Goal: Task Accomplishment & Management: Complete application form

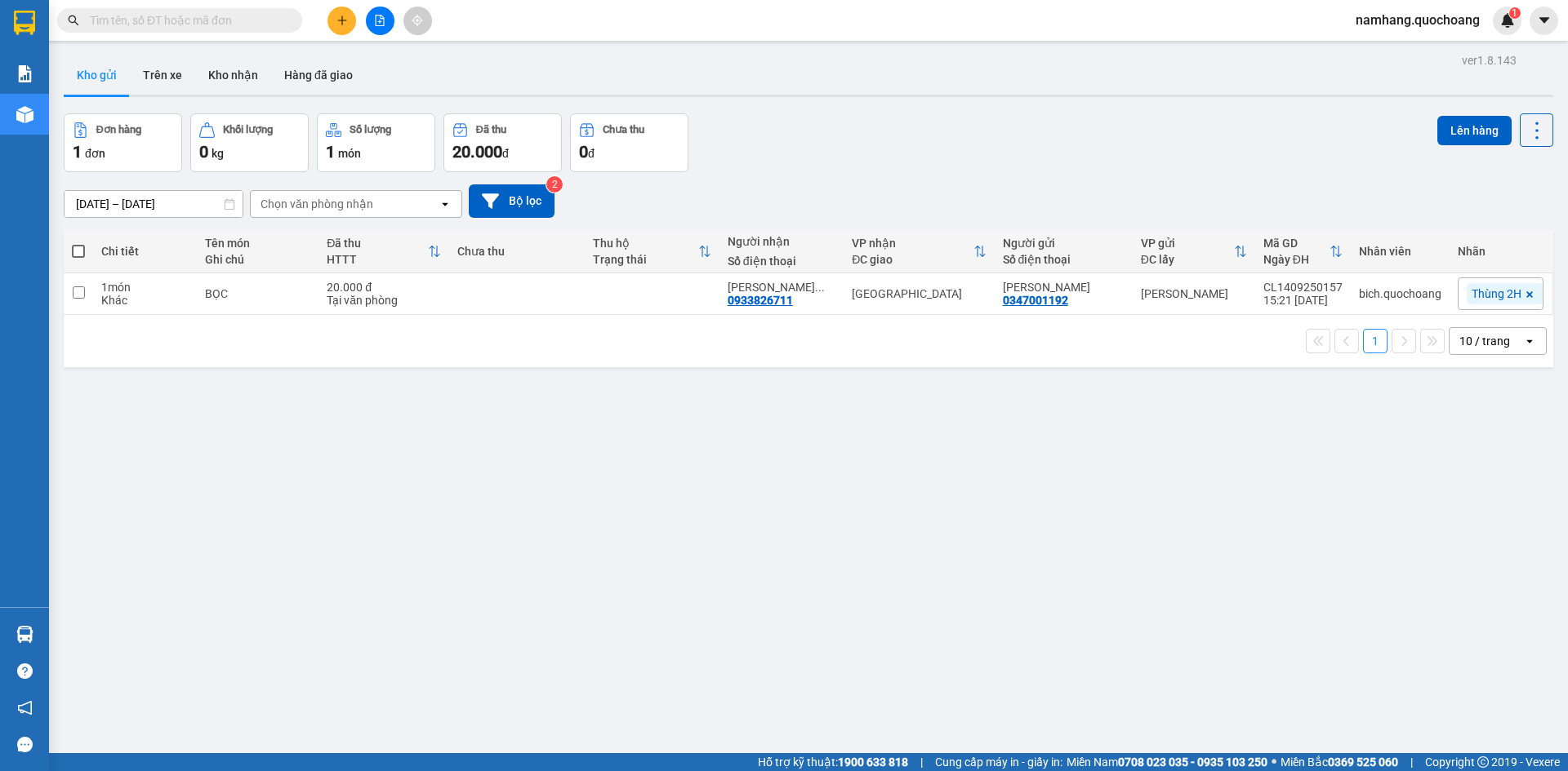
click at [253, 16] on input "text" at bounding box center [186, 20] width 192 height 18
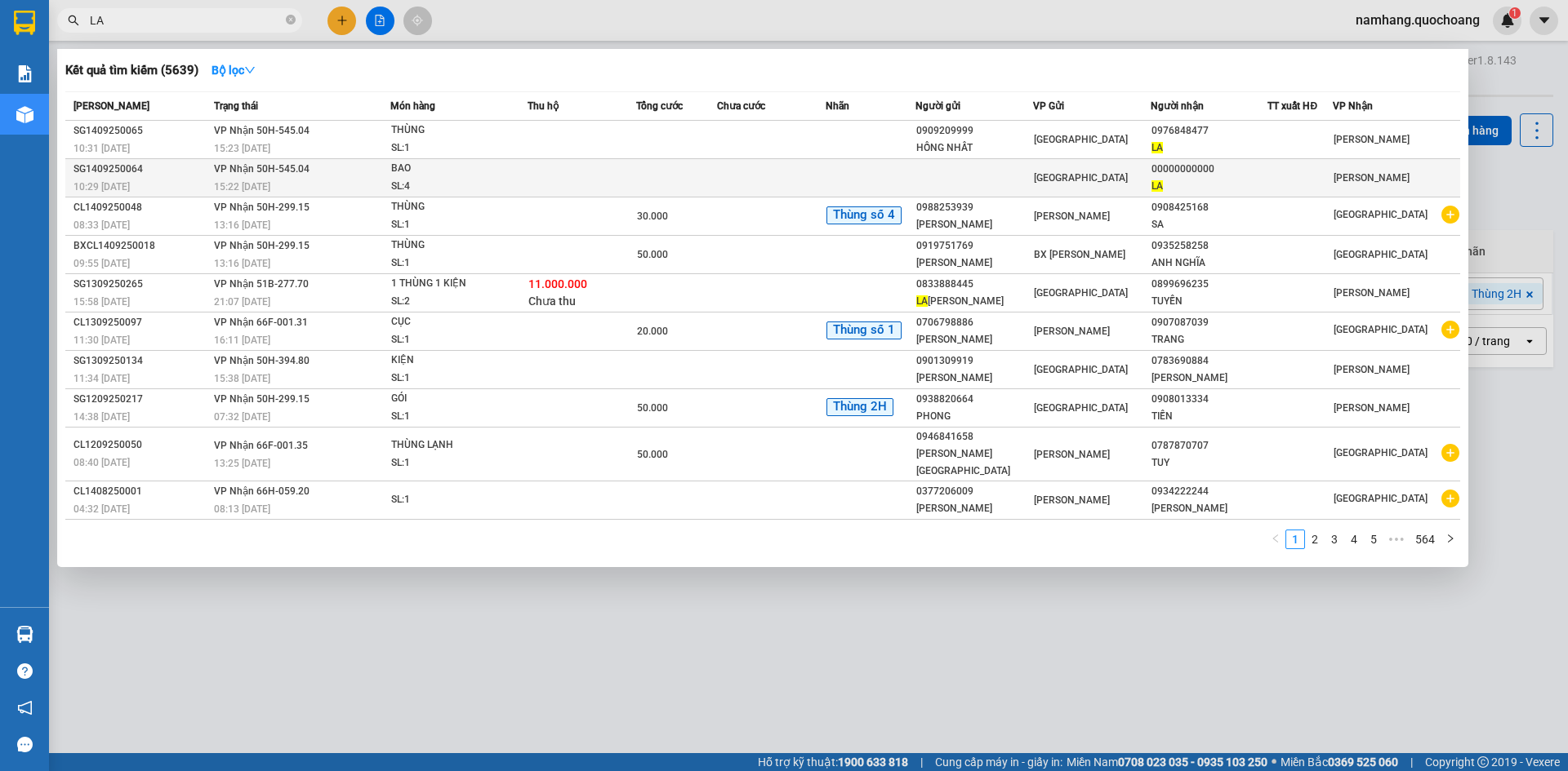
type input "LA"
click at [444, 173] on div "BAO" at bounding box center [452, 169] width 123 height 18
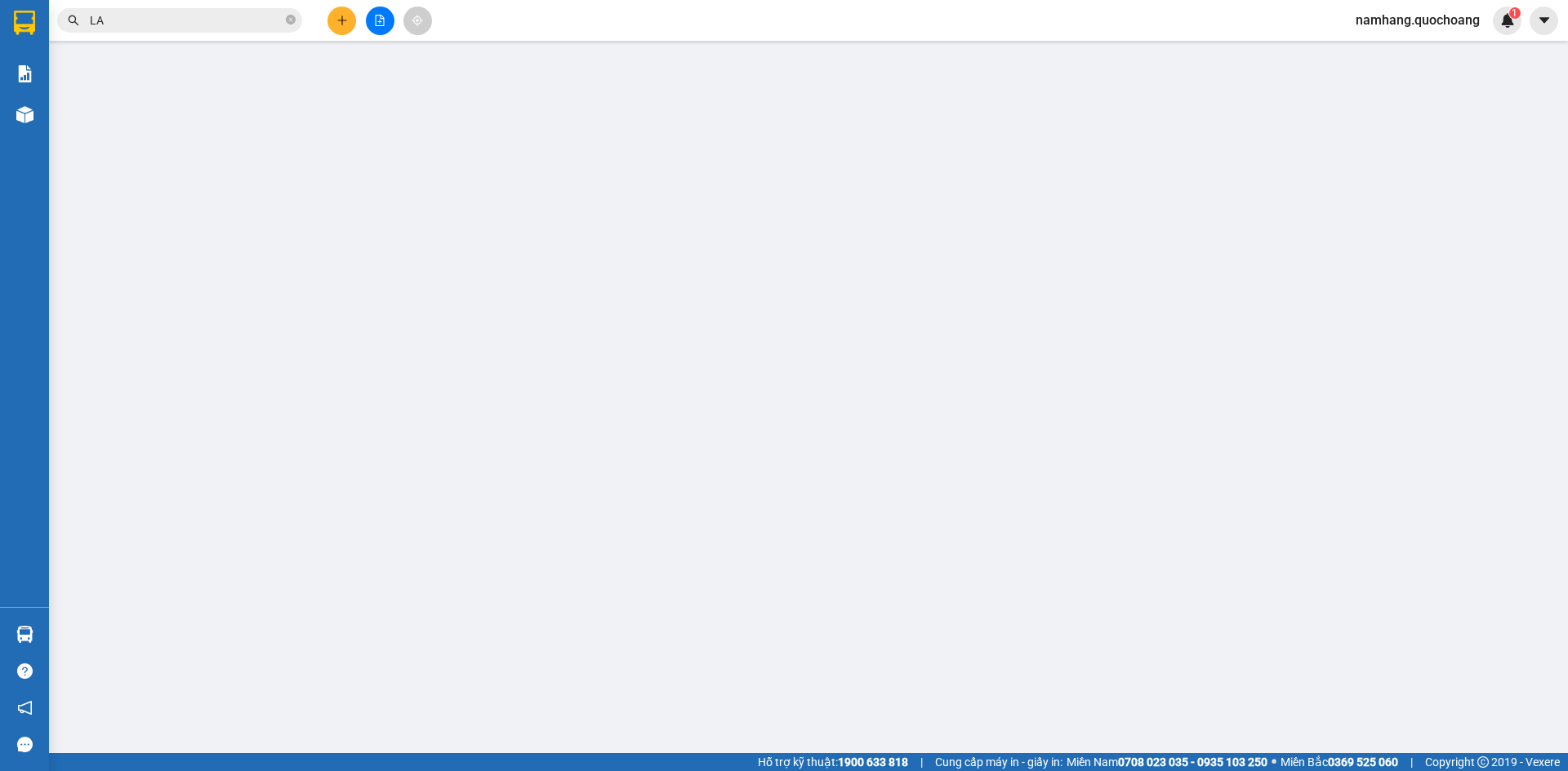
type input "00000000000"
type input "LA"
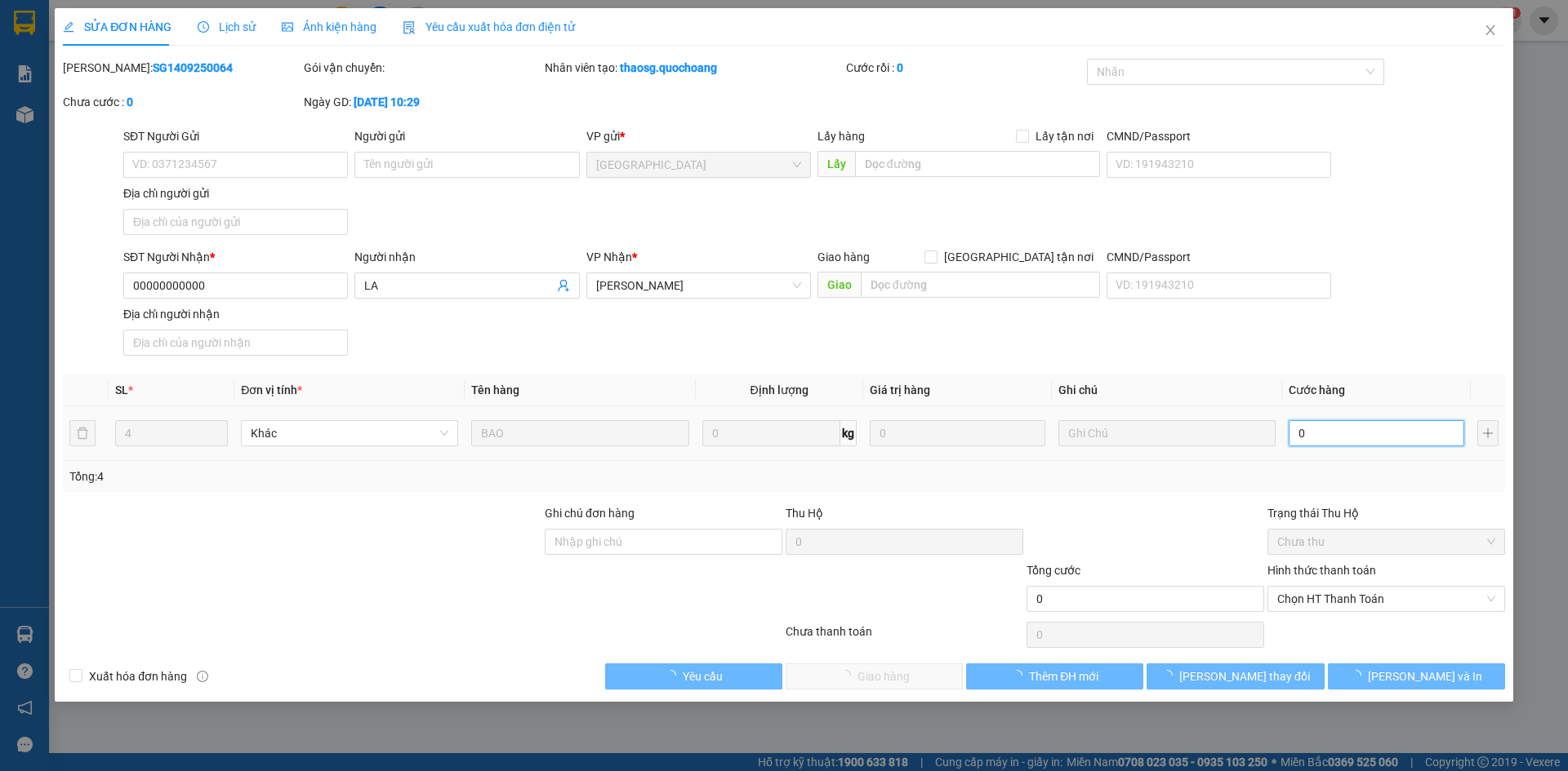
click at [1307, 435] on input "0" at bounding box center [1376, 433] width 175 height 26
type input "8"
type input "80"
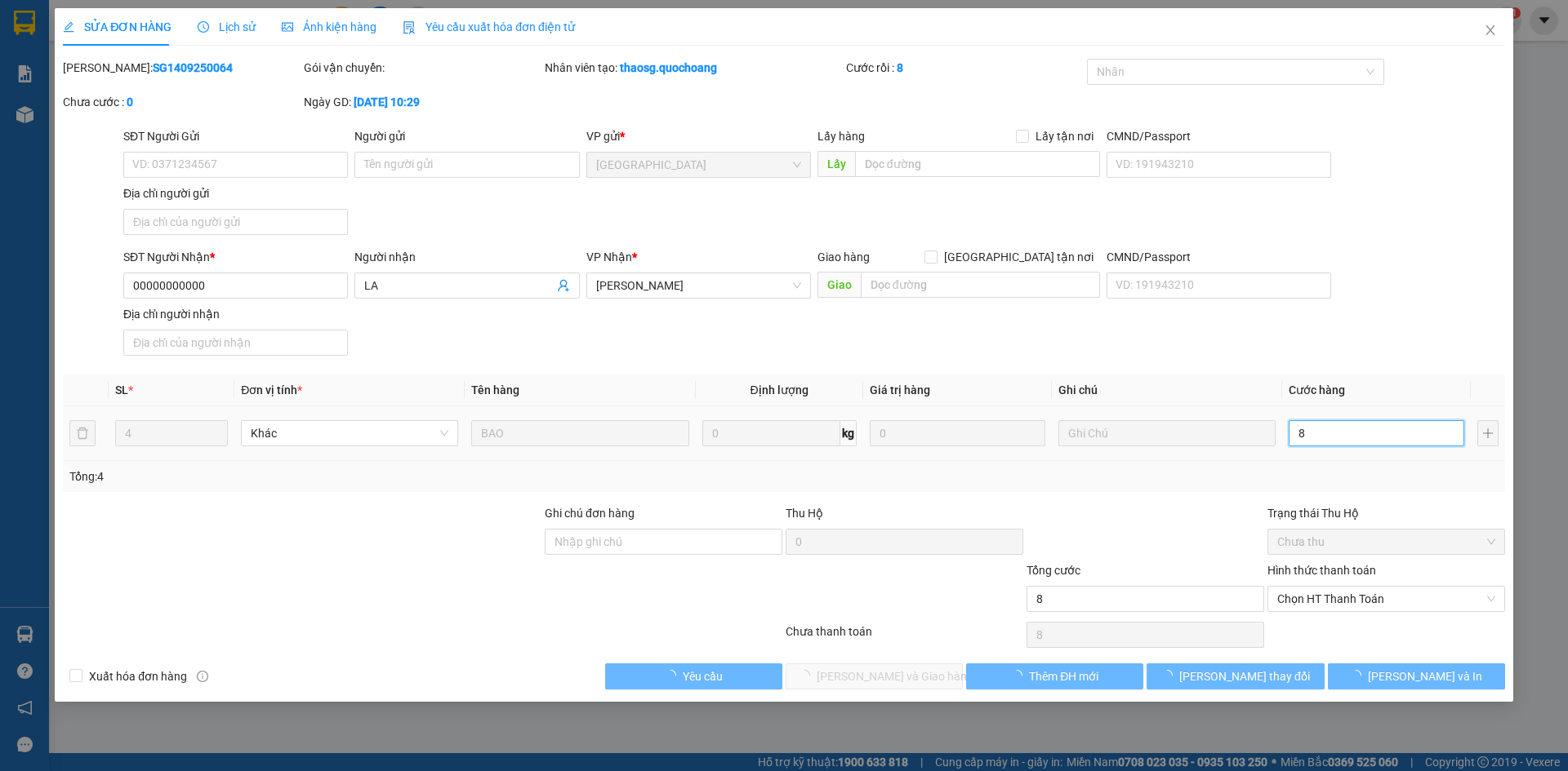
type input "80"
type input "800"
type input "8.000"
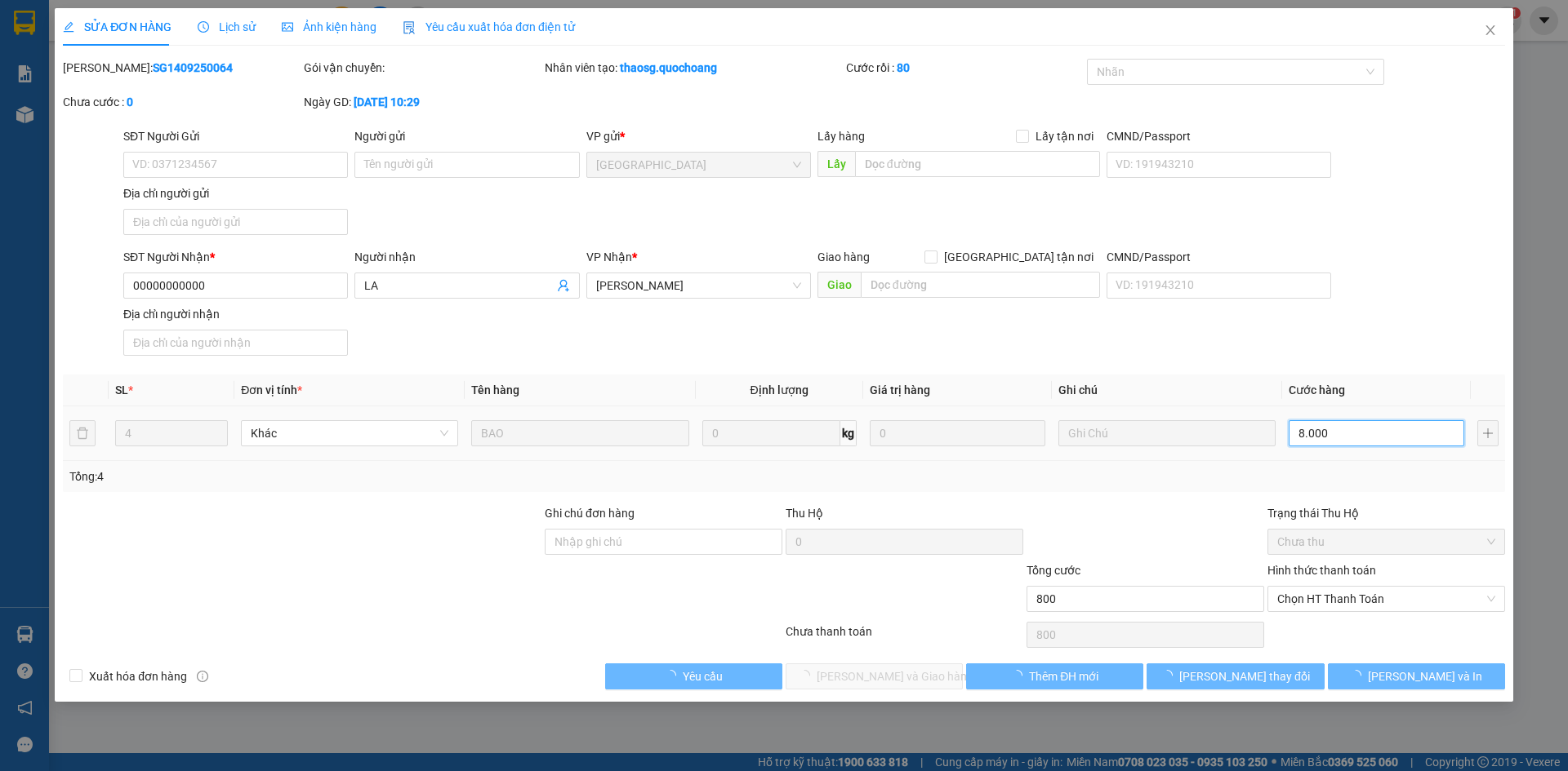
type input "8.000"
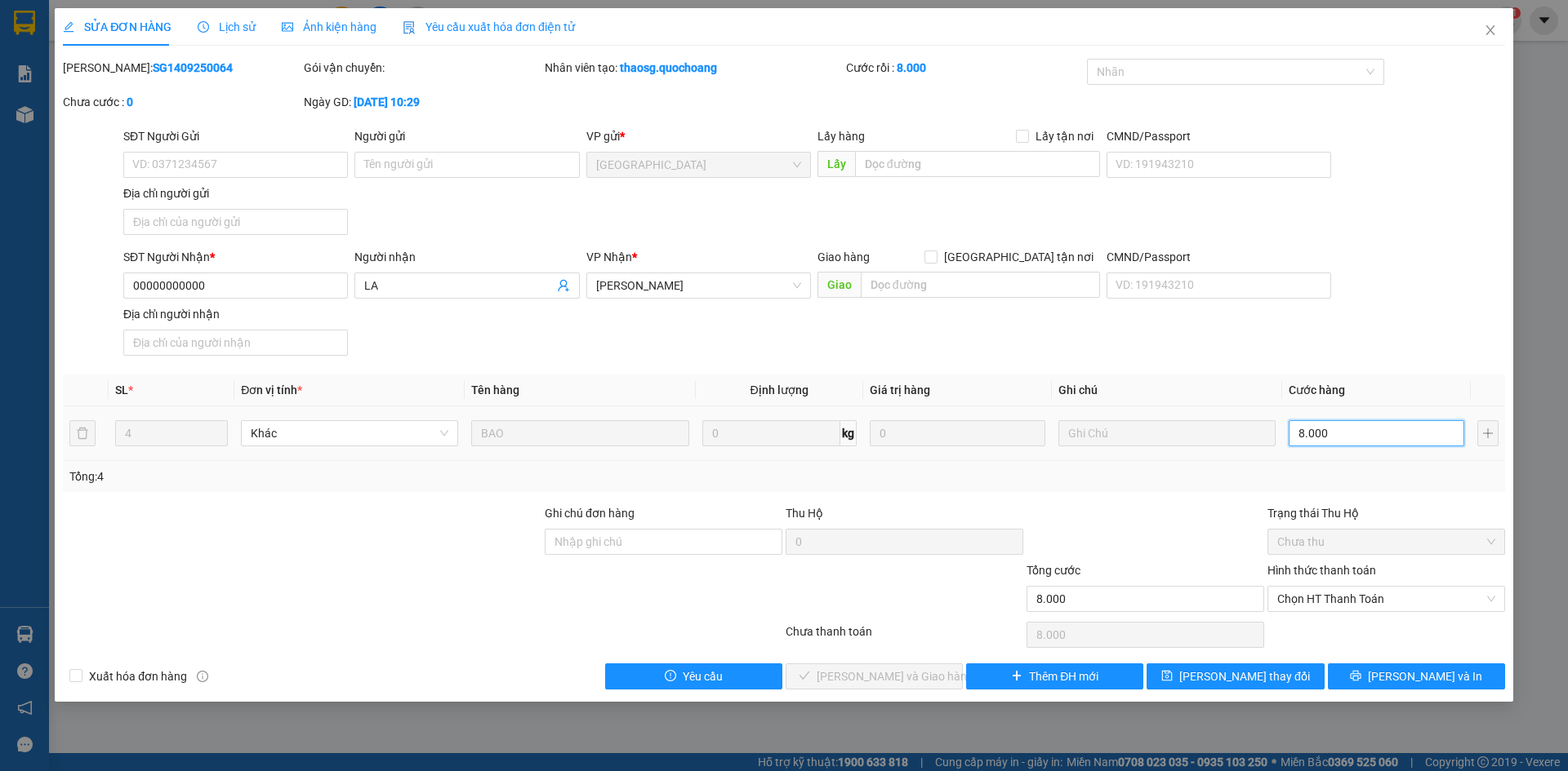
type input "80.000"
click at [1400, 602] on span "Chọn HT Thanh Toán" at bounding box center [1386, 599] width 218 height 24
type input "80.000"
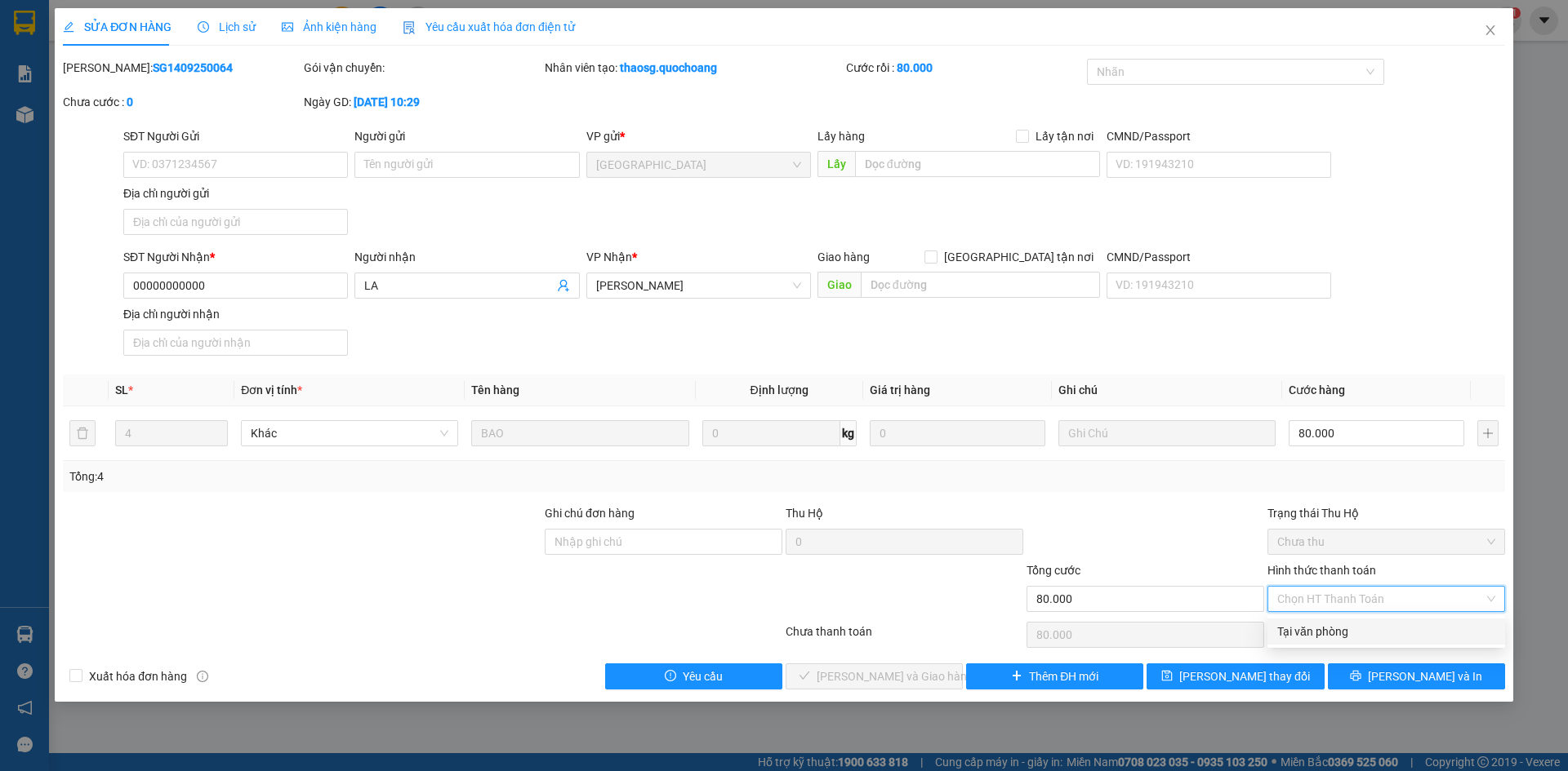
click at [1368, 635] on div "Tại văn phòng" at bounding box center [1386, 631] width 218 height 18
type input "0"
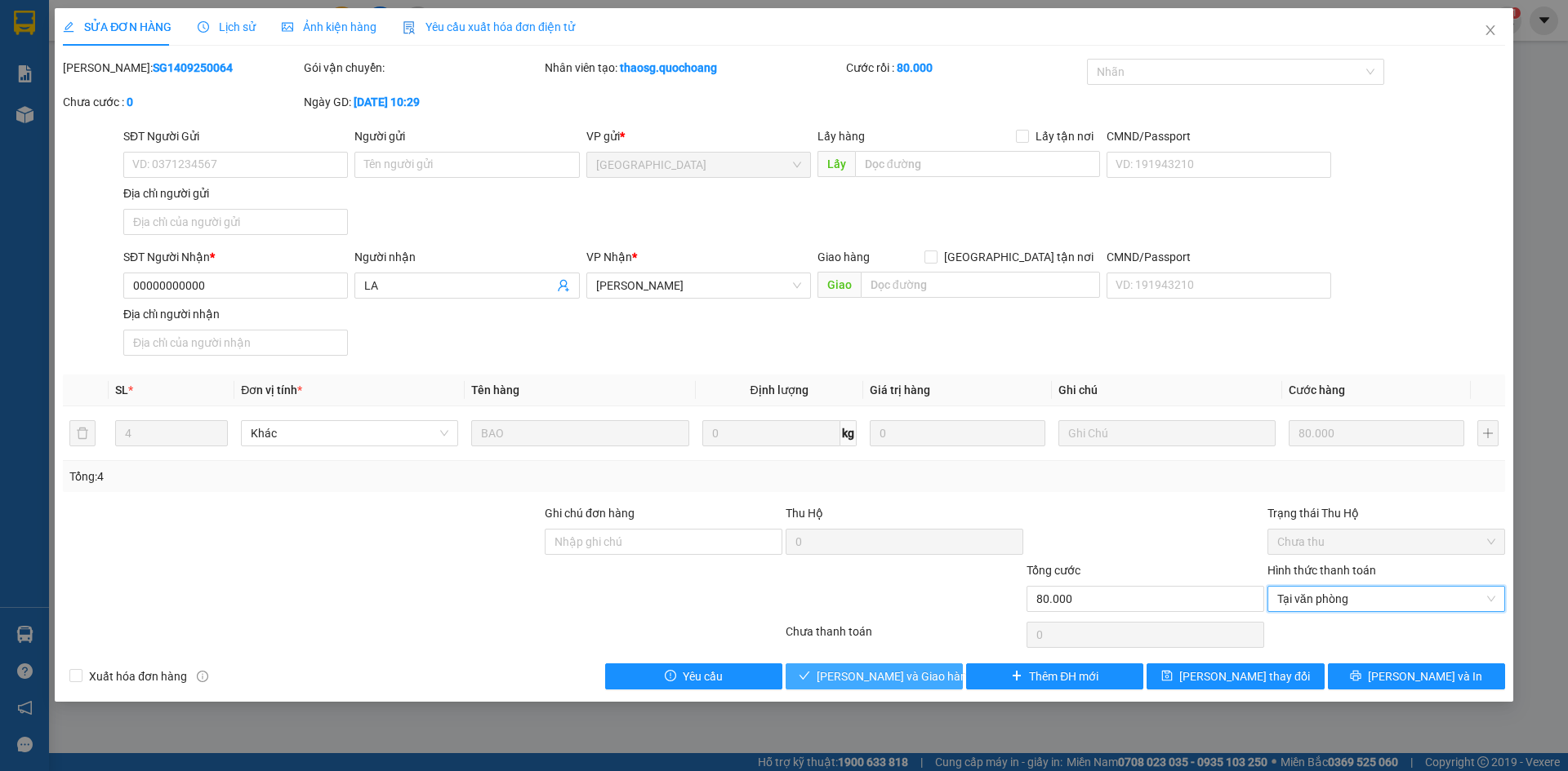
click at [885, 679] on span "Lưu và Giao hàng" at bounding box center [895, 676] width 157 height 18
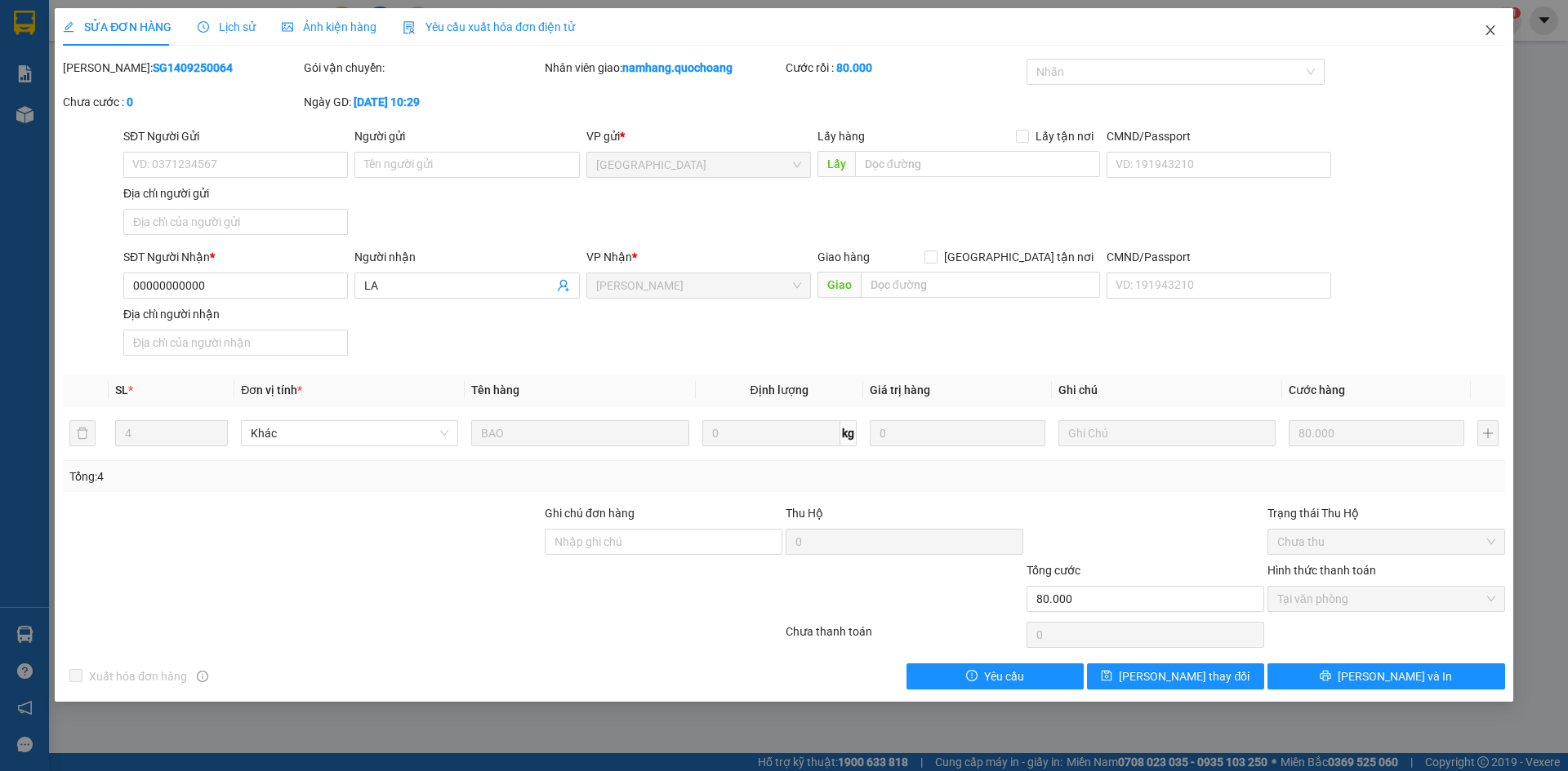
click at [1494, 36] on icon "close" at bounding box center [1490, 29] width 13 height 13
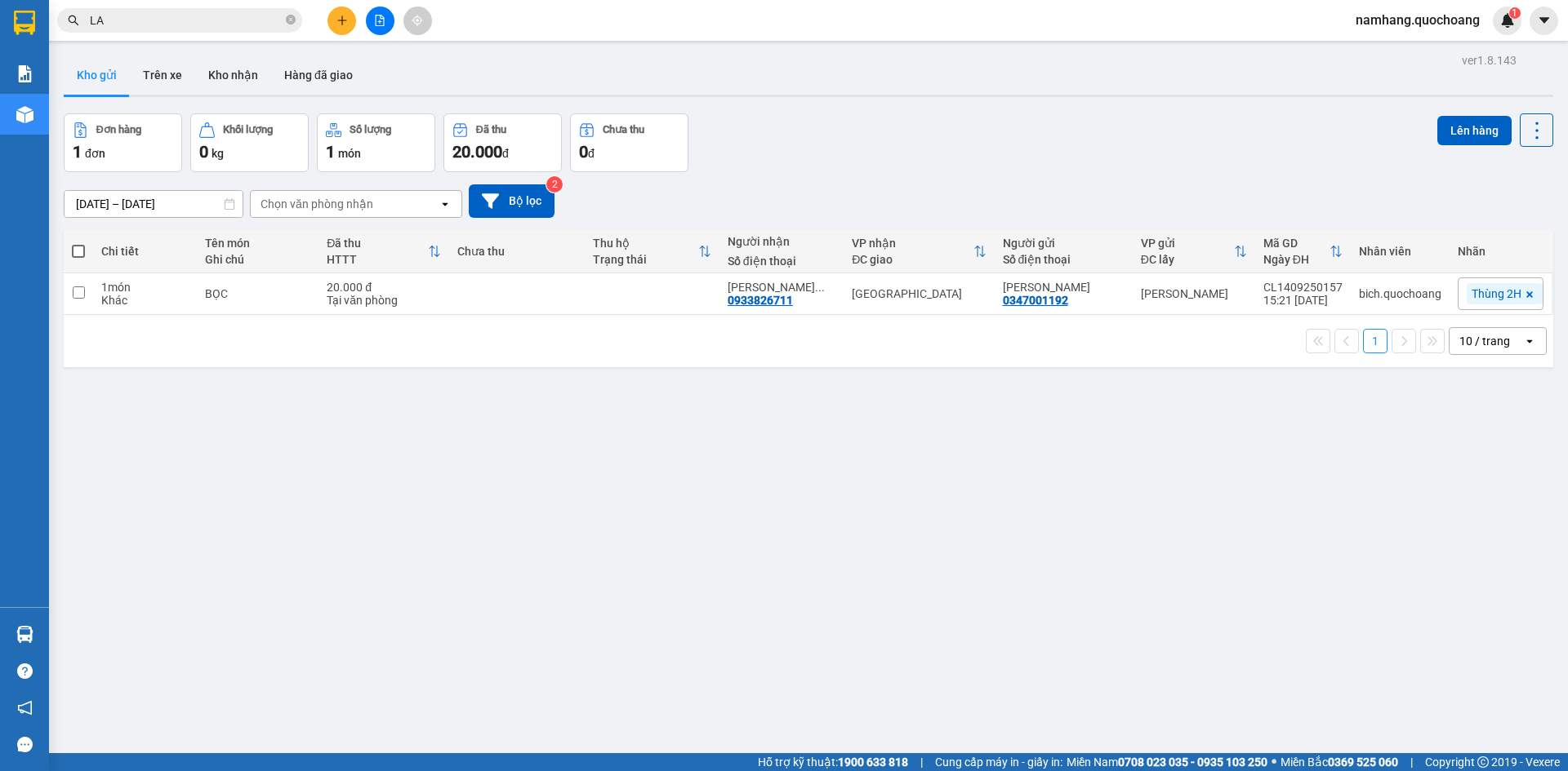
click at [166, 22] on input "LA" at bounding box center [186, 20] width 192 height 18
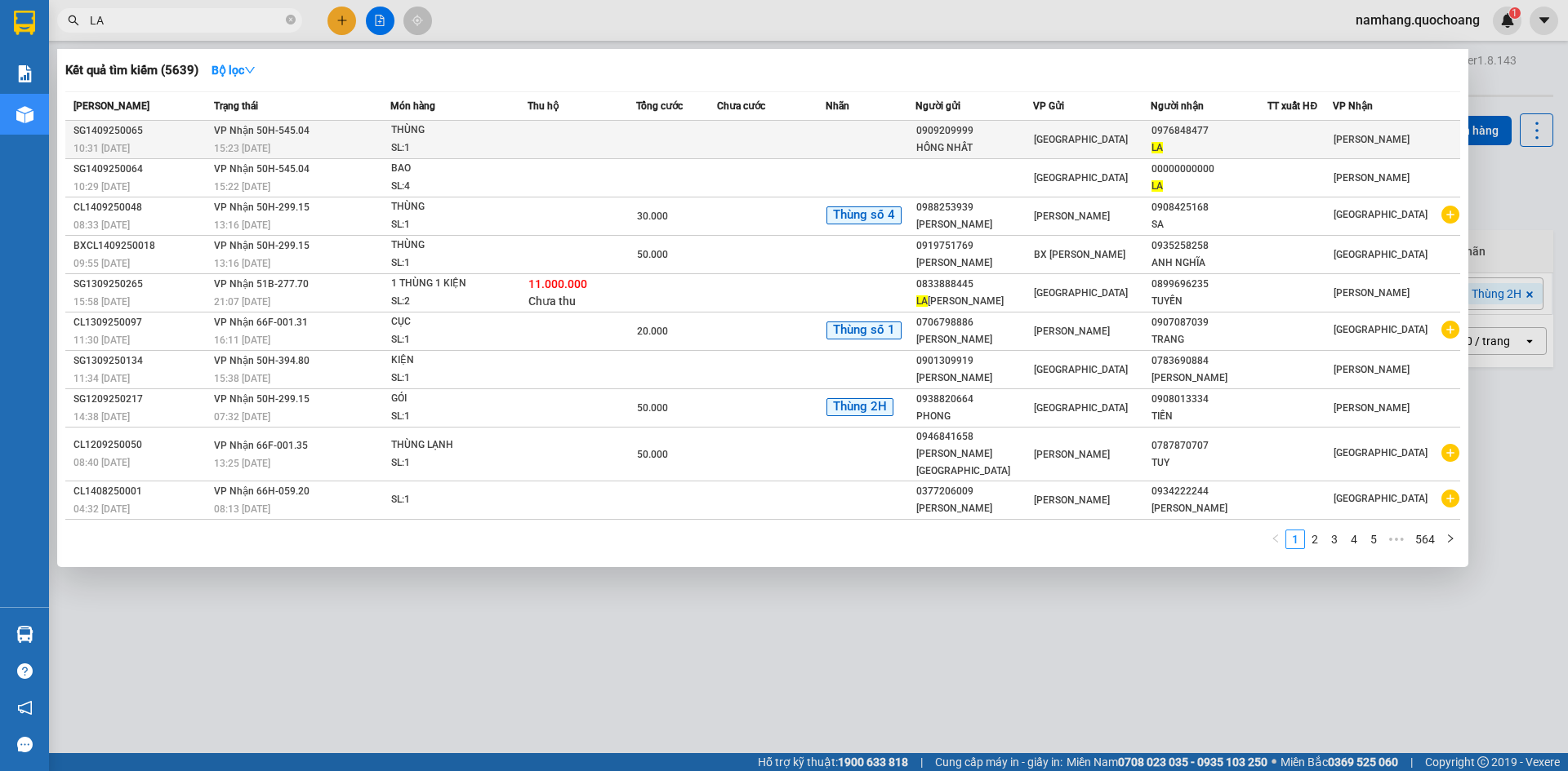
click at [687, 141] on td at bounding box center [677, 140] width 81 height 38
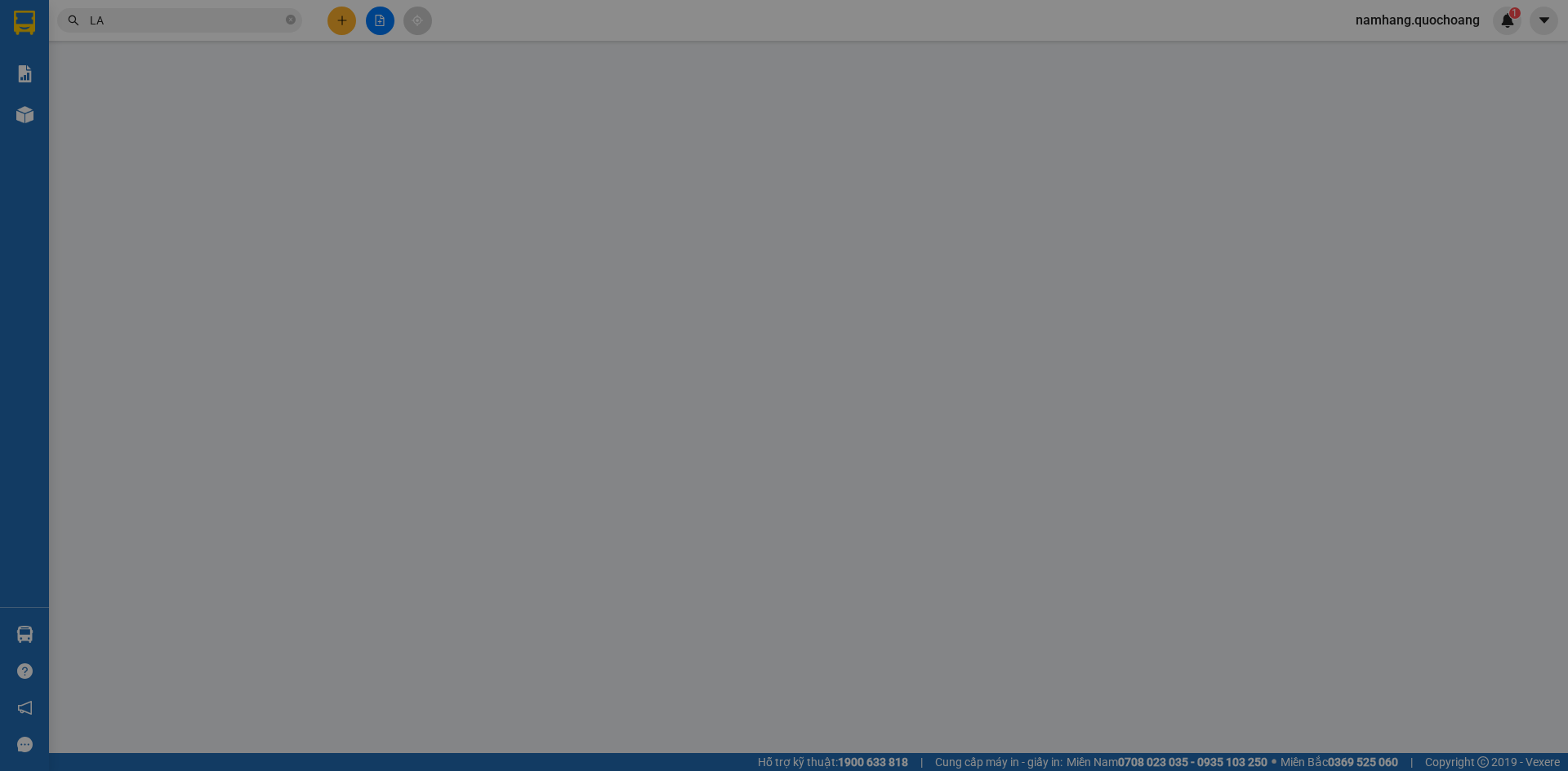
type input "0909209999"
type input "HỒNG NHẤT"
type input "0976848477"
type input "LA"
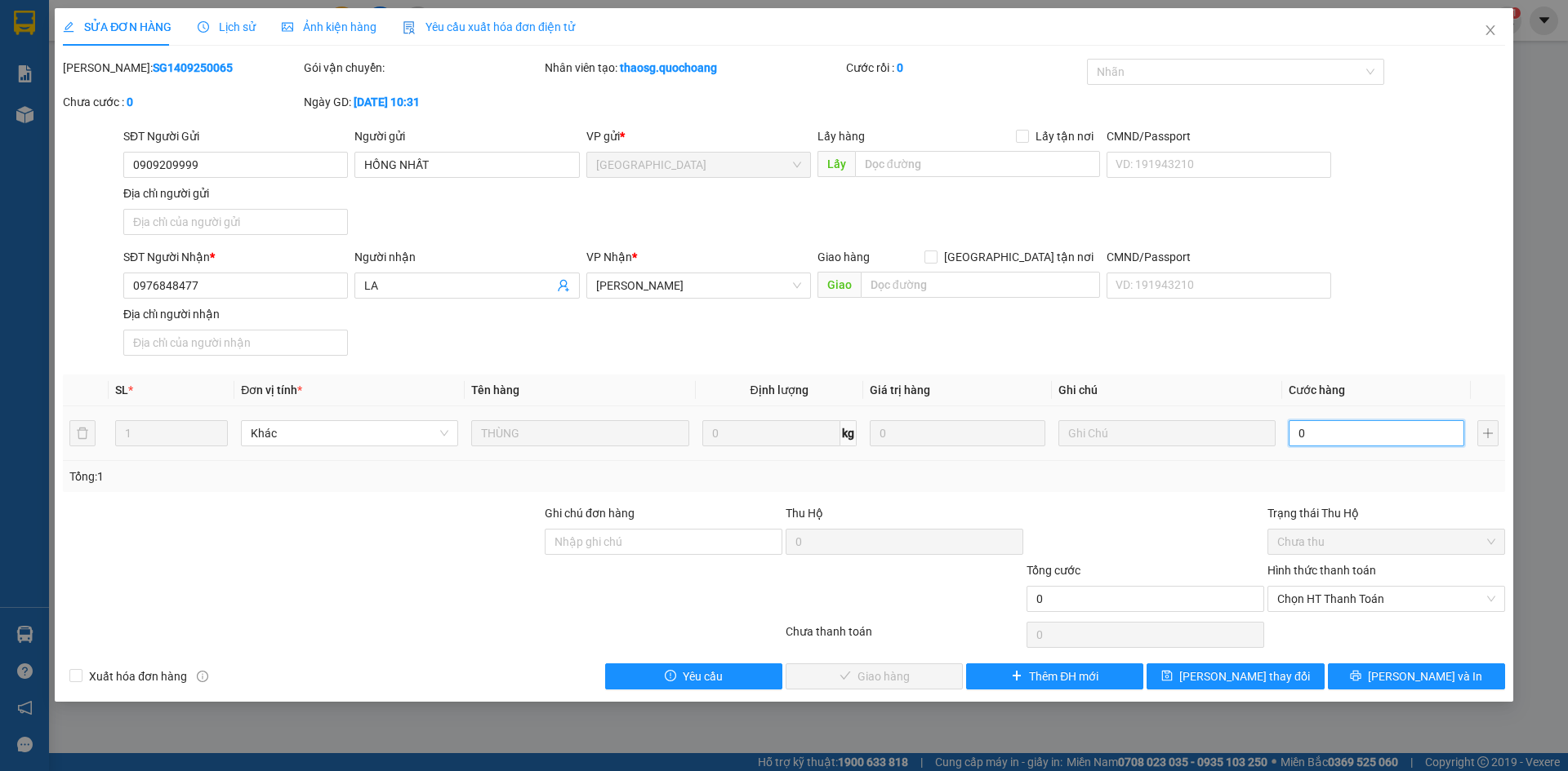
click at [1335, 441] on input "0" at bounding box center [1376, 433] width 175 height 26
type input "4"
type input "40"
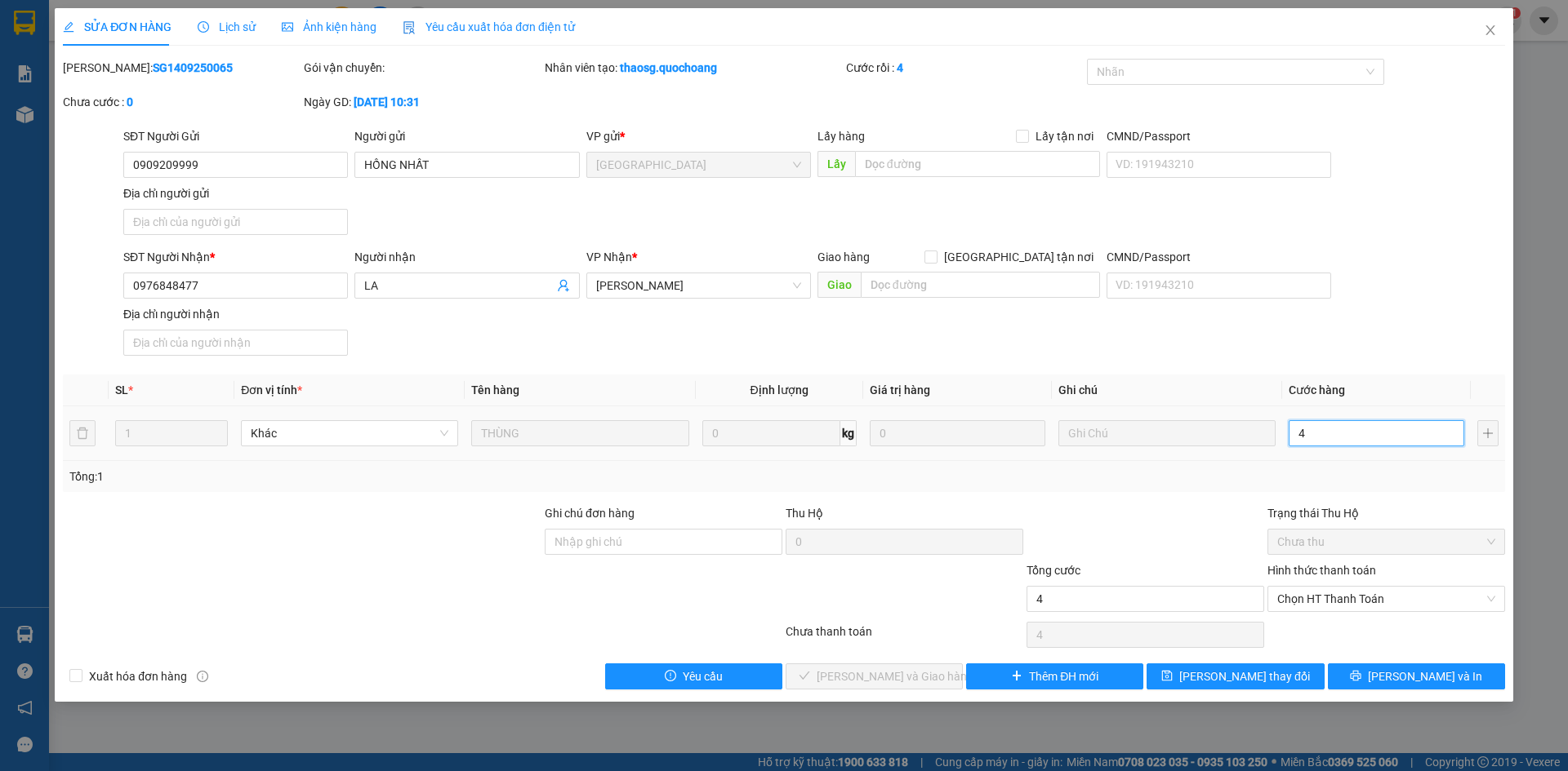
type input "40"
type input "400"
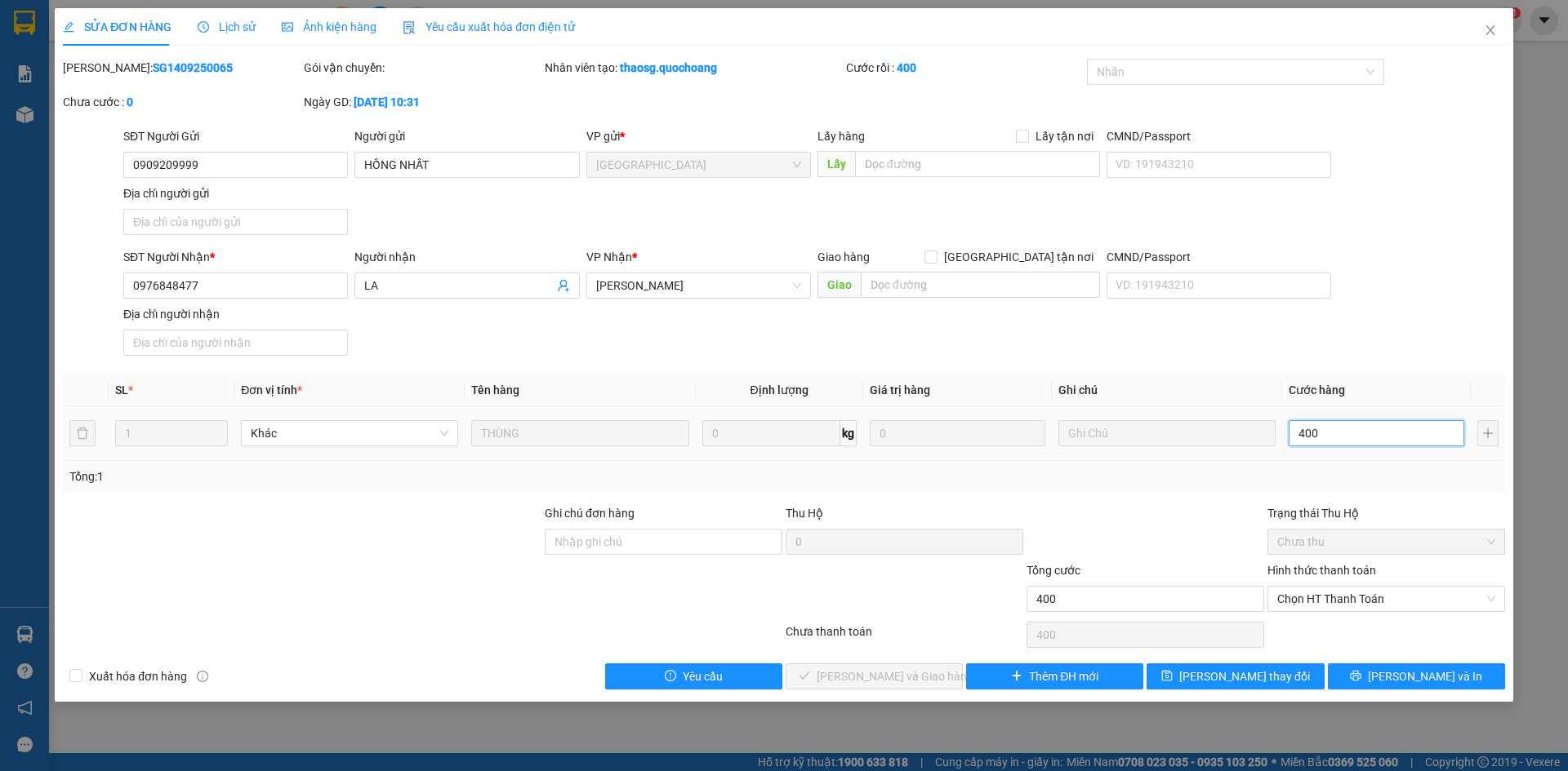
type input "4.000"
type input "40.000"
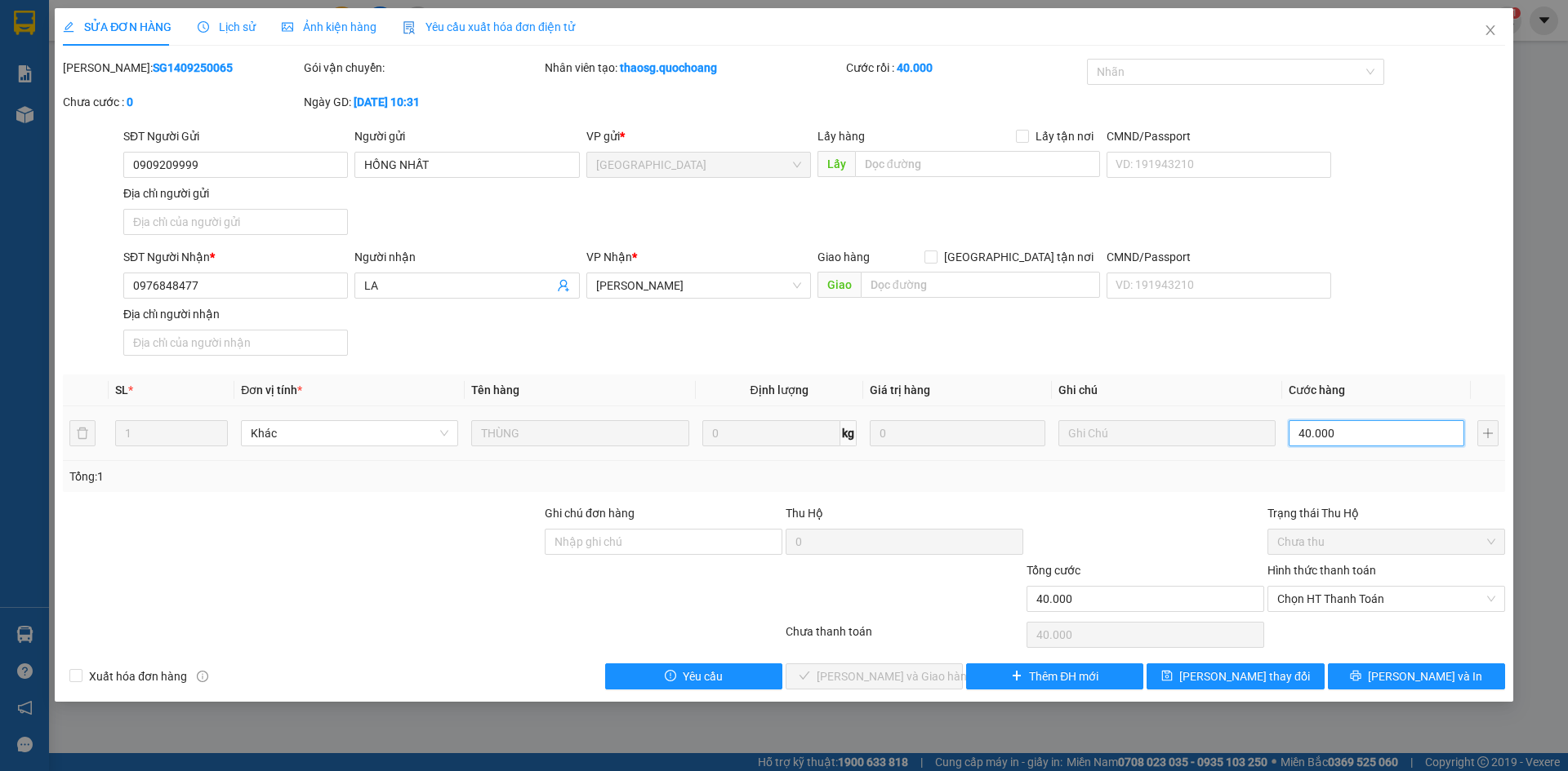
type input "40.000"
click at [1403, 355] on div "SĐT Người Nhận * 0976848477 Người nhận LA VP Nhận * Cao Lãnh Giao hàng Giao tận…" at bounding box center [814, 305] width 1389 height 115
click at [1393, 611] on span "Chọn HT Thanh Toán" at bounding box center [1386, 599] width 218 height 24
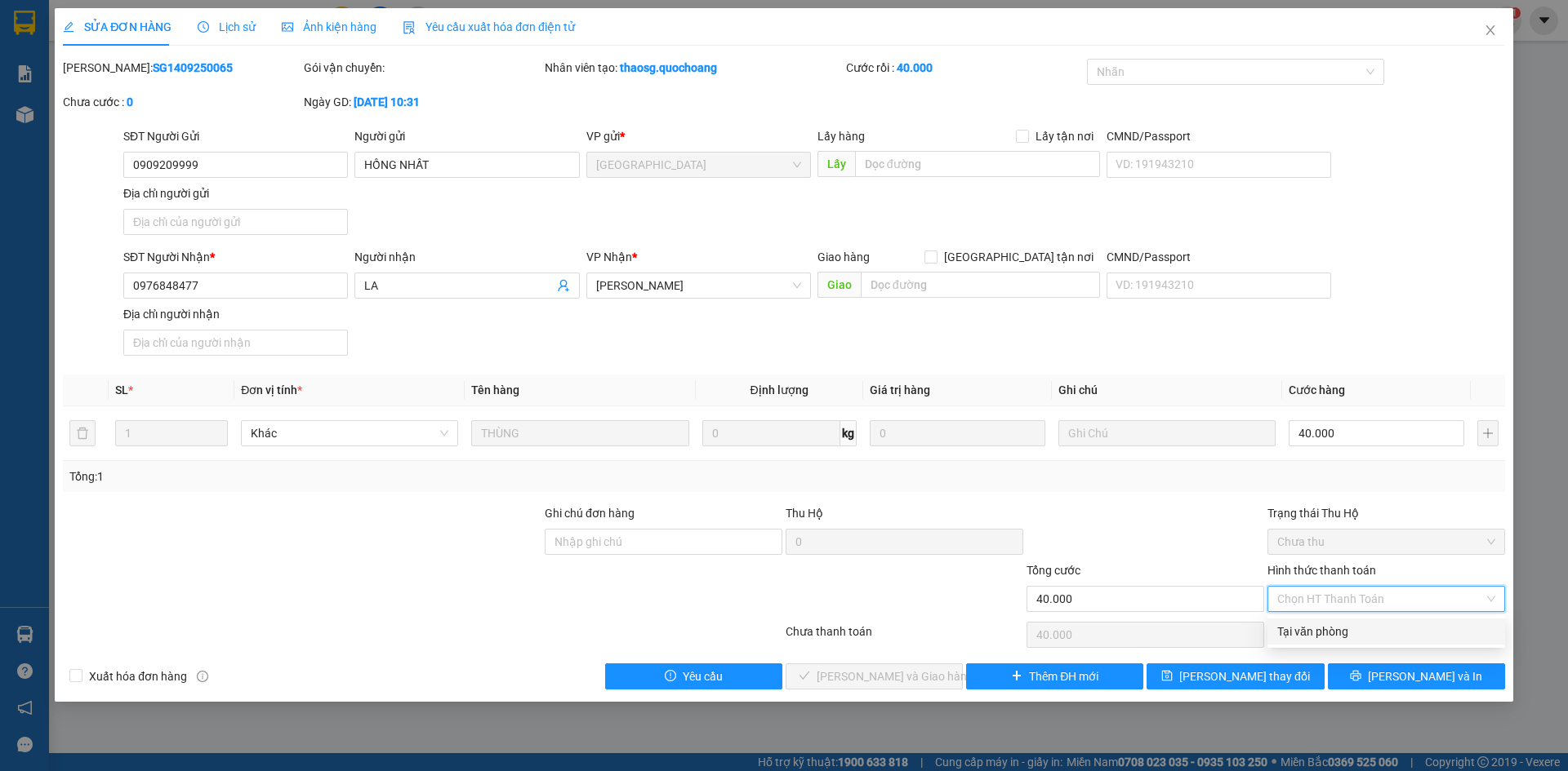
click at [1375, 641] on div "Tại văn phòng" at bounding box center [1386, 631] width 237 height 26
type input "0"
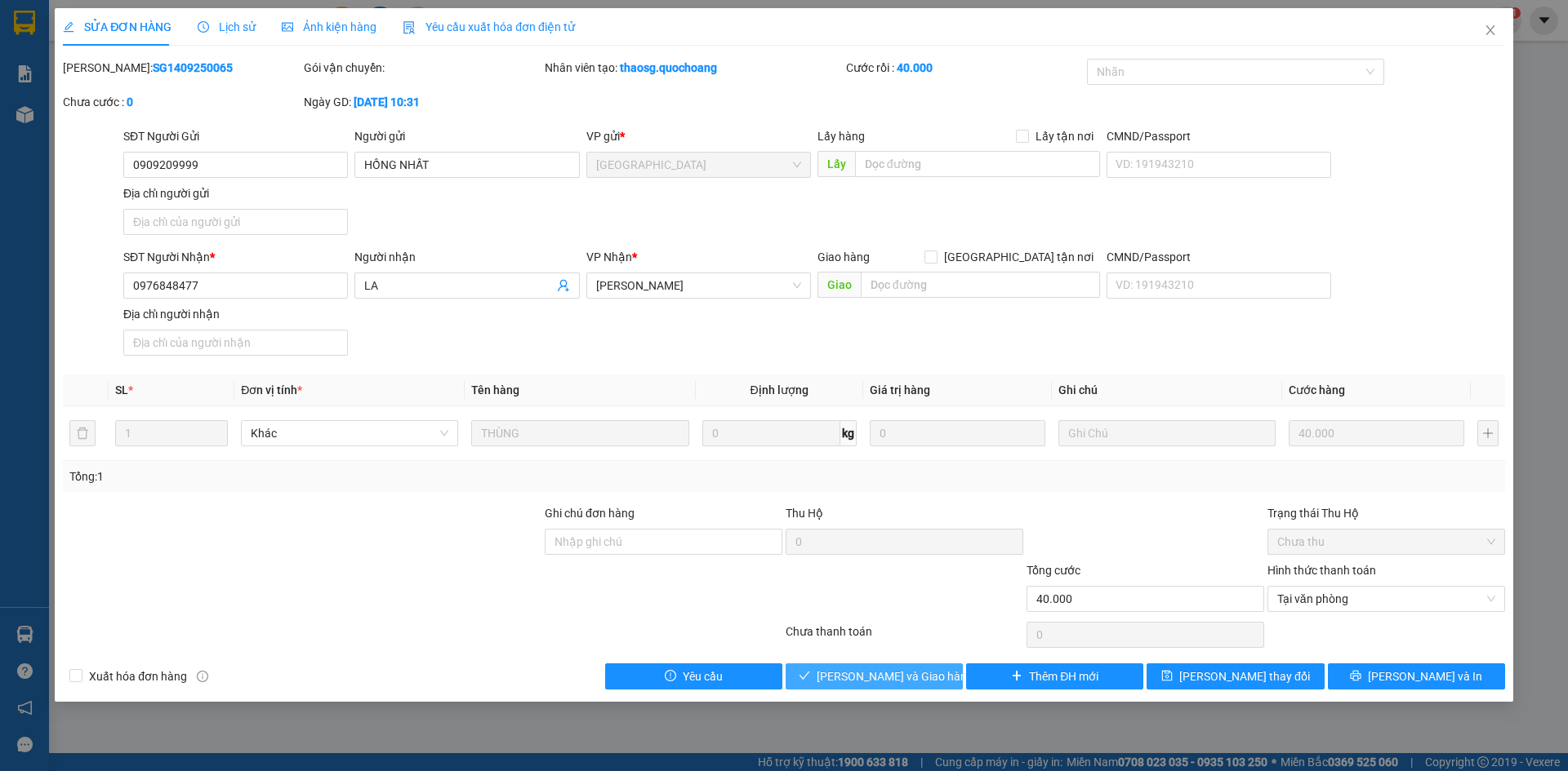
click at [892, 681] on span "Lưu và Giao hàng" at bounding box center [895, 676] width 157 height 18
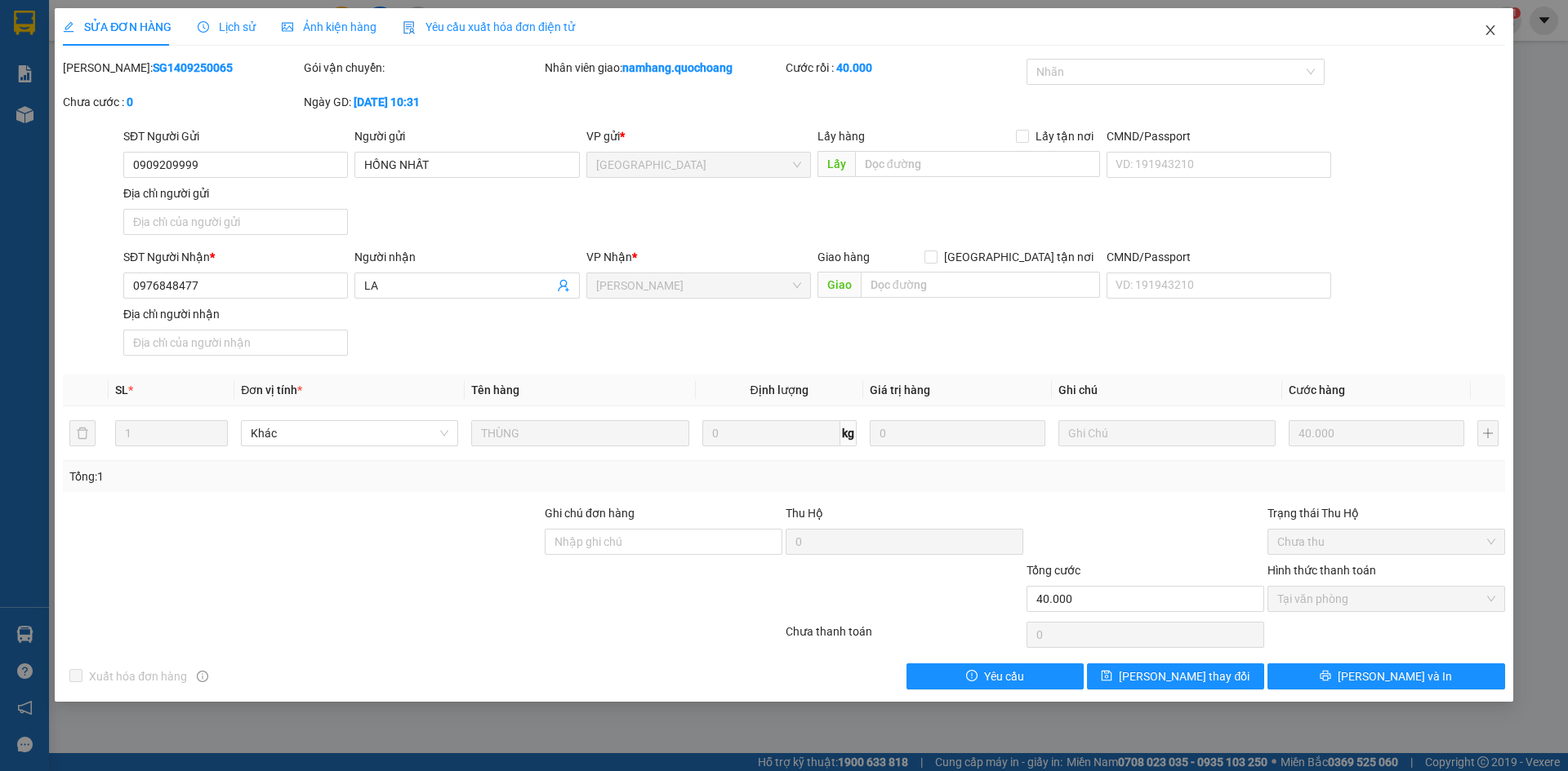
click at [1495, 31] on icon "close" at bounding box center [1490, 29] width 13 height 13
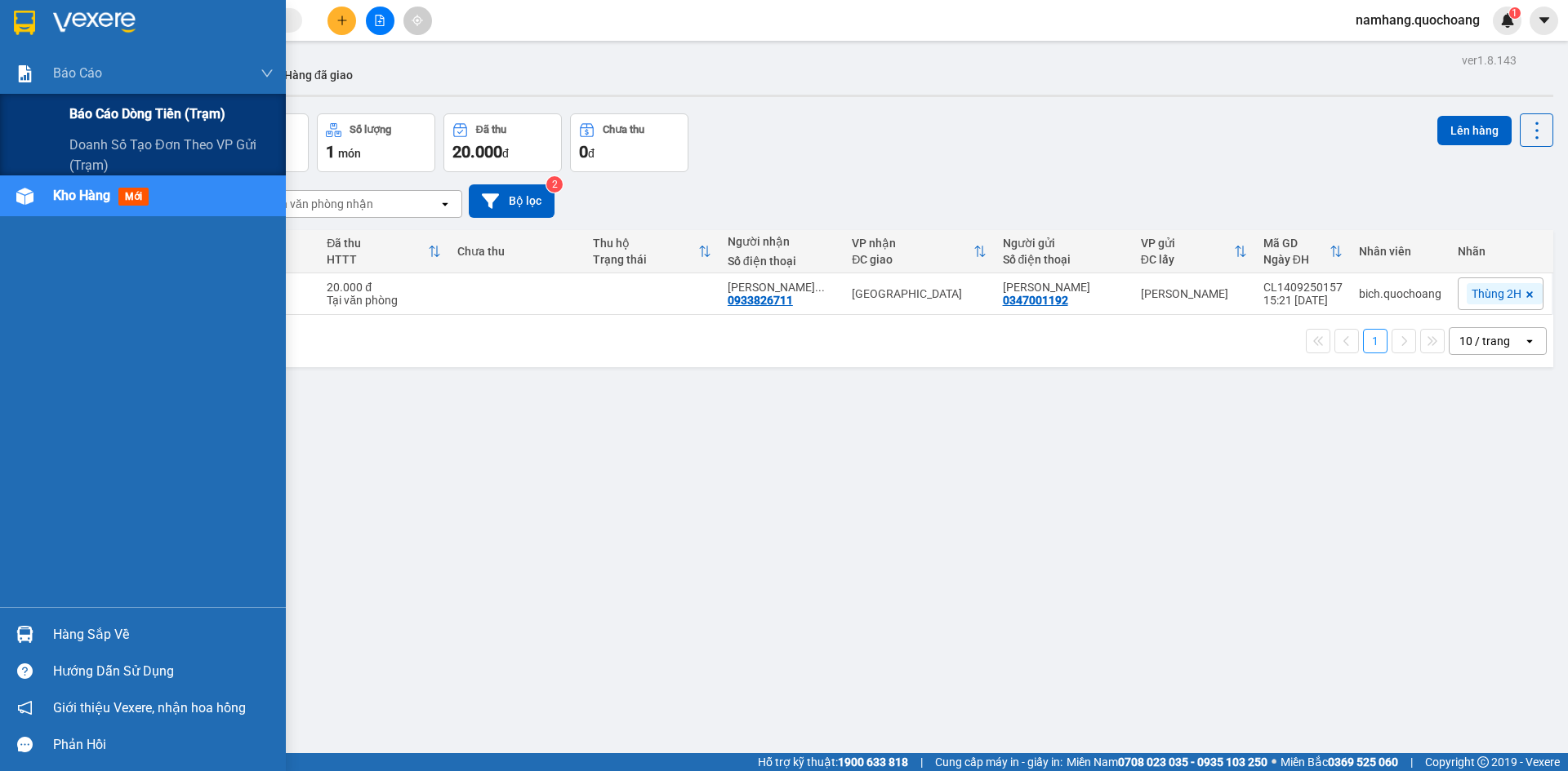
click at [82, 113] on span "Báo cáo dòng tiền (trạm)" at bounding box center [147, 114] width 156 height 21
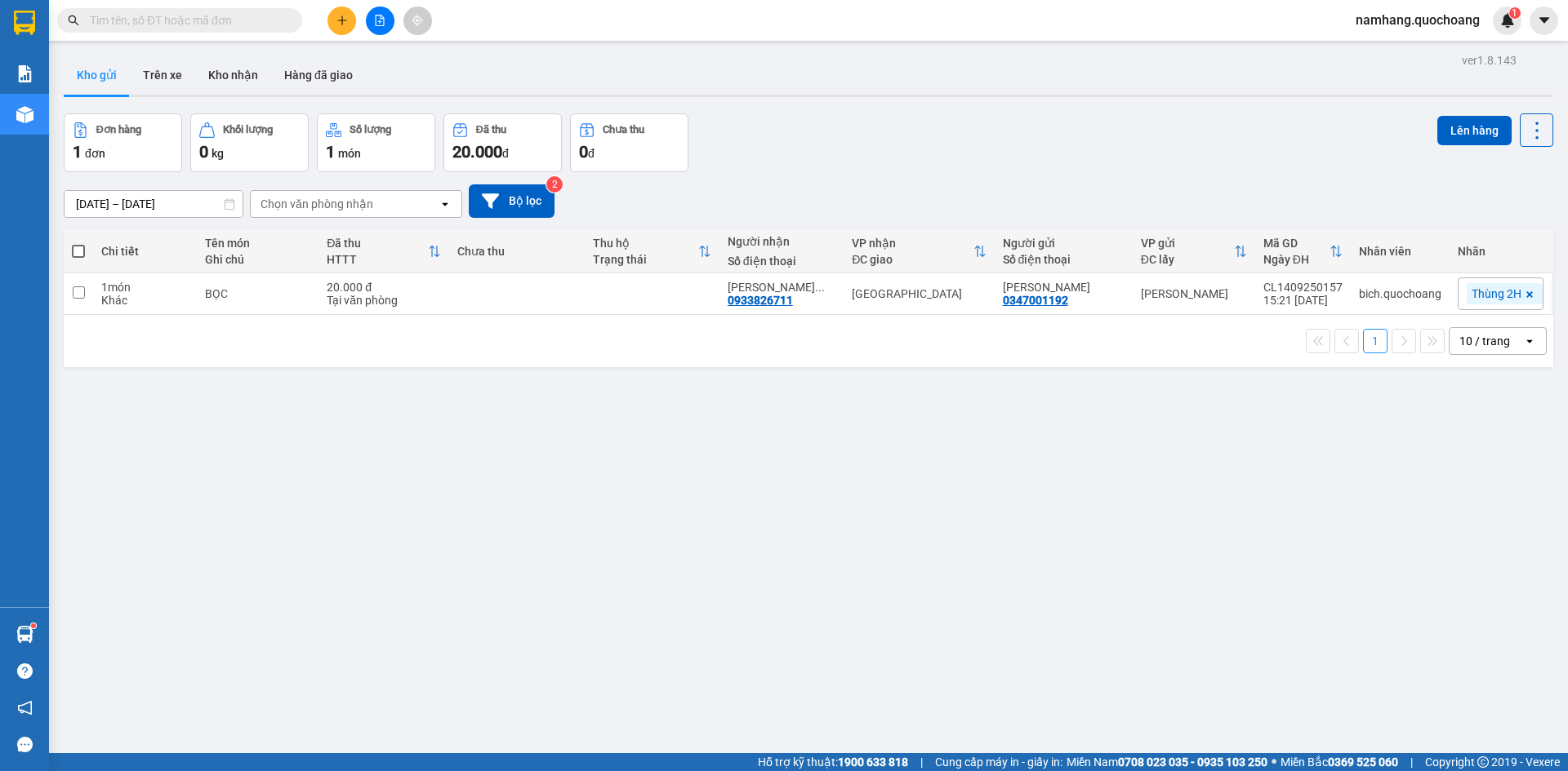
click at [236, 23] on input "text" at bounding box center [186, 20] width 192 height 18
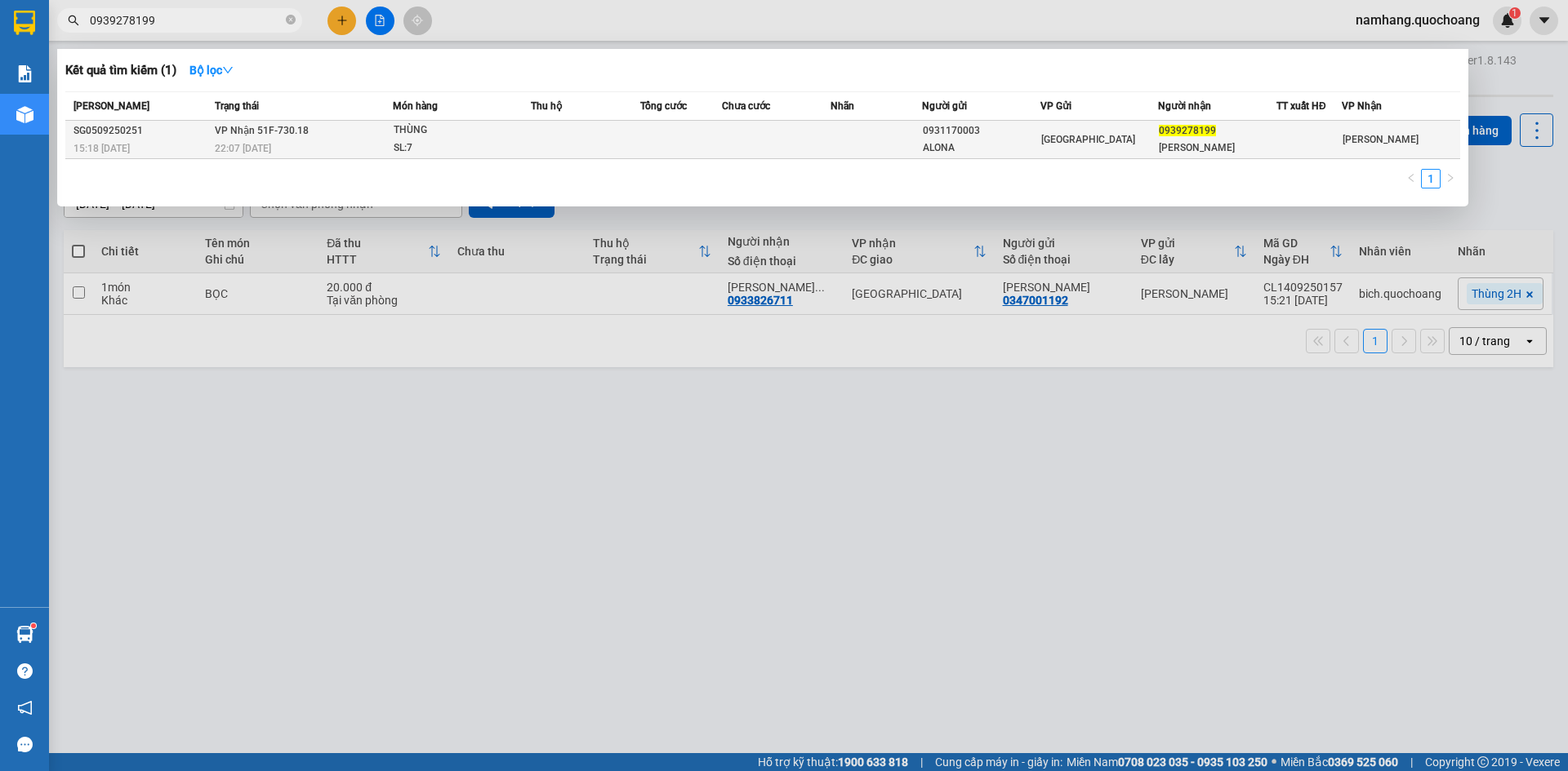
type input "0939278199"
click at [725, 131] on td at bounding box center [777, 140] width 110 height 38
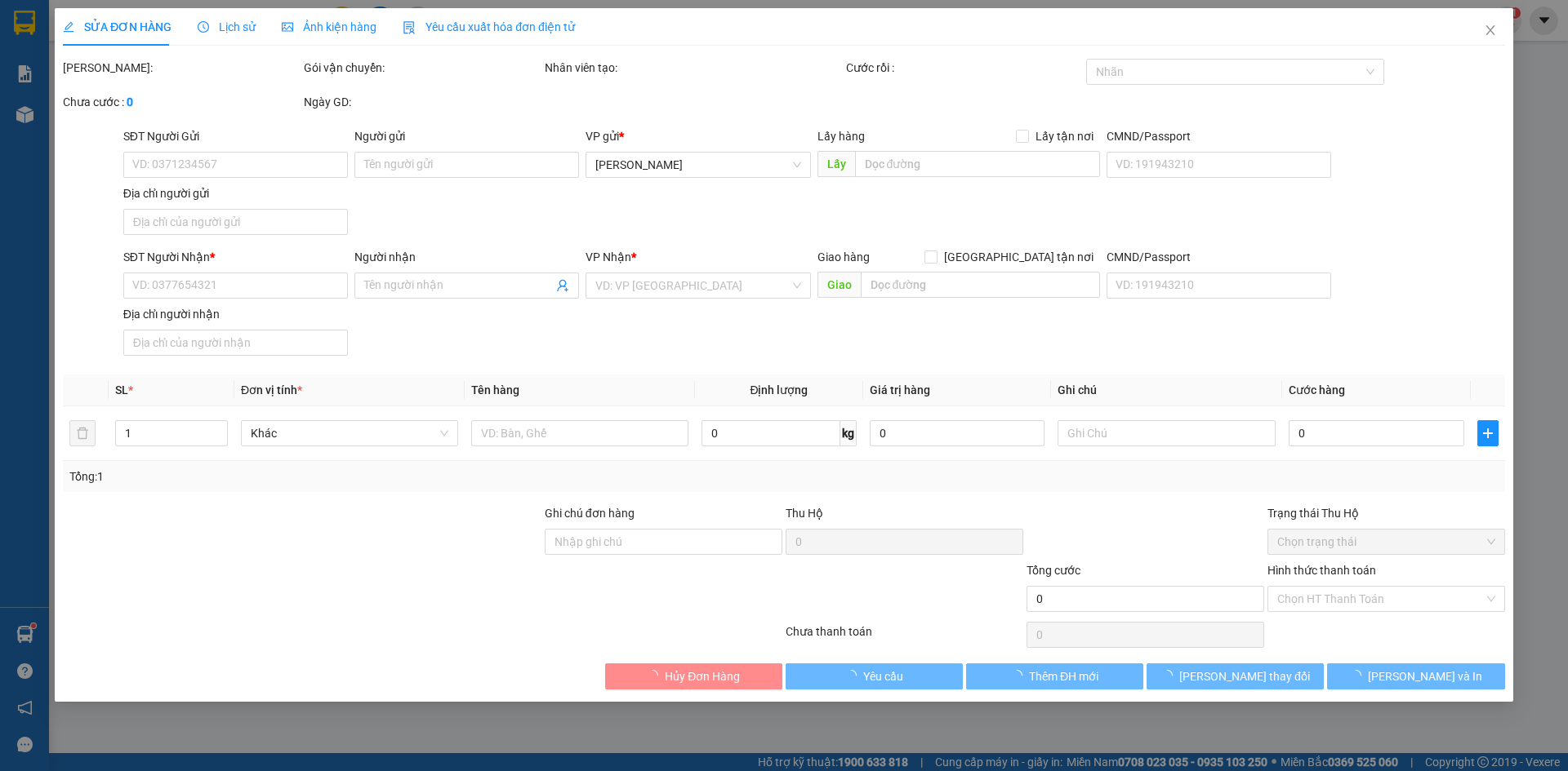
type input "0931170003"
type input "ALONA"
type input "21 BÀU CÁT 2 P 14 Q TÂN BÌNH"
type input "0939278199"
type input "HUỲNH THANH"
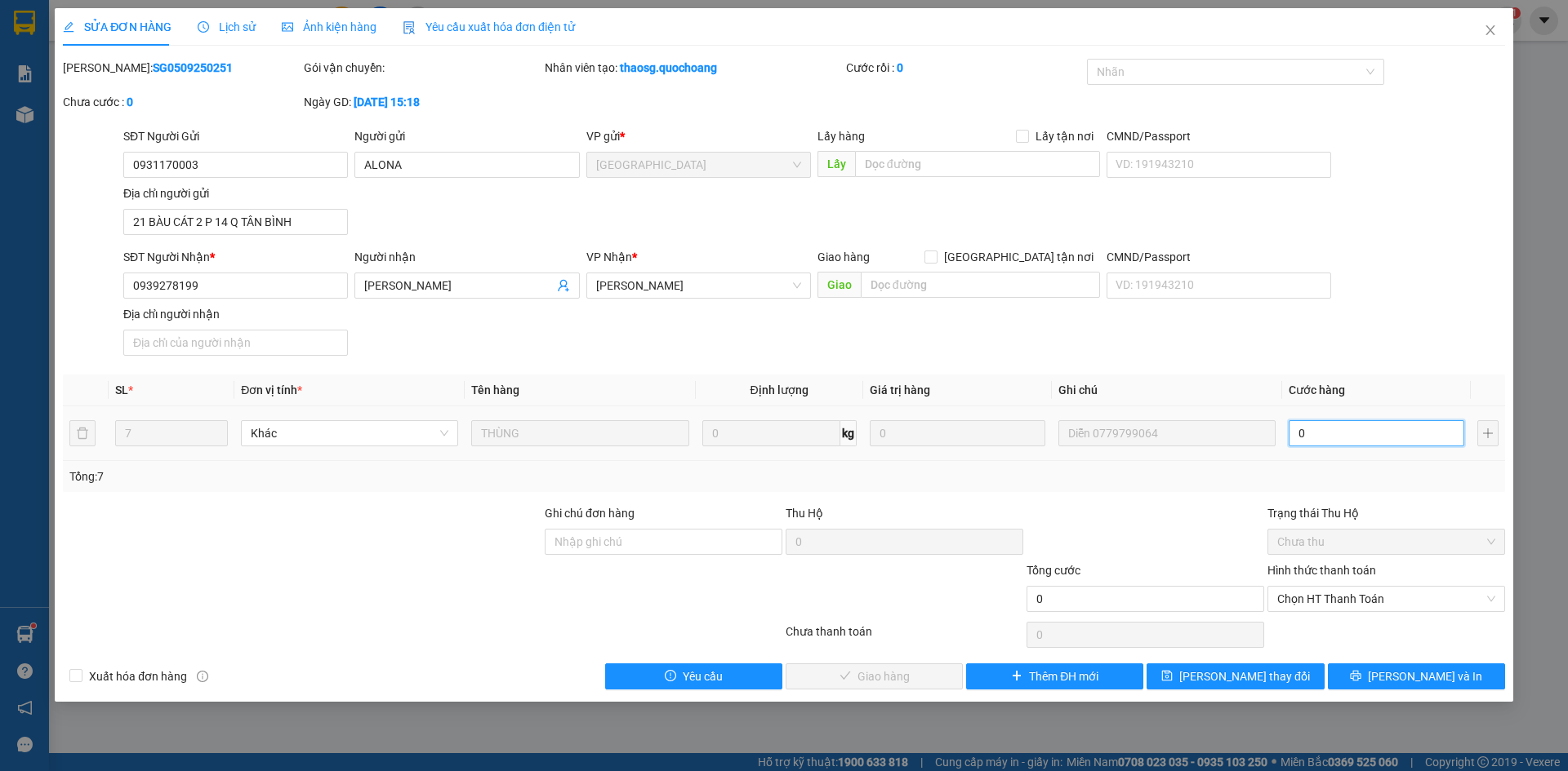
click at [1335, 437] on input "0" at bounding box center [1376, 433] width 175 height 26
type input "1"
type input "14"
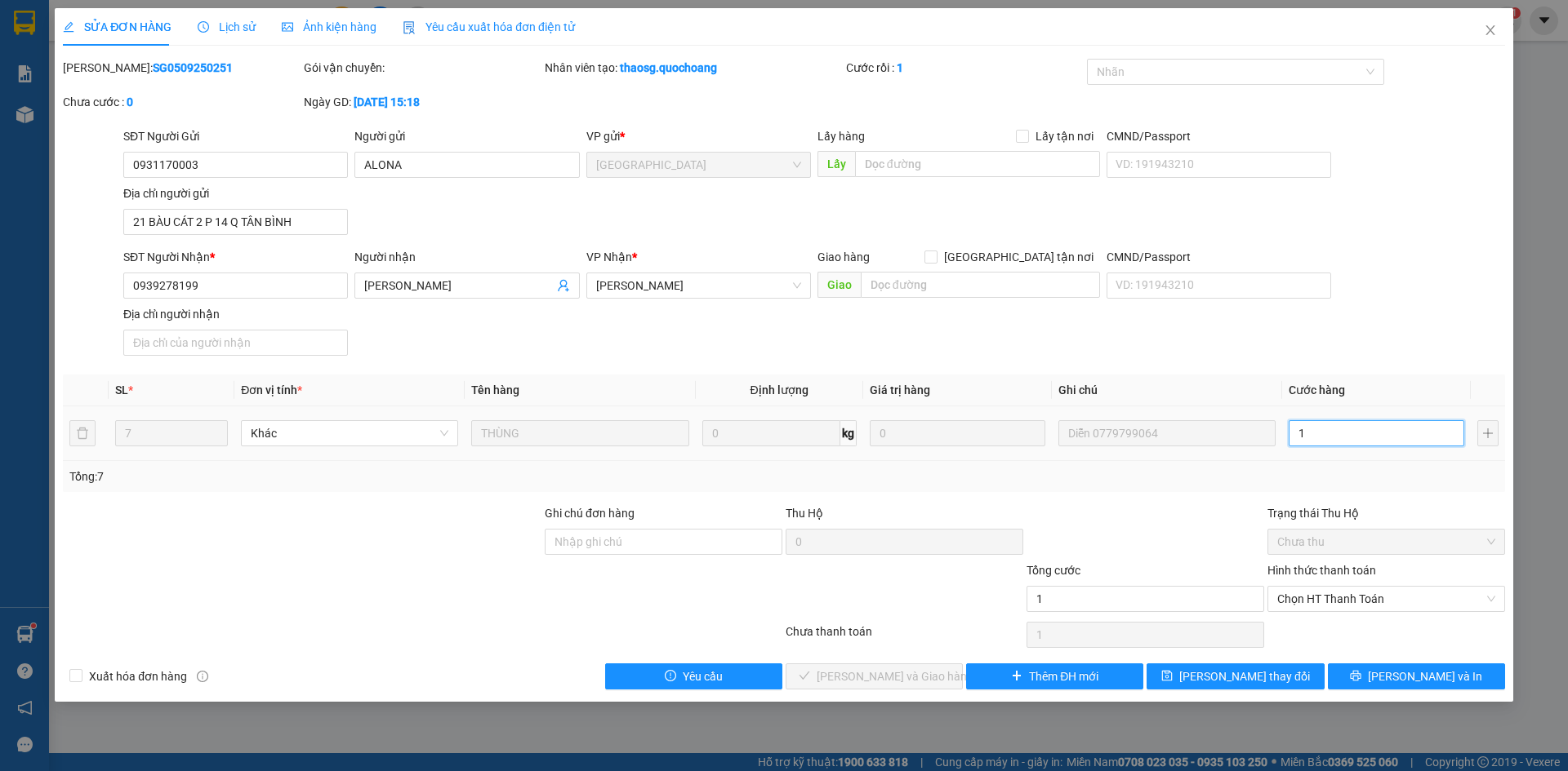
type input "14"
type input "140"
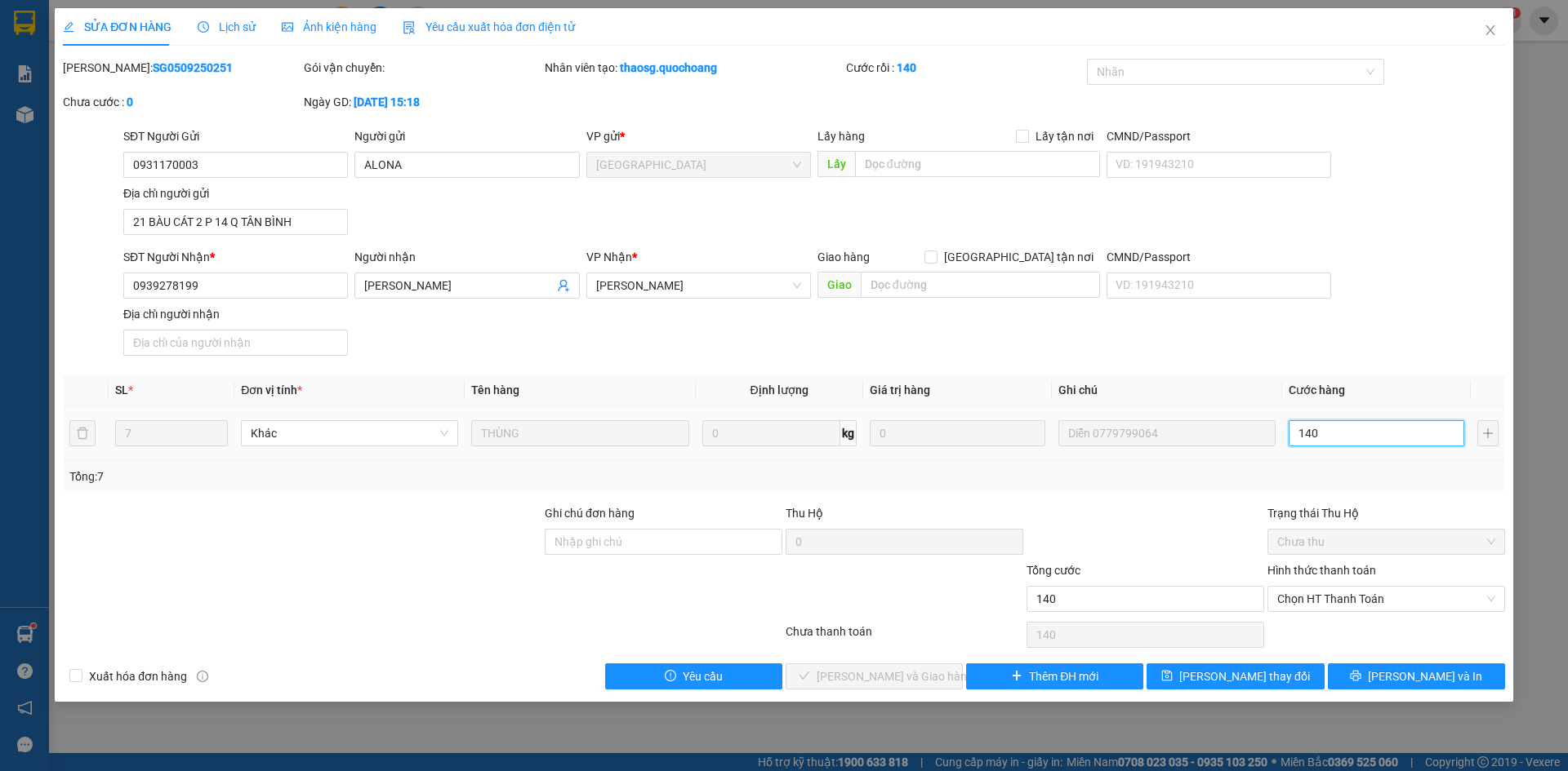
type input "1.400"
type input "14.000"
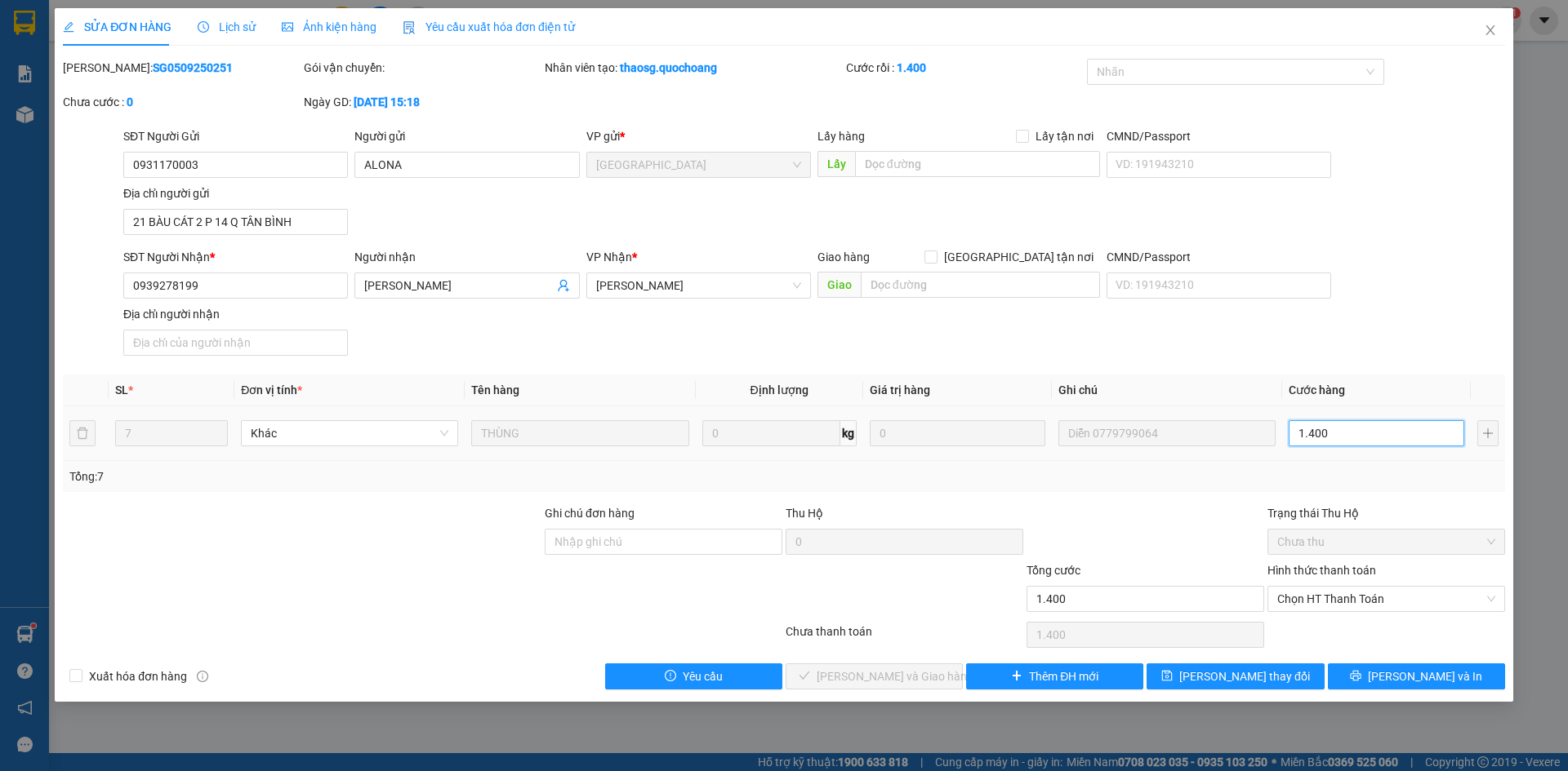
type input "14.000"
type input "140.000"
click at [1405, 371] on div "Total Paid Fee 0 Total UnPaid Fee 0 Cash Collection Total Fee Mã ĐH: SG05092502…" at bounding box center [784, 374] width 1443 height 631
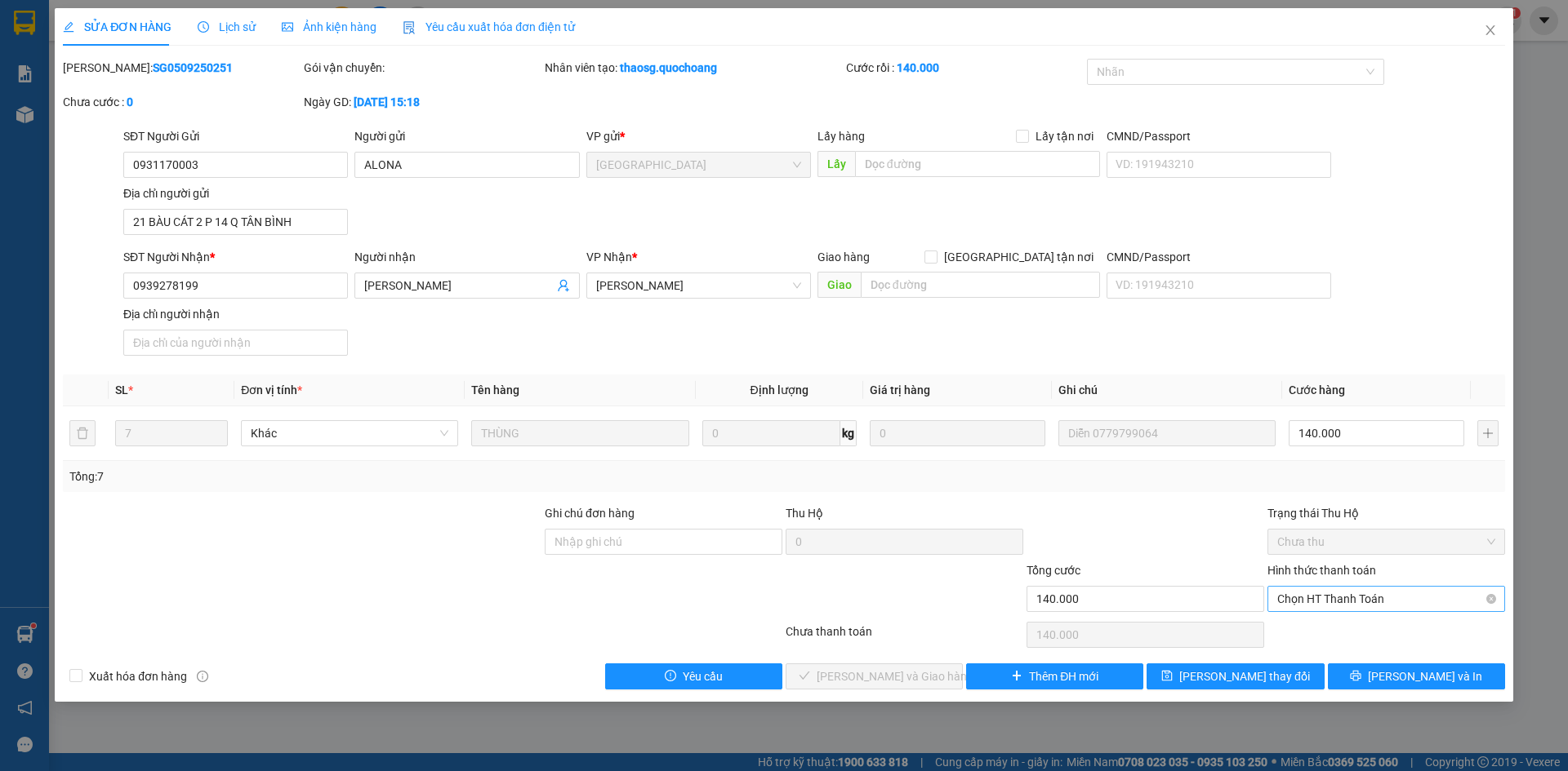
click at [1372, 605] on span "Chọn HT Thanh Toán" at bounding box center [1386, 599] width 218 height 24
click at [1359, 634] on div "Tại văn phòng" at bounding box center [1386, 631] width 218 height 18
type input "0"
click at [882, 680] on span "[PERSON_NAME] và Giao hàng" at bounding box center [895, 676] width 157 height 18
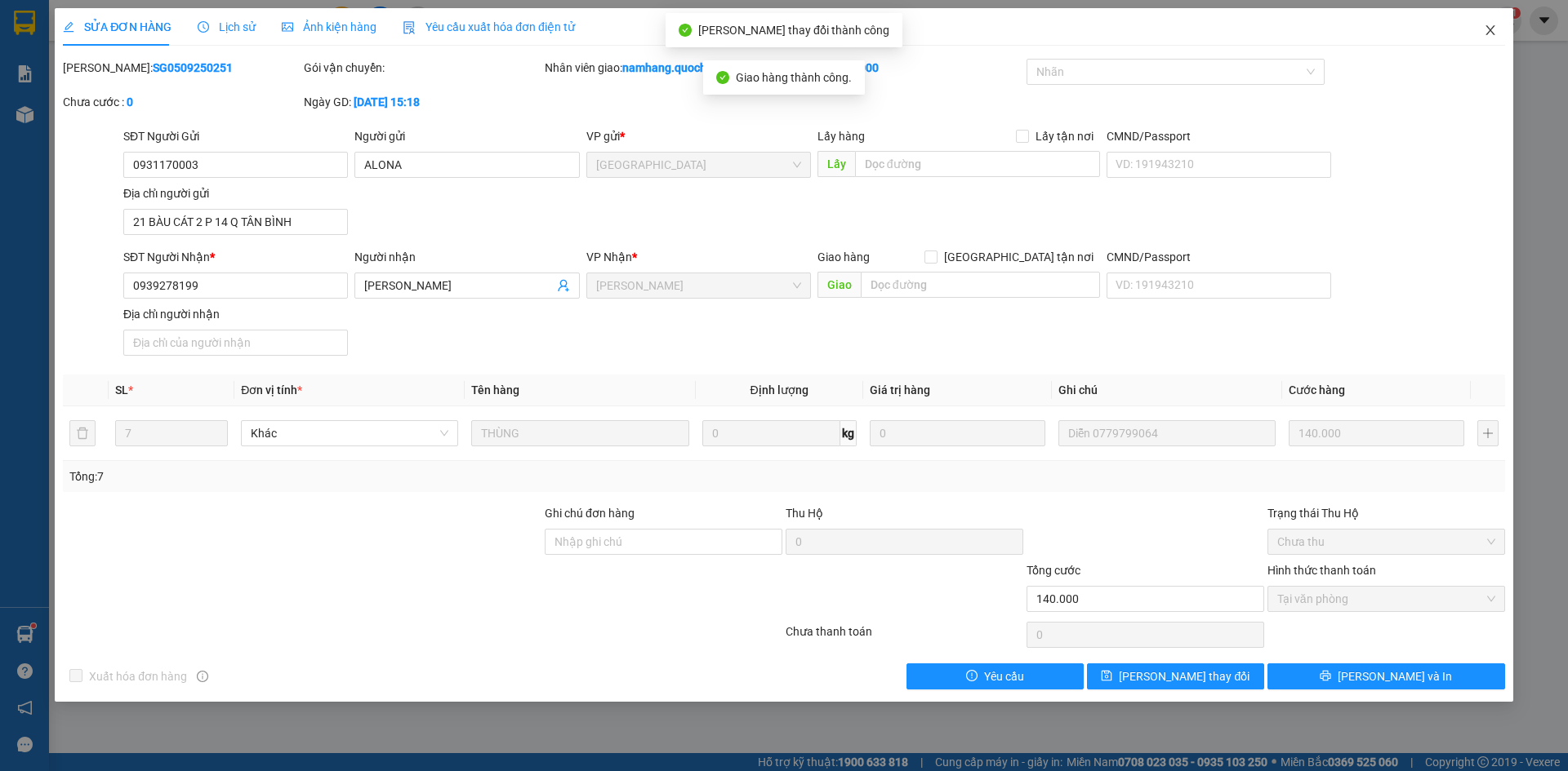
click at [1492, 28] on icon "close" at bounding box center [1490, 29] width 13 height 13
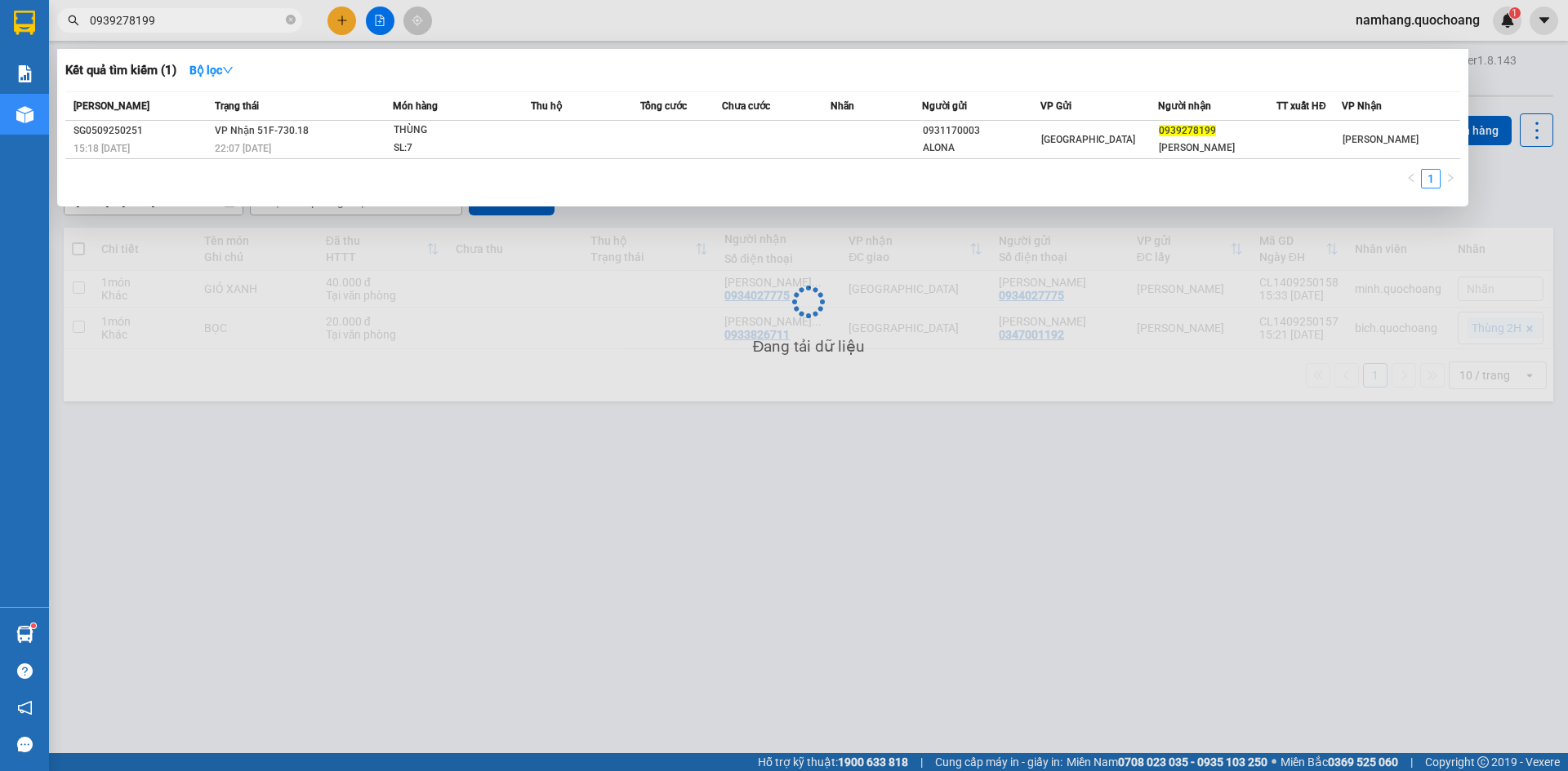
click at [238, 23] on input "0939278199" at bounding box center [186, 20] width 192 height 18
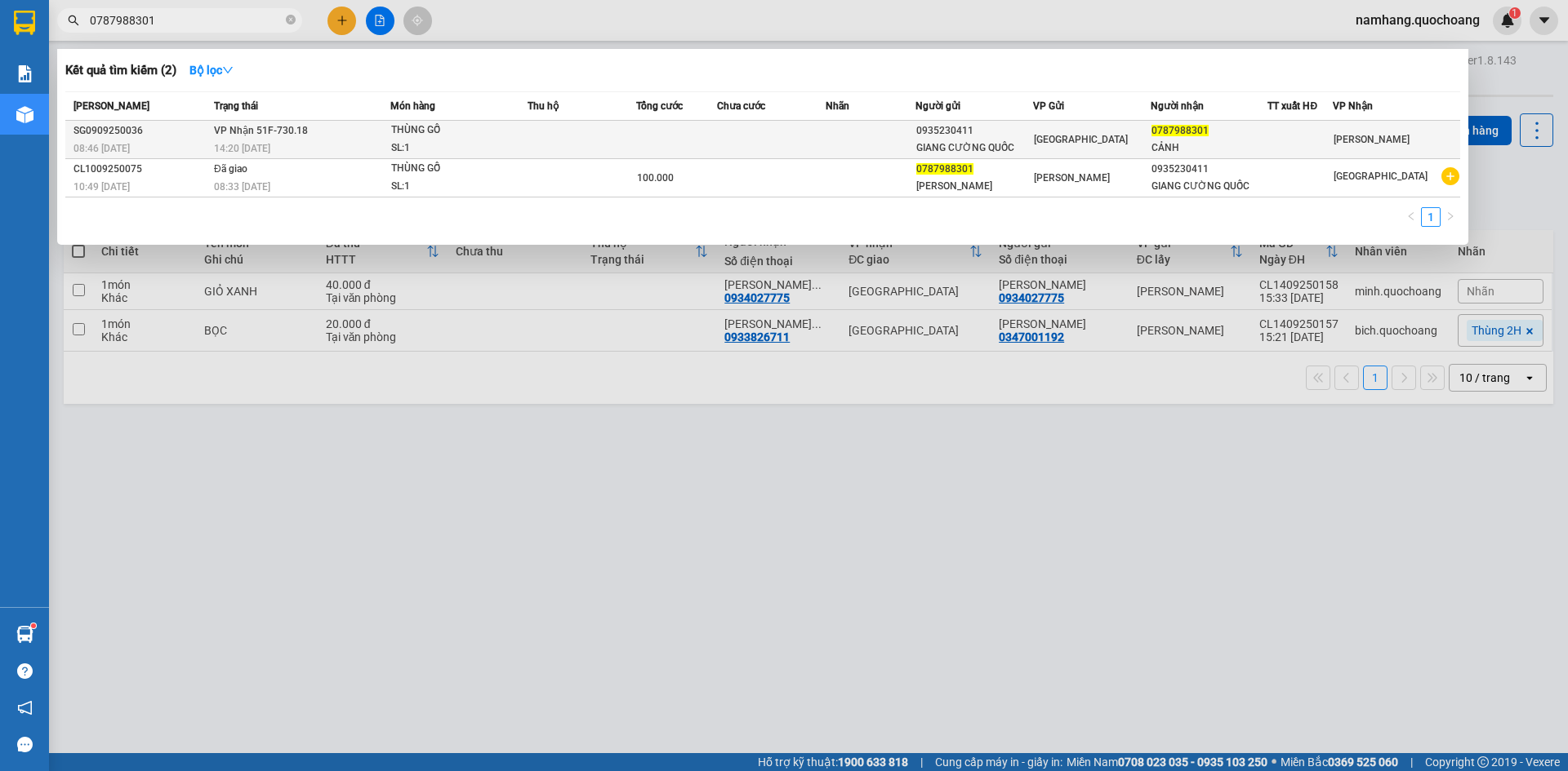
type input "0787988301"
click at [812, 141] on td at bounding box center [771, 140] width 109 height 38
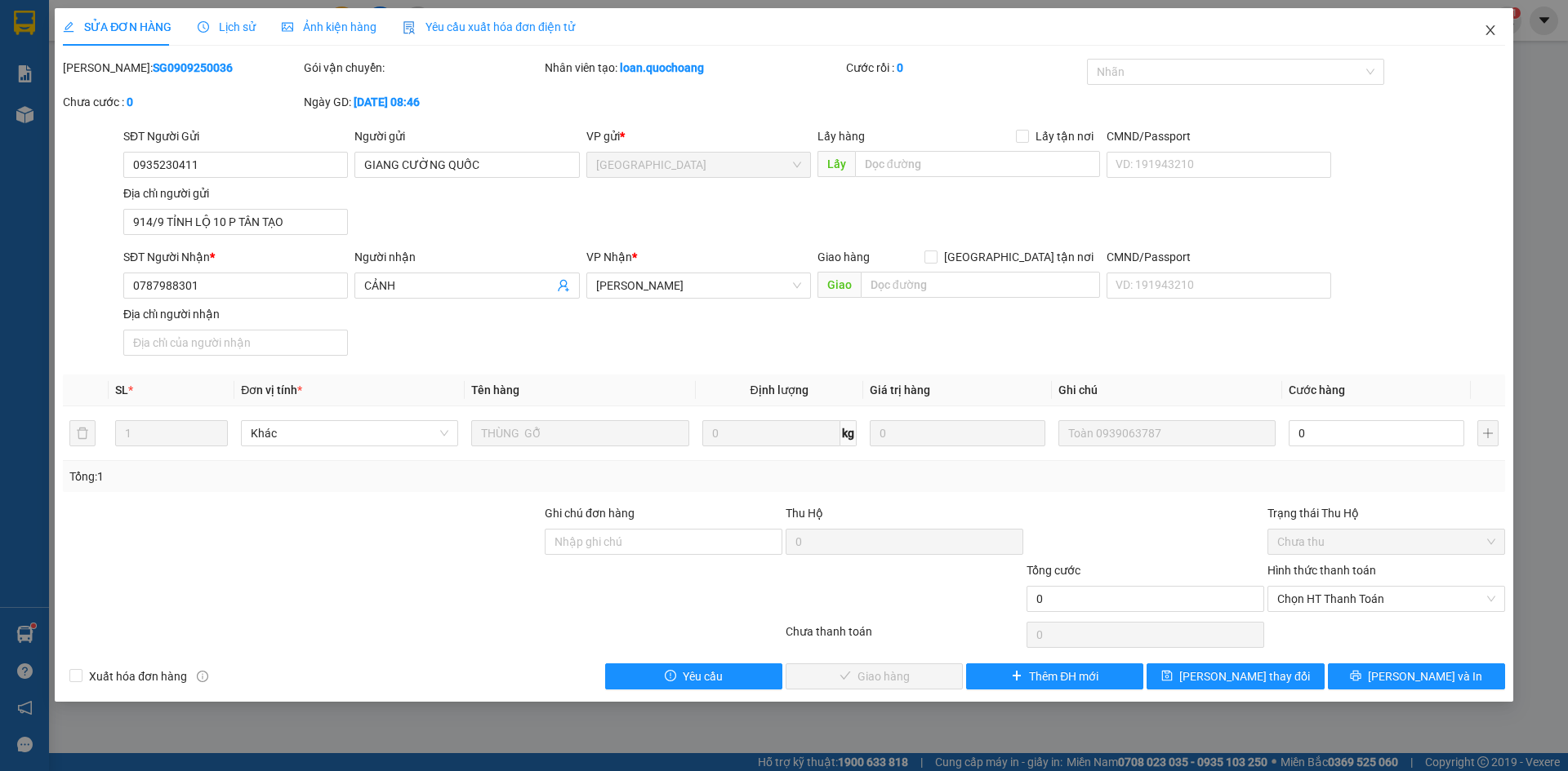
click at [1489, 32] on icon "close" at bounding box center [1490, 29] width 13 height 13
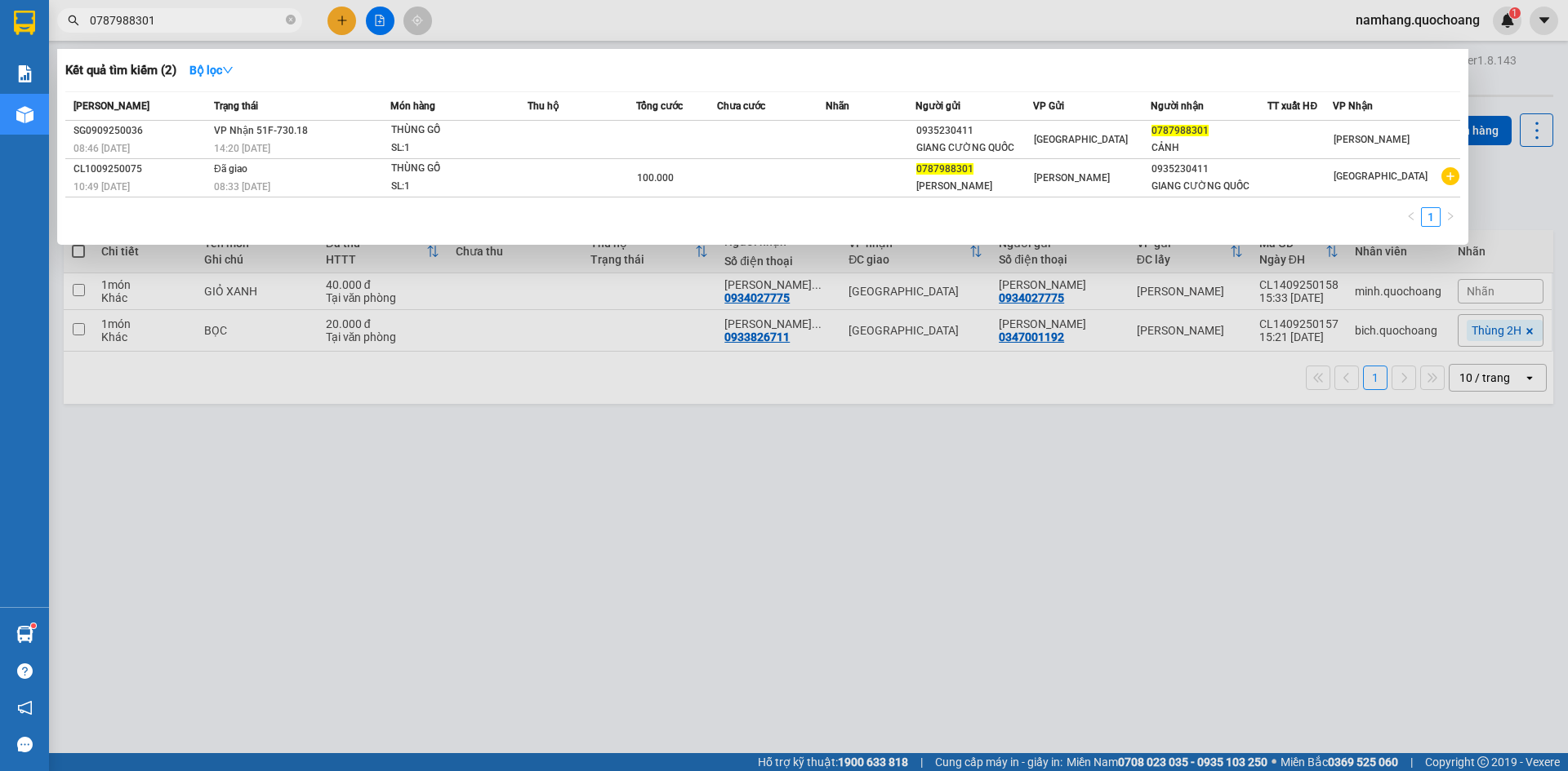
click at [186, 12] on input "0787988301" at bounding box center [186, 20] width 192 height 18
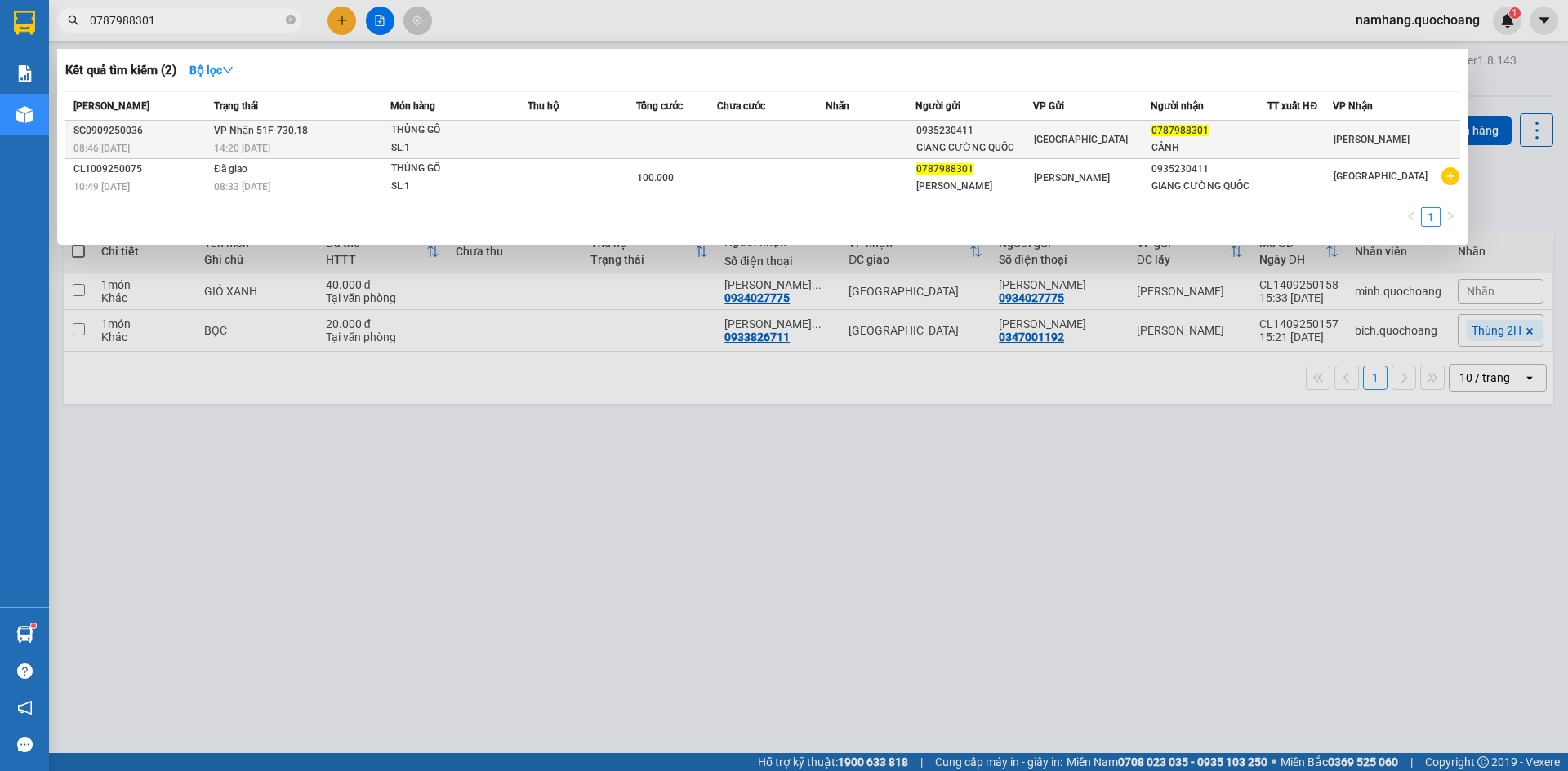
click at [512, 143] on div "SL: 1" at bounding box center [452, 148] width 123 height 18
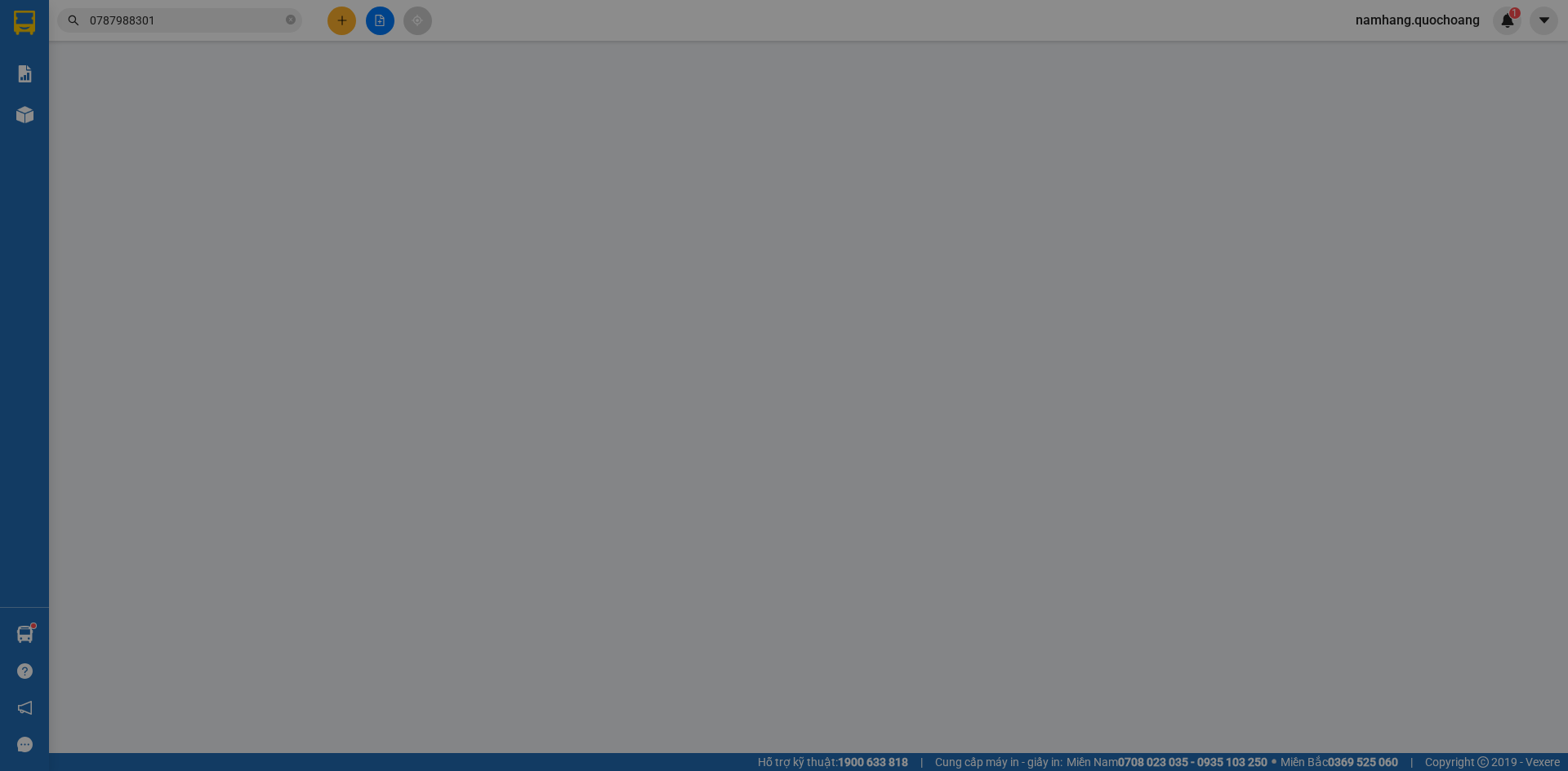
type input "0935230411"
type input "GIANG CƯỜNG QUỐC"
type input "914/9 TỈNH LỘ 10 P TÂN TẠO"
type input "0787988301"
type input "CẢNH"
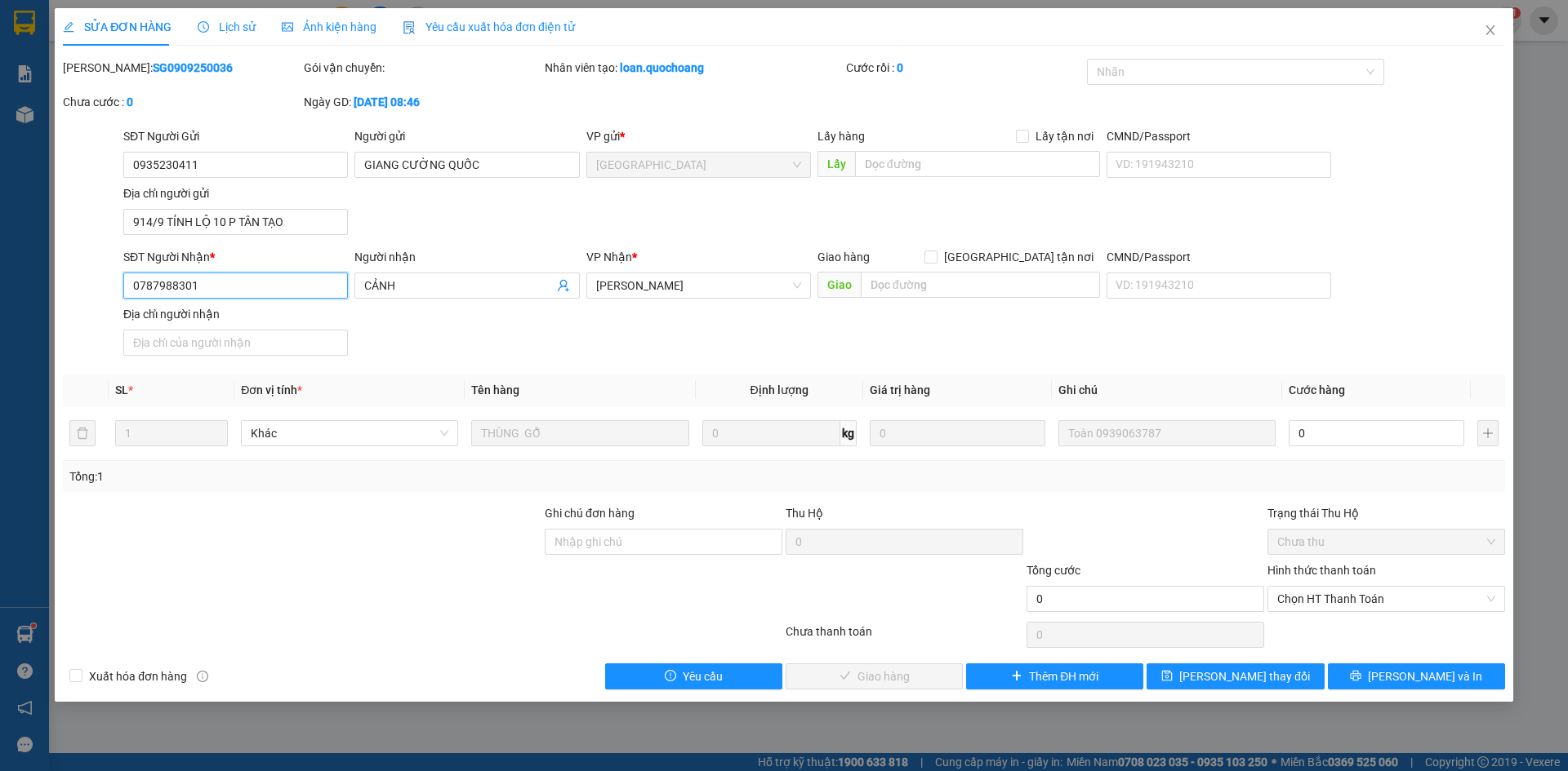
click at [154, 285] on input "0787988301" at bounding box center [236, 285] width 224 height 26
type input "0777988301"
click at [521, 339] on div "SĐT Người Nhận * 0777988301 0777988301 Người nhận CẢNH VP Nhận * Cao Lãnh Giao …" at bounding box center [814, 305] width 1389 height 115
click at [148, 160] on input "0935230411" at bounding box center [236, 165] width 224 height 26
type input "0934230411"
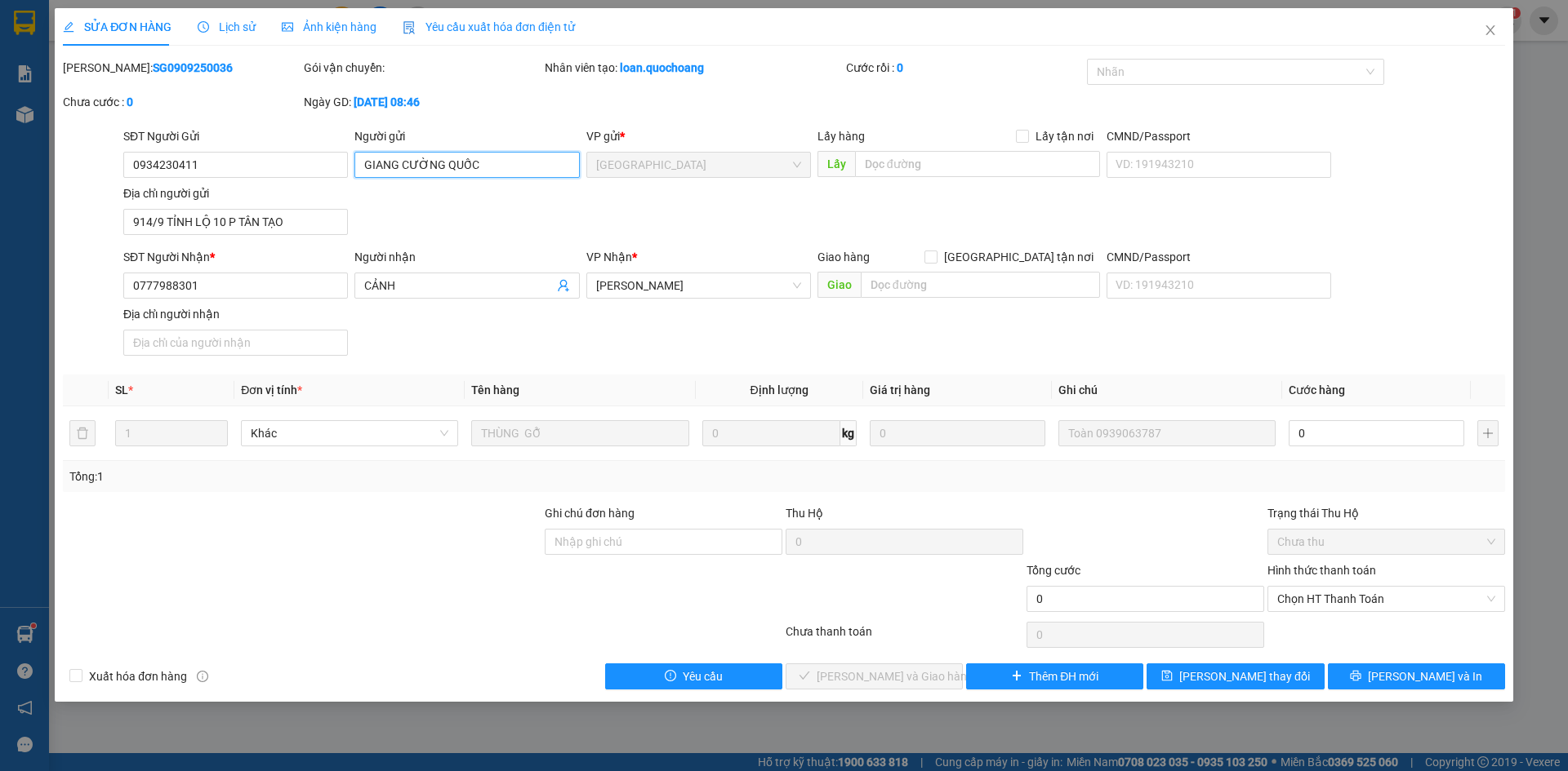
drag, startPoint x: 444, startPoint y: 166, endPoint x: 35, endPoint y: 147, distance: 409.4
click at [35, 147] on div "SỬA ĐƠN HÀNG Lịch sử Ảnh kiện hàng Yêu cầu xuất hóa đơn điện tử Total Paid Fee …" at bounding box center [784, 386] width 1568 height 771
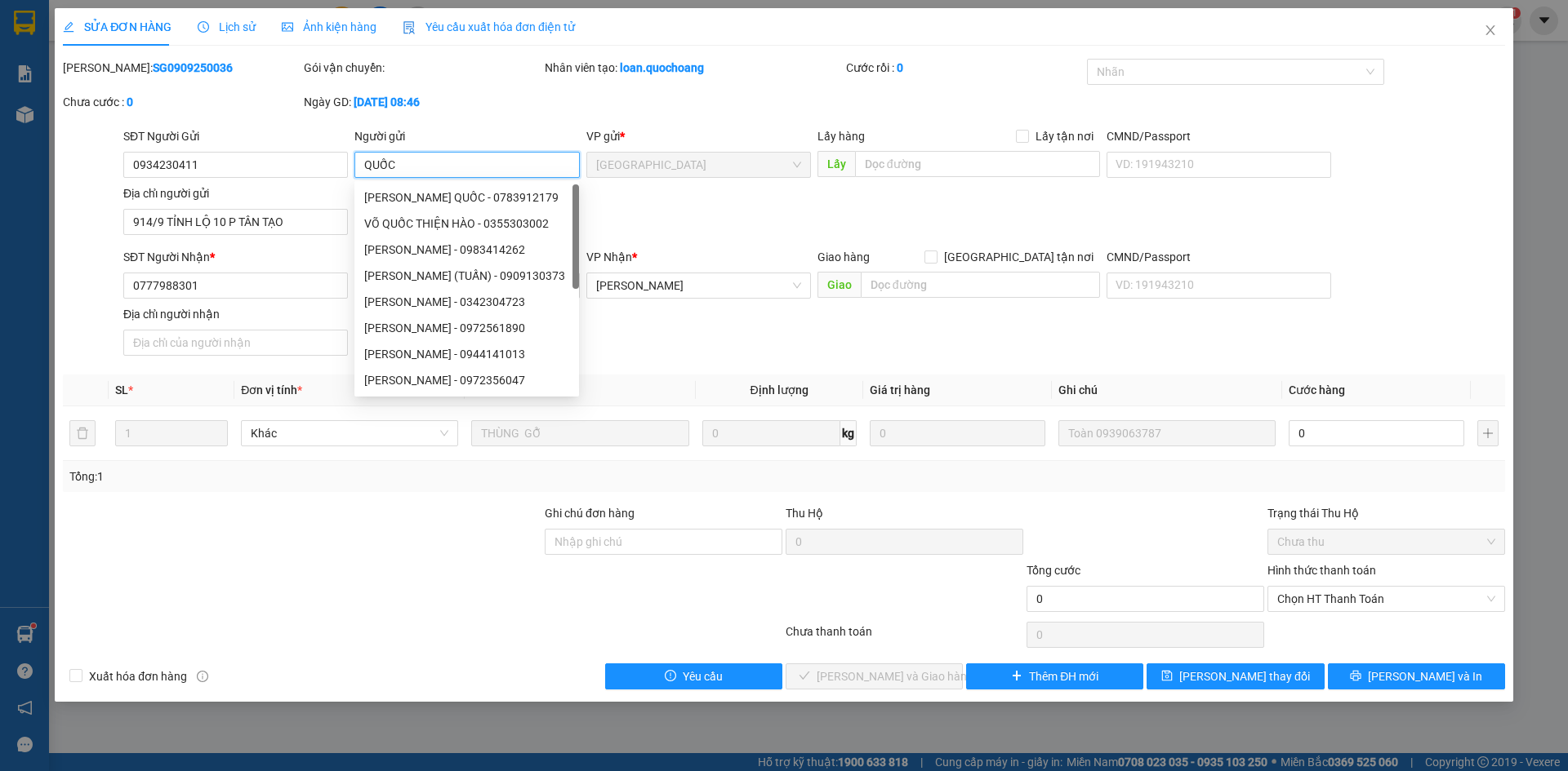
click at [369, 158] on input "QUỐC" at bounding box center [467, 165] width 224 height 26
type input "QUỐC"
click at [1294, 299] on div "CMND/Passport VD: 191943210" at bounding box center [1219, 277] width 224 height 57
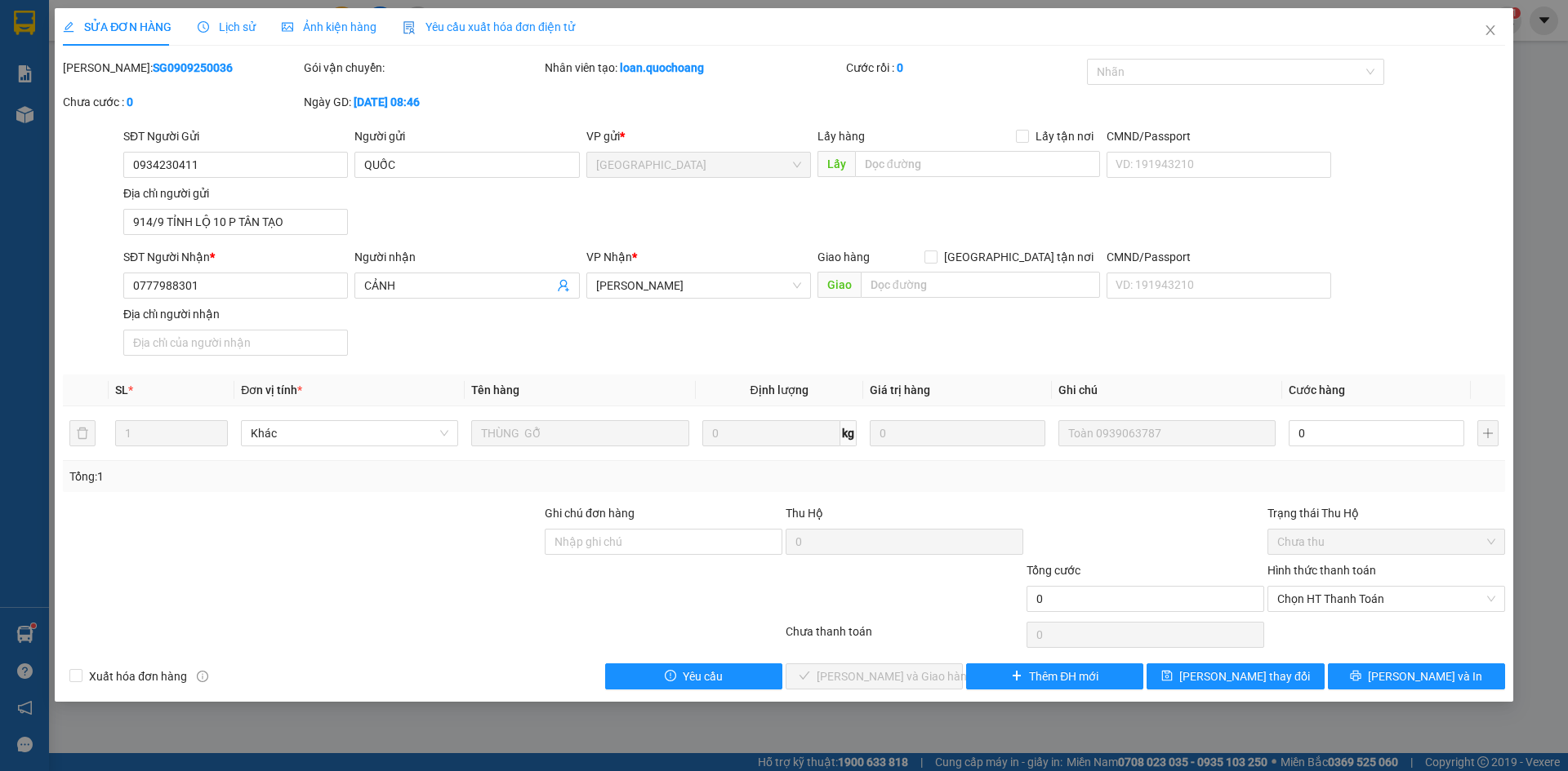
click at [1423, 345] on div "SĐT Người Nhận * 0777988301 Người nhận CẢNH VP Nhận * Cao Lãnh Giao hàng Giao t…" at bounding box center [814, 305] width 1389 height 115
click at [1399, 432] on input "0" at bounding box center [1376, 433] width 175 height 26
type input "3"
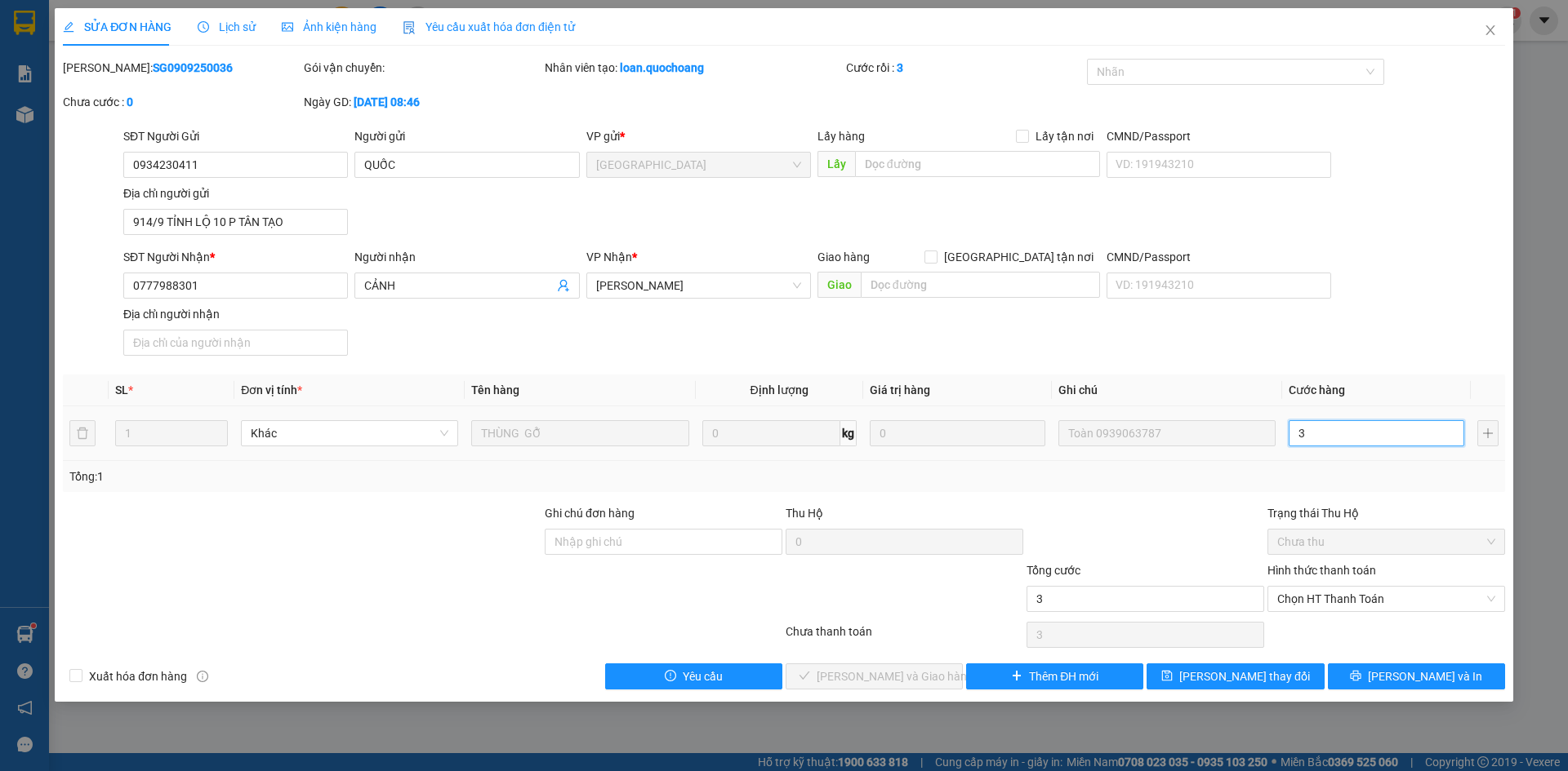
type input "30"
type input "300"
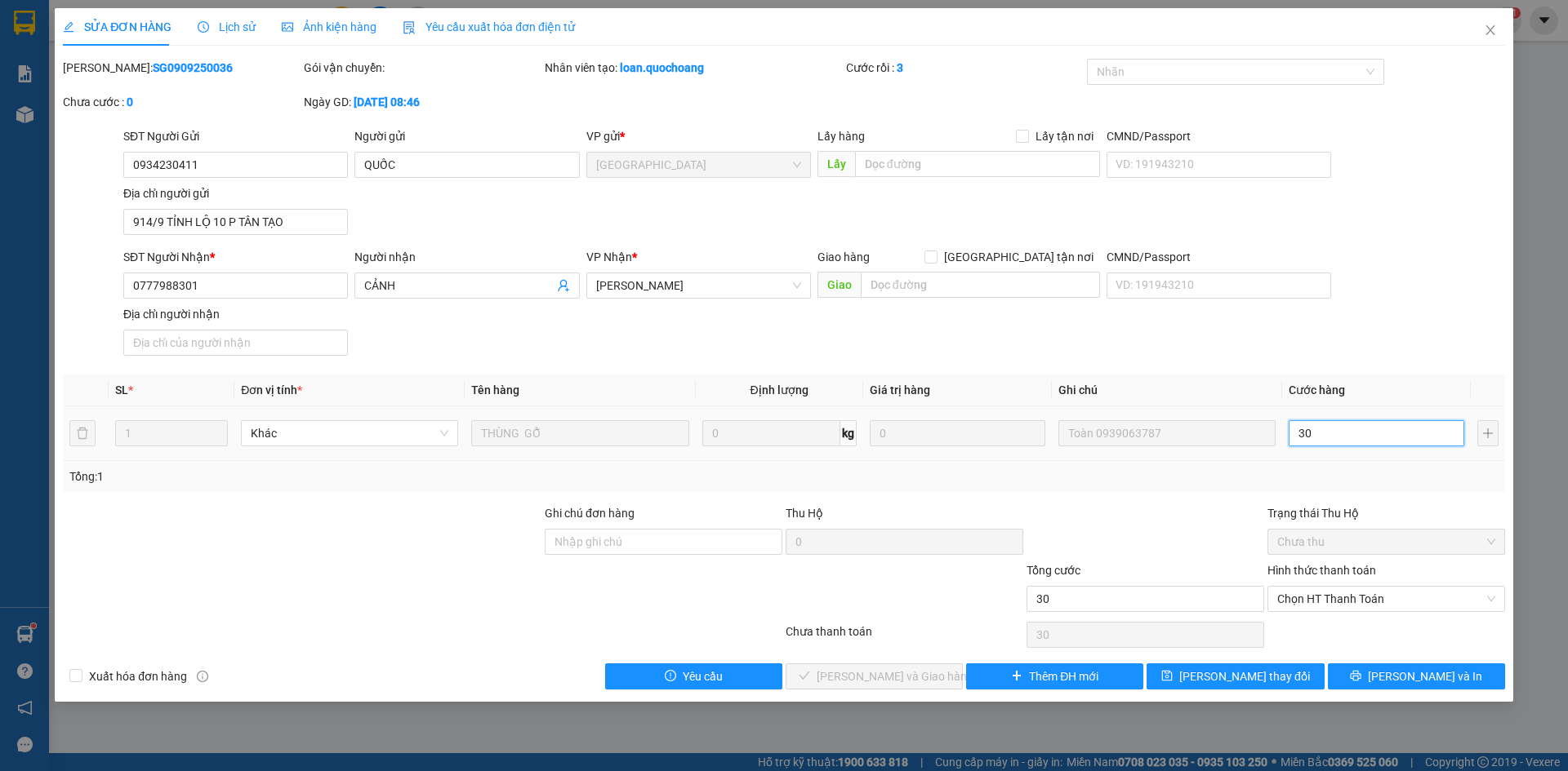
type input "300"
type input "3.000"
type input "30.000"
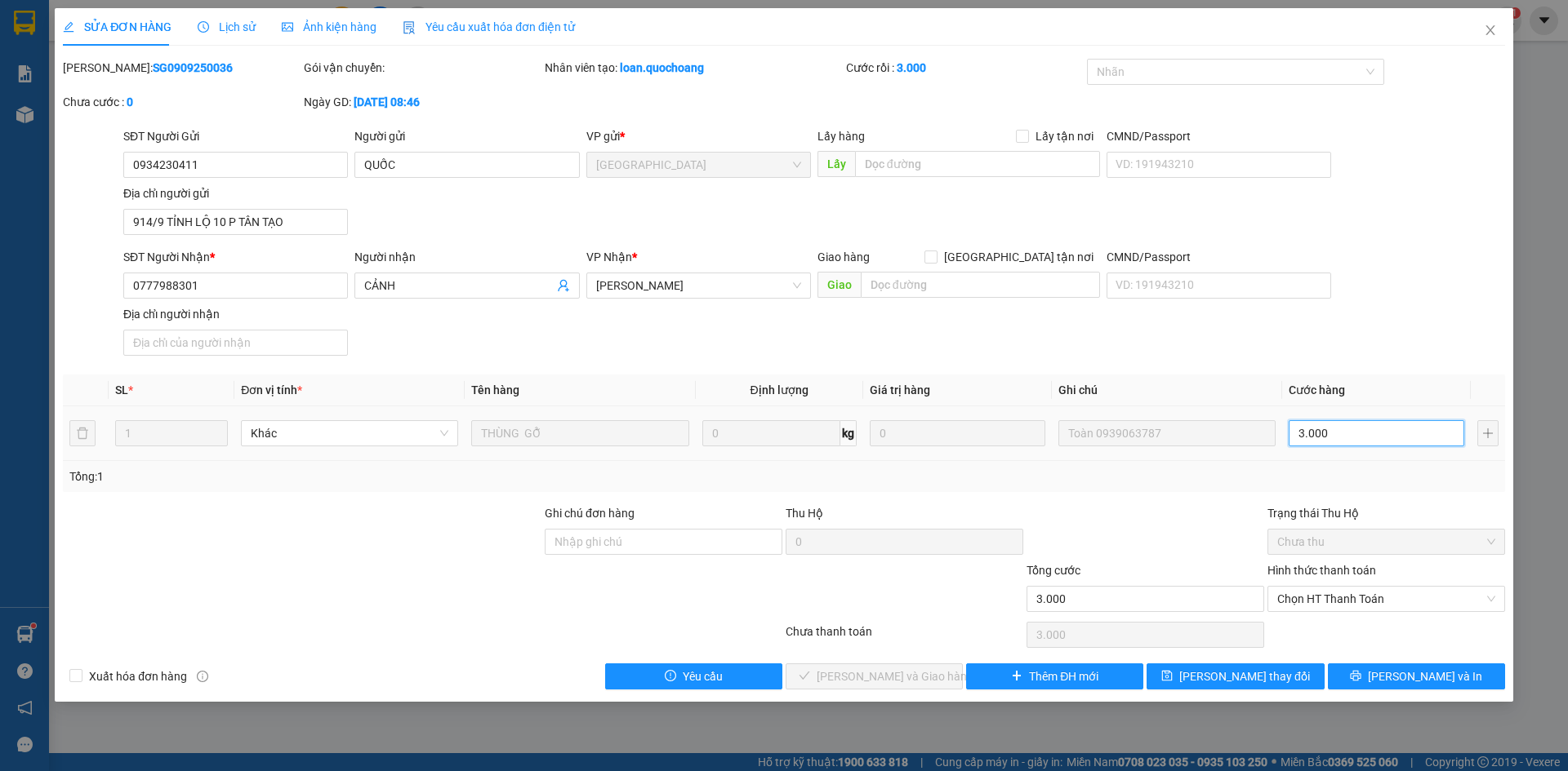
type input "30.000"
click at [1344, 593] on span "Chọn HT Thanh Toán" at bounding box center [1386, 599] width 218 height 24
type input "30.000"
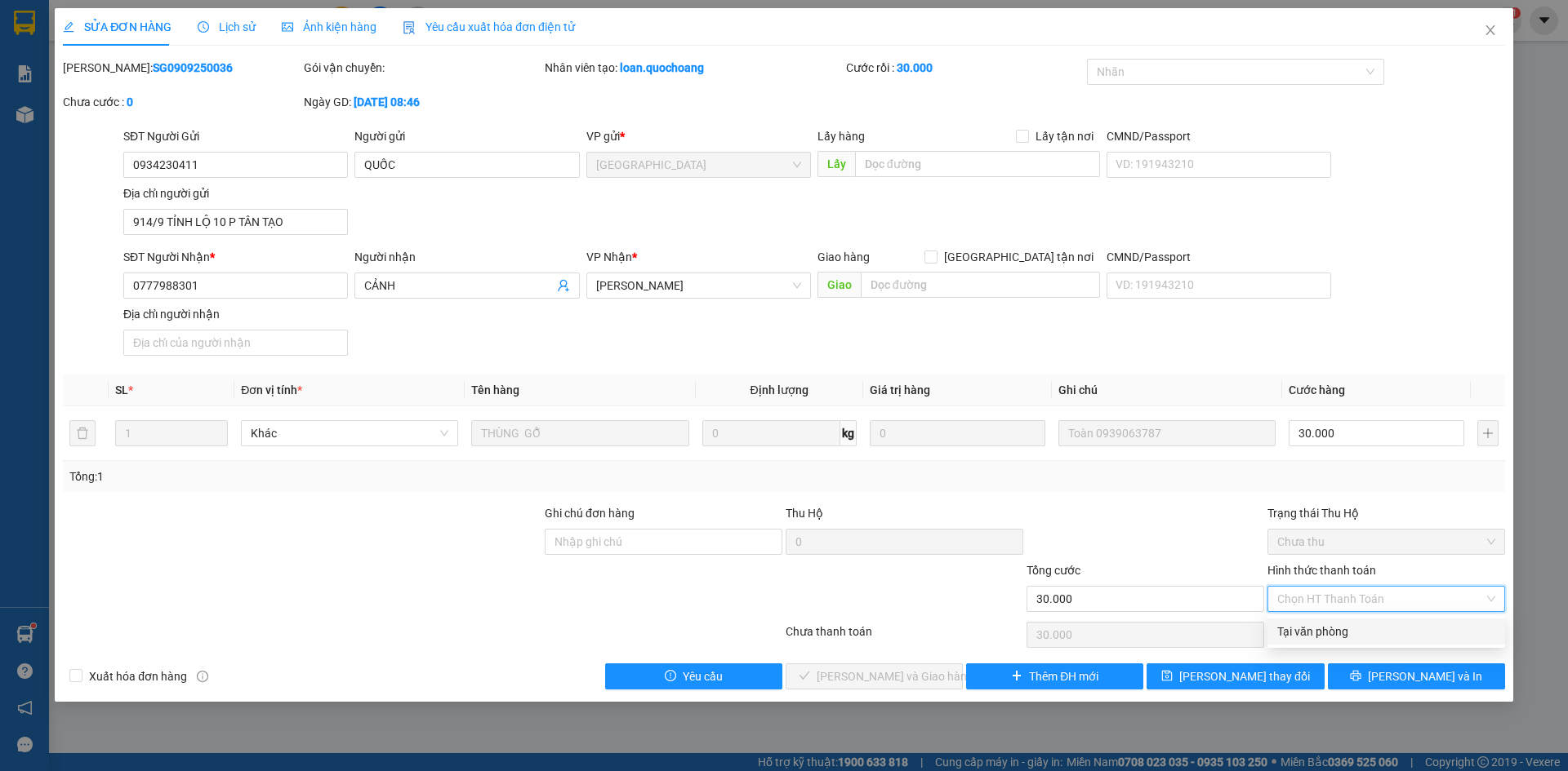
click at [1333, 633] on div "Tại văn phòng" at bounding box center [1386, 631] width 218 height 18
type input "0"
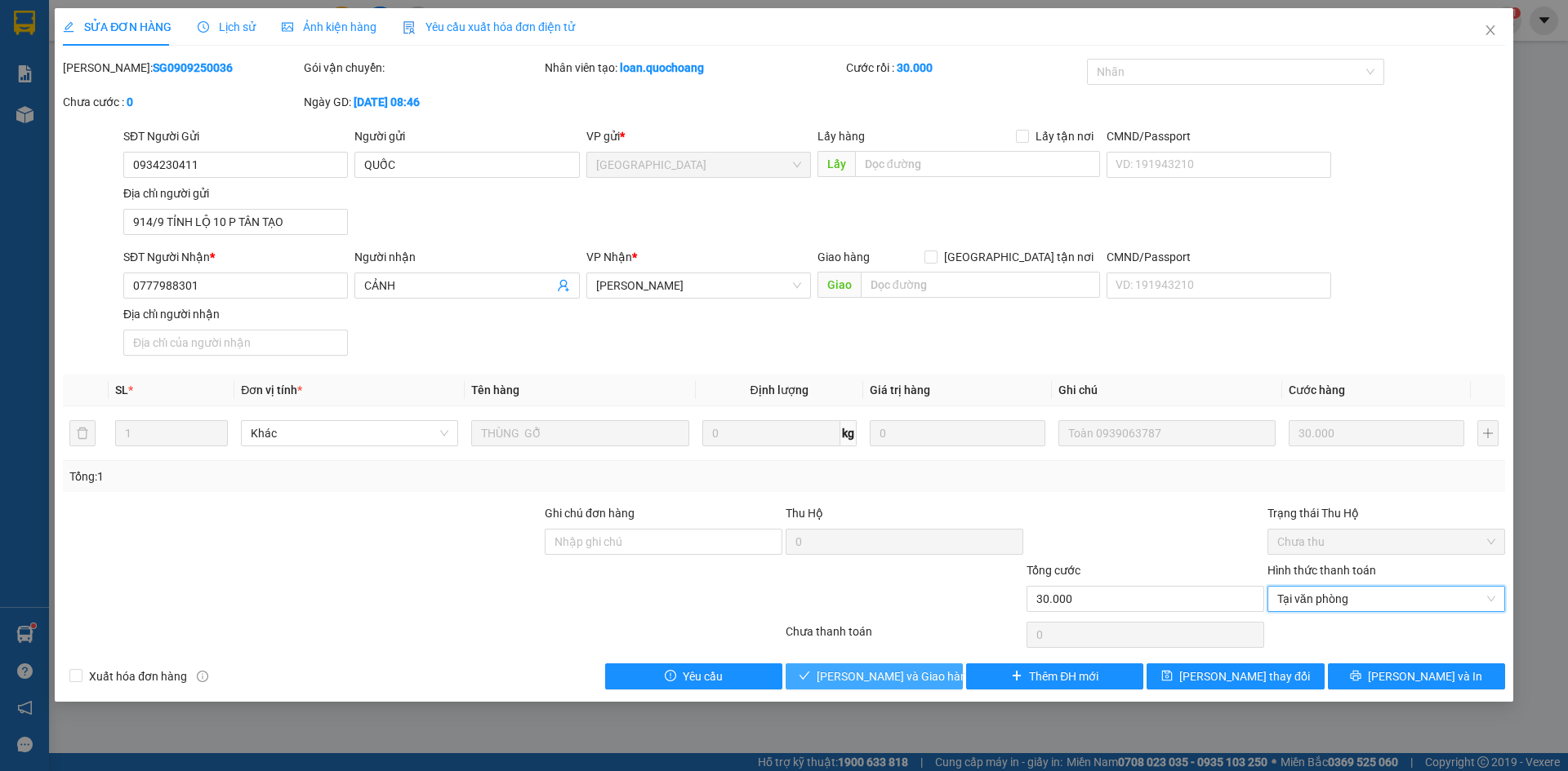
click at [898, 679] on span "[PERSON_NAME] và Giao hàng" at bounding box center [895, 676] width 157 height 18
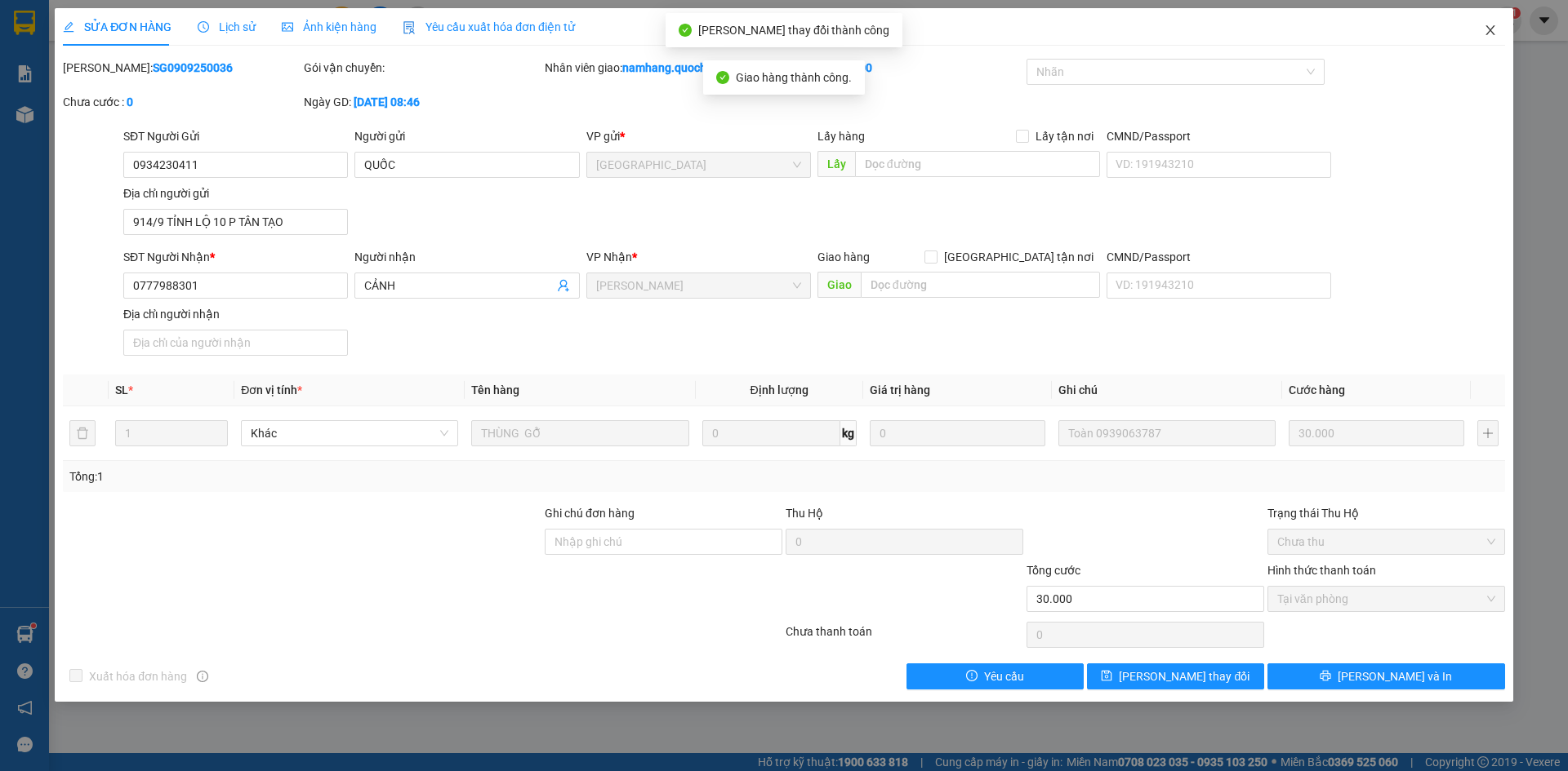
click at [1489, 34] on icon "close" at bounding box center [1490, 29] width 9 height 9
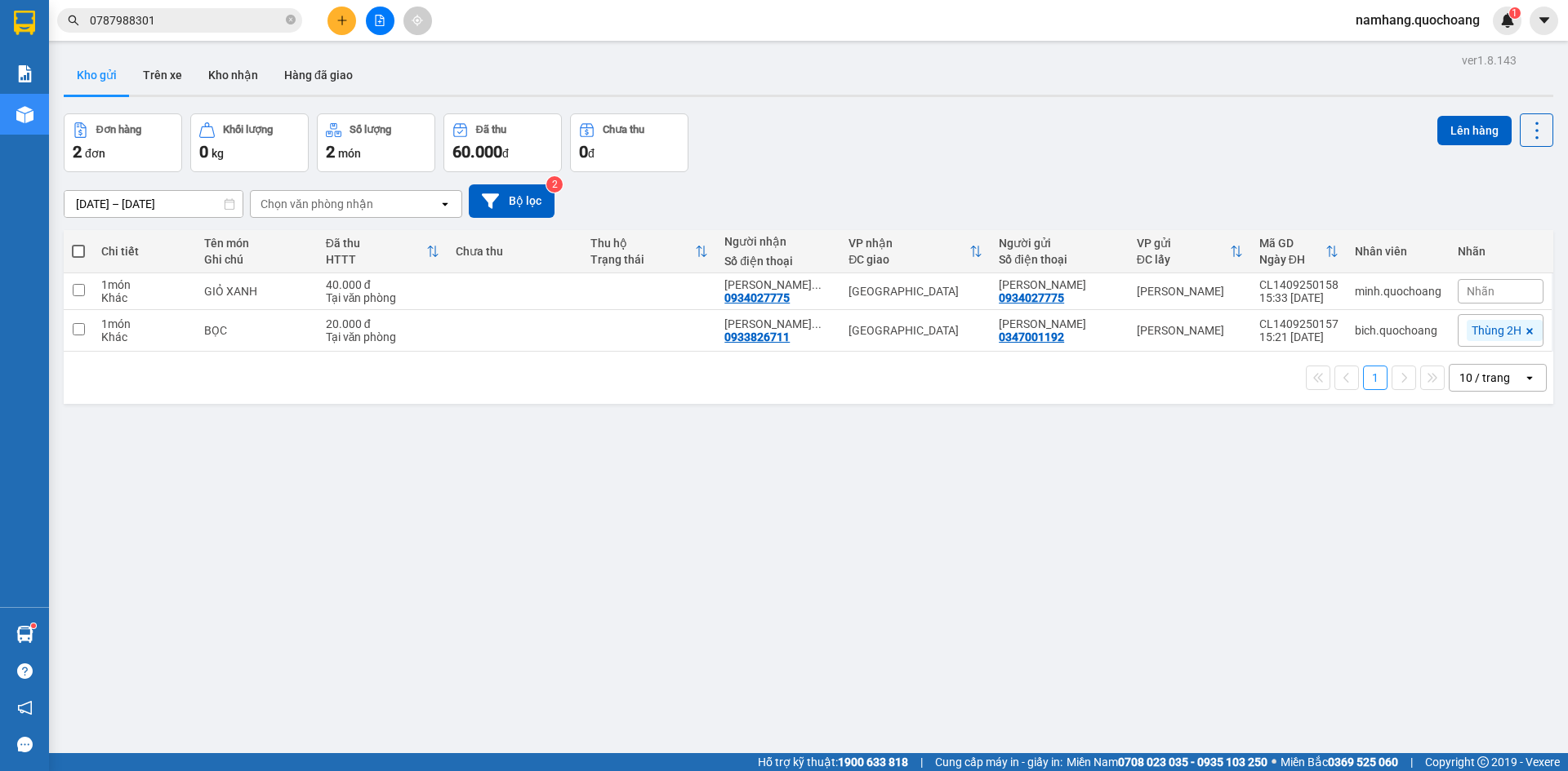
click at [227, 25] on input "0787988301" at bounding box center [186, 20] width 192 height 18
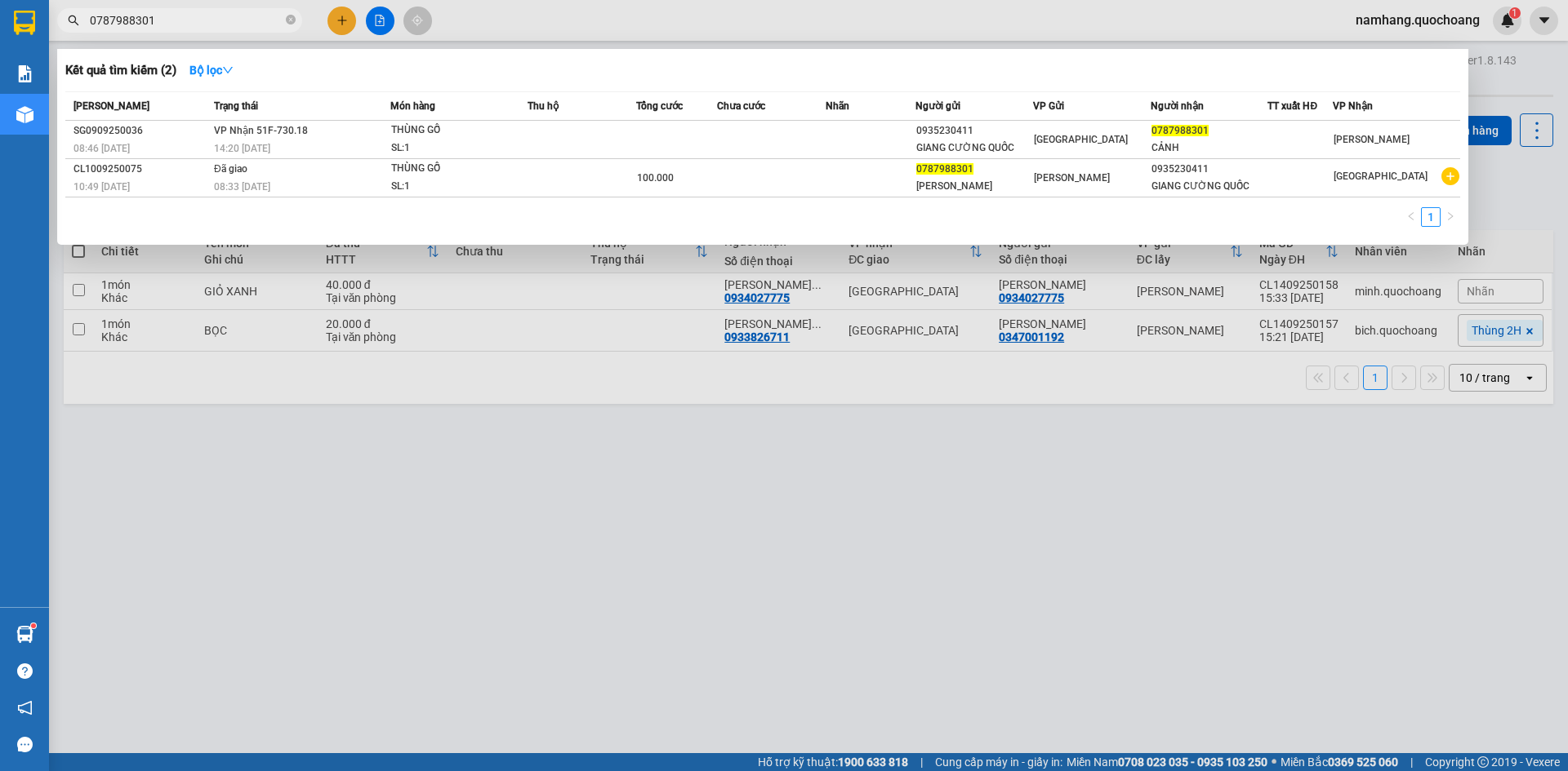
click at [227, 25] on input "0787988301" at bounding box center [186, 20] width 192 height 18
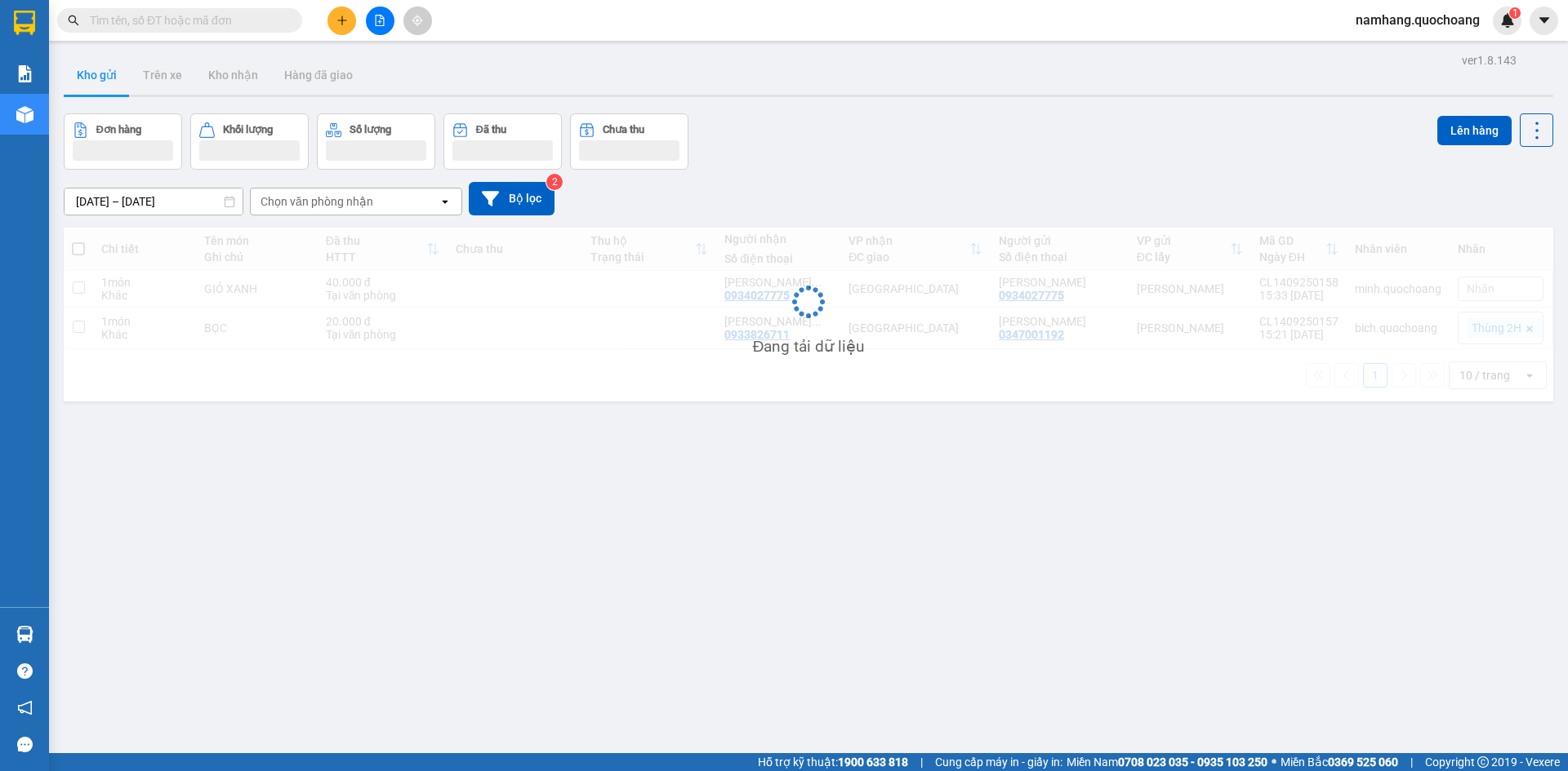
click at [248, 20] on input "text" at bounding box center [186, 20] width 192 height 18
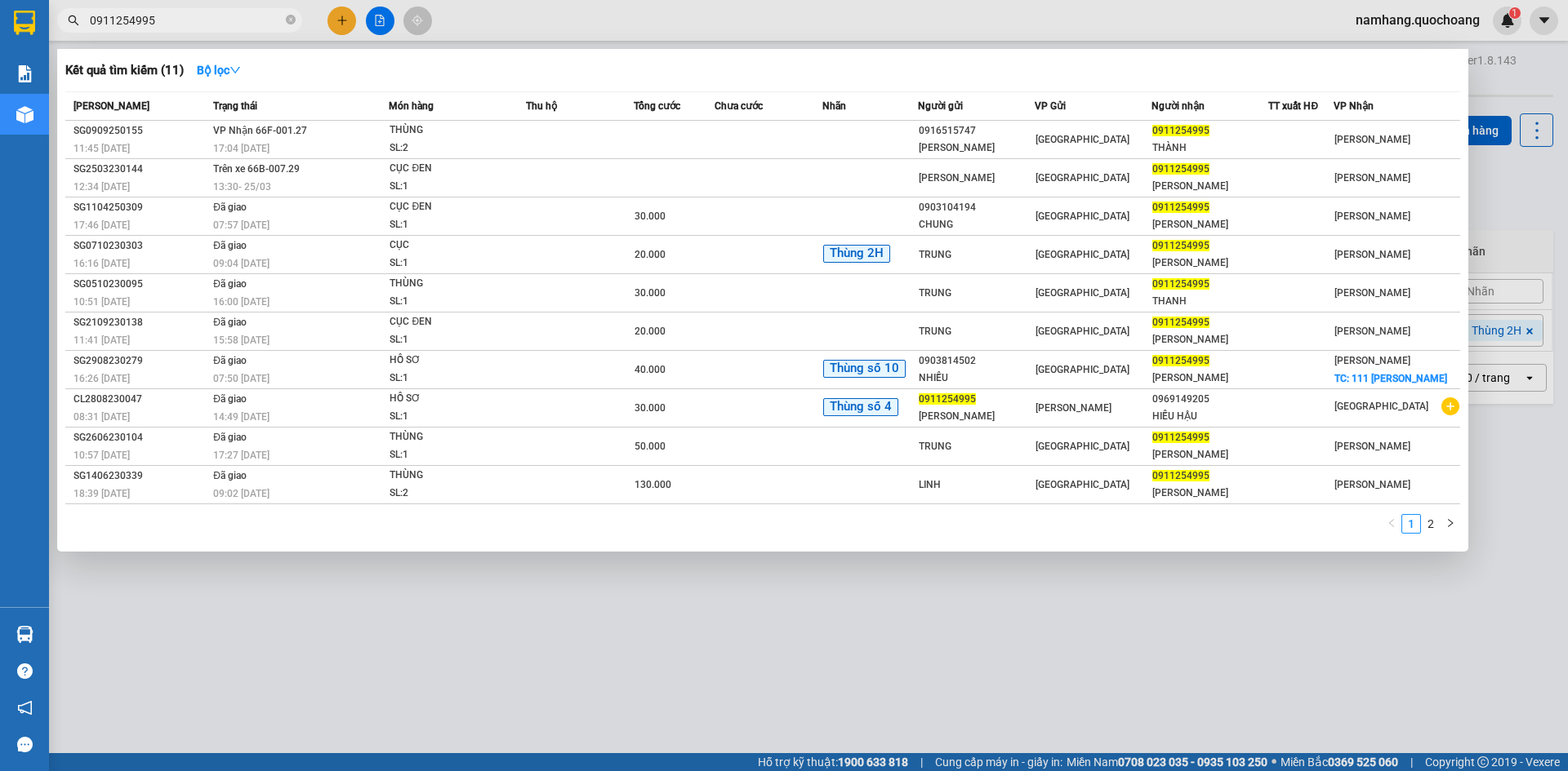
type input "0911254995"
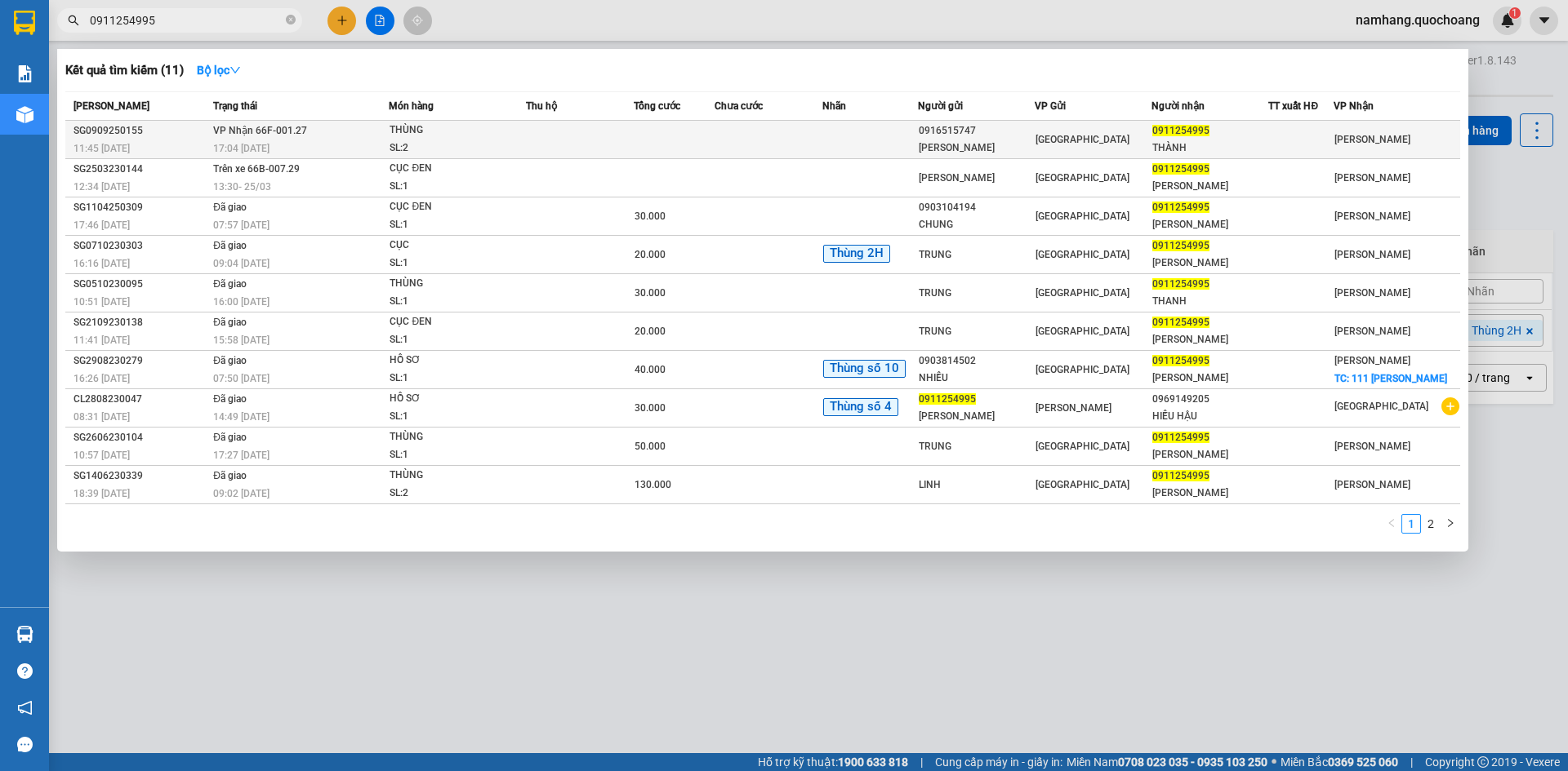
click at [502, 146] on div "SL: 2" at bounding box center [450, 148] width 123 height 18
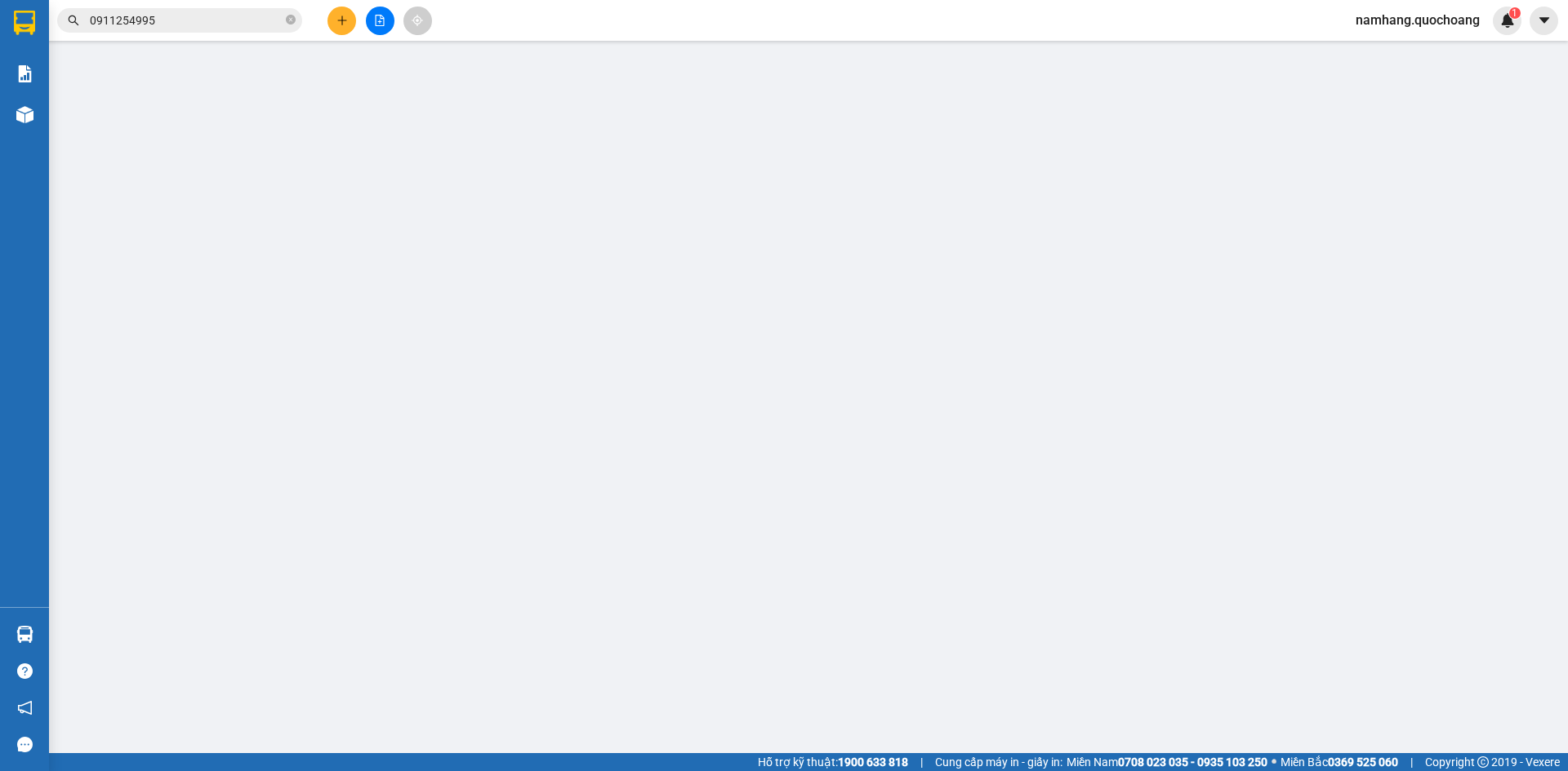
type input "0916515747"
type input "LÊ HOÀNG UYÊN LINH"
type input "686/20 QL 13 HBP THỦ ĐỨC"
type input "0911254995"
type input "THÀNH"
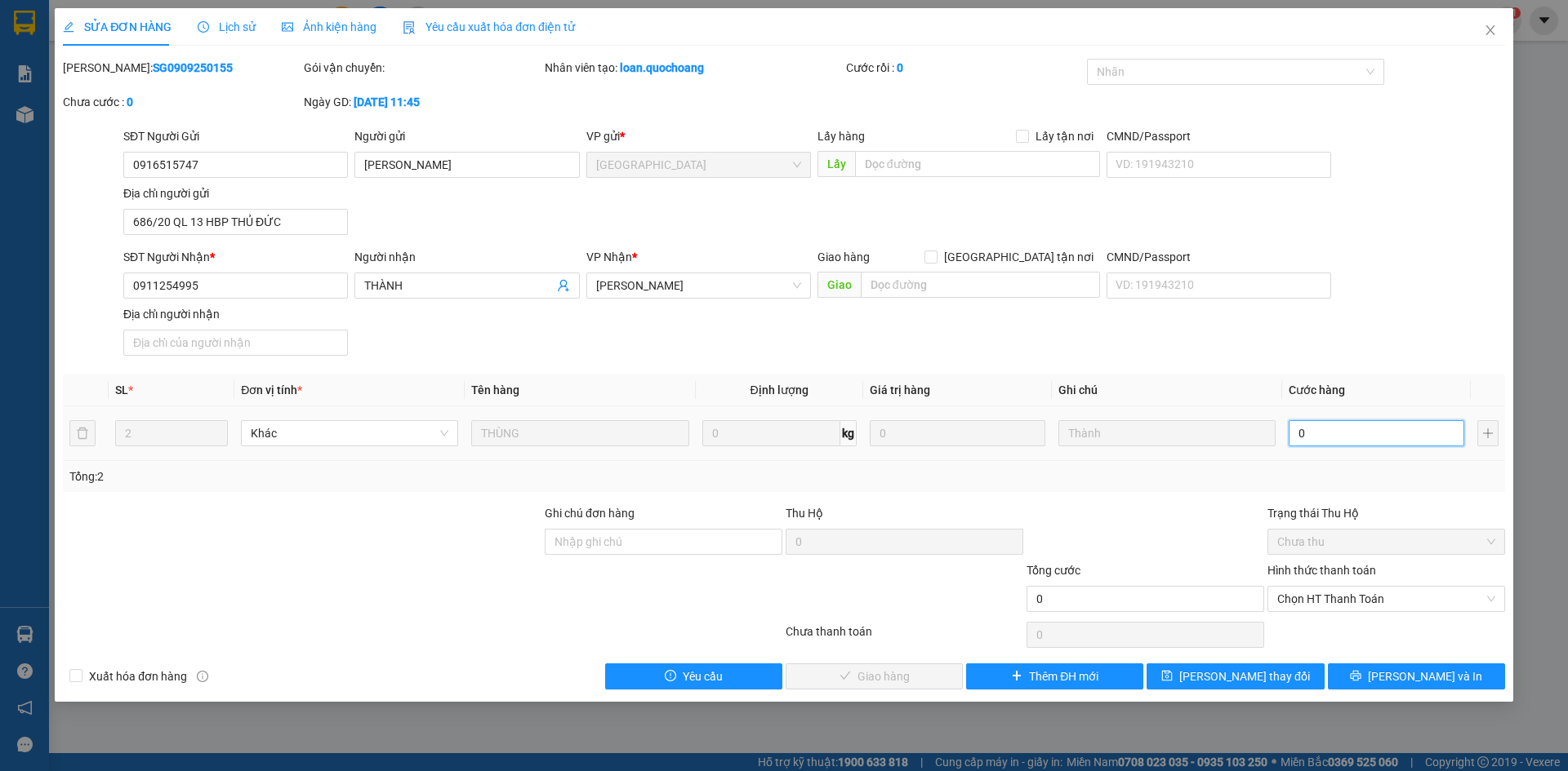
click at [1364, 435] on input "0" at bounding box center [1376, 433] width 175 height 26
type input "3"
type input "30"
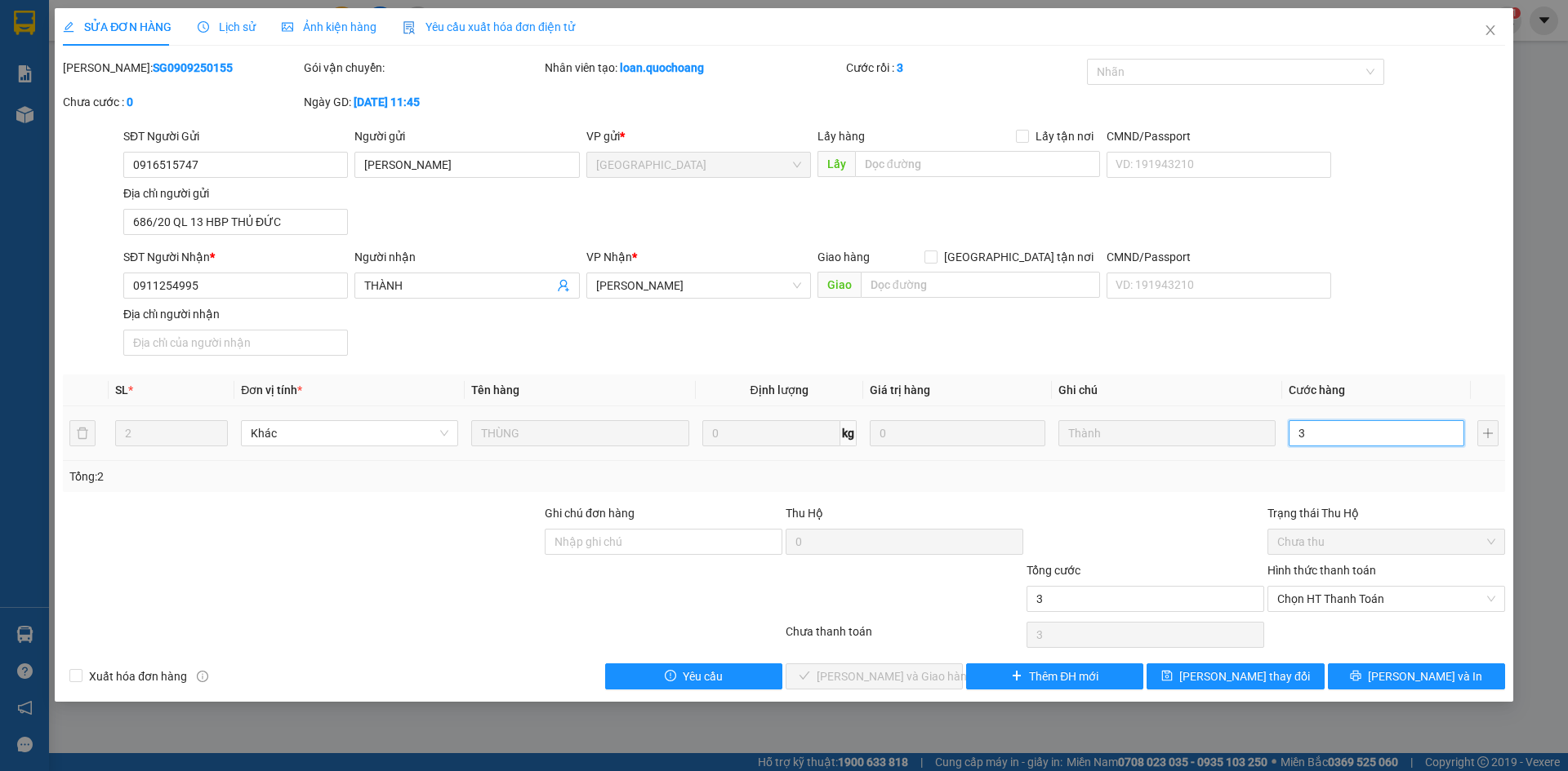
type input "30"
type input "300"
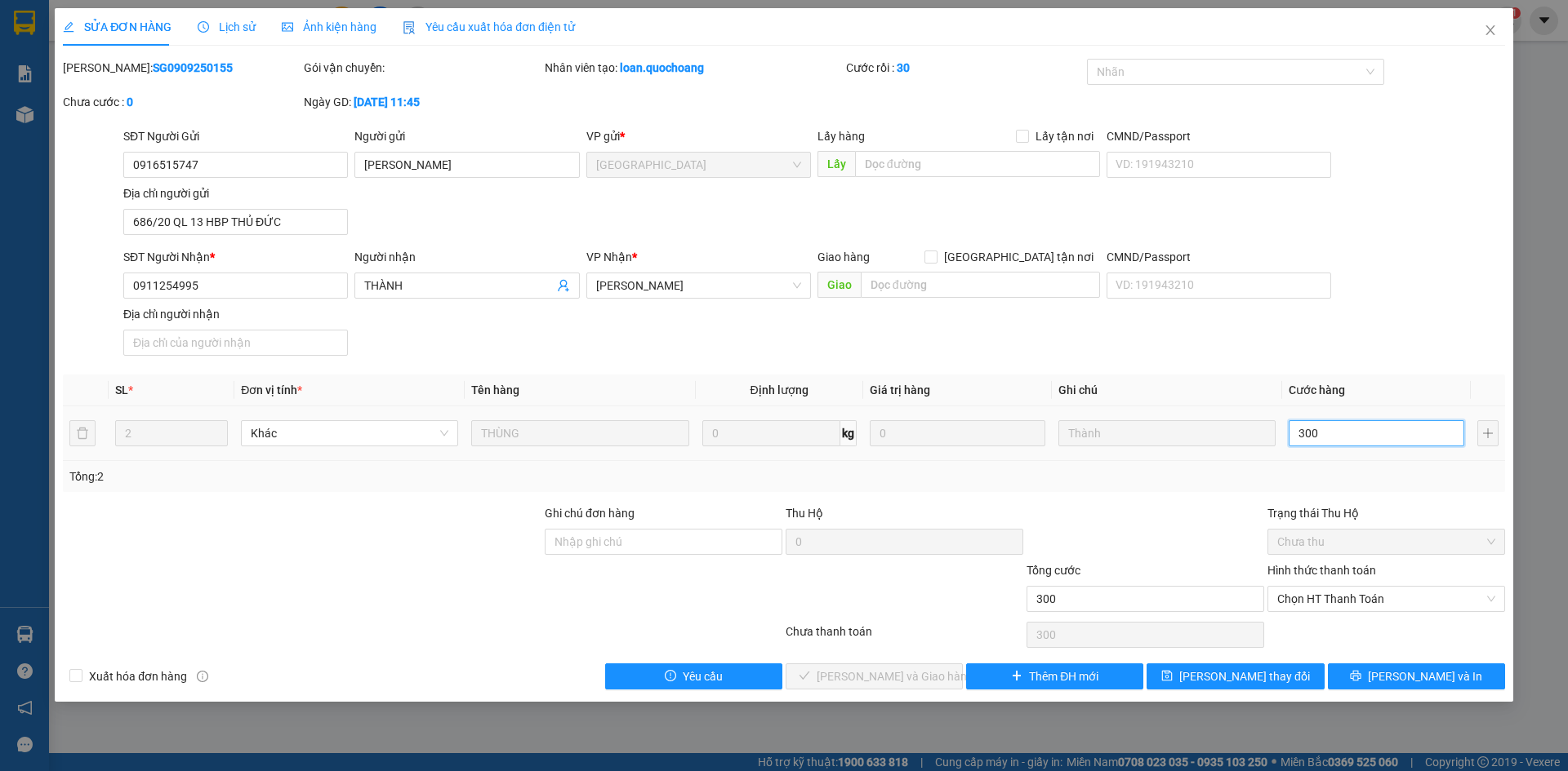
type input "3.000"
type input "30.000"
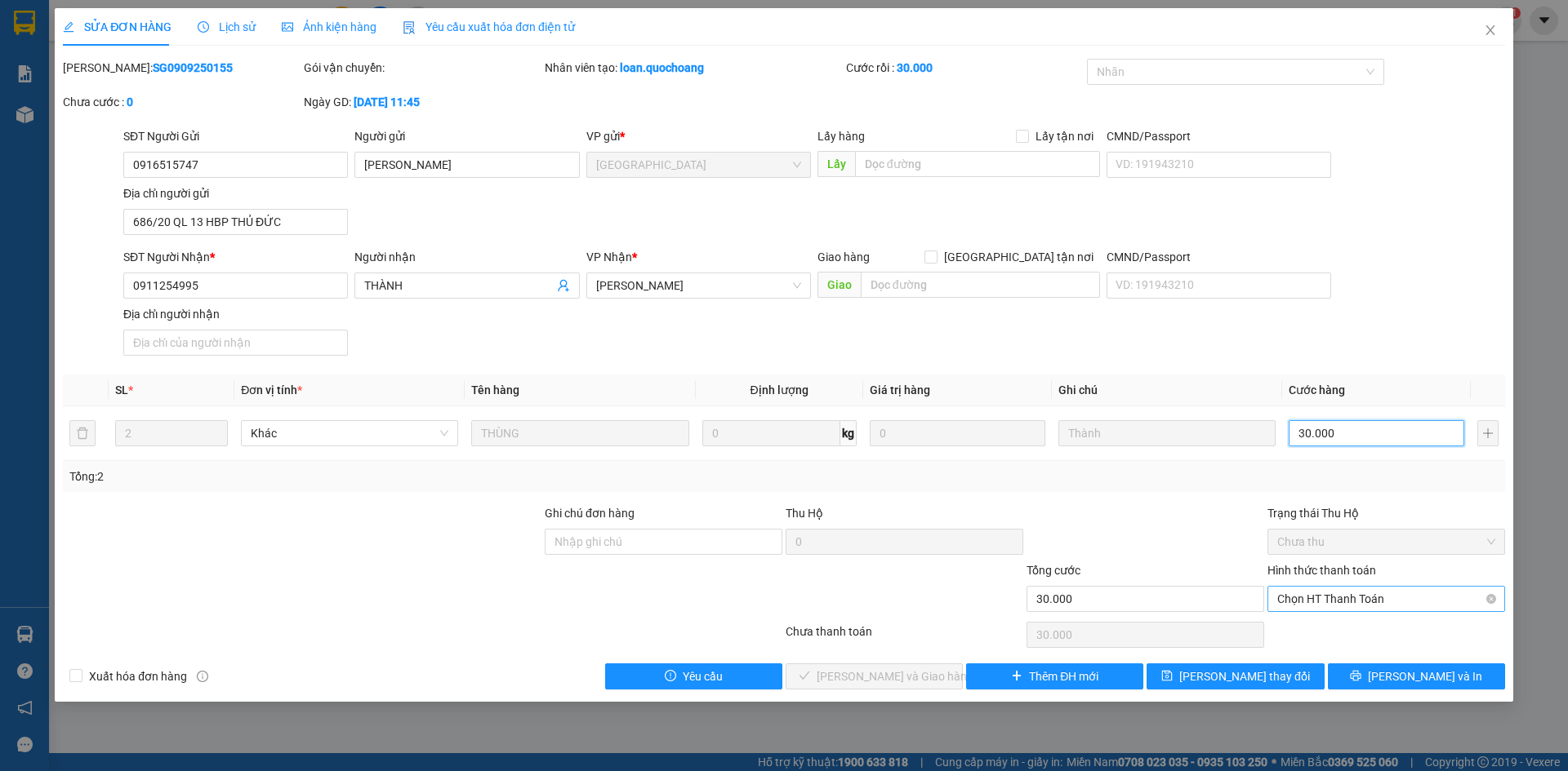
click at [1383, 590] on span "Chọn HT Thanh Toán" at bounding box center [1386, 599] width 218 height 24
type input "30.000"
click at [1357, 630] on div "Tại văn phòng" at bounding box center [1386, 631] width 218 height 18
type input "0"
click at [925, 677] on span "[PERSON_NAME] và Giao hàng" at bounding box center [895, 676] width 157 height 18
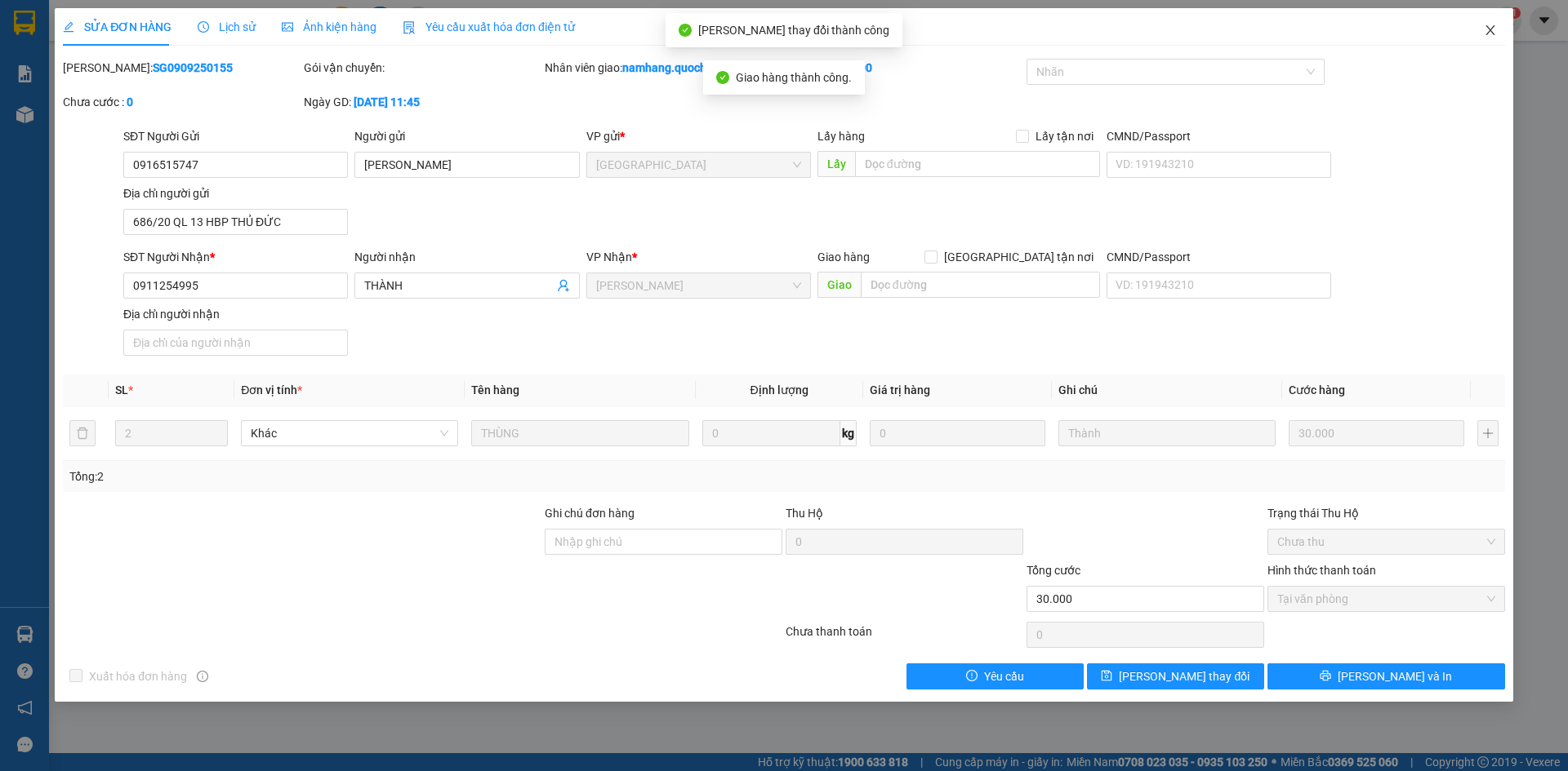
click at [1493, 28] on icon "close" at bounding box center [1490, 29] width 9 height 9
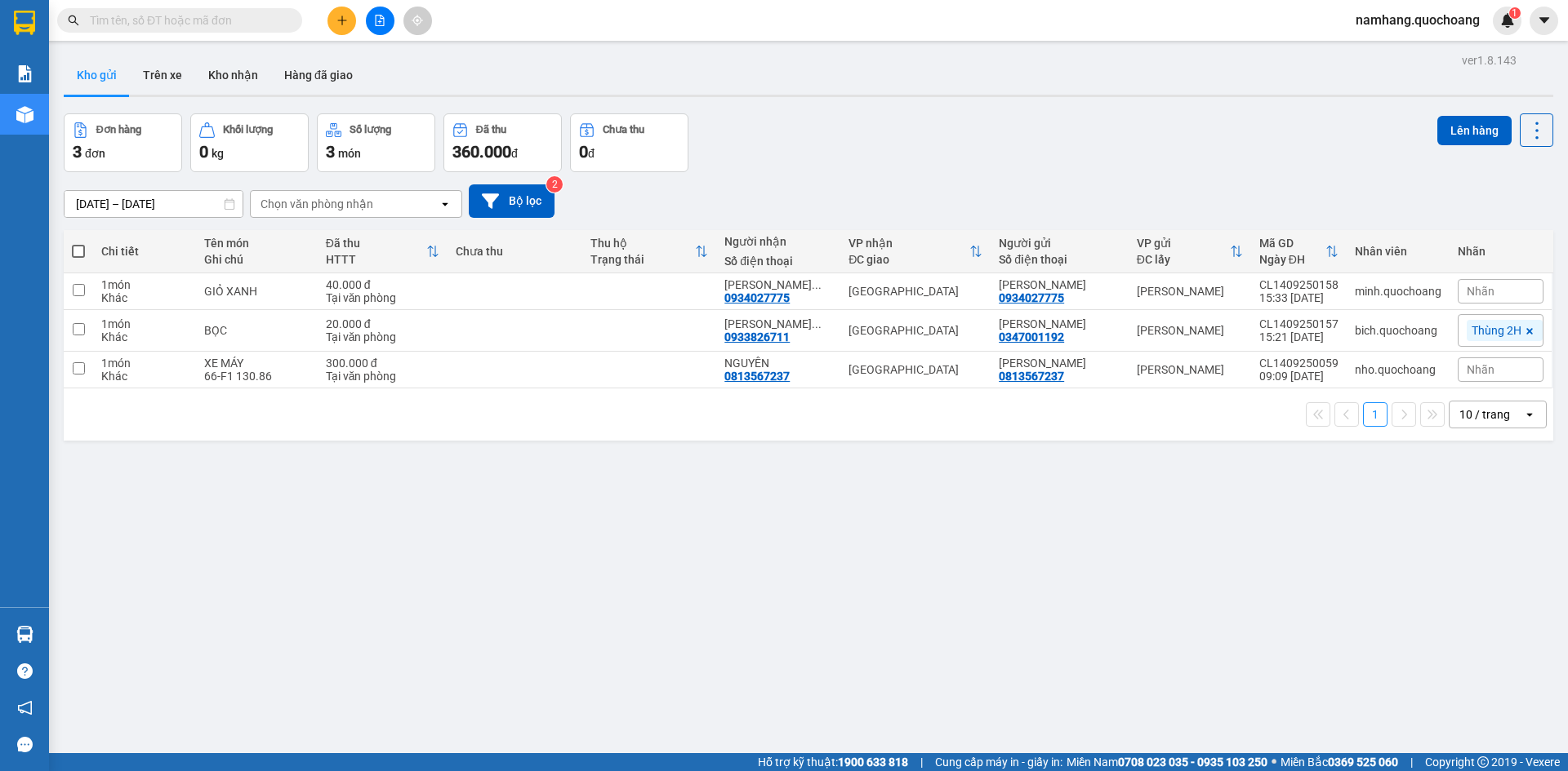
click at [280, 19] on input "text" at bounding box center [186, 20] width 192 height 18
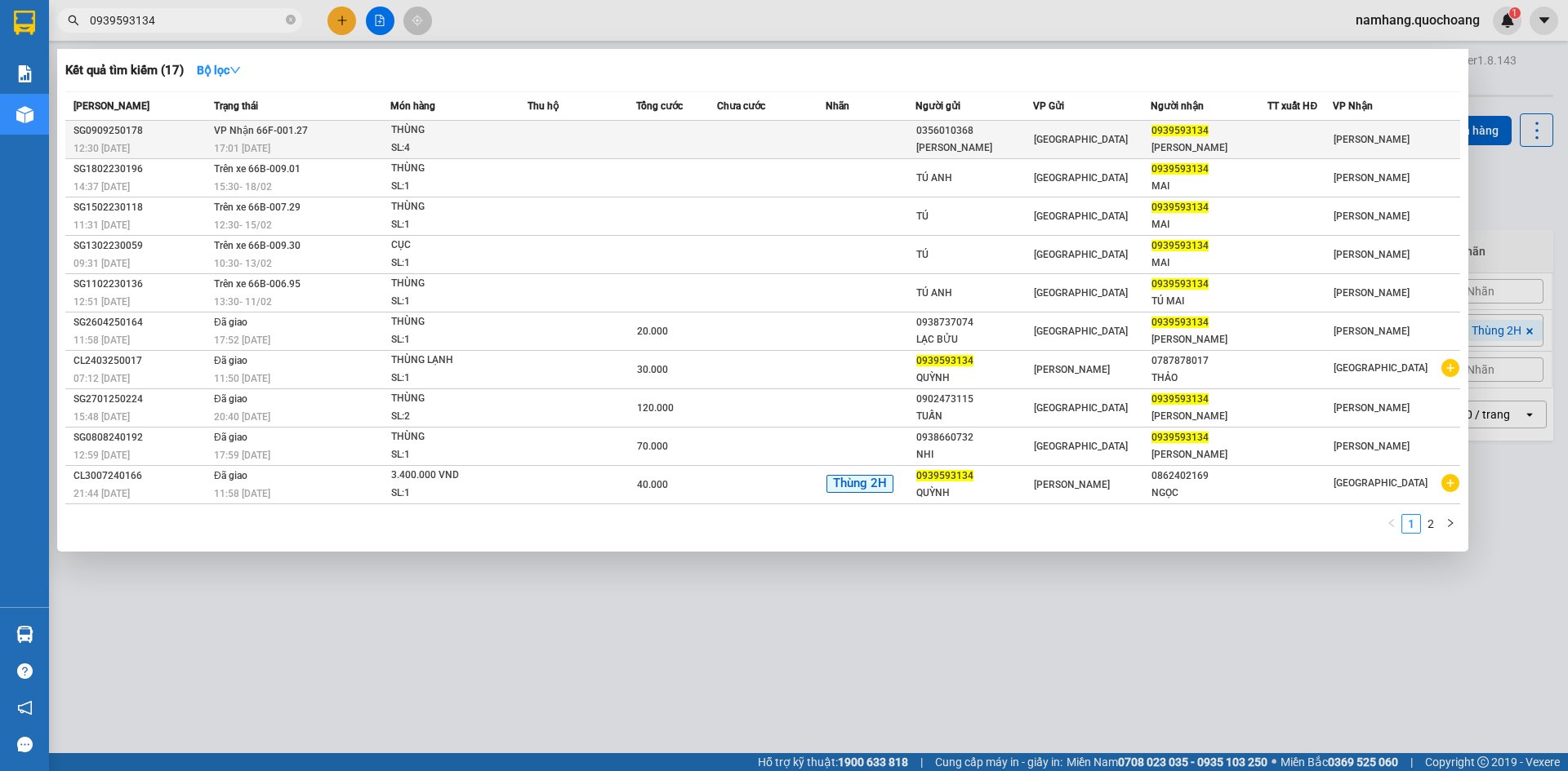
type input "0939593134"
click at [465, 147] on div "SL: 4" at bounding box center [452, 148] width 123 height 18
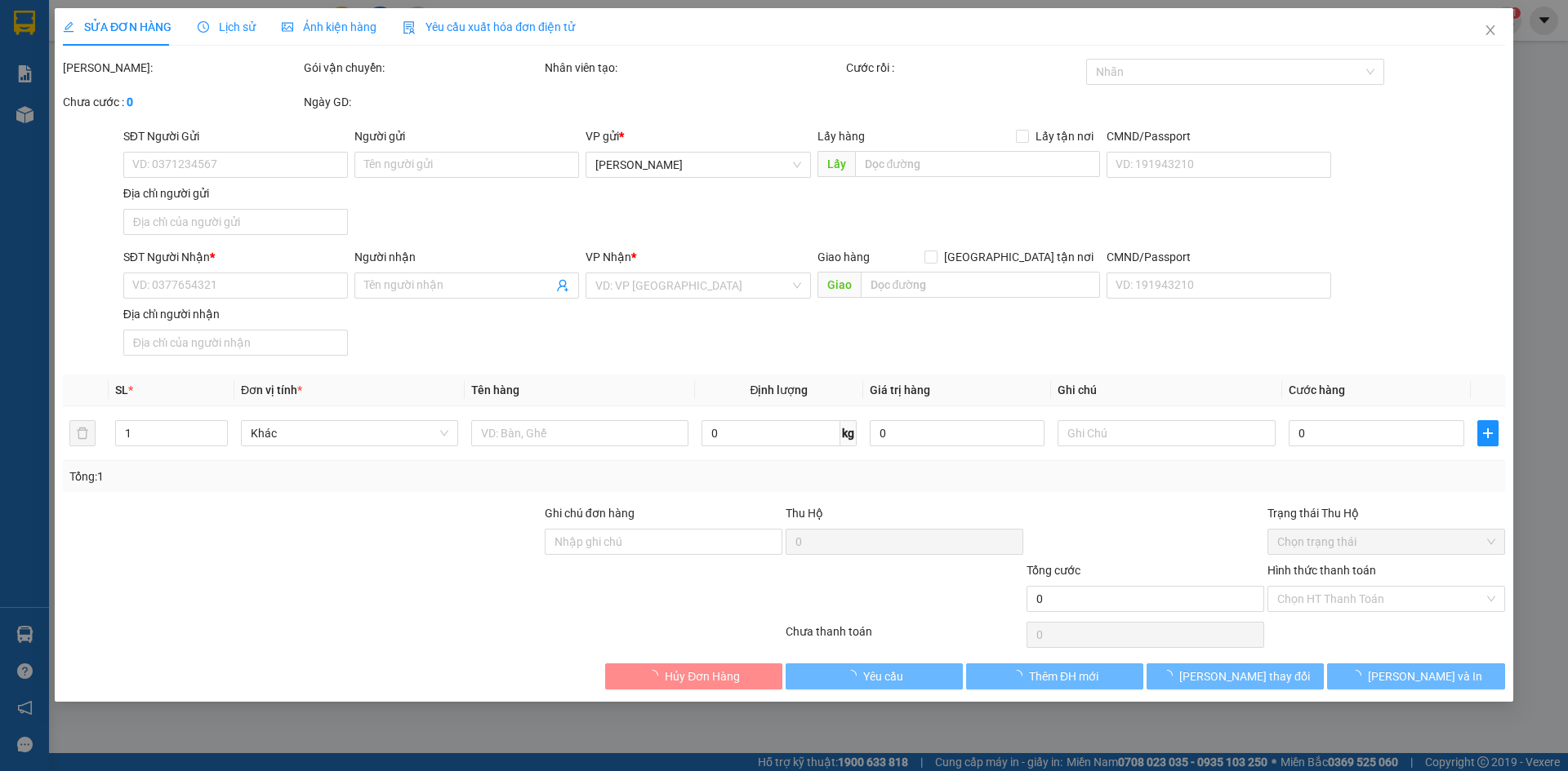
type input "0356010368"
type input "TRẦN VĂN PHONG"
type input "CHỢ ĐẦU MỐI THỦ ĐỨC HCM"
type input "0939593134"
type input "QUỲNH NHƯ"
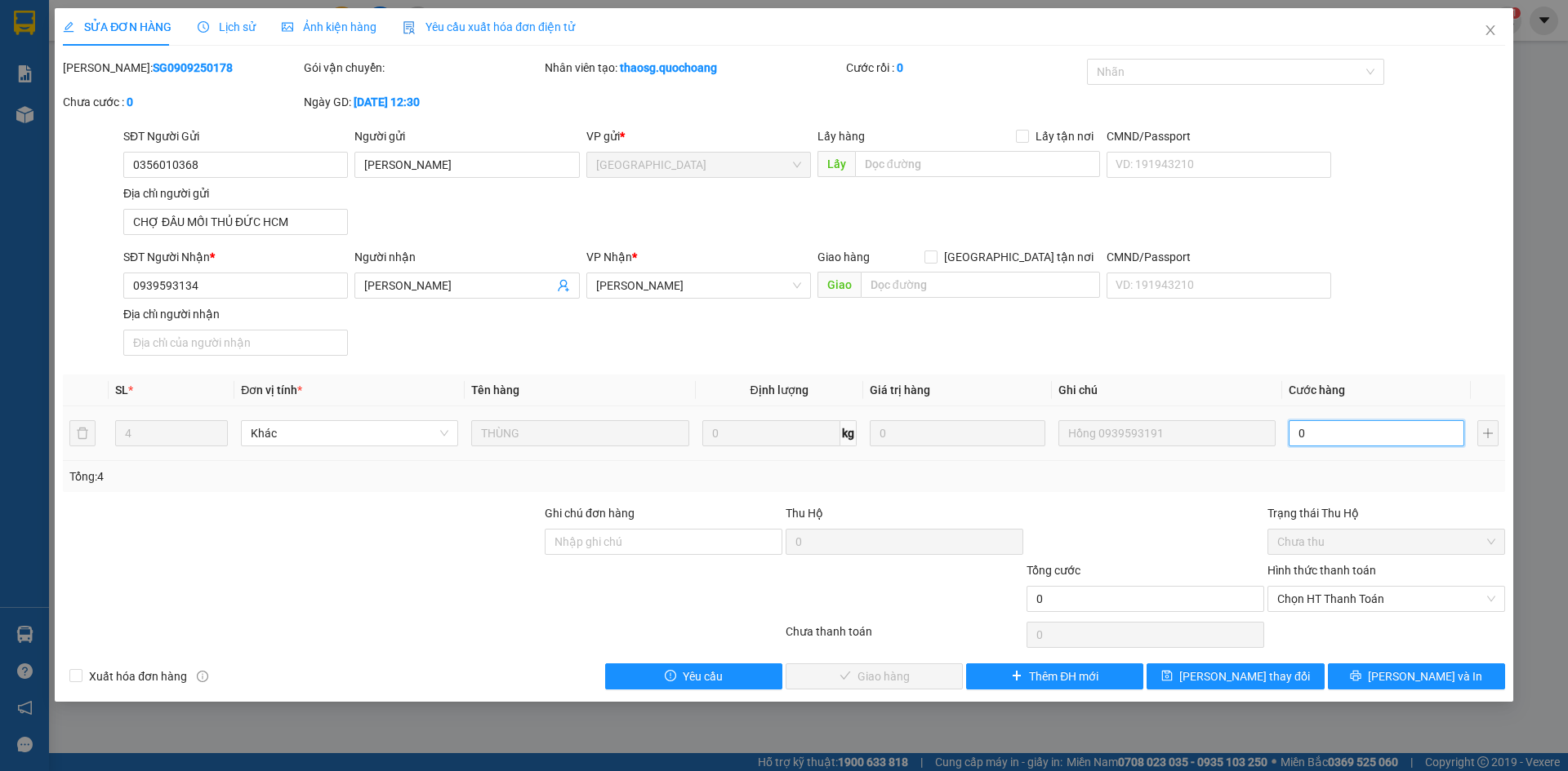
click at [1365, 436] on input "0" at bounding box center [1376, 433] width 175 height 26
type input "6"
type input "60"
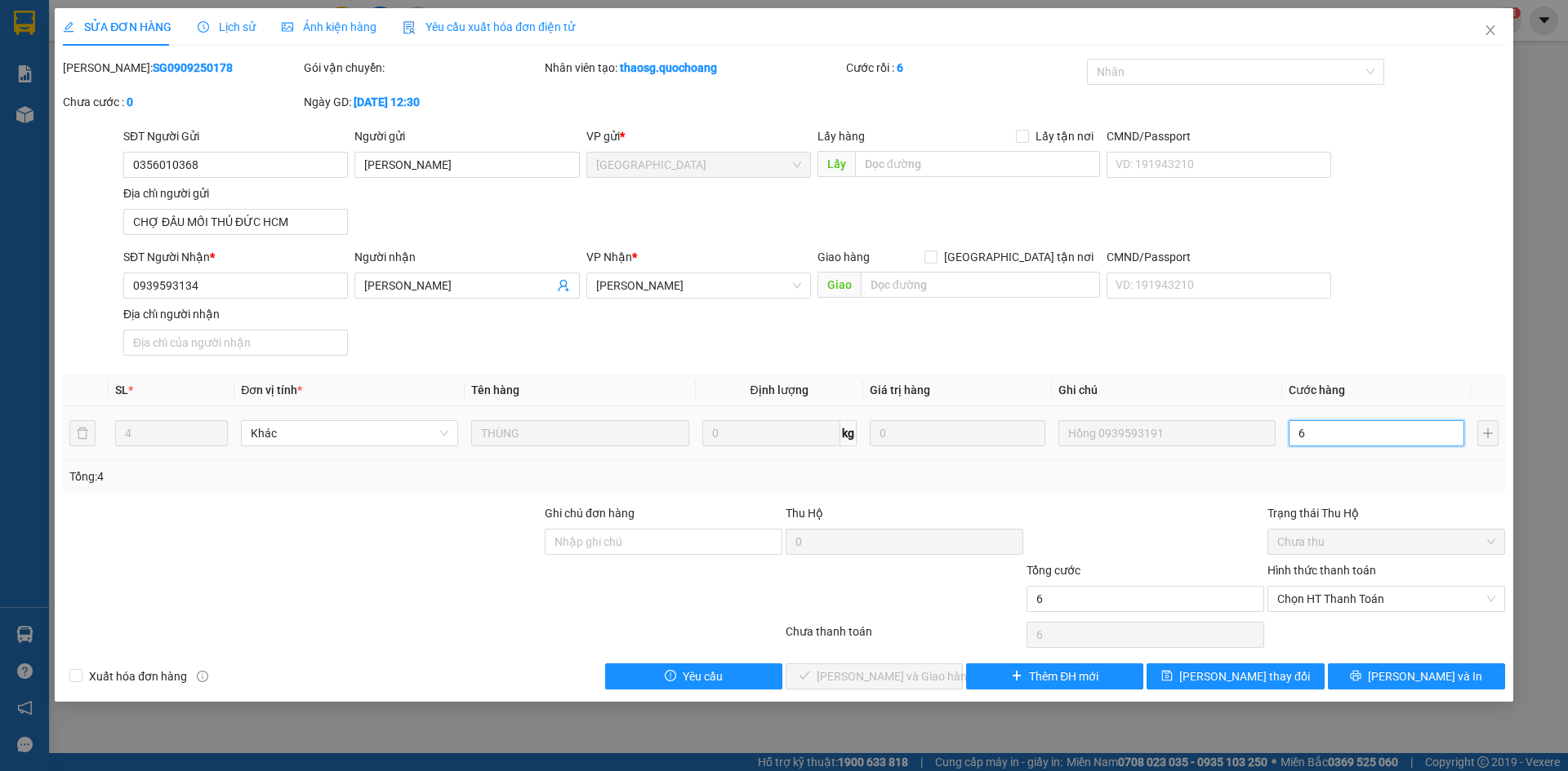
type input "60"
type input "600"
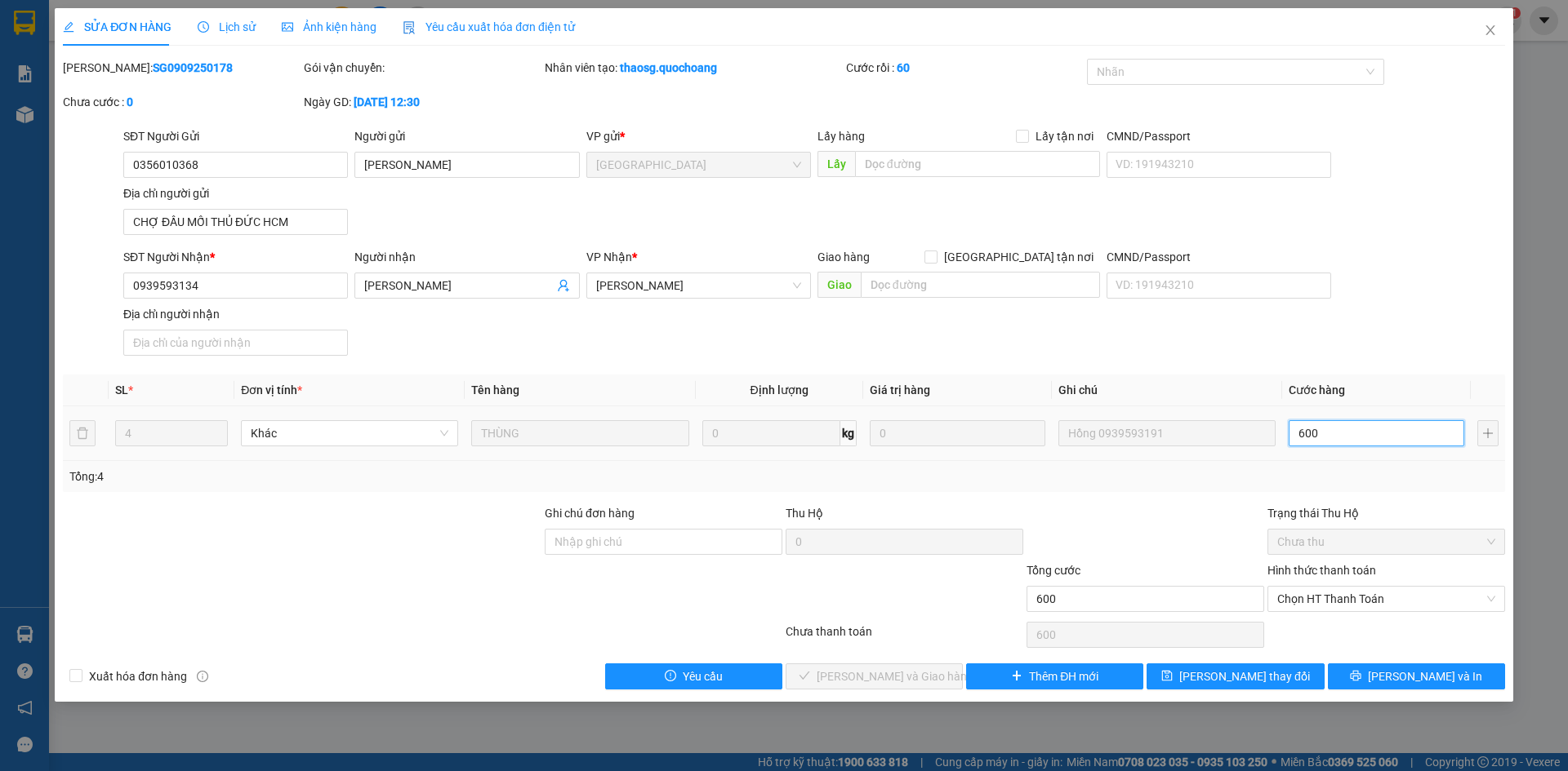
type input "6.000"
type input "60.000"
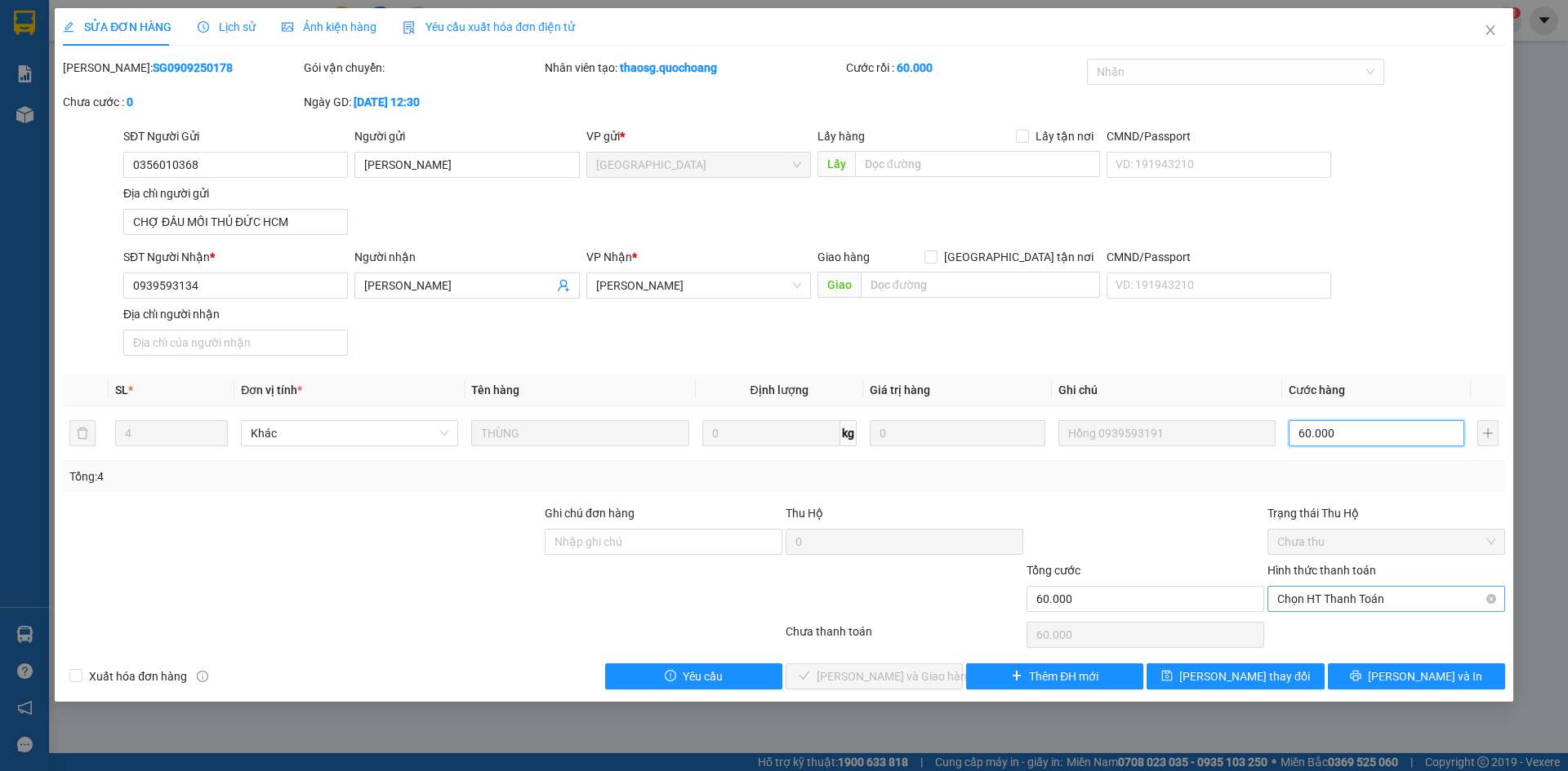
click at [1380, 598] on span "Chọn HT Thanh Toán" at bounding box center [1386, 599] width 218 height 24
type input "60.000"
click at [1362, 629] on div "Tại văn phòng" at bounding box center [1386, 631] width 218 height 18
type input "0"
click at [915, 682] on span "[PERSON_NAME] và Giao hàng" at bounding box center [895, 676] width 157 height 18
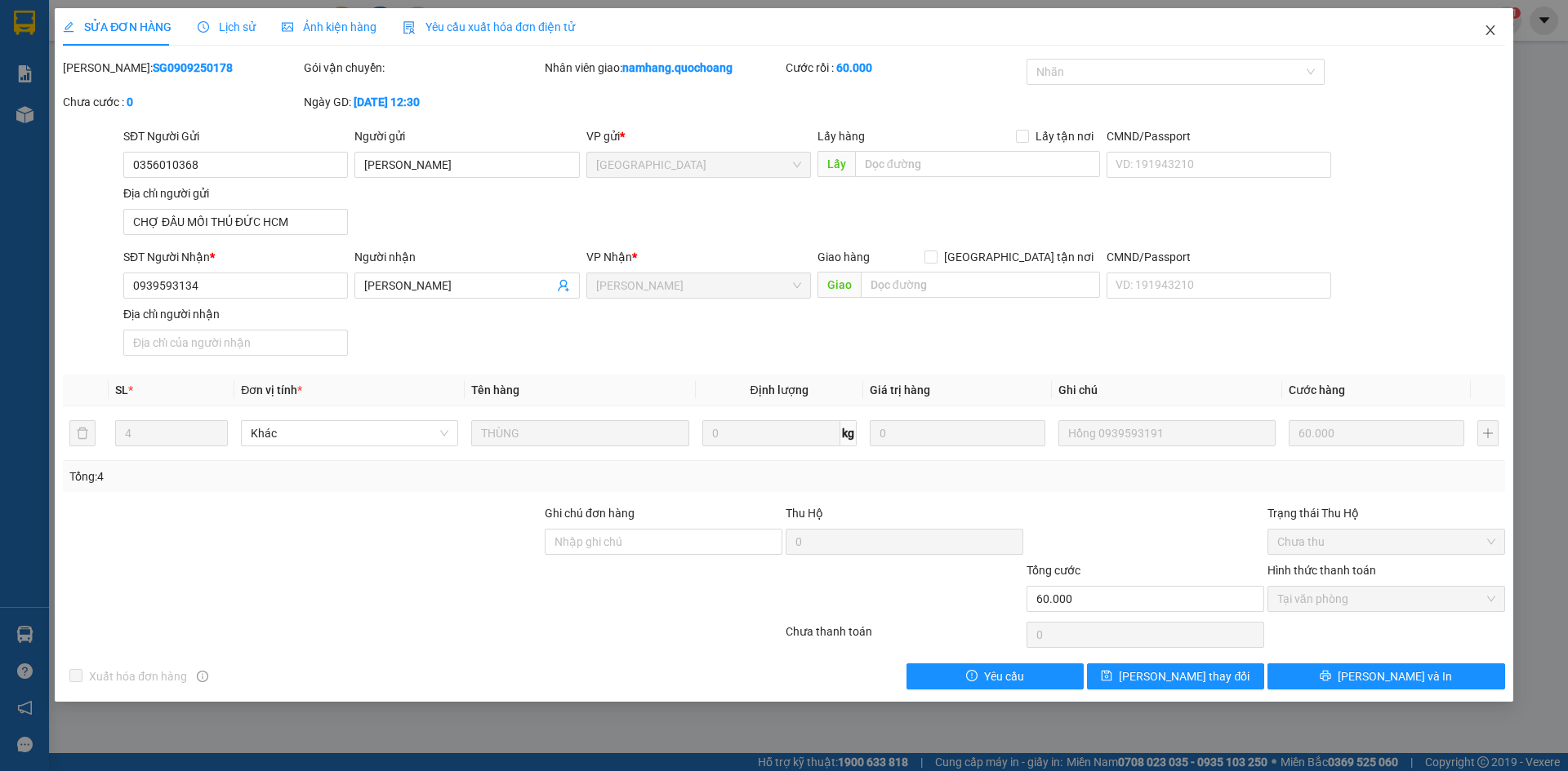
click at [1496, 34] on icon "close" at bounding box center [1490, 29] width 13 height 13
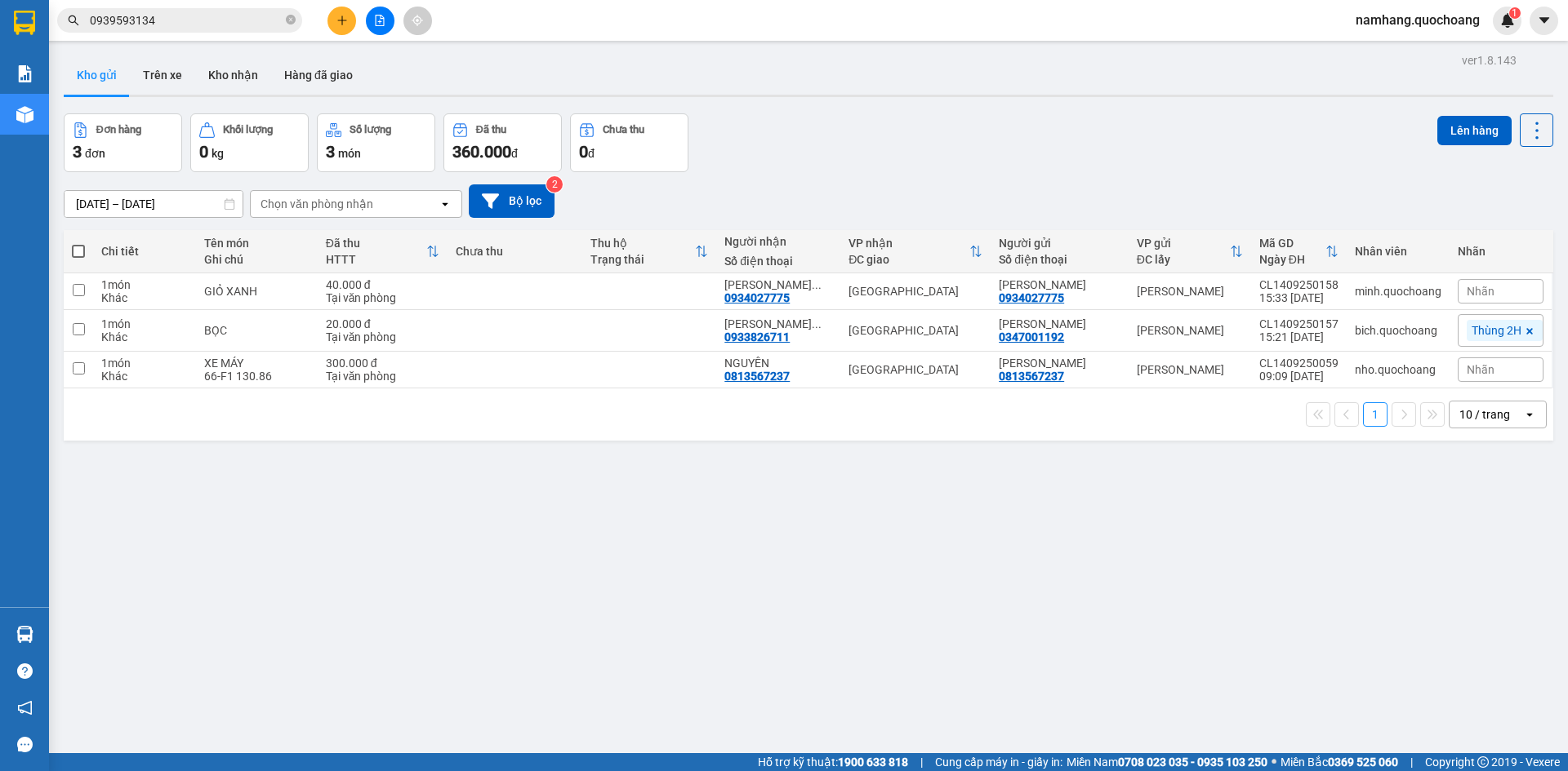
click at [203, 23] on input "0939593134" at bounding box center [186, 20] width 192 height 18
click at [283, 27] on span at bounding box center [179, 20] width 245 height 24
click at [282, 18] on input "text" at bounding box center [186, 20] width 192 height 18
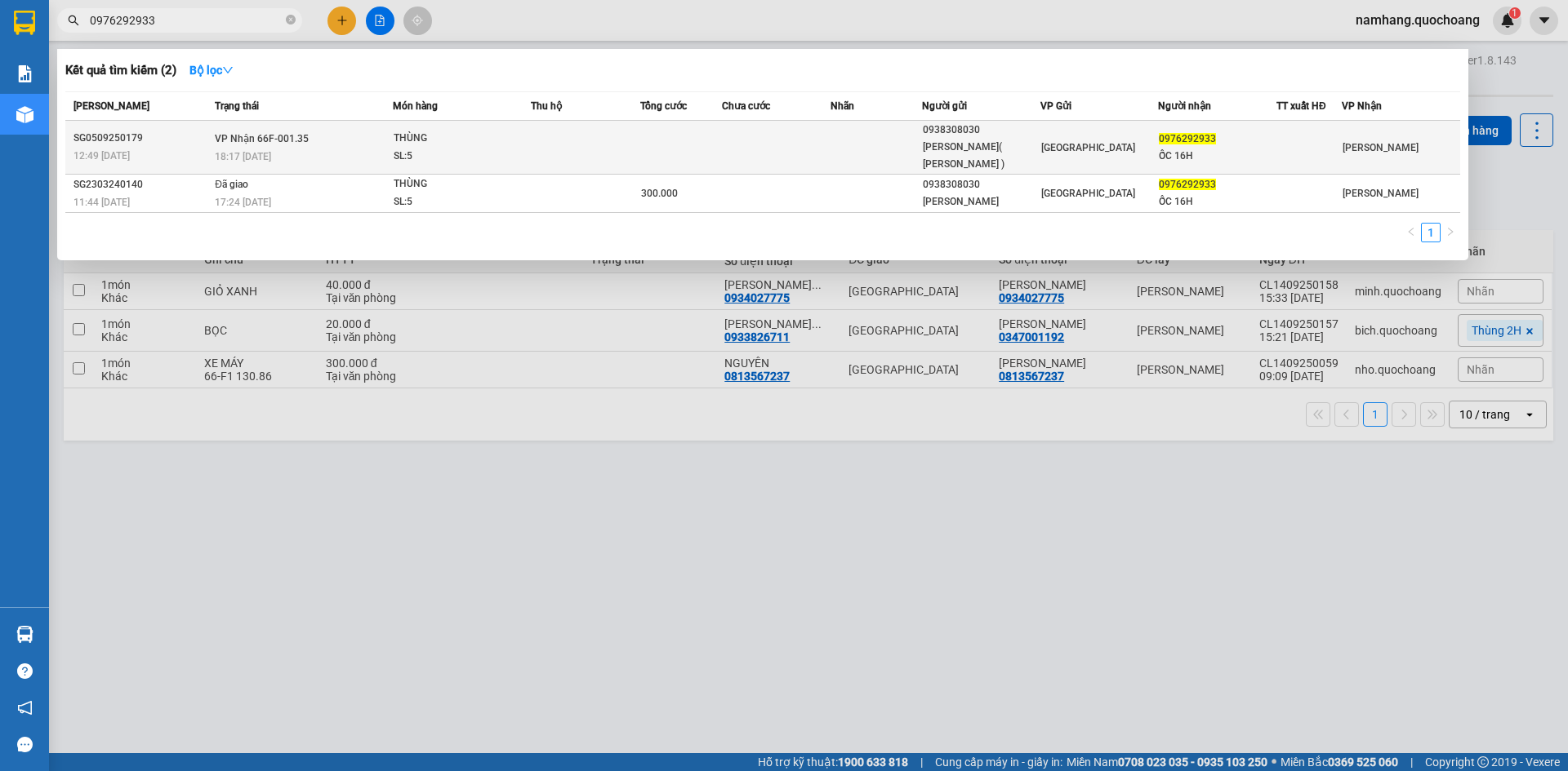
type input "0976292933"
click at [656, 154] on td at bounding box center [681, 147] width 82 height 53
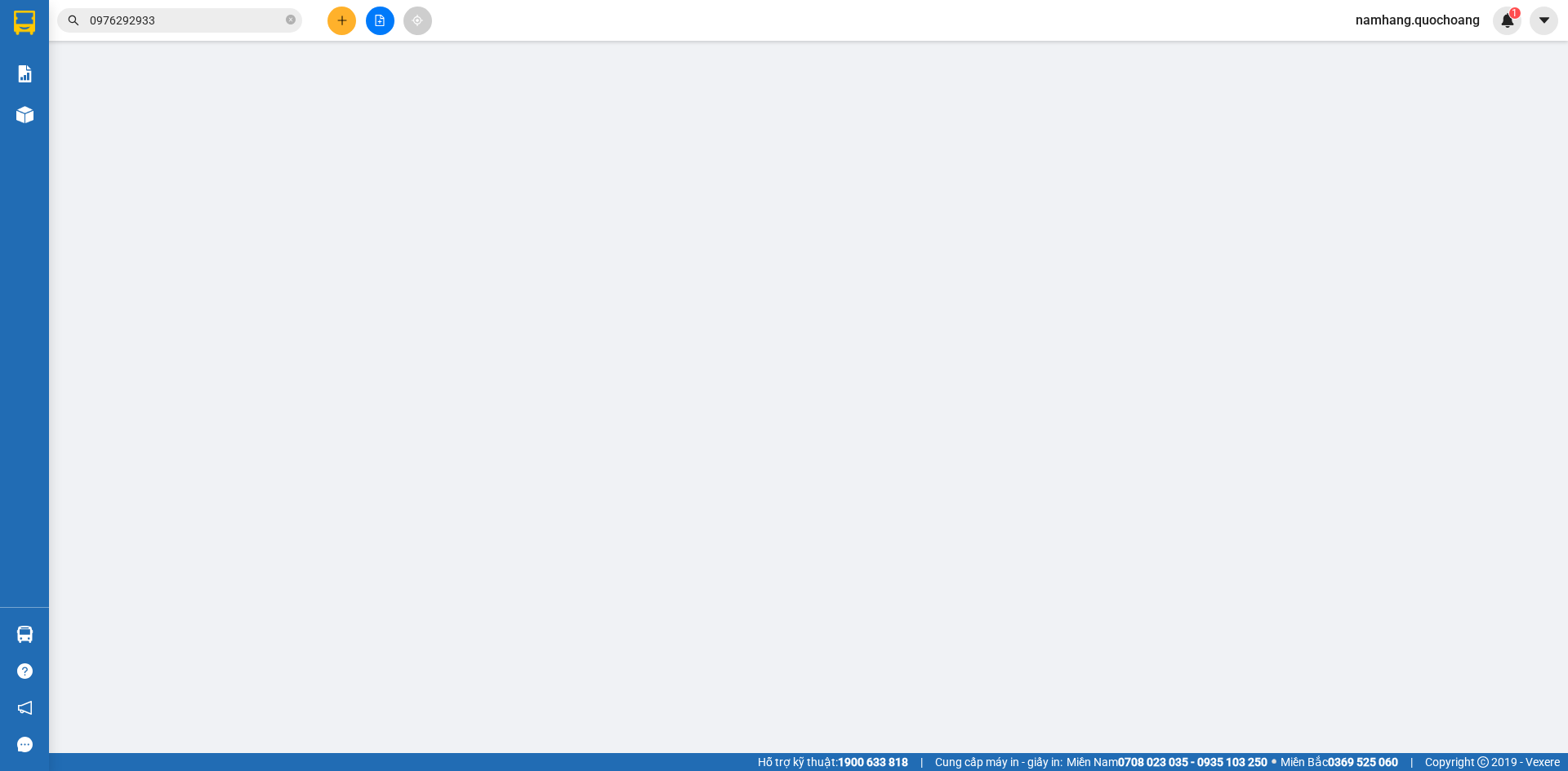
type input "0938308030"
type input "[PERSON_NAME]( [PERSON_NAME] )"
type input "11 ĐƯỜNG D1 KDC AN PHÁT , [GEOGRAPHIC_DATA]"
type input "0976292933"
type input "ỐC 16H"
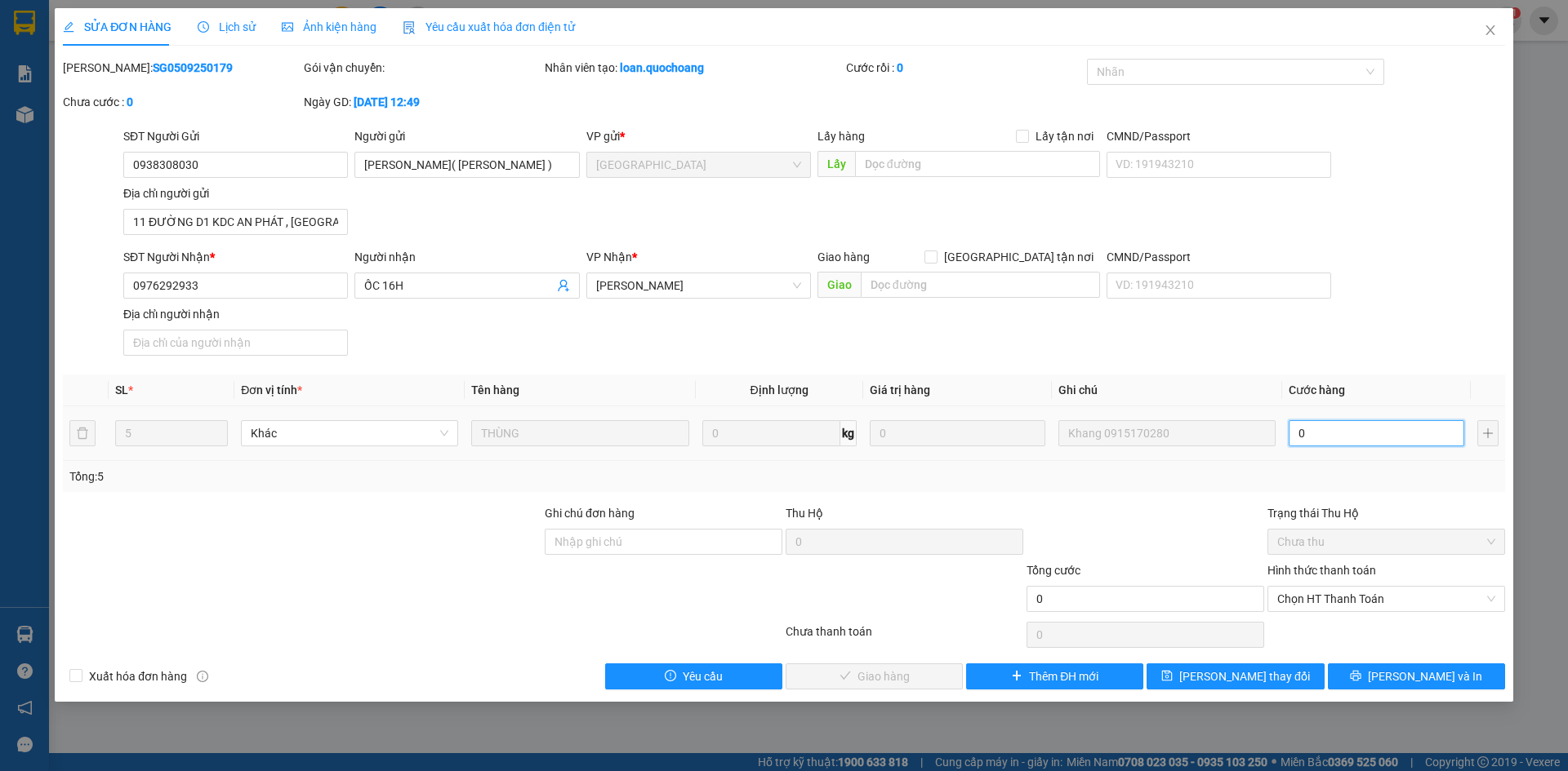
click at [1338, 437] on input "0" at bounding box center [1376, 433] width 175 height 26
type input "1"
type input "10"
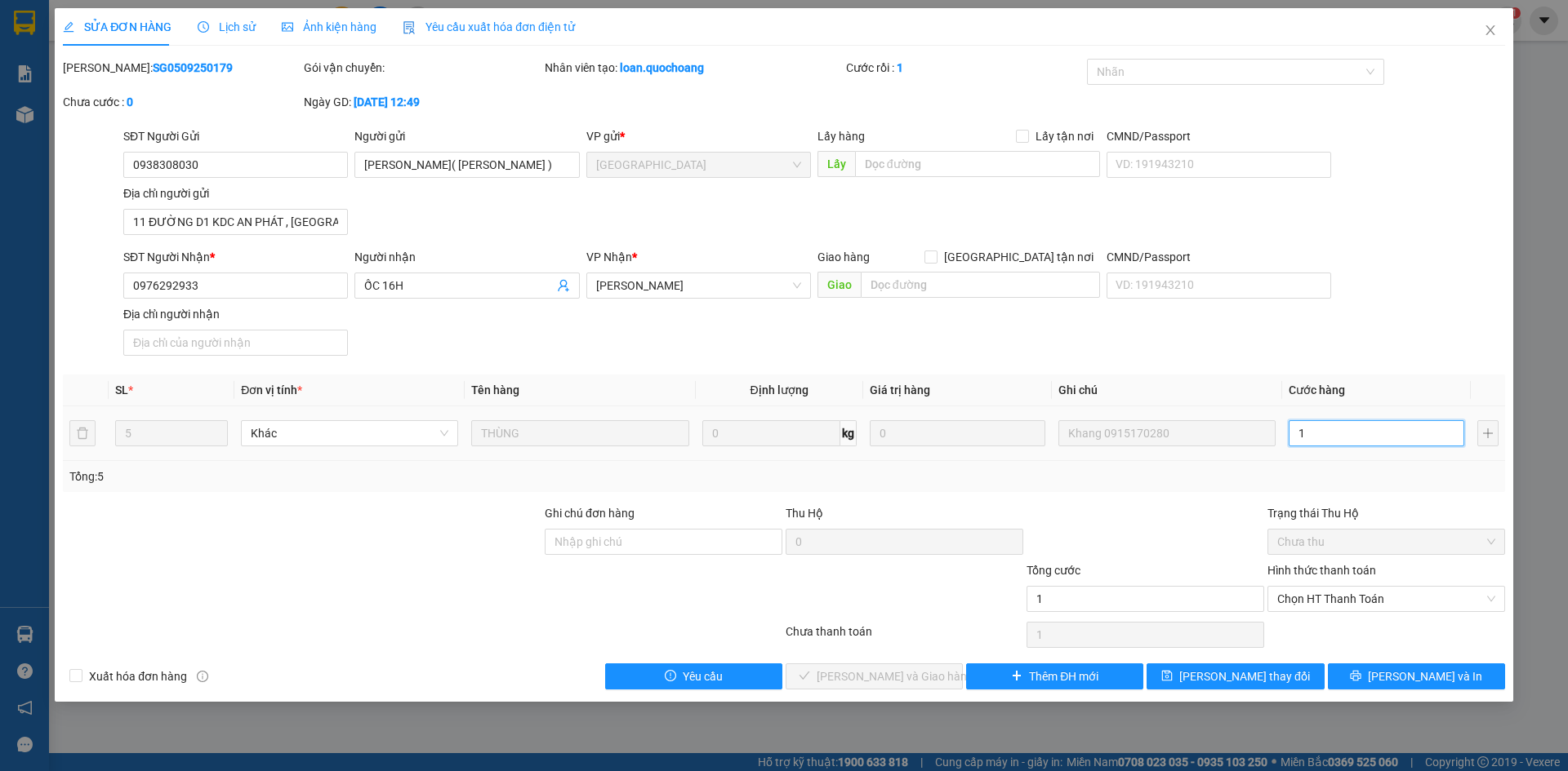
type input "10"
type input "100"
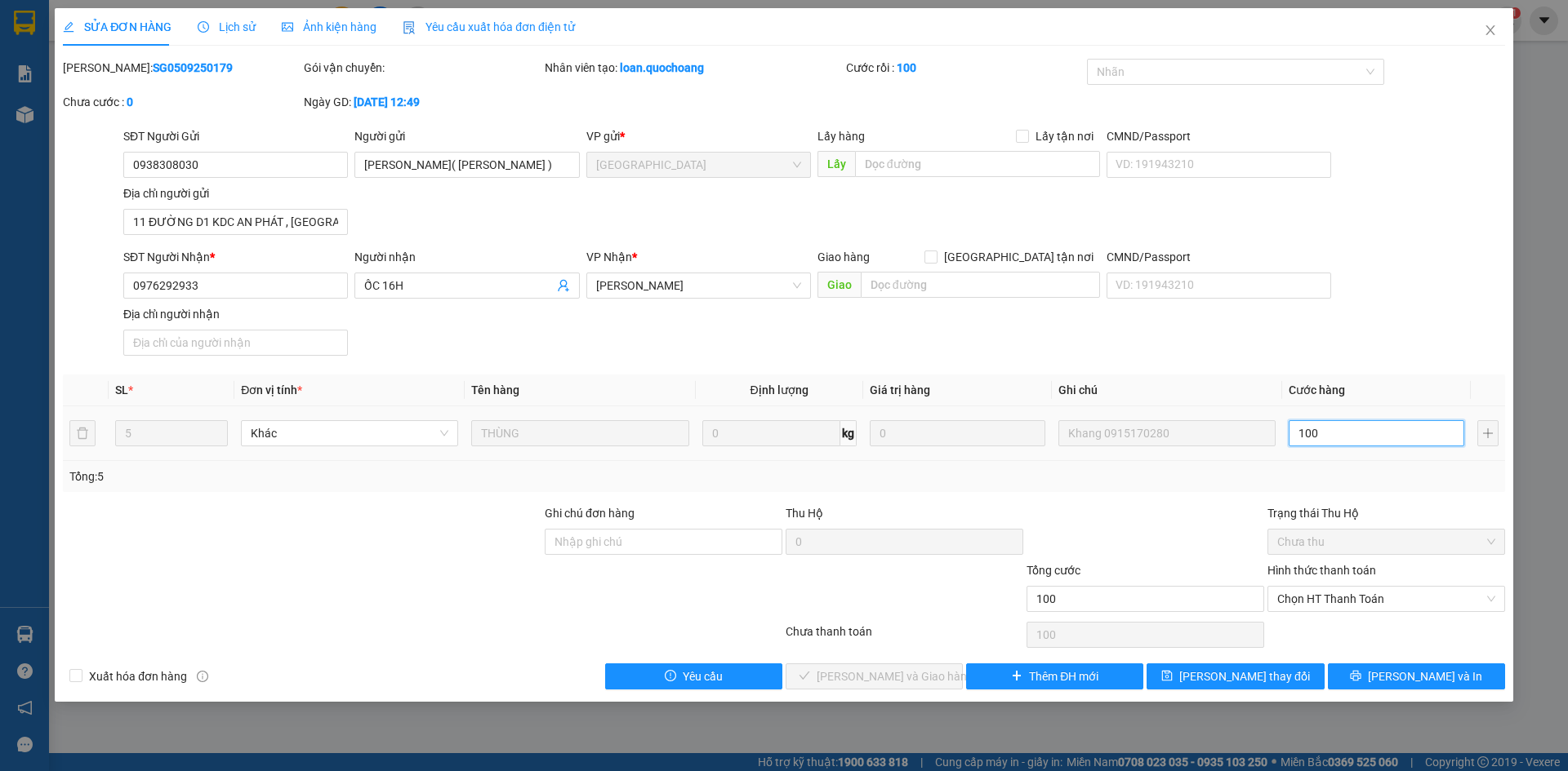
type input "1.000"
type input "10.000"
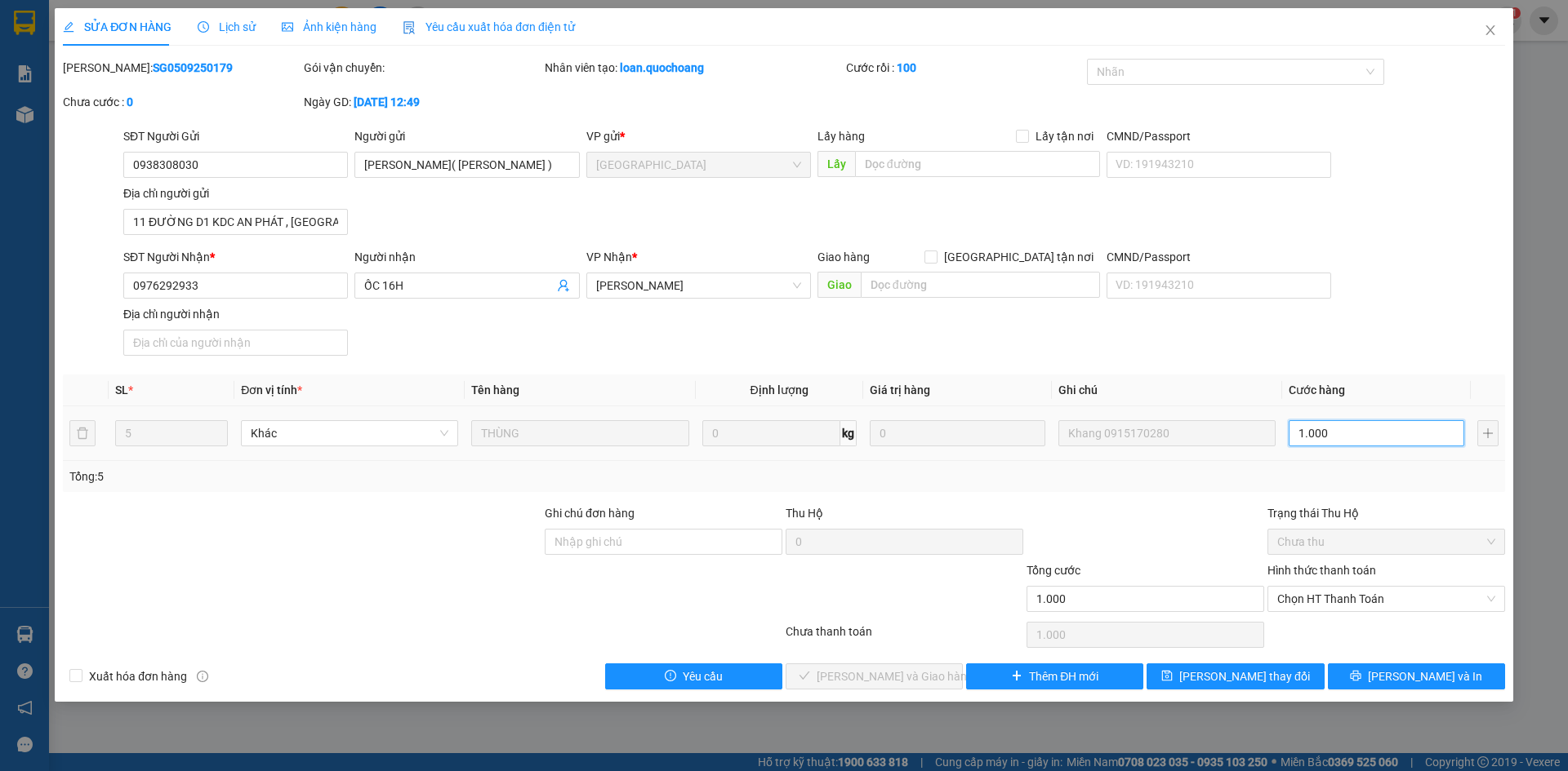
type input "10.000"
type input "100.000"
click at [1383, 330] on div "SĐT Người Nhận * 0976292933 Người nhận ỐC 16H VP Nhận * Cao Lãnh Giao hàng Giao…" at bounding box center [814, 305] width 1389 height 115
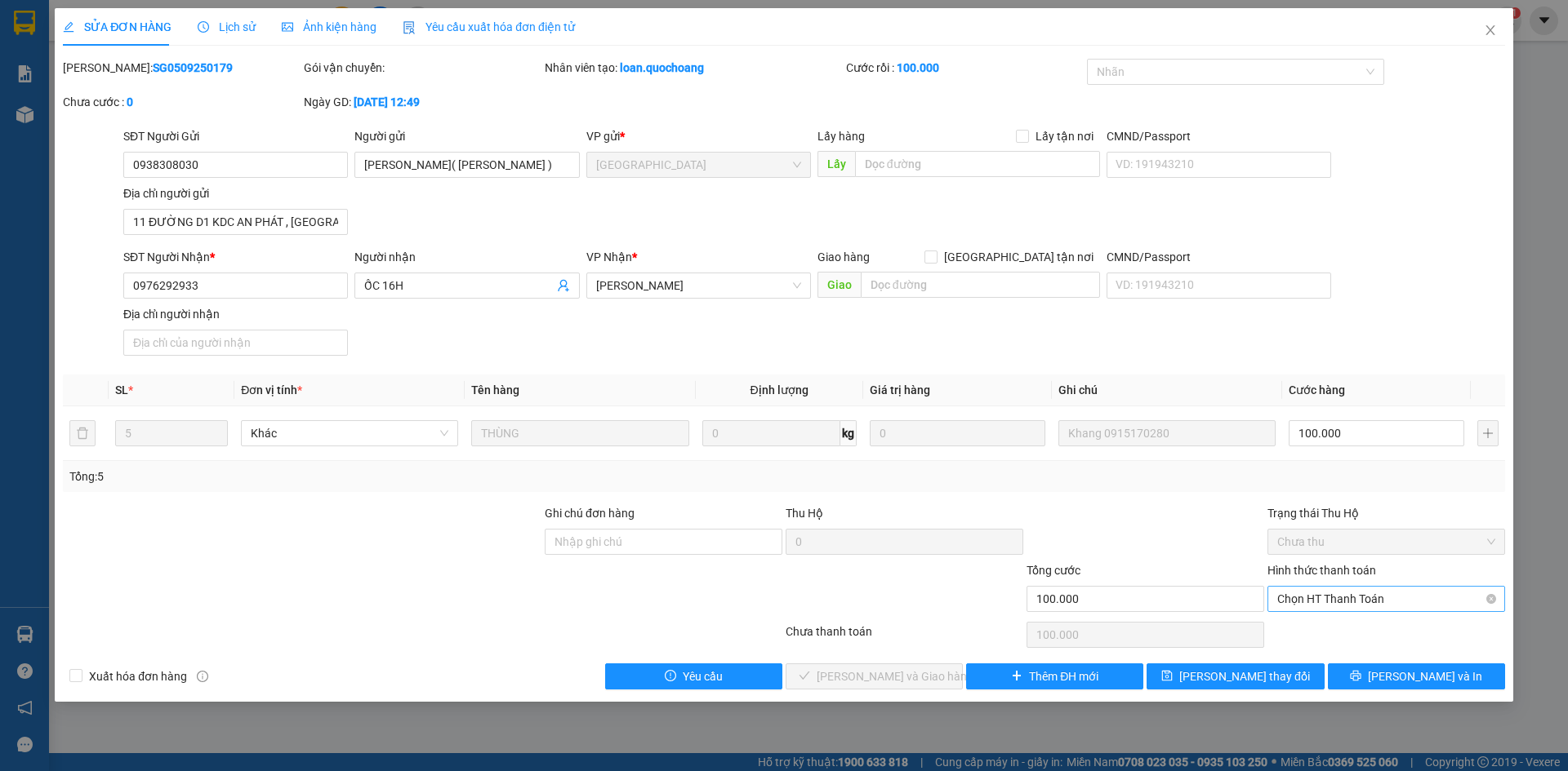
click at [1390, 607] on span "Chọn HT Thanh Toán" at bounding box center [1386, 599] width 218 height 24
click at [1375, 637] on div "Tại văn phòng" at bounding box center [1386, 631] width 218 height 18
type input "0"
click at [914, 683] on span "Lưu và Giao hàng" at bounding box center [895, 676] width 157 height 18
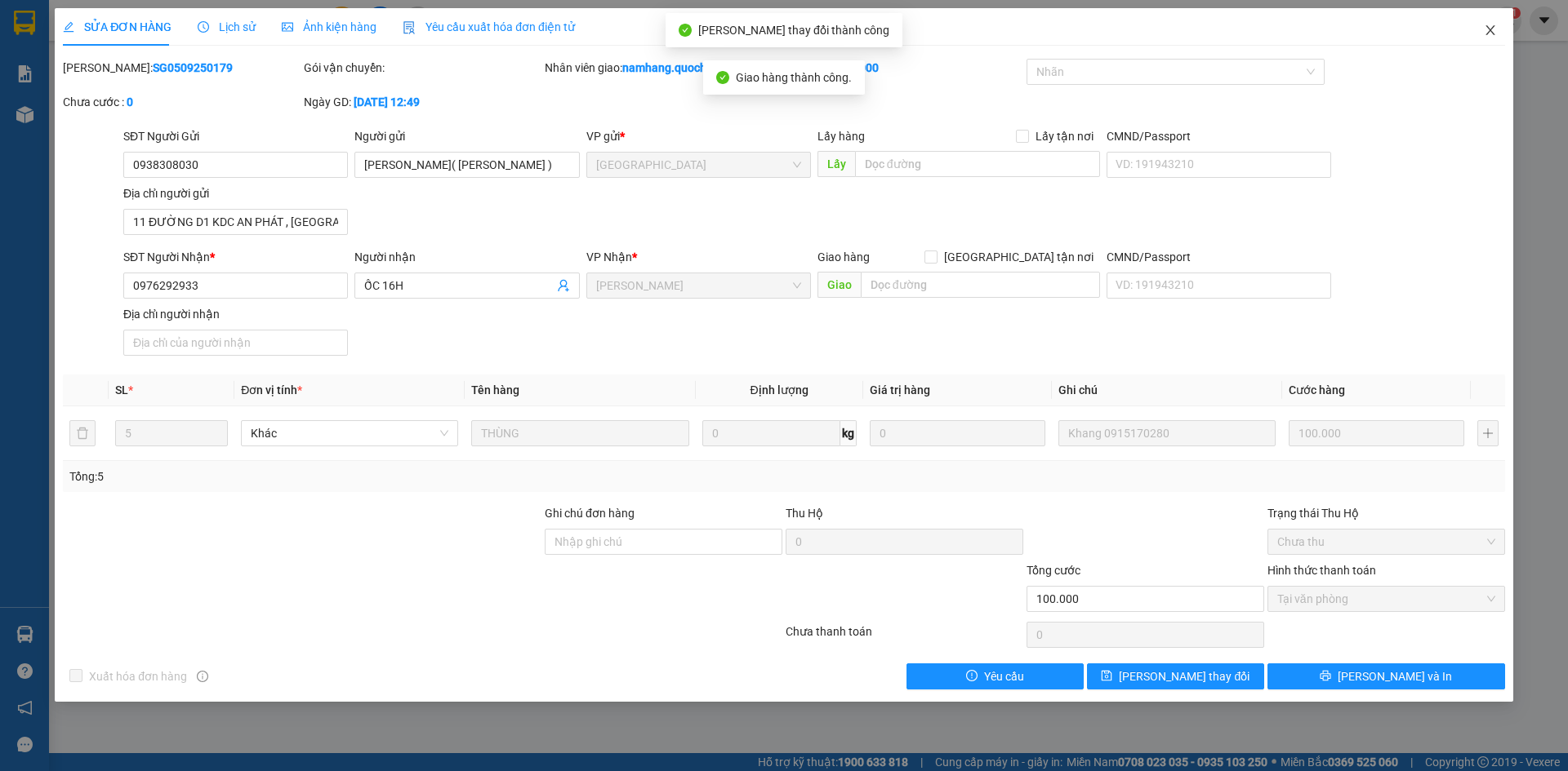
click at [1495, 27] on icon "close" at bounding box center [1490, 29] width 13 height 13
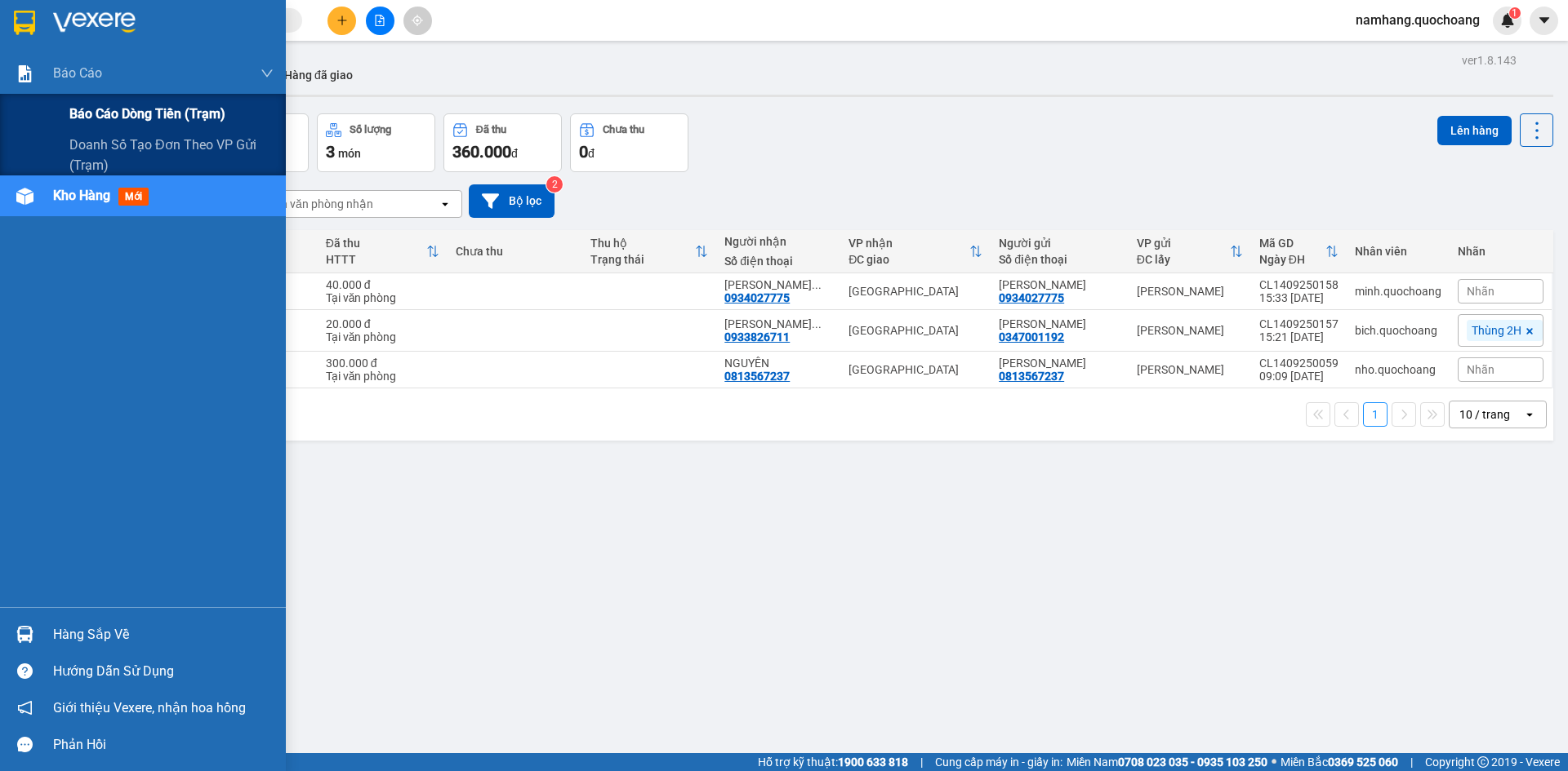
click at [110, 97] on div "Báo cáo dòng tiền (trạm)" at bounding box center [171, 114] width 205 height 41
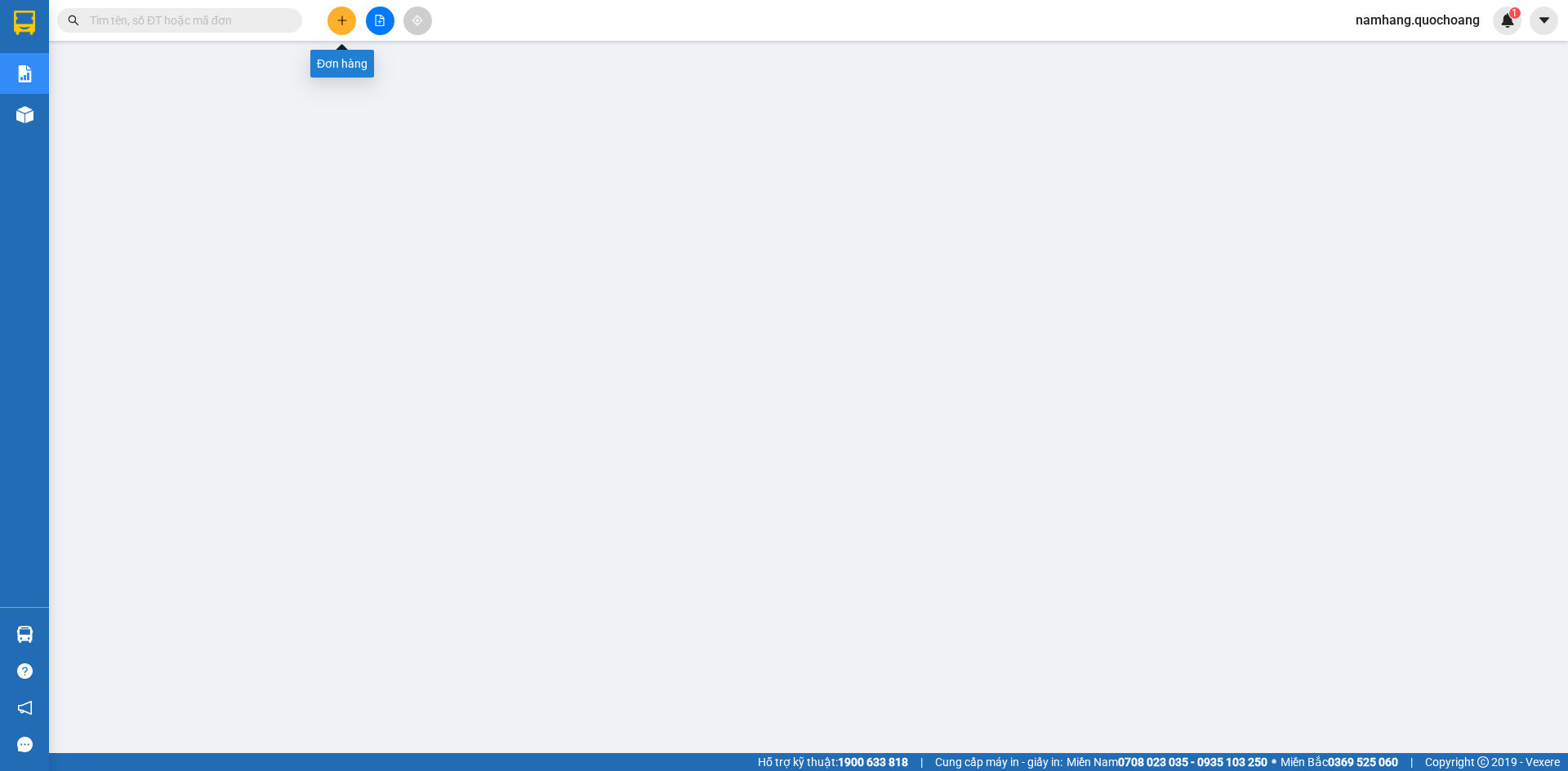
click at [337, 20] on icon "plus" at bounding box center [342, 20] width 11 height 11
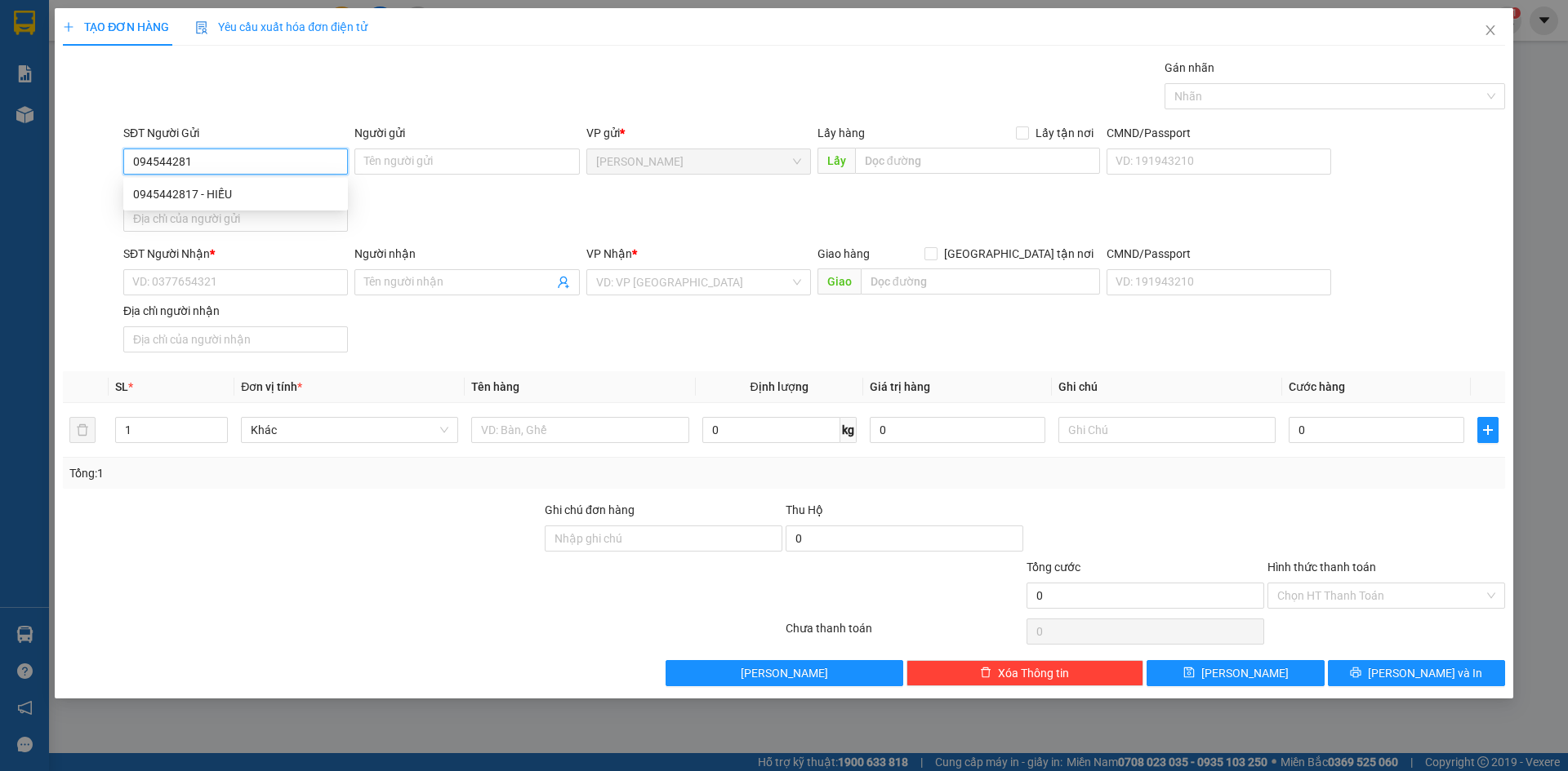
type input "0945442817"
click at [308, 199] on div "0945442817 - HIẾU" at bounding box center [236, 194] width 205 height 18
type input "HIẾU"
type input "0945442817"
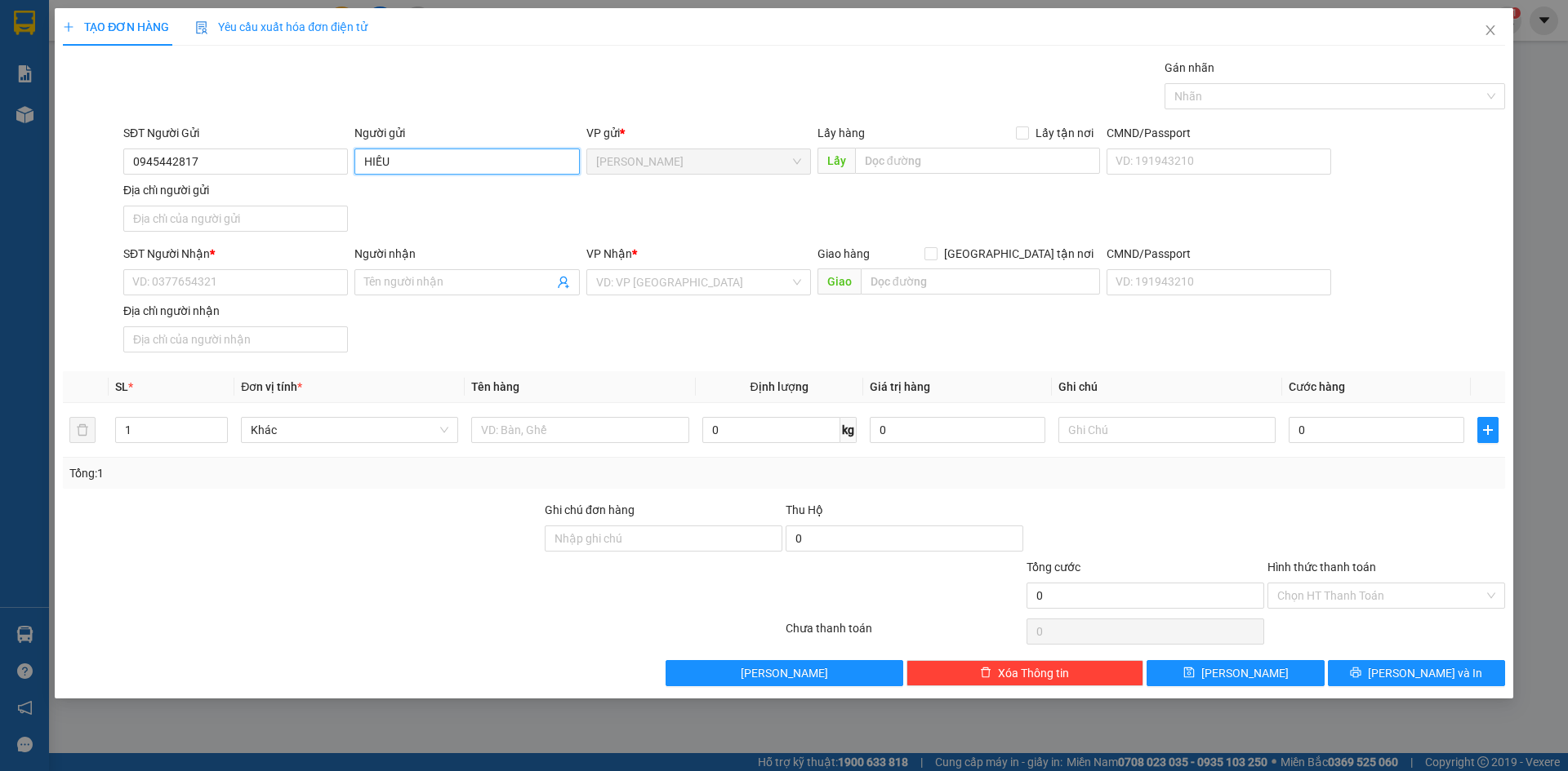
click at [368, 159] on input "HIẾU" at bounding box center [467, 161] width 224 height 26
click at [380, 160] on input "LE6 TRUNG HIẾU" at bounding box center [467, 161] width 224 height 26
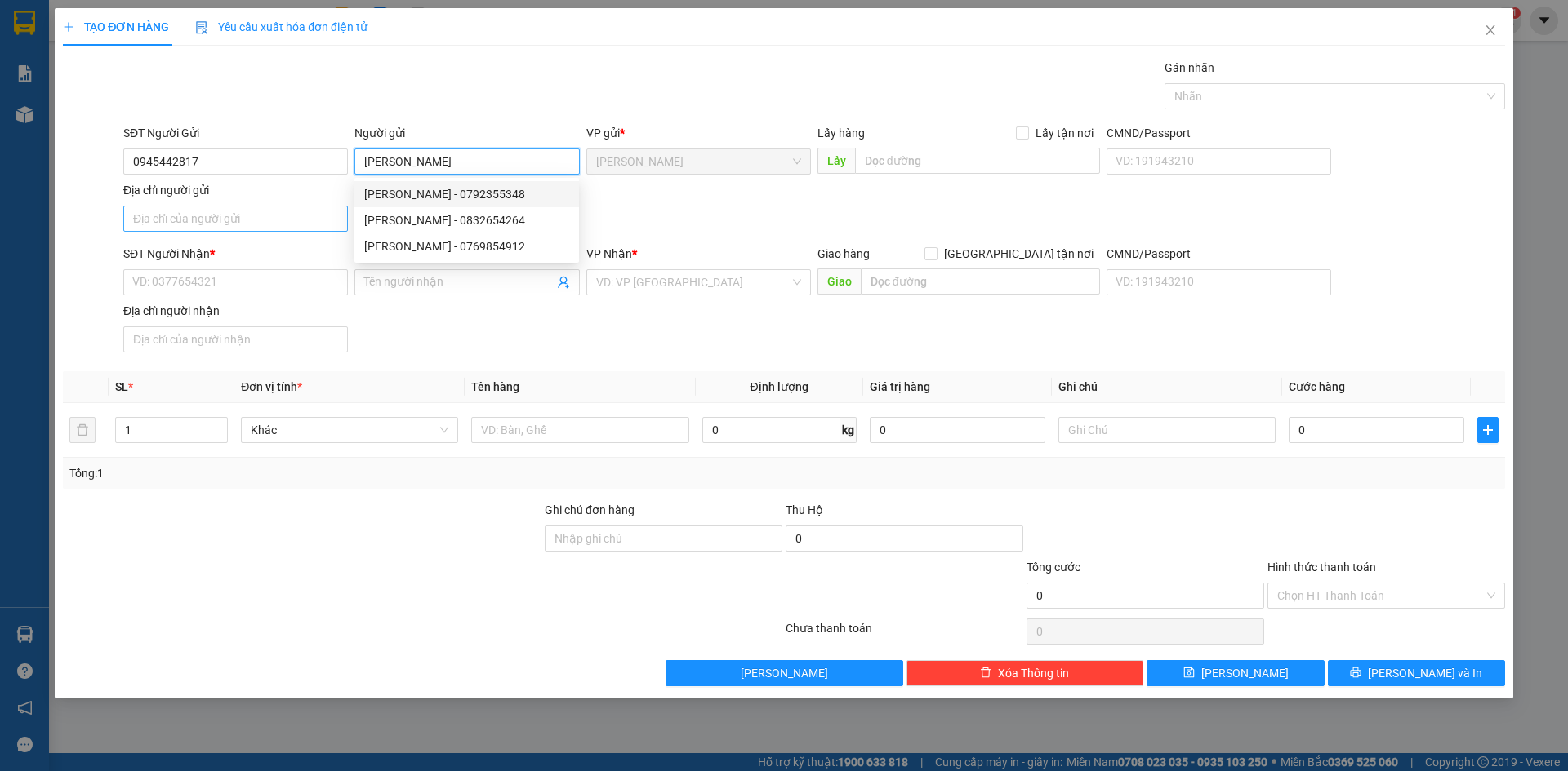
type input "[PERSON_NAME]"
click at [204, 215] on input "Địa chỉ người gửi" at bounding box center [236, 219] width 224 height 26
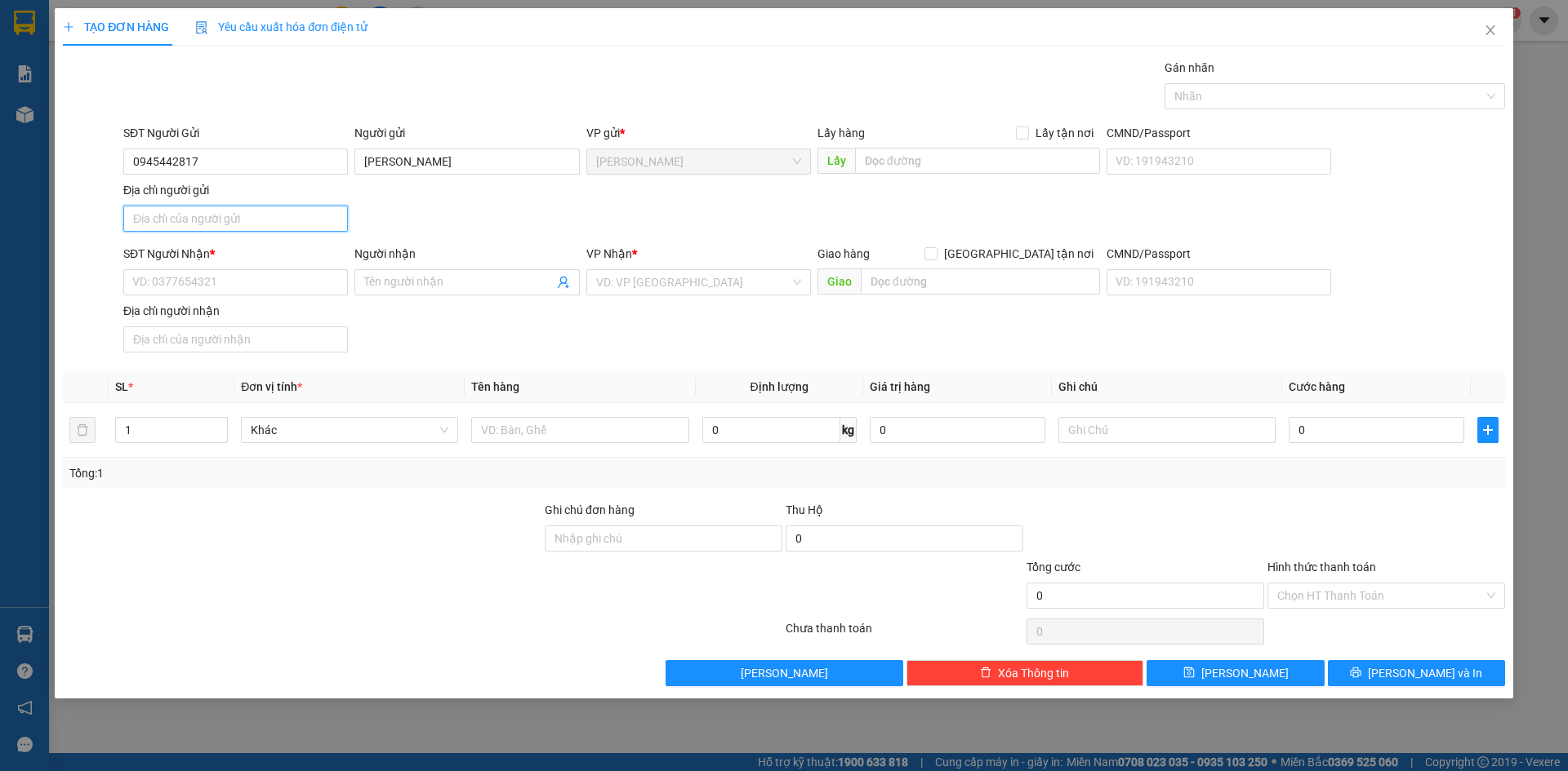
type input "PHƯỜNG MỸ TRÀ, ĐỒNG THÁP"
click at [198, 287] on input "SĐT Người Nhận *" at bounding box center [236, 282] width 224 height 26
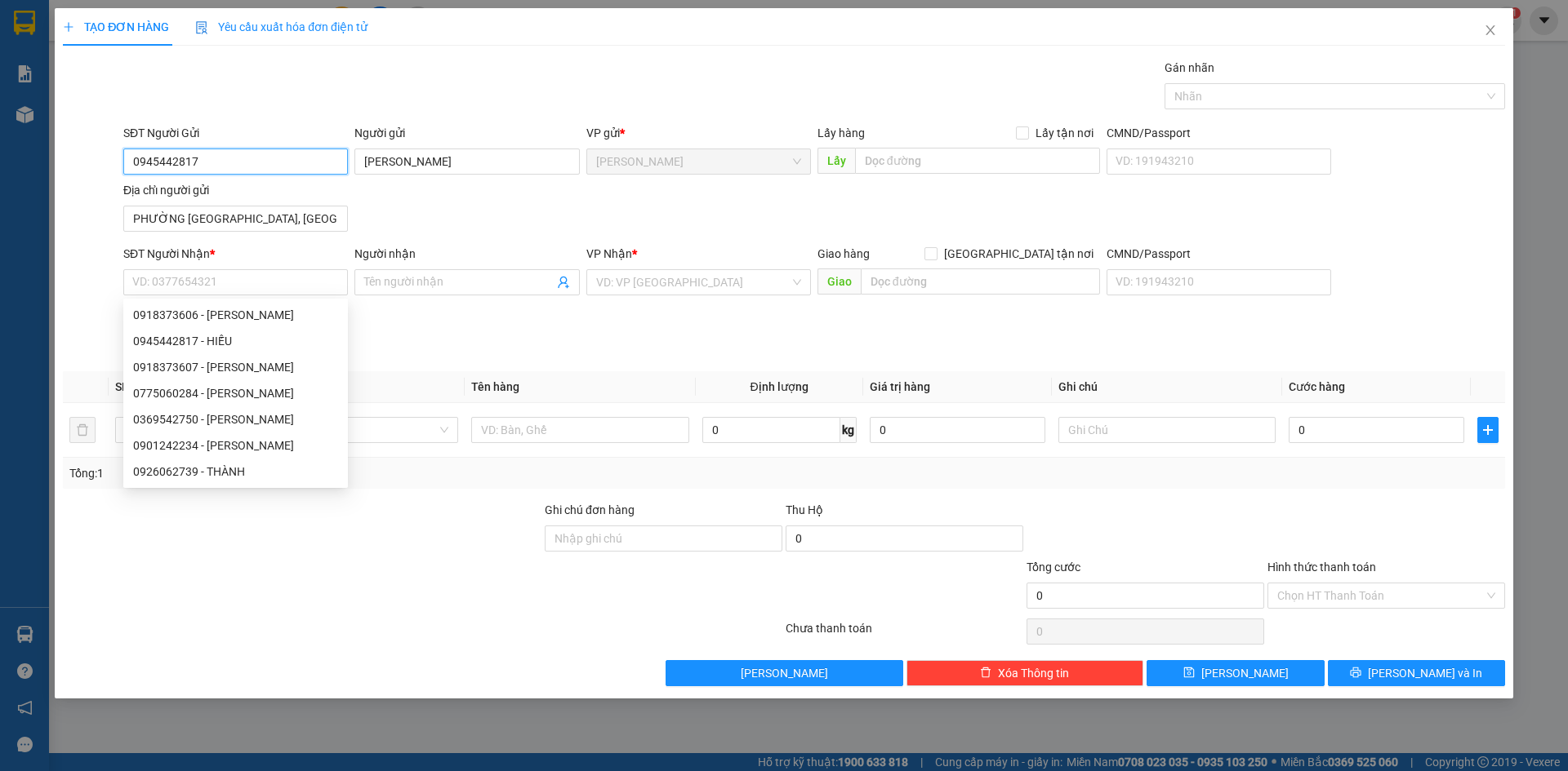
click at [255, 156] on input "0945442817" at bounding box center [236, 161] width 224 height 26
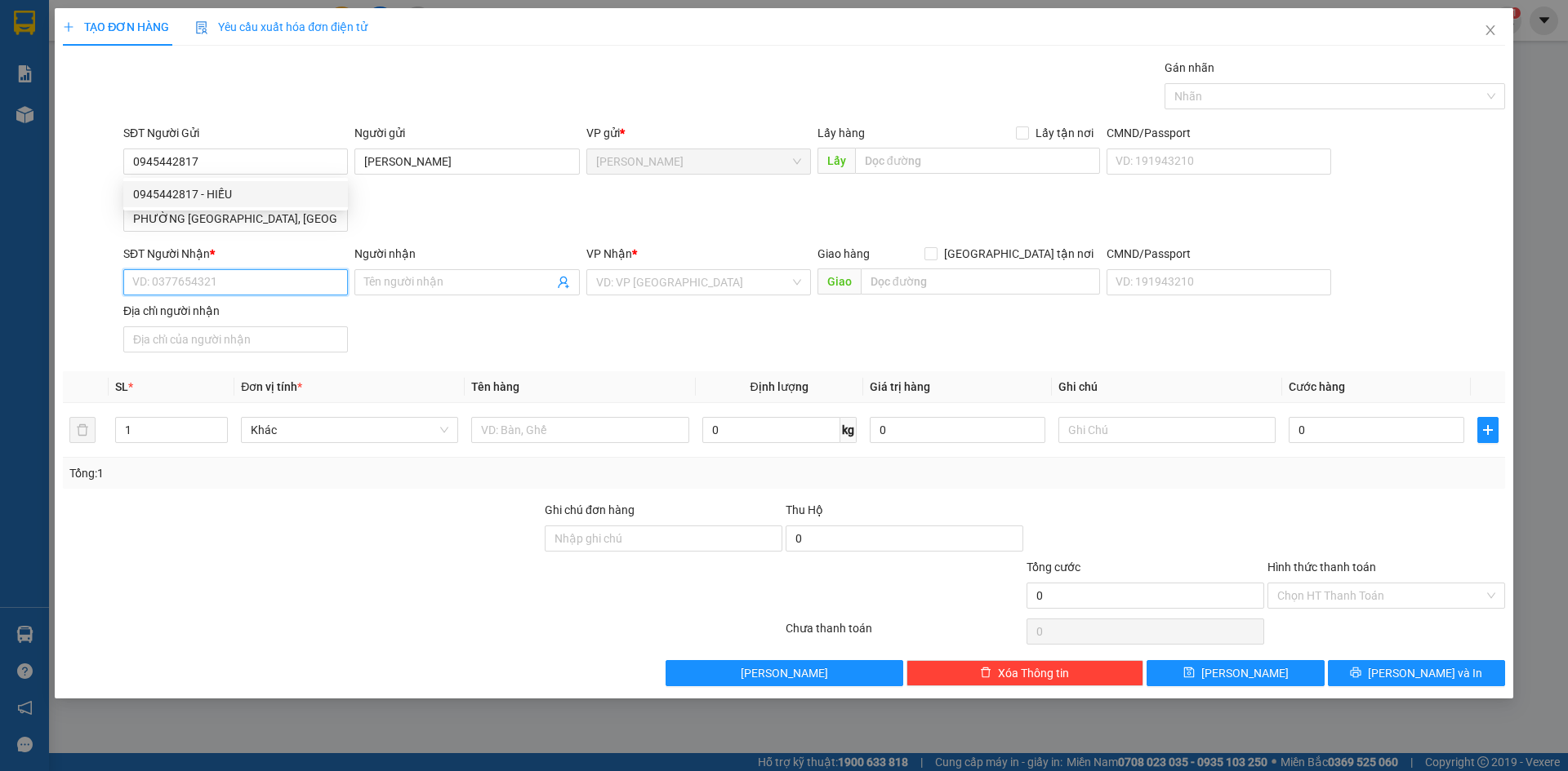
click at [196, 281] on input "SĐT Người Nhận *" at bounding box center [236, 282] width 224 height 26
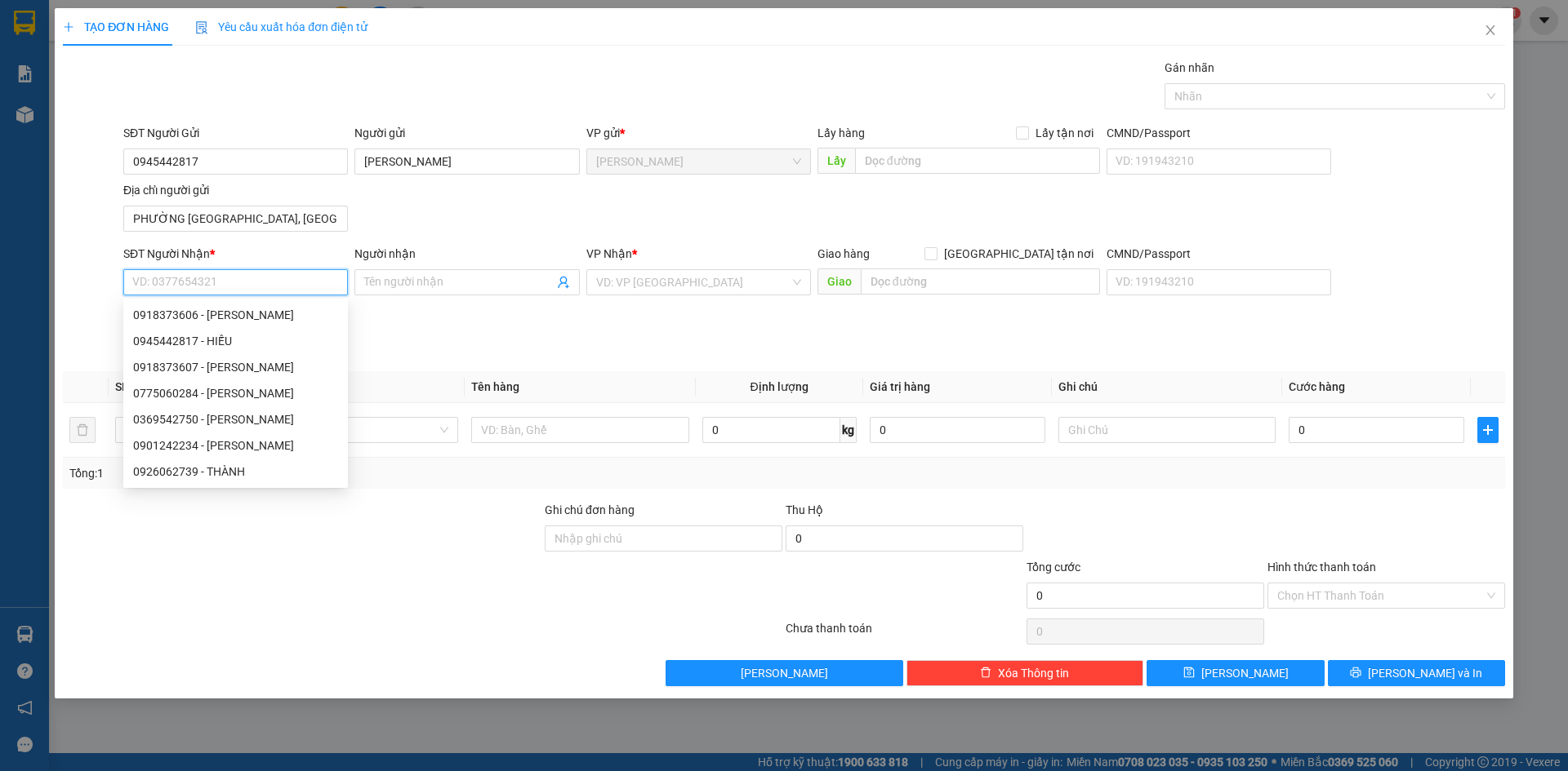
paste input "0945442817"
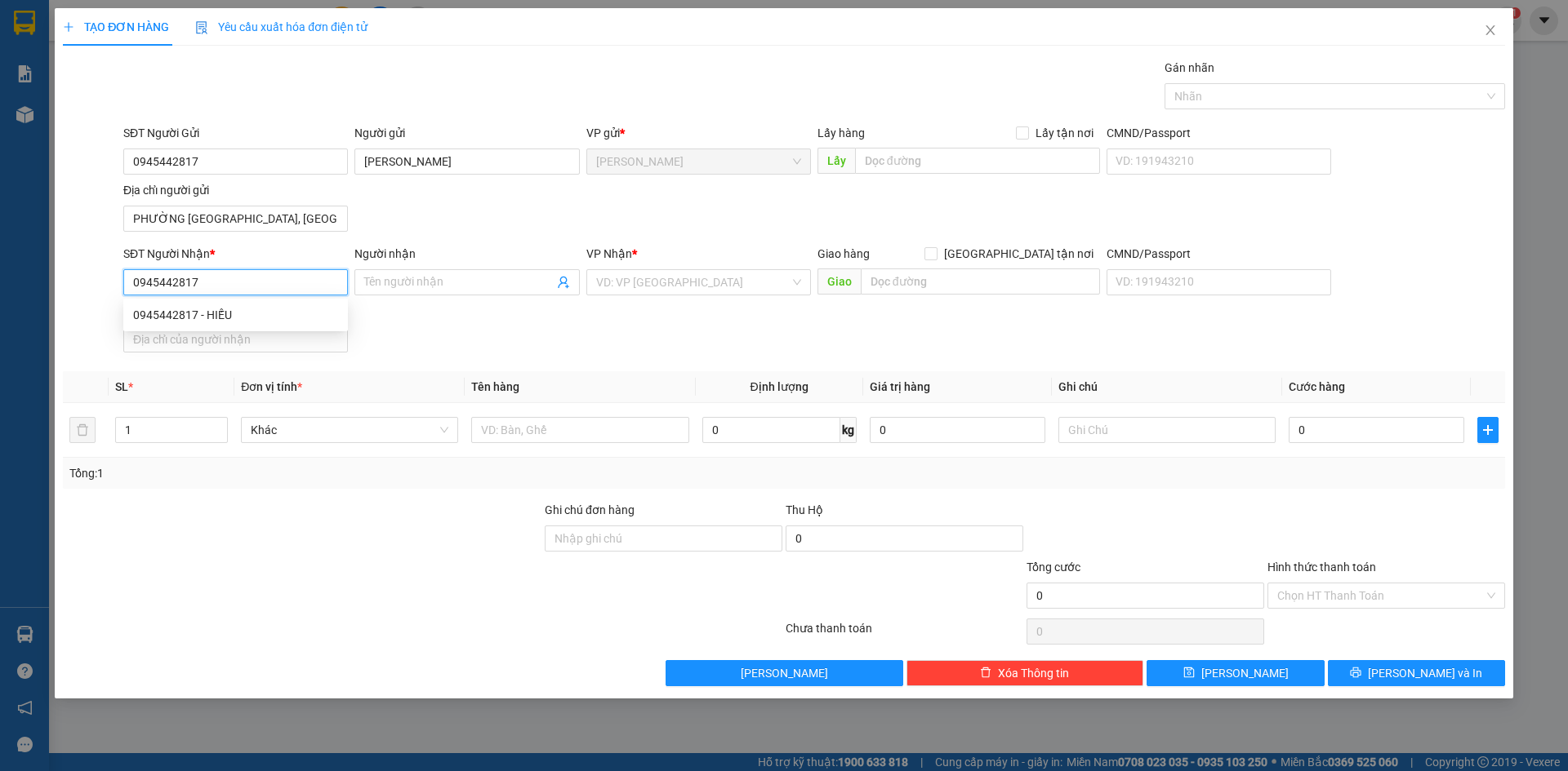
type input "0945442817"
drag, startPoint x: 250, startPoint y: 310, endPoint x: 323, endPoint y: 288, distance: 76.2
click at [250, 310] on div "0945442817 - HIẾU" at bounding box center [236, 315] width 205 height 18
type input "HIẾU"
type input "0945442817"
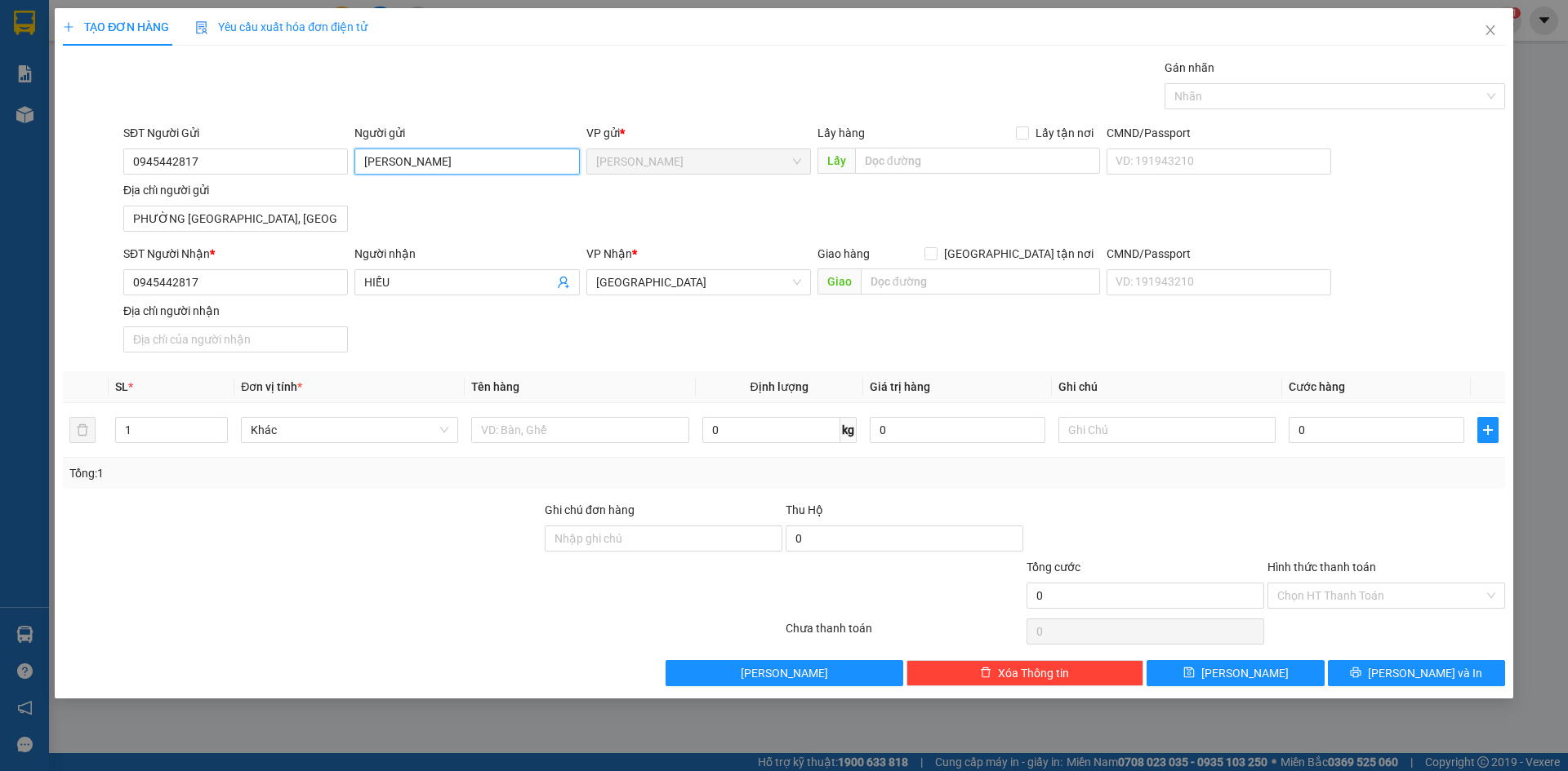
click at [496, 166] on input "[PERSON_NAME]" at bounding box center [467, 161] width 224 height 26
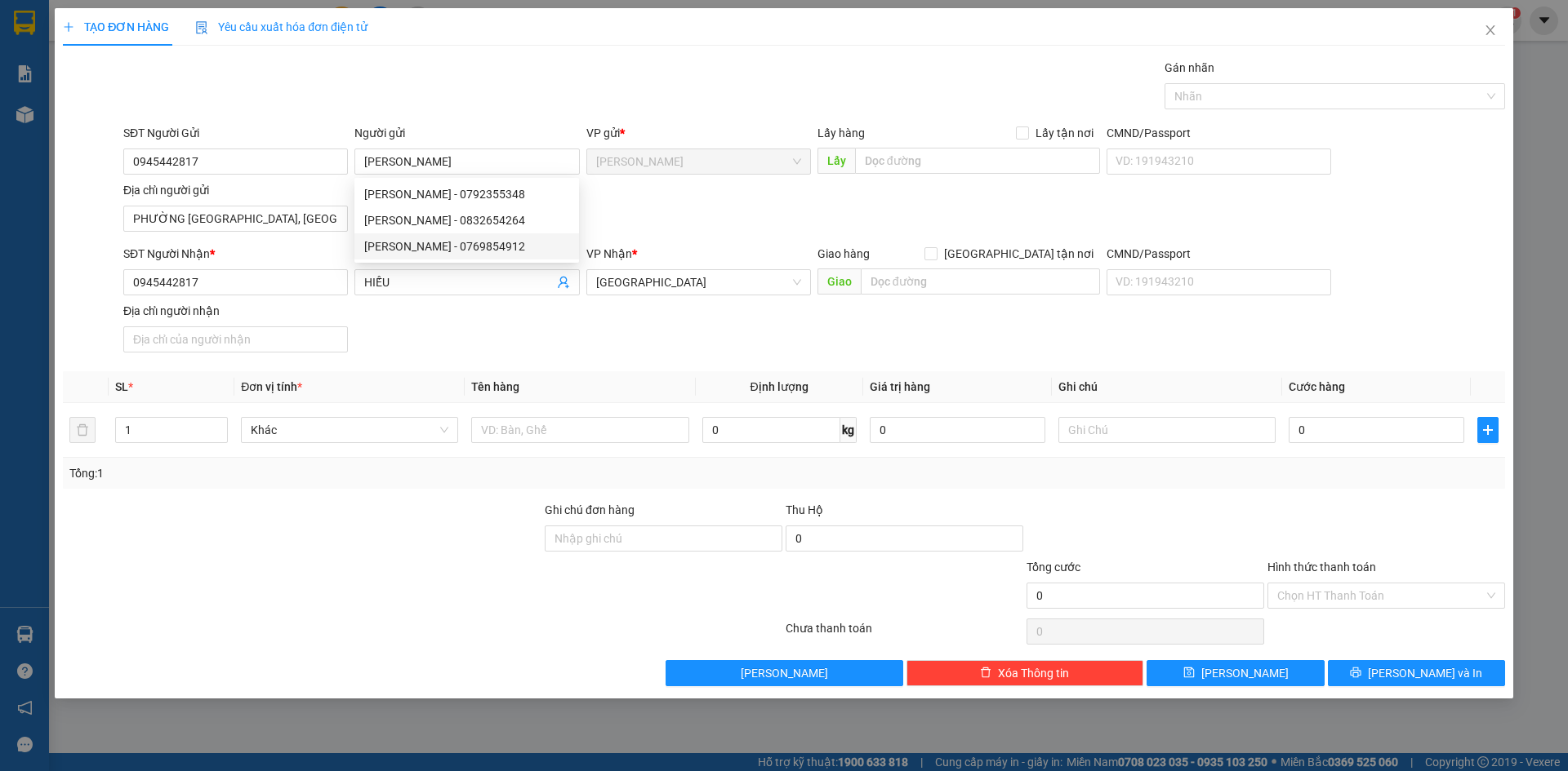
click at [435, 317] on div "SĐT Người Nhận * 0945442817 Người nhận HIẾU VP Nhận * Sài Gòn Giao hàng Giao tậ…" at bounding box center [814, 302] width 1389 height 115
click at [425, 285] on input "HIẾU" at bounding box center [458, 282] width 189 height 18
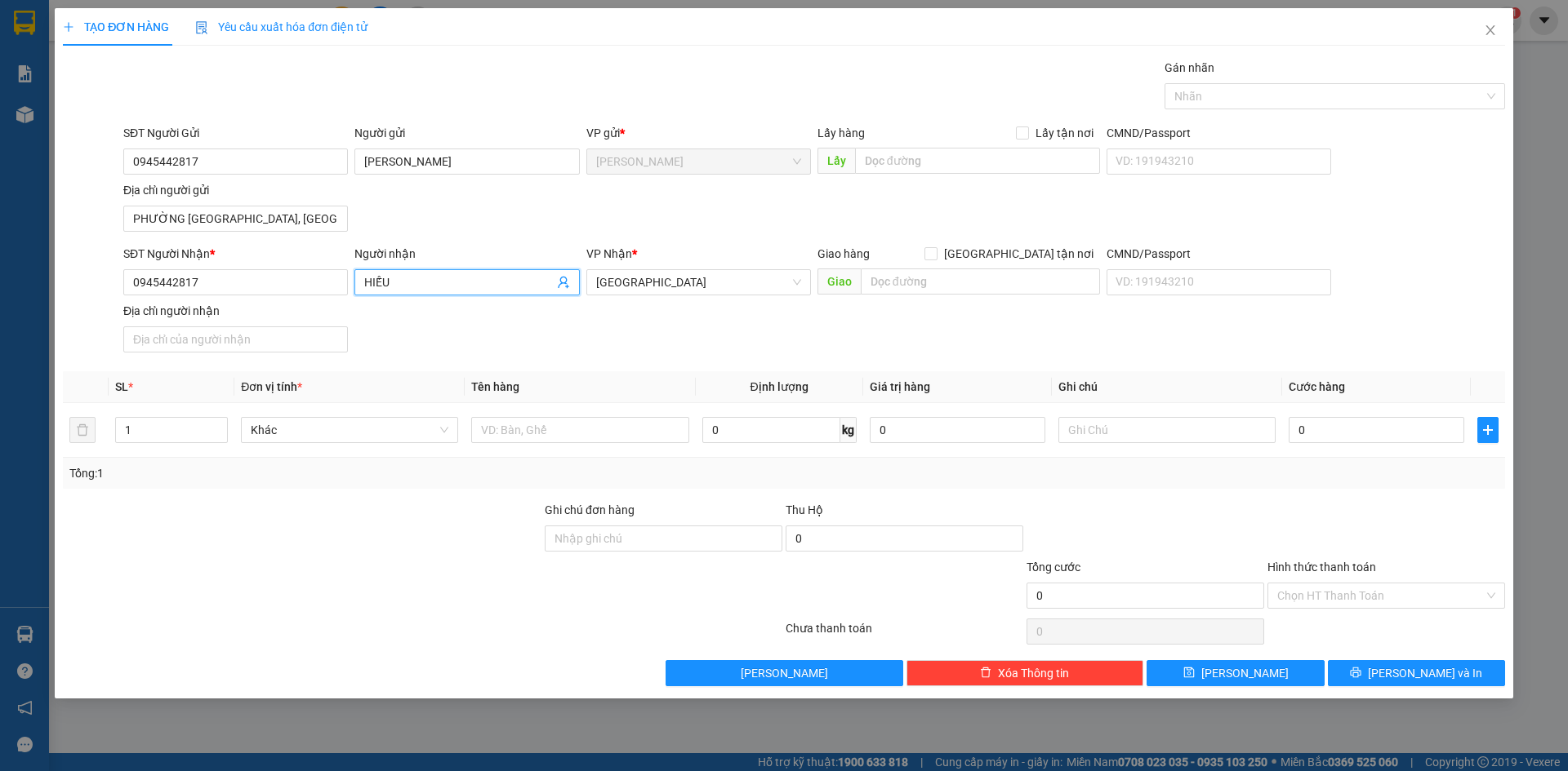
click at [425, 285] on input "HIẾU" at bounding box center [458, 282] width 189 height 18
paste input "LÊ TRUNG"
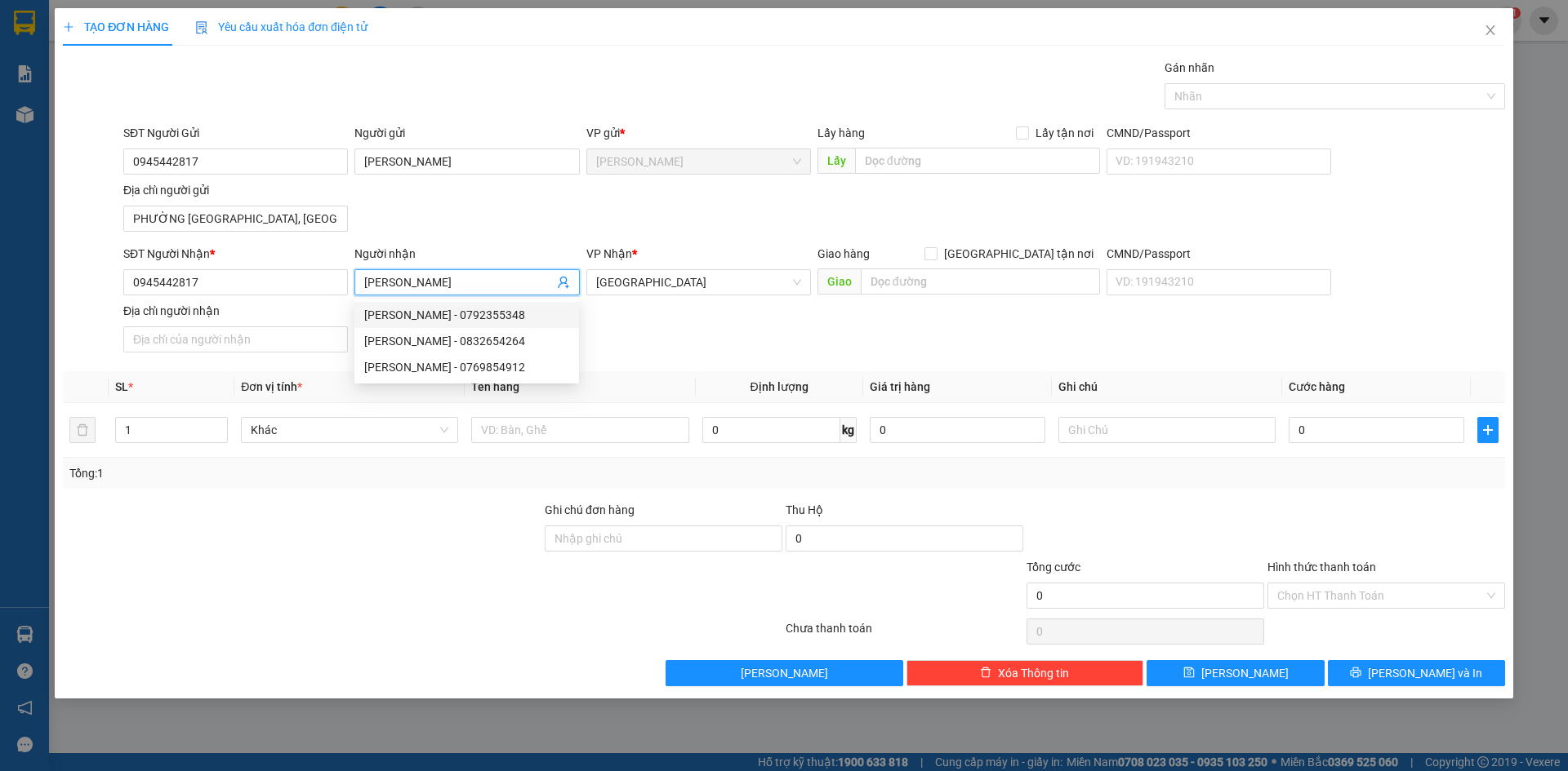
type input "[PERSON_NAME]"
drag, startPoint x: 718, startPoint y: 356, endPoint x: 679, endPoint y: 398, distance: 57.3
click at [718, 357] on div "SĐT Người Nhận * 0945442817 Người nhận LÊ TRUNG HIẾU VP Nhận * Sài Gòn Giao hàn…" at bounding box center [814, 302] width 1389 height 115
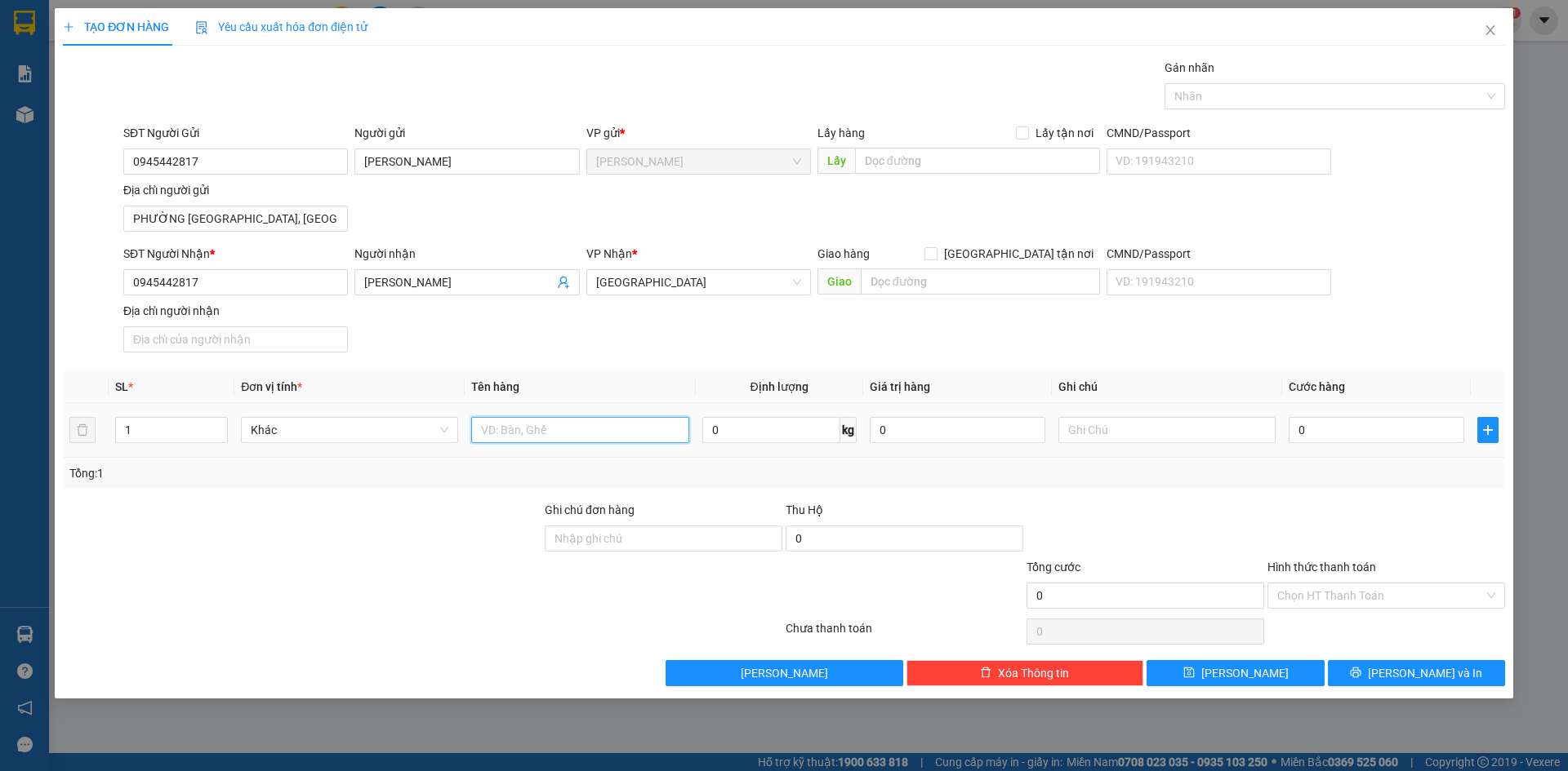
click at [569, 435] on input "text" at bounding box center [580, 430] width 217 height 26
type input "BALO"
click at [1425, 433] on input "0" at bounding box center [1376, 430] width 175 height 26
type input "3"
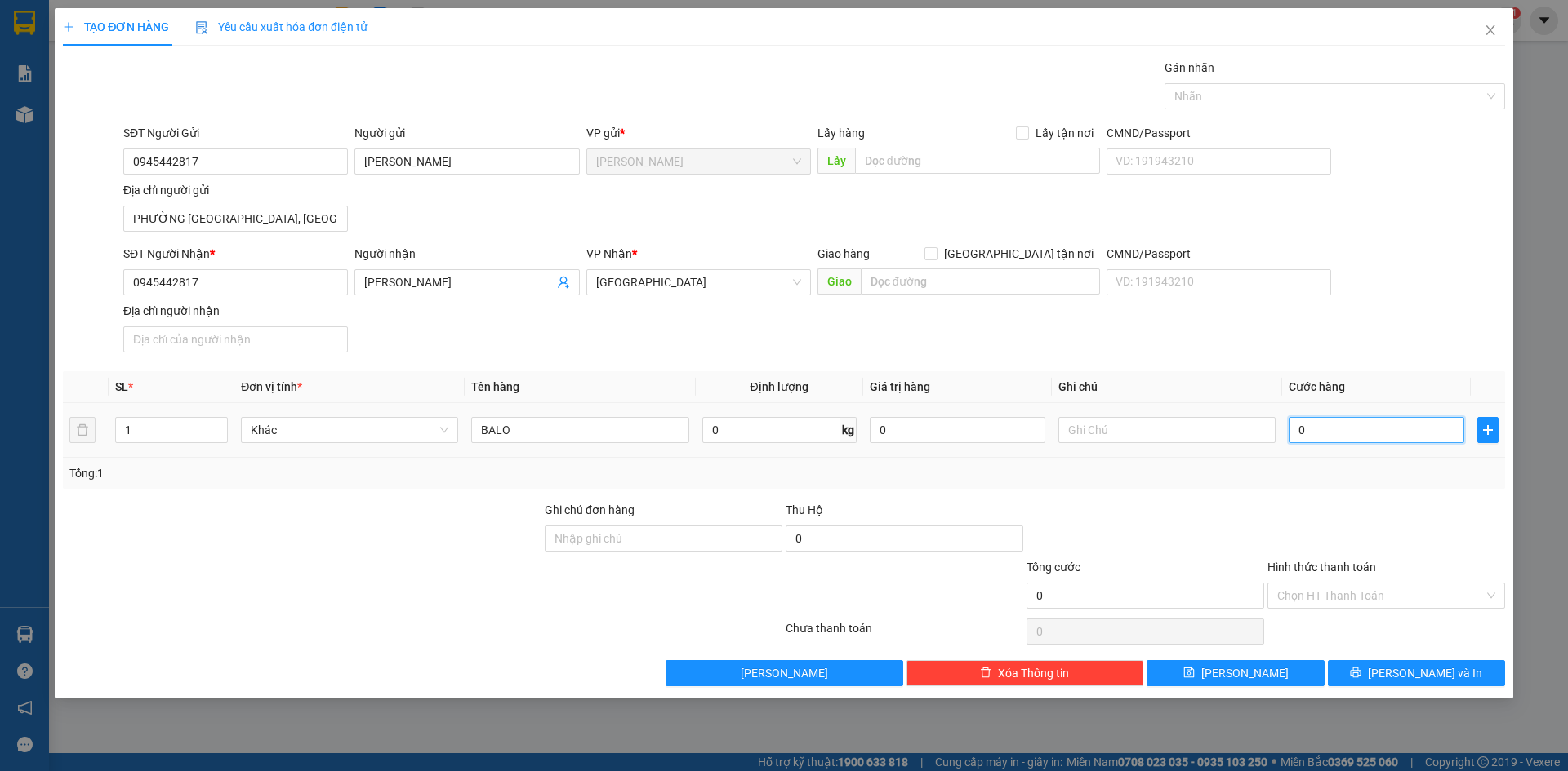
type input "3"
type input "30"
type input "300"
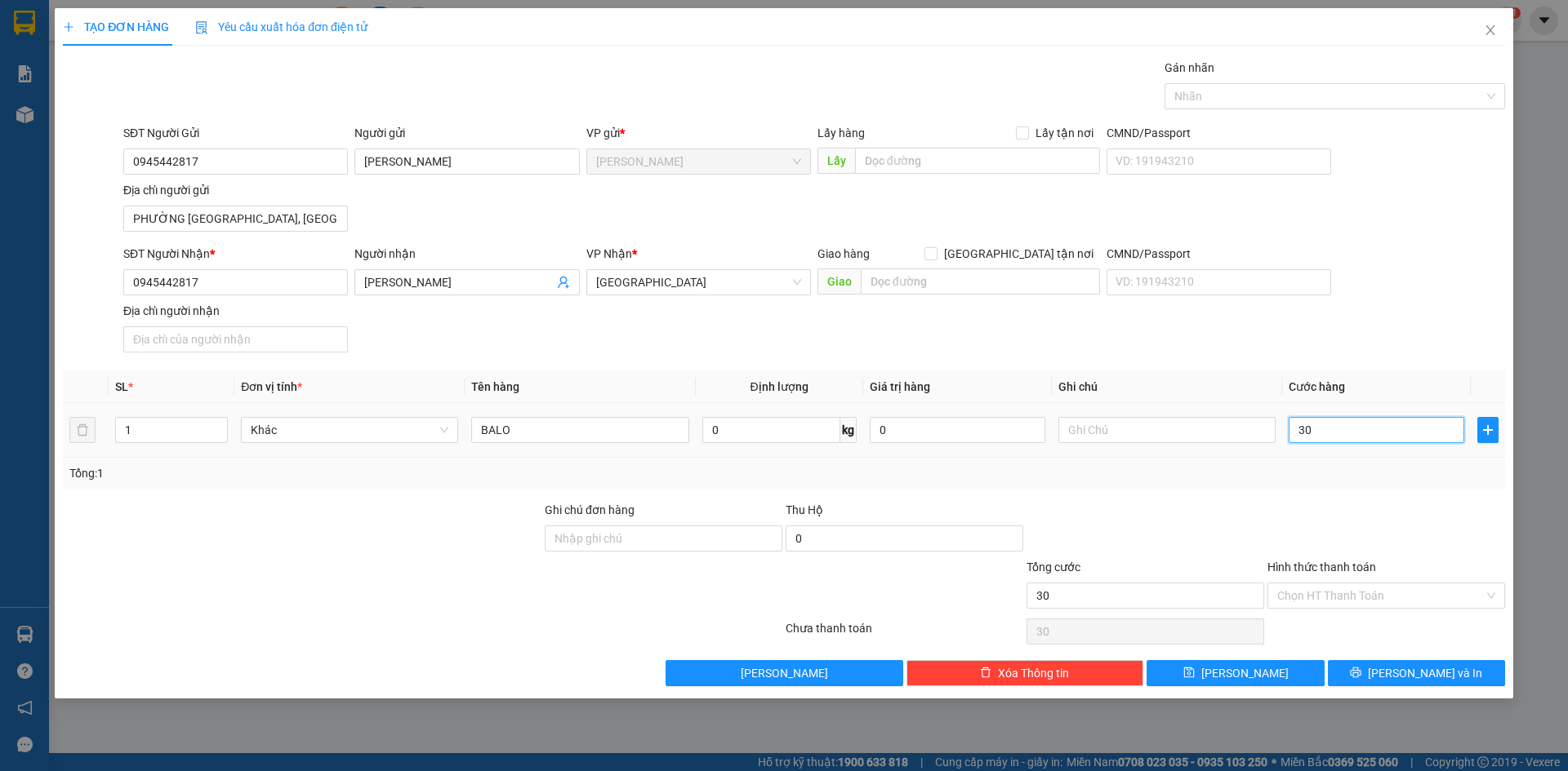
type input "300"
type input "3.000"
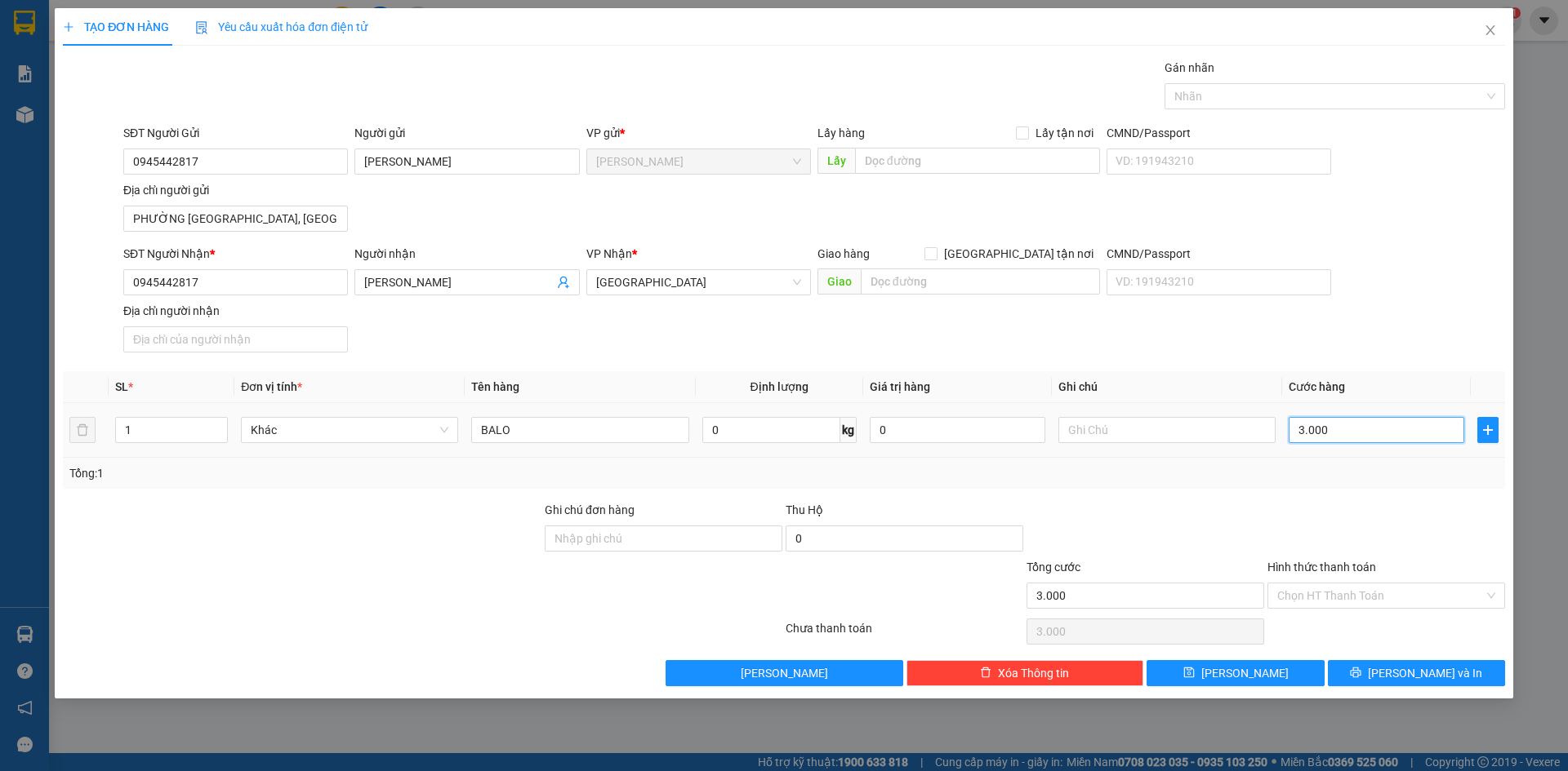
type input "30.000"
click at [1412, 540] on div at bounding box center [1386, 530] width 241 height 57
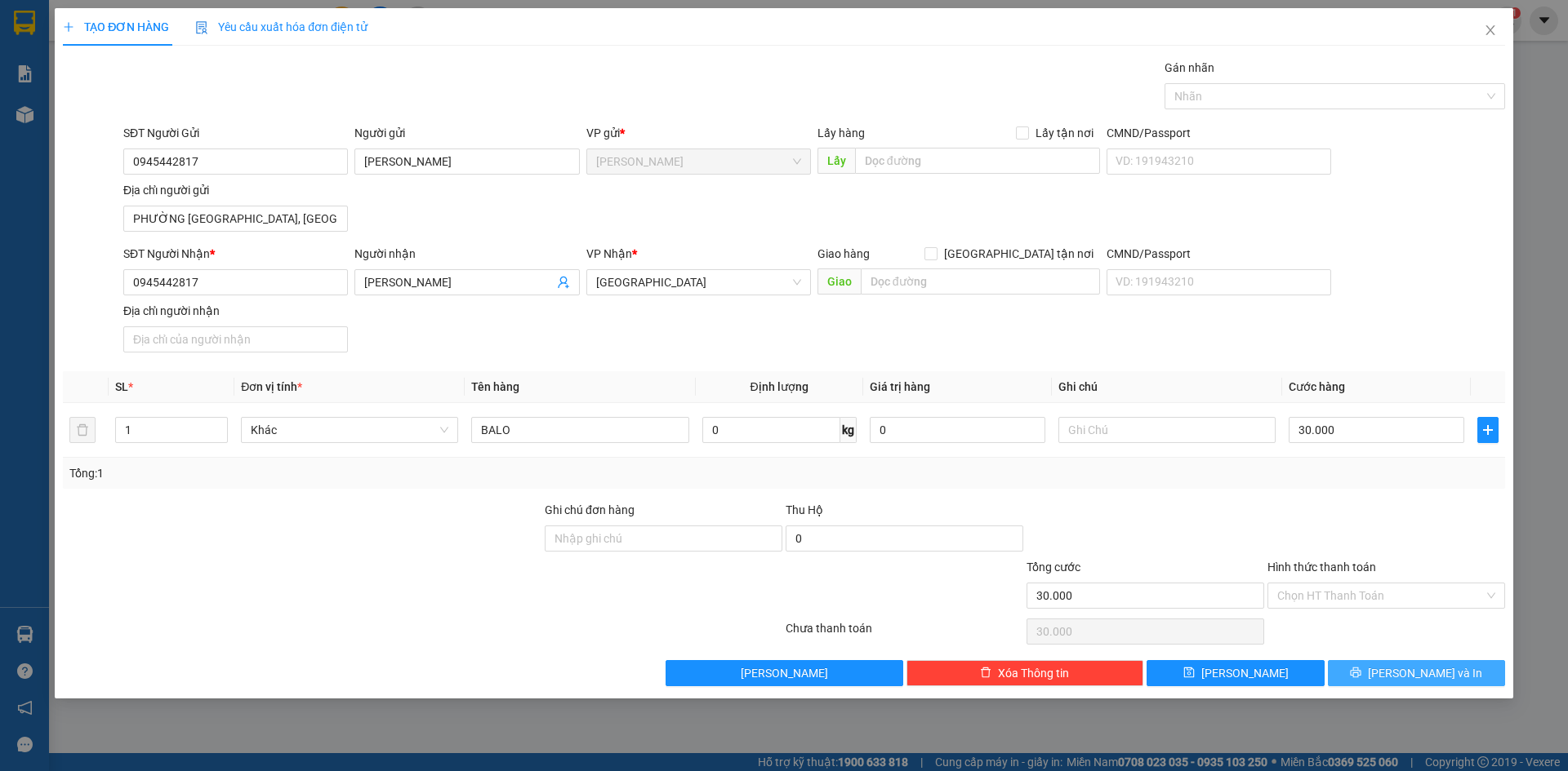
click at [1429, 680] on span "[PERSON_NAME] và In" at bounding box center [1425, 673] width 115 height 18
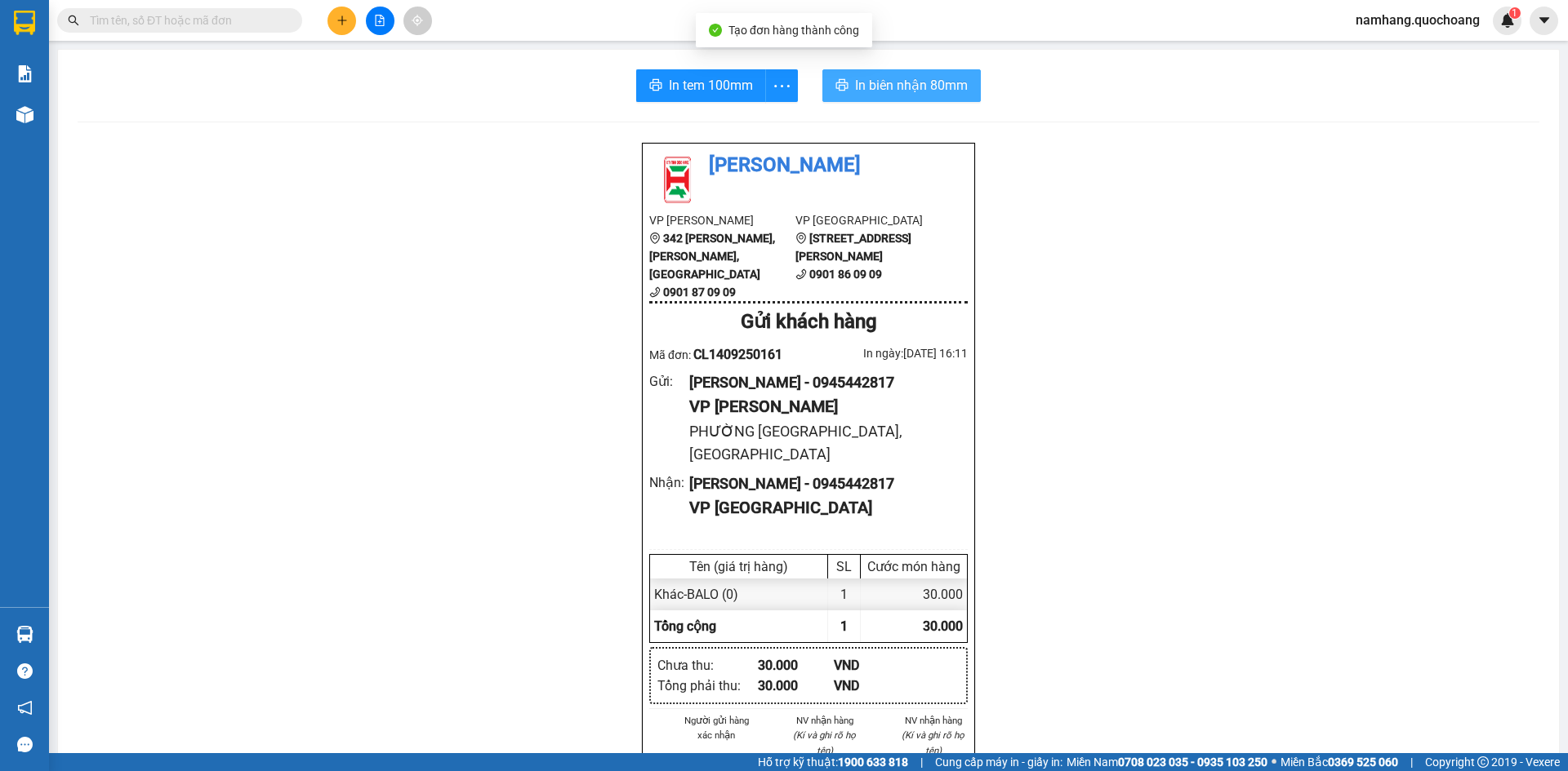
click at [897, 89] on span "In biên nhận 80mm" at bounding box center [911, 85] width 113 height 21
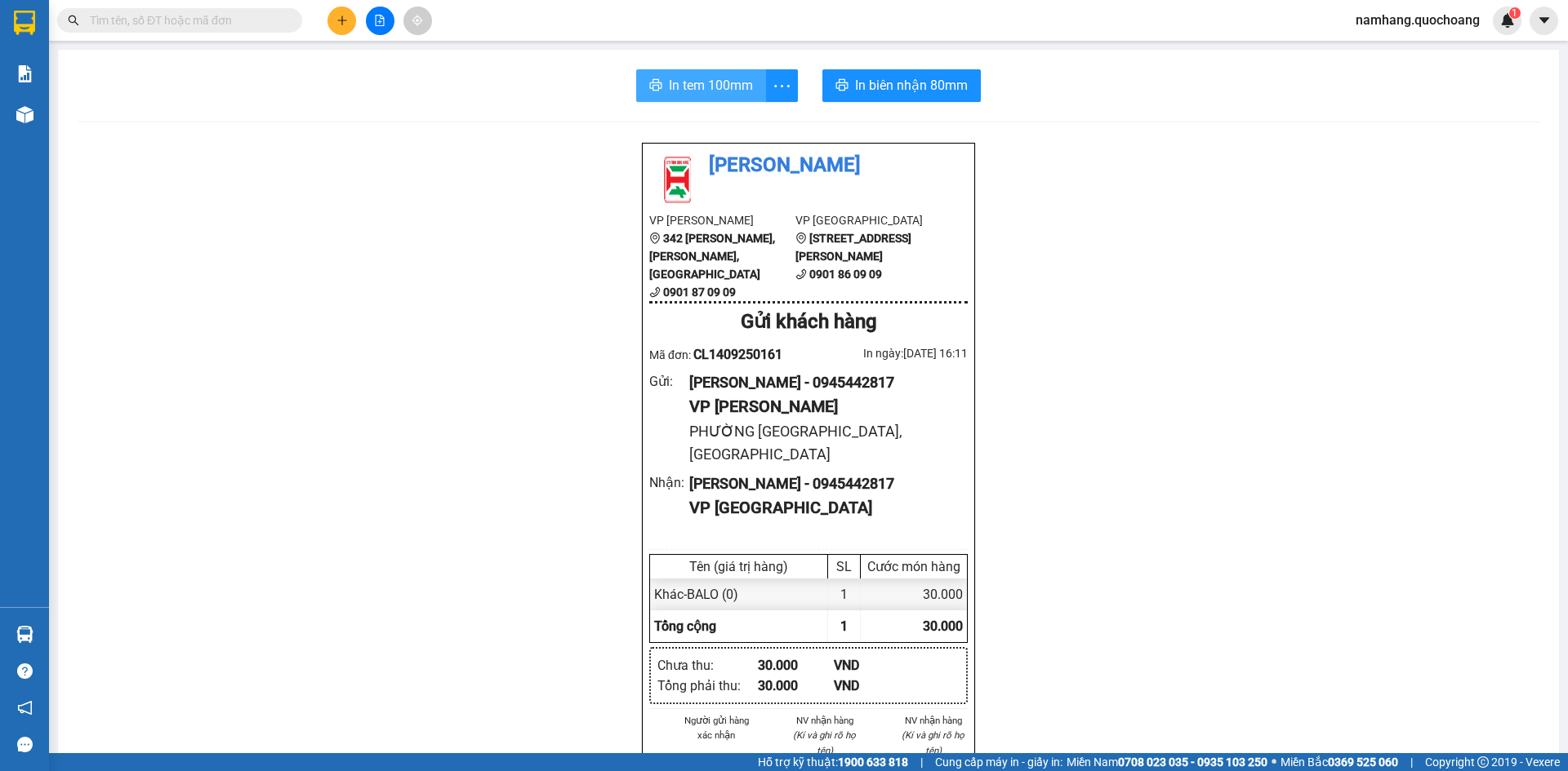
click at [669, 93] on span "In tem 100mm" at bounding box center [710, 85] width 84 height 21
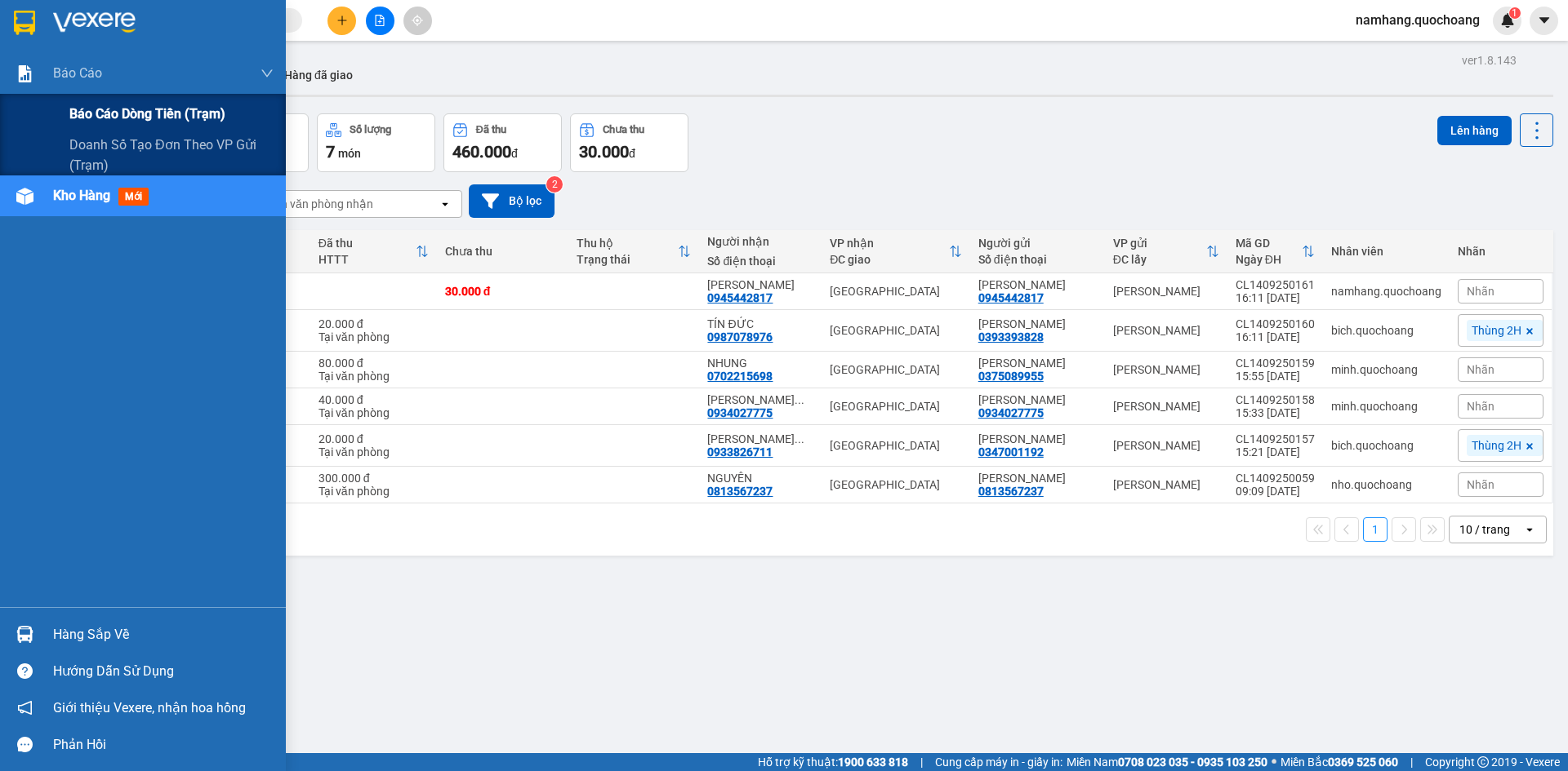
click at [155, 110] on span "Báo cáo dòng tiền (trạm)" at bounding box center [147, 114] width 156 height 21
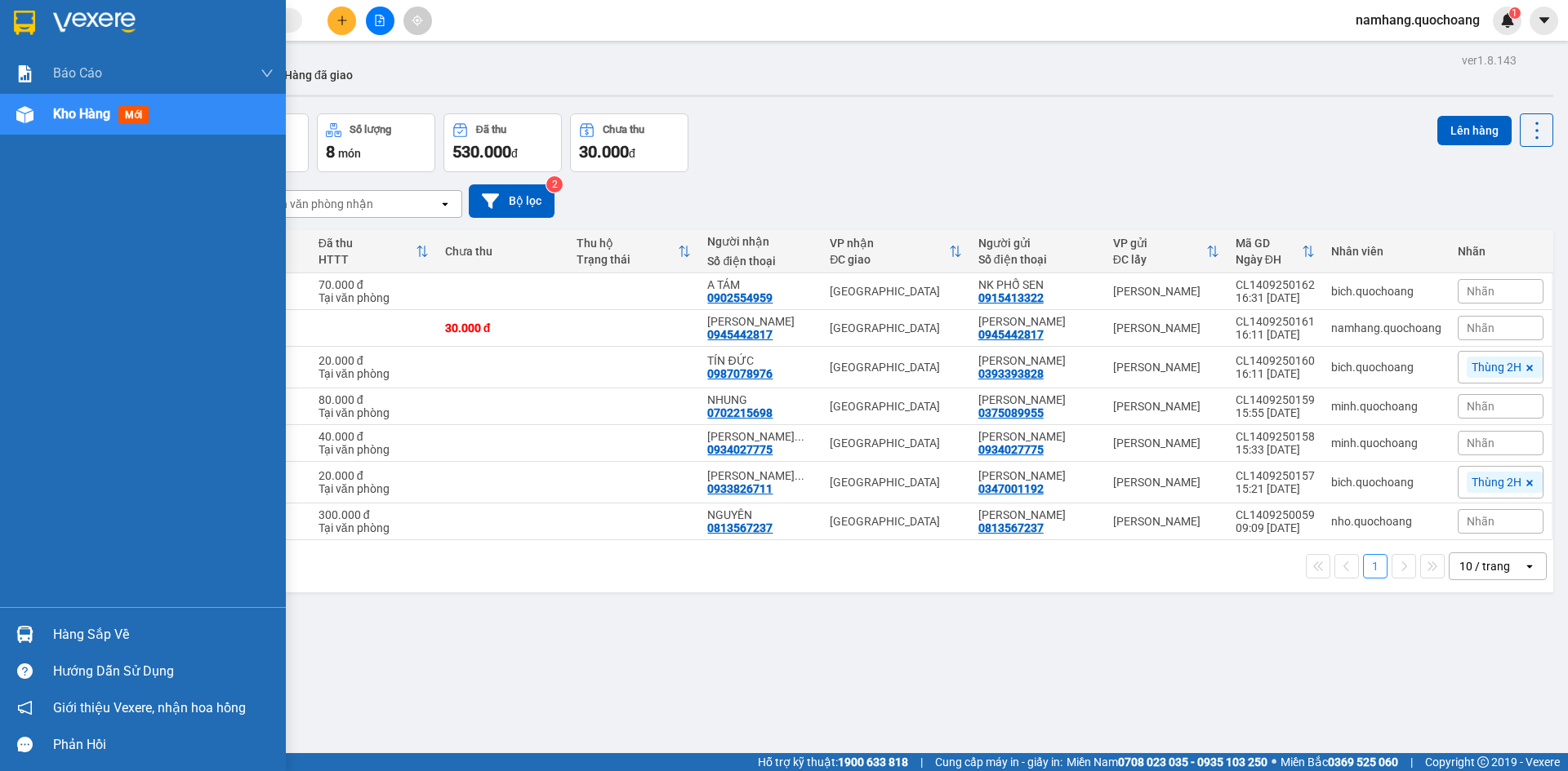
click at [82, 632] on div "Hàng sắp về" at bounding box center [164, 635] width 221 height 24
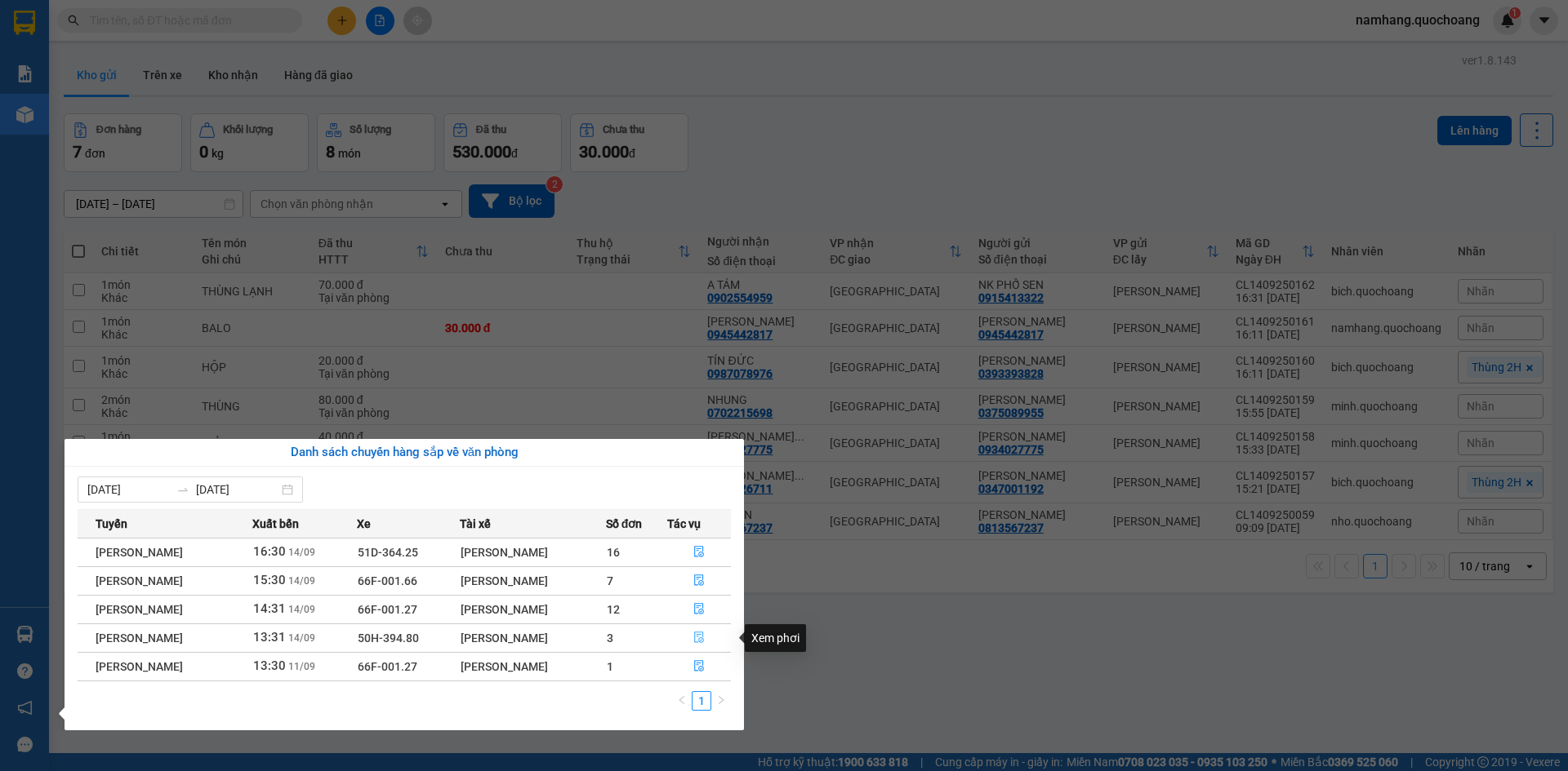
click at [710, 637] on button "button" at bounding box center [699, 638] width 63 height 26
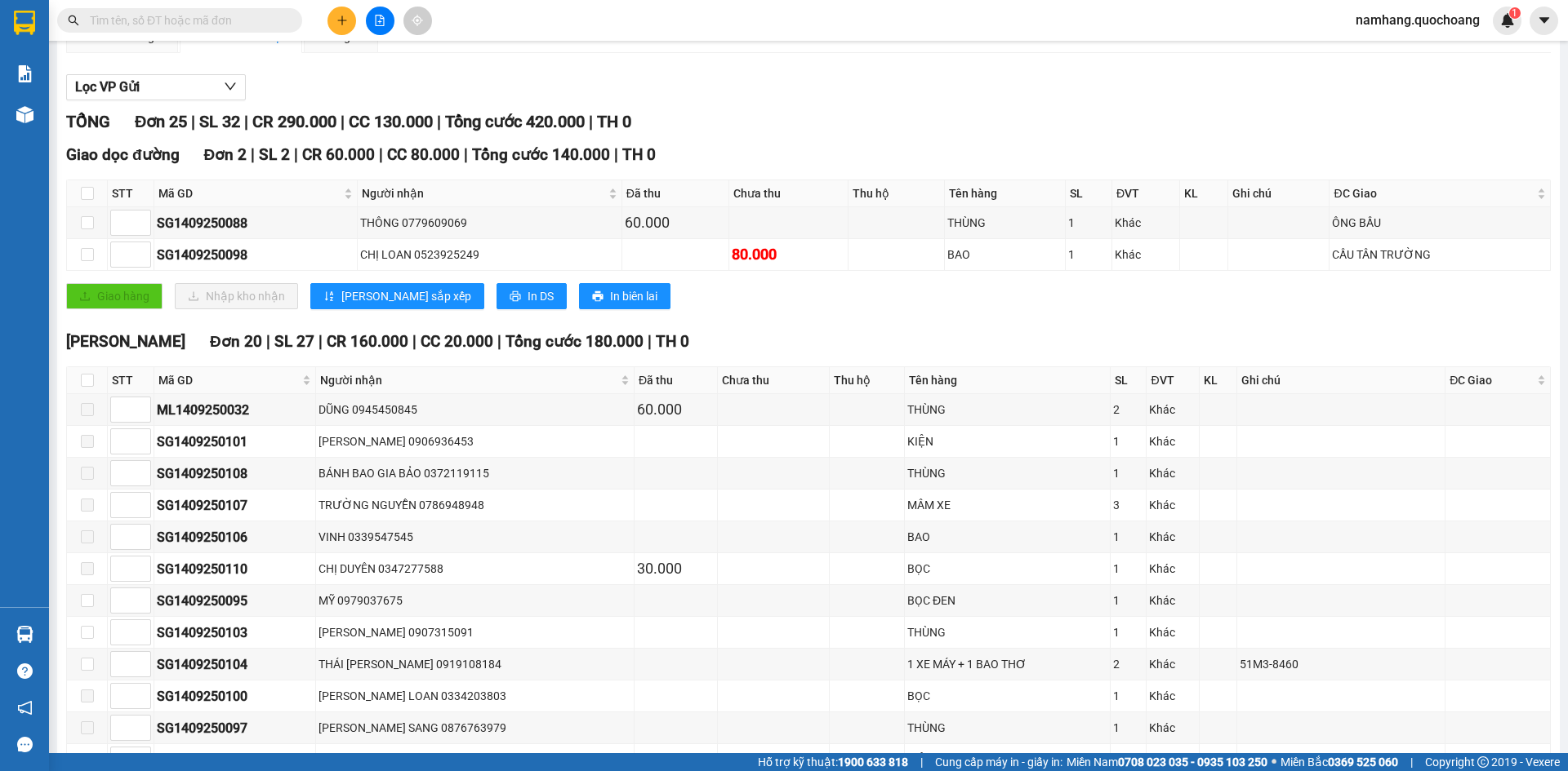
scroll to position [163, 0]
click at [83, 376] on input "checkbox" at bounding box center [87, 379] width 13 height 13
checkbox input "true"
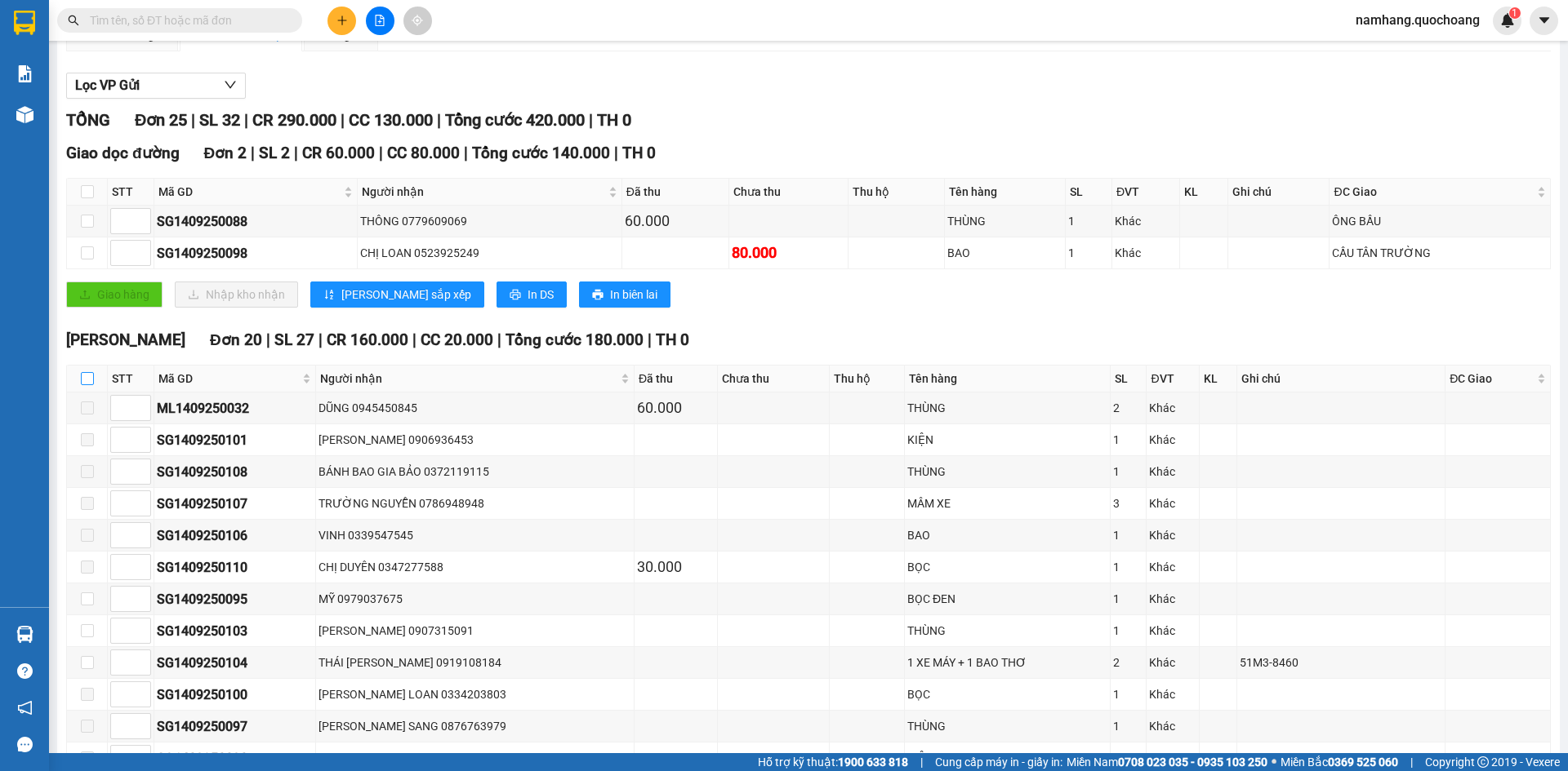
checkbox input "true"
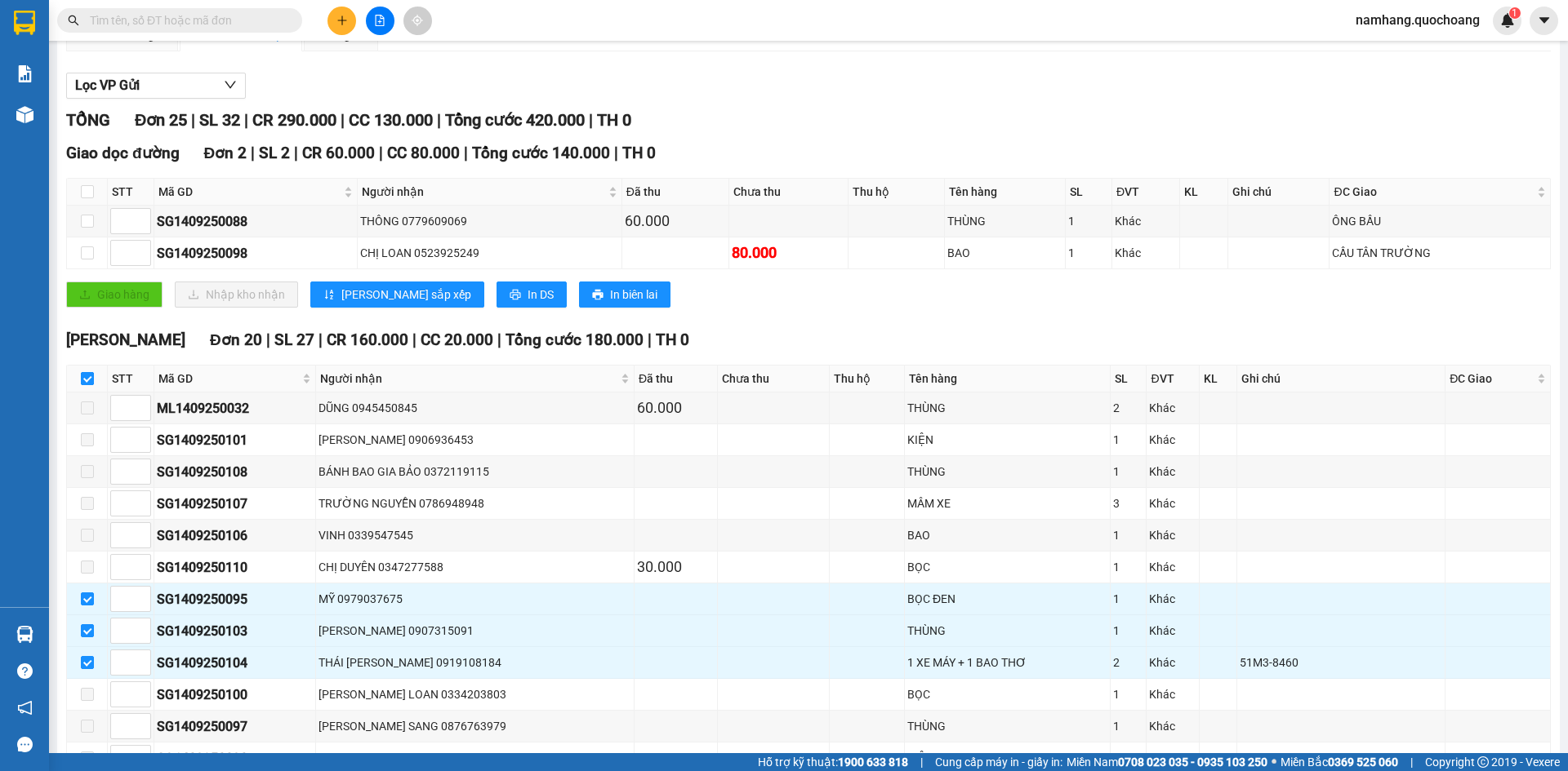
click at [91, 380] on input "checkbox" at bounding box center [87, 379] width 13 height 13
checkbox input "false"
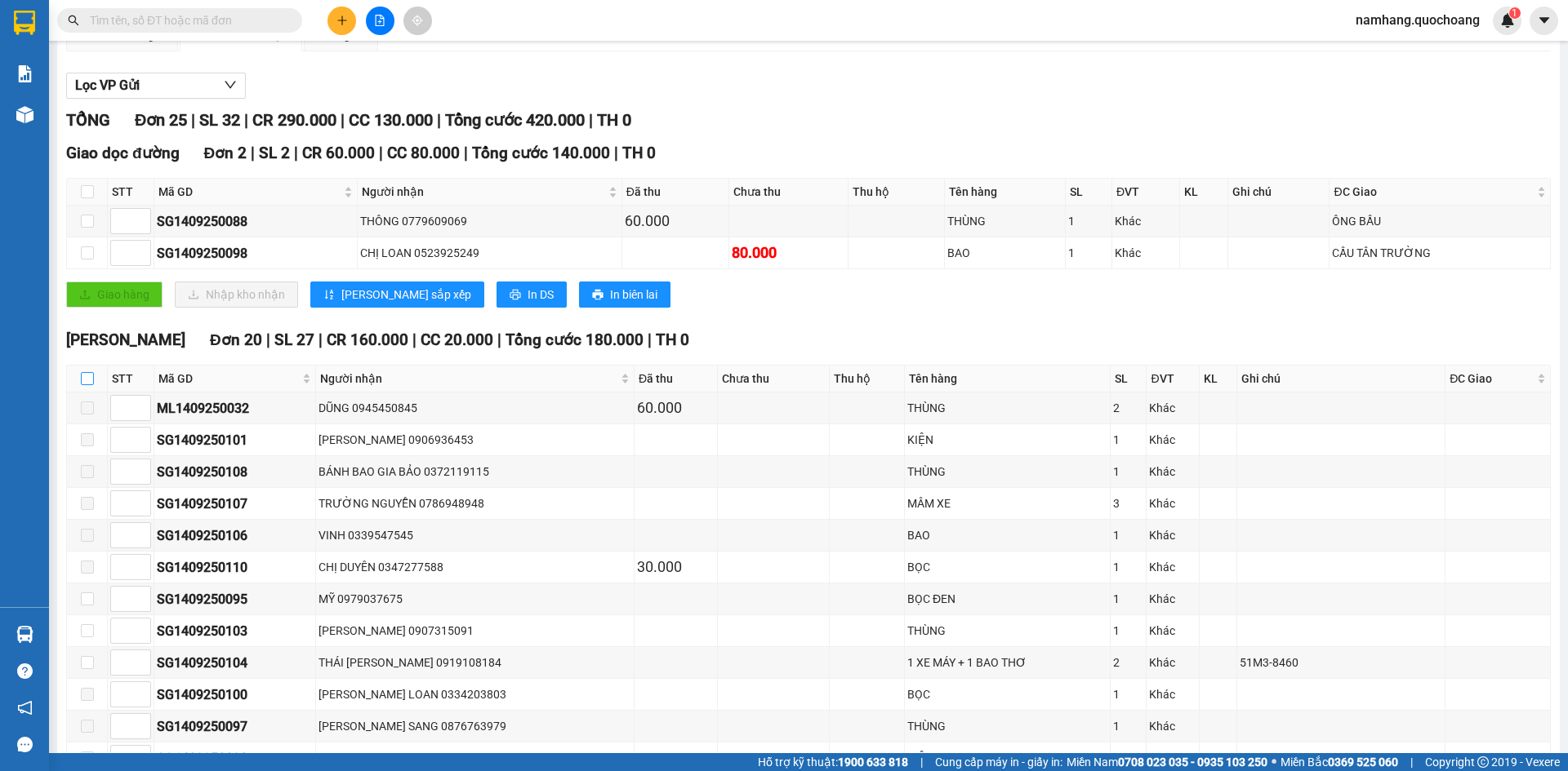
click at [91, 380] on input "checkbox" at bounding box center [87, 379] width 13 height 13
checkbox input "true"
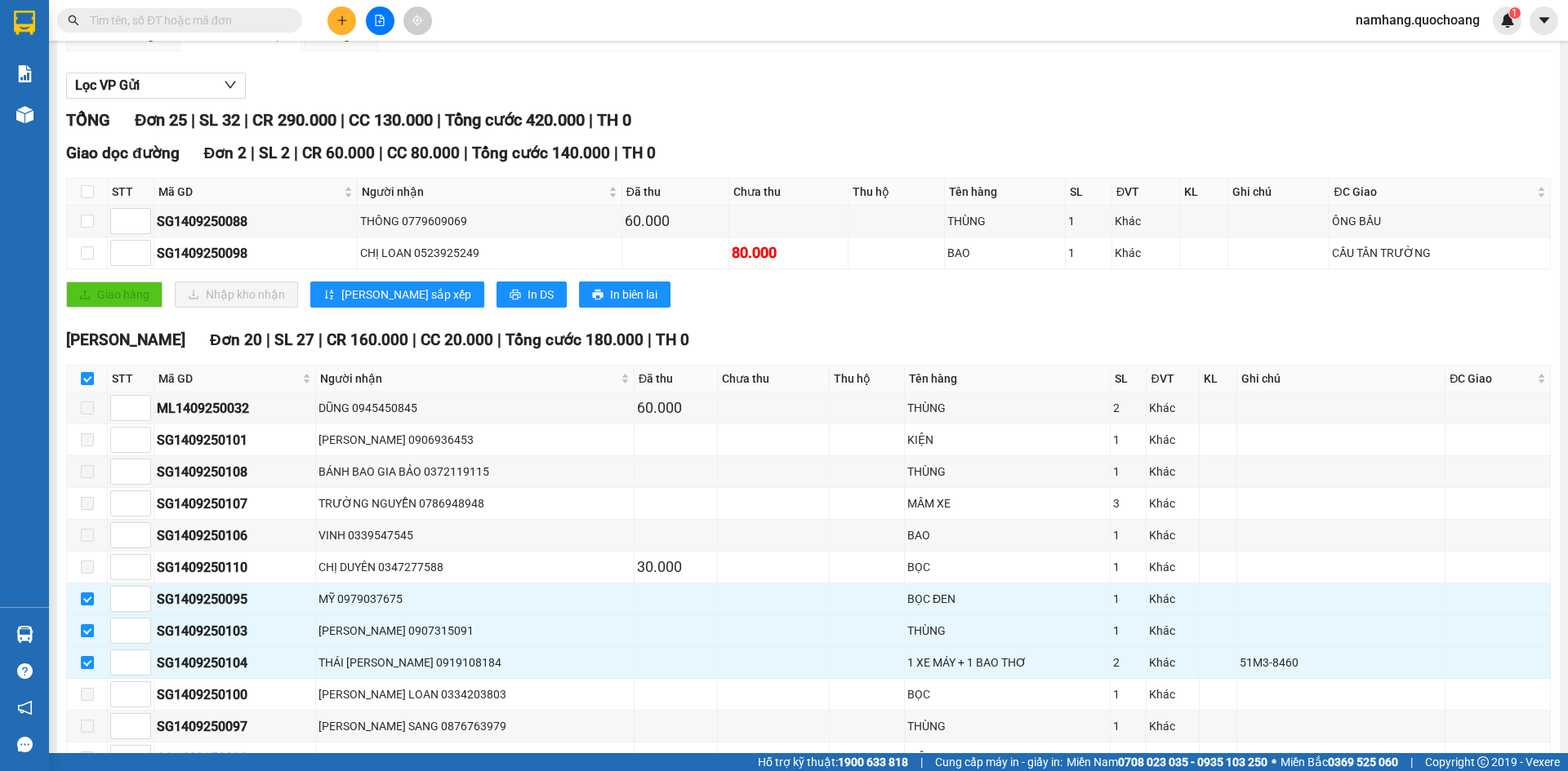
click at [91, 380] on input "checkbox" at bounding box center [87, 379] width 13 height 13
checkbox input "false"
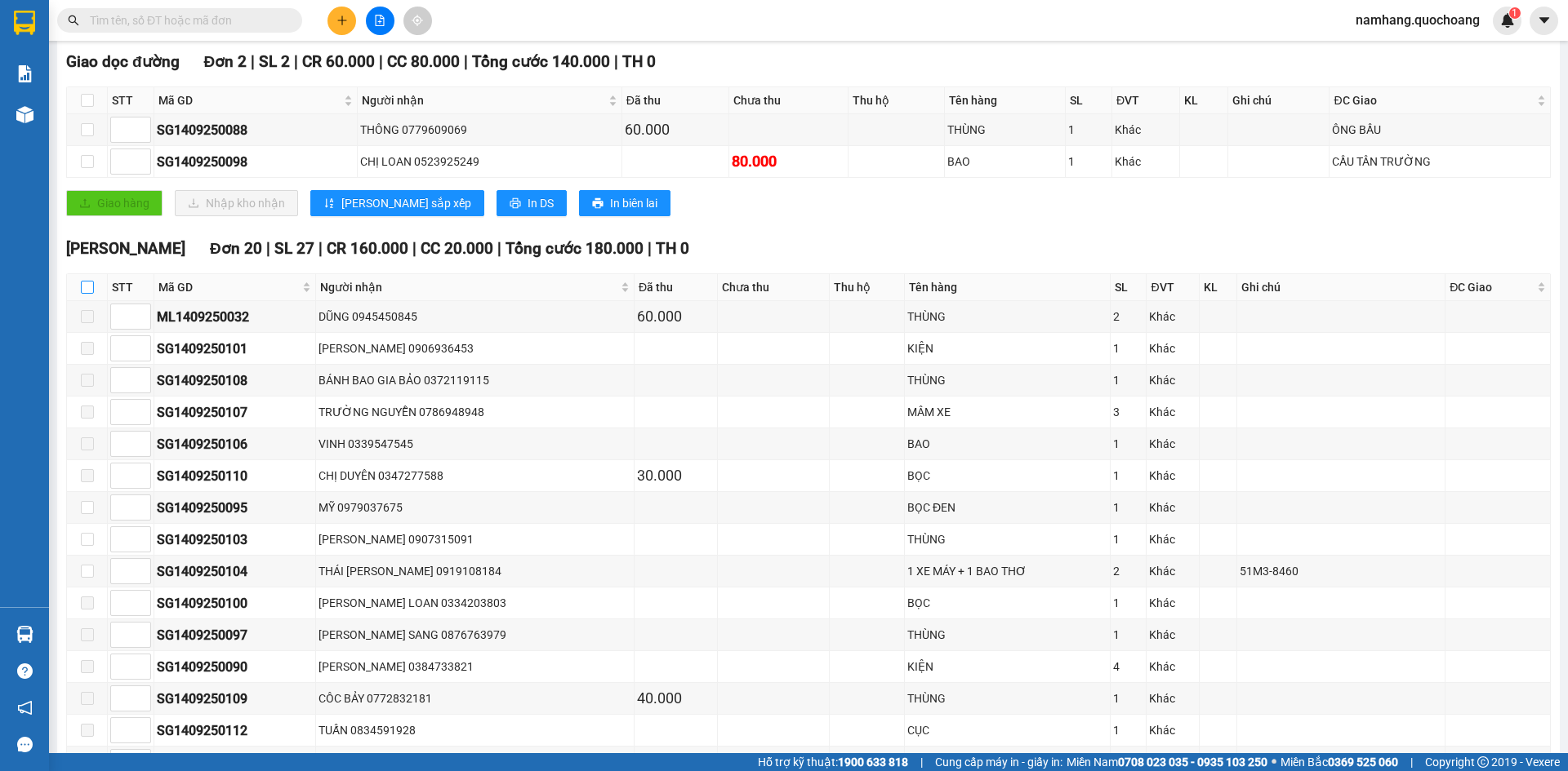
scroll to position [252, 0]
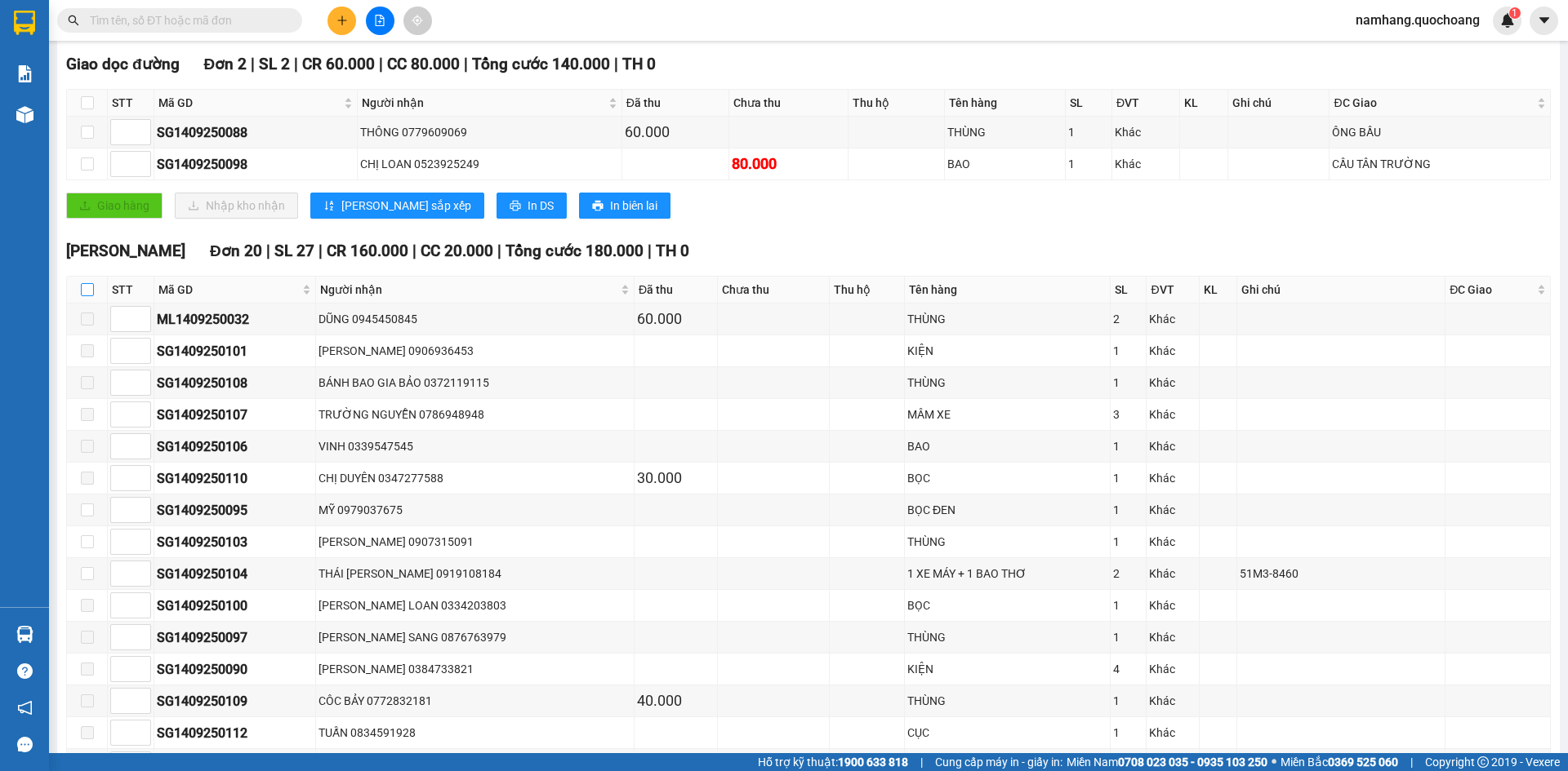
click at [89, 281] on label at bounding box center [87, 290] width 13 height 18
click at [89, 283] on input "checkbox" at bounding box center [87, 289] width 13 height 13
checkbox input "true"
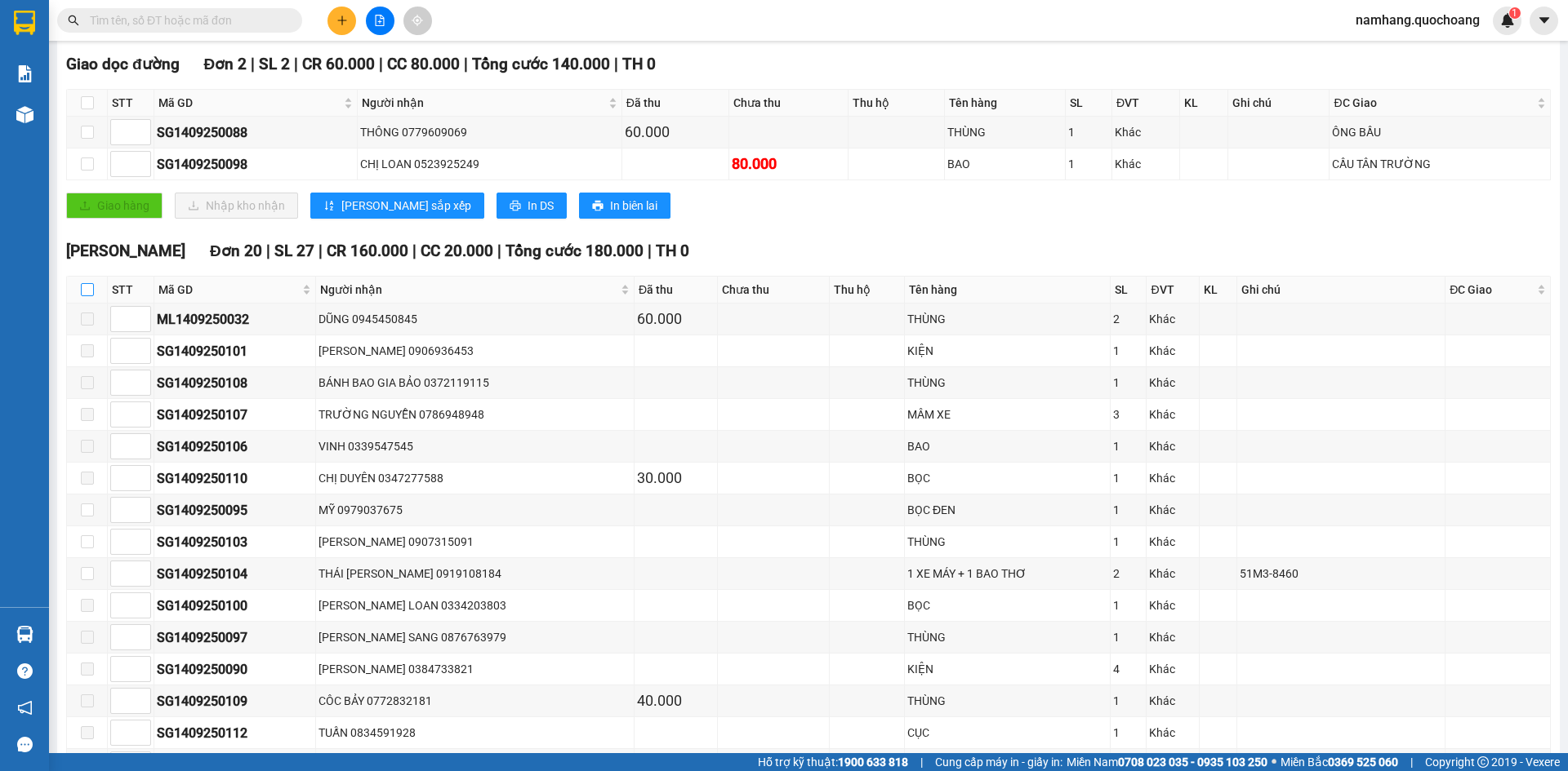
checkbox input "true"
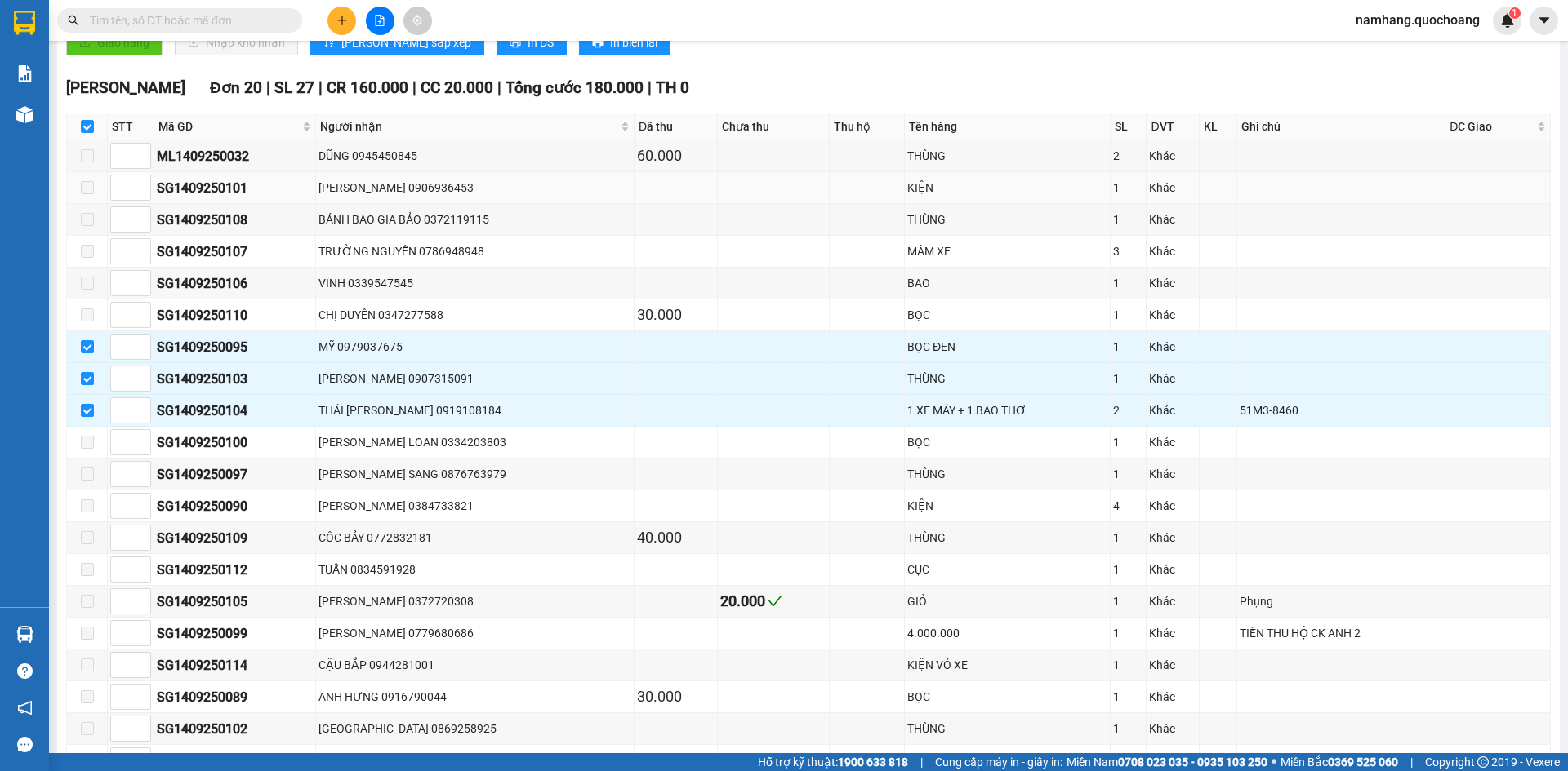
scroll to position [497, 0]
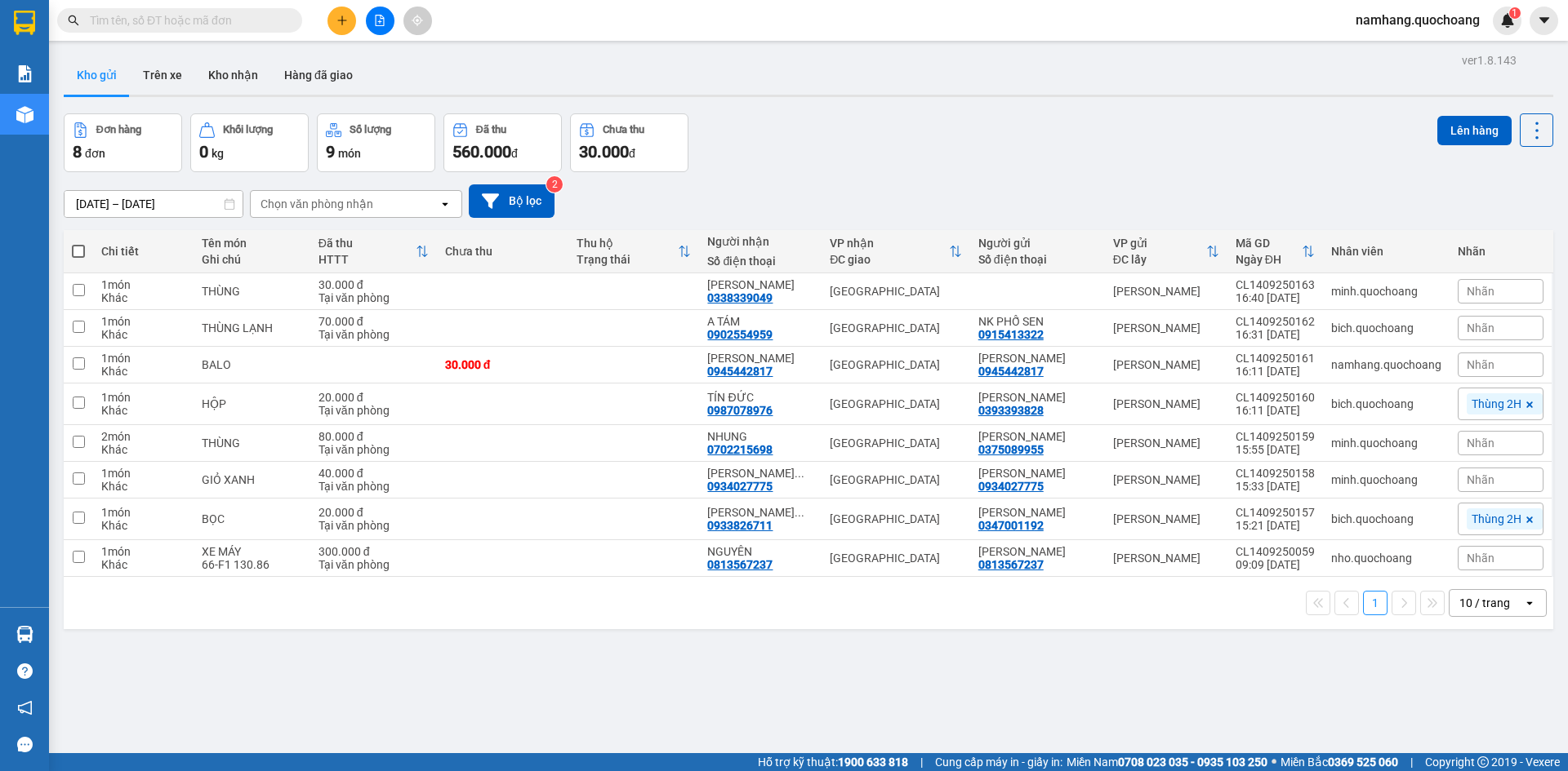
click at [105, 617] on div "1 10 / trang open" at bounding box center [808, 603] width 1477 height 28
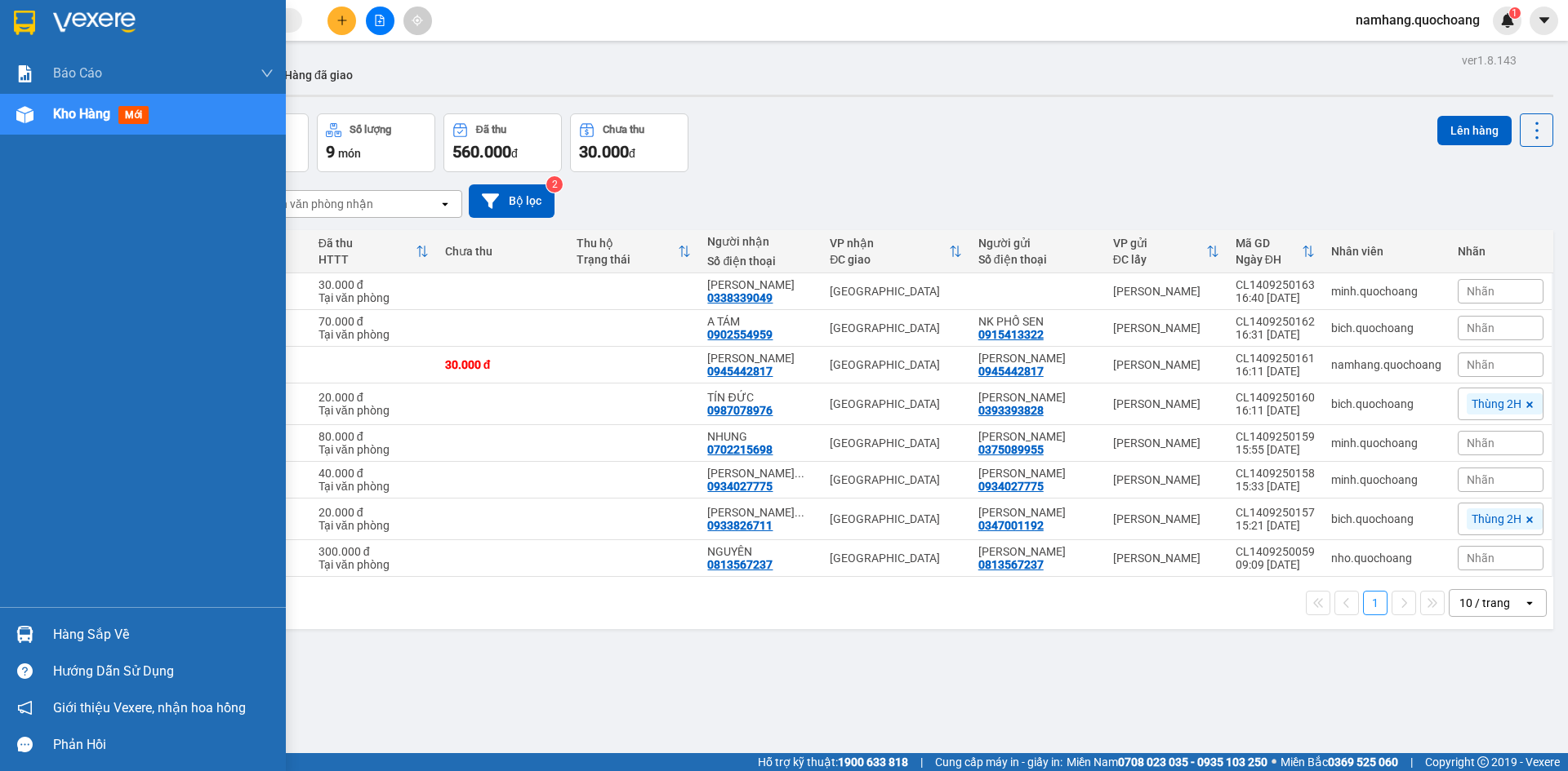
click at [72, 632] on div "Hàng sắp về" at bounding box center [164, 635] width 221 height 24
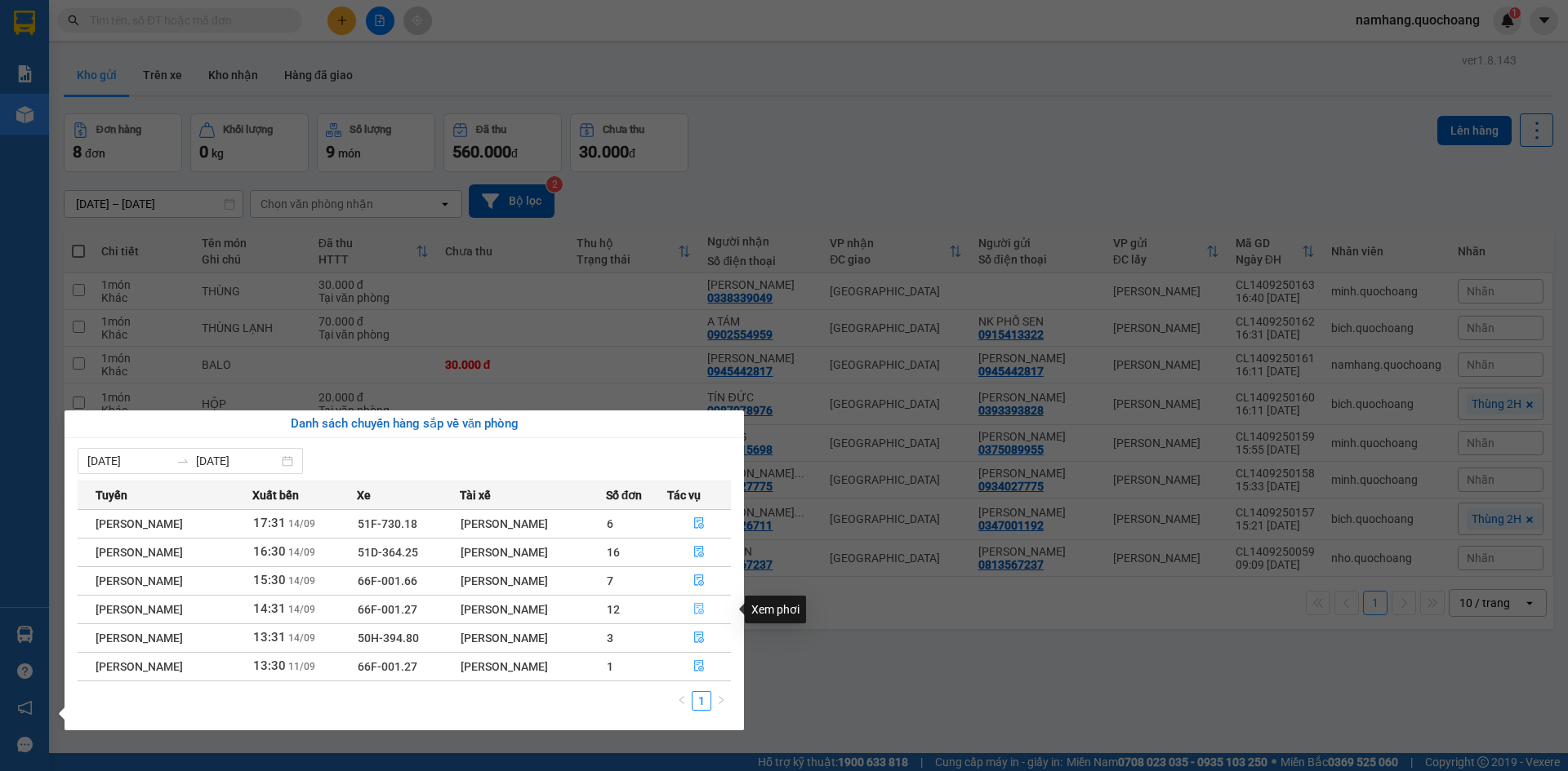
click at [698, 612] on icon "file-done" at bounding box center [699, 609] width 9 height 11
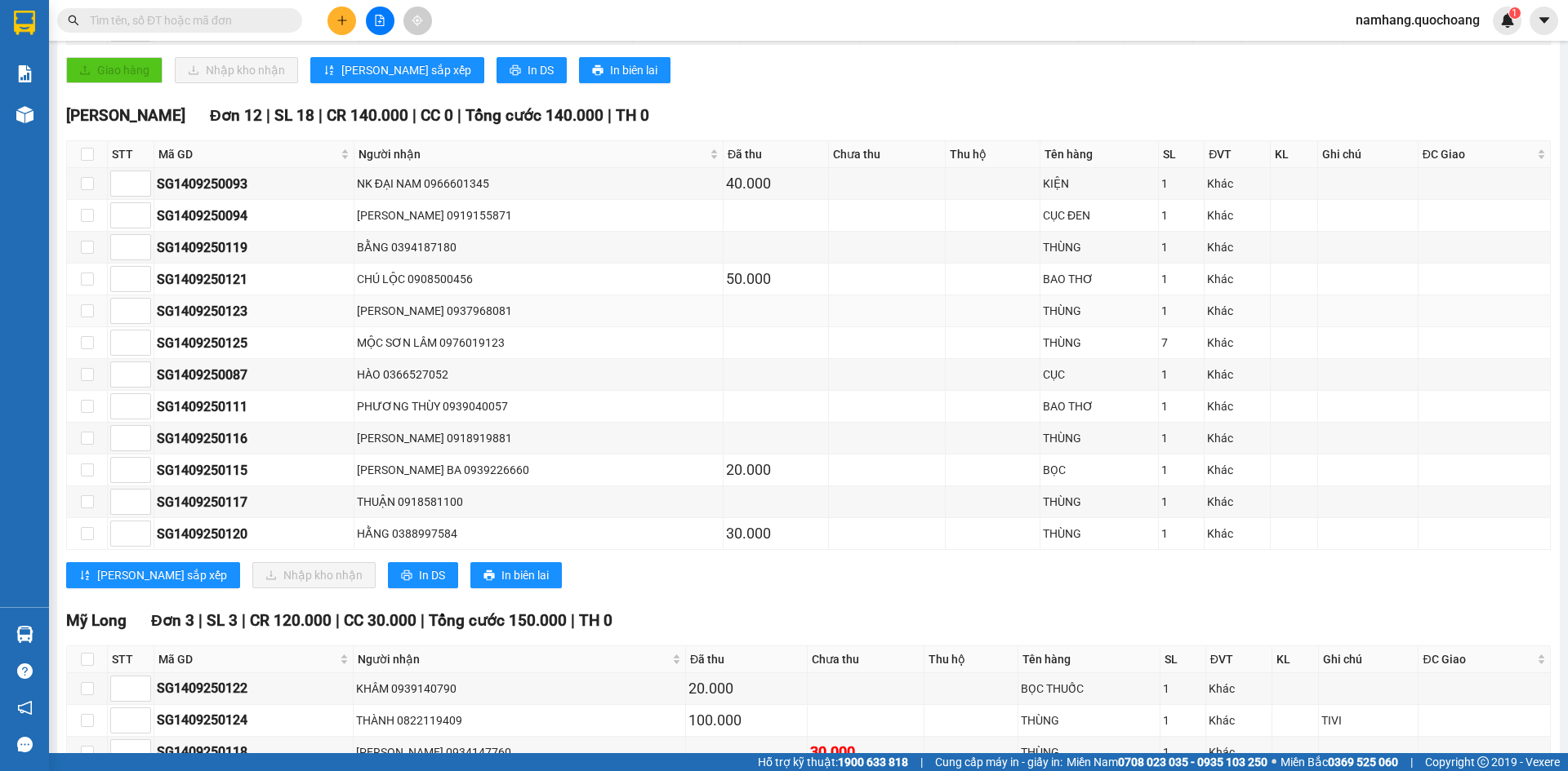
scroll to position [455, 0]
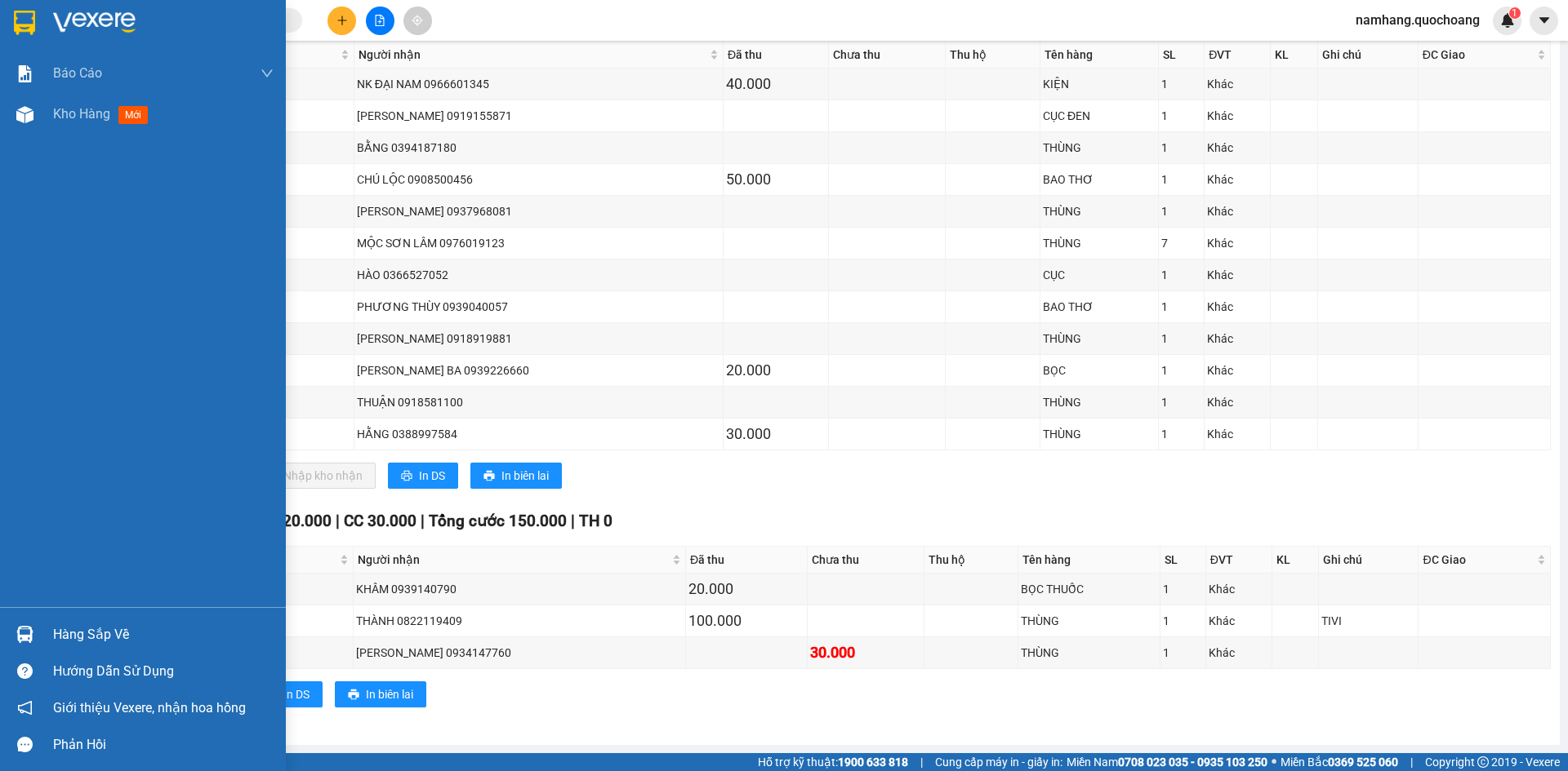
click at [79, 655] on div "Hướng dẫn sử dụng" at bounding box center [142, 671] width 286 height 37
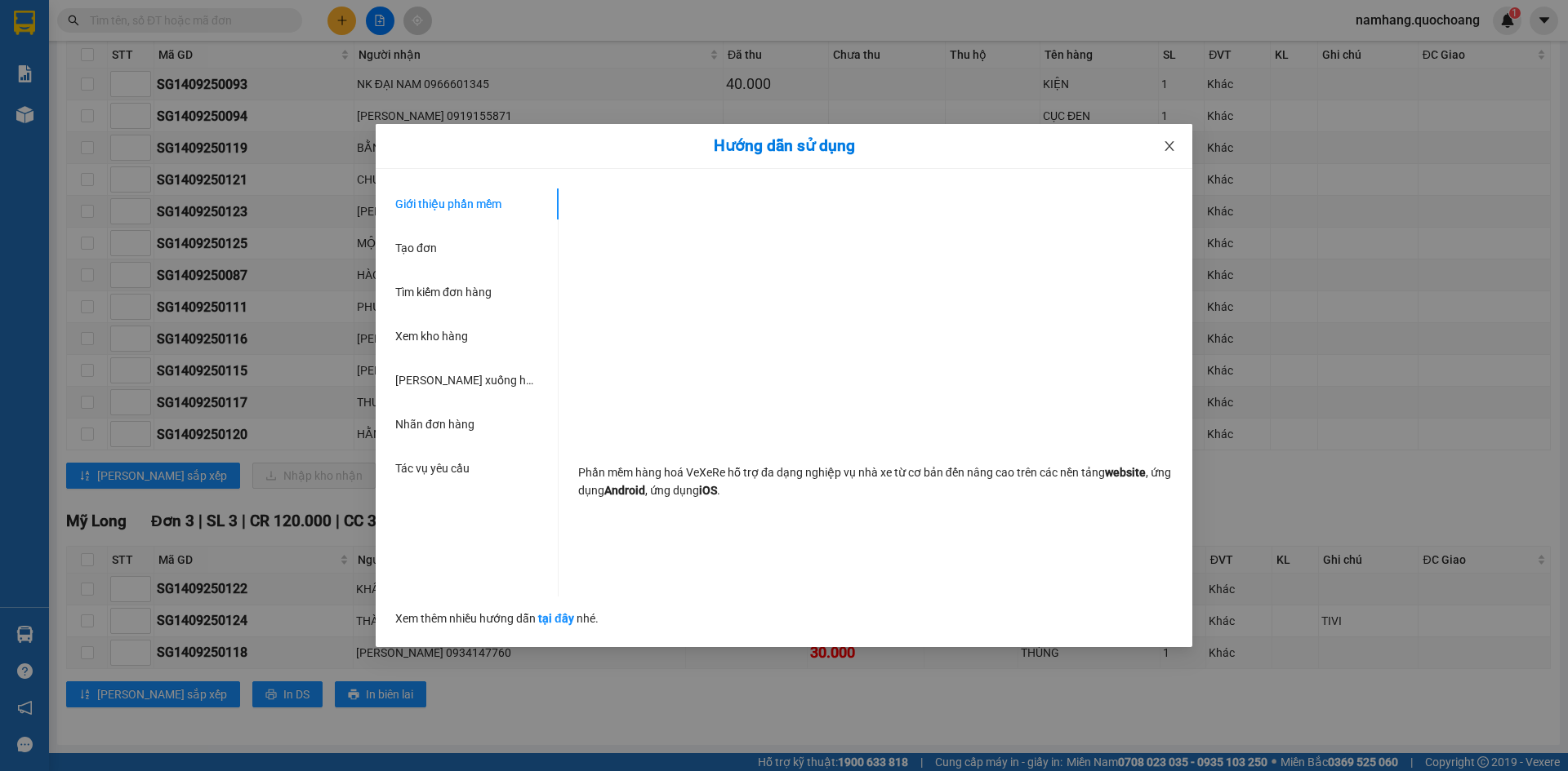
click at [1175, 146] on icon "close" at bounding box center [1169, 146] width 13 height 13
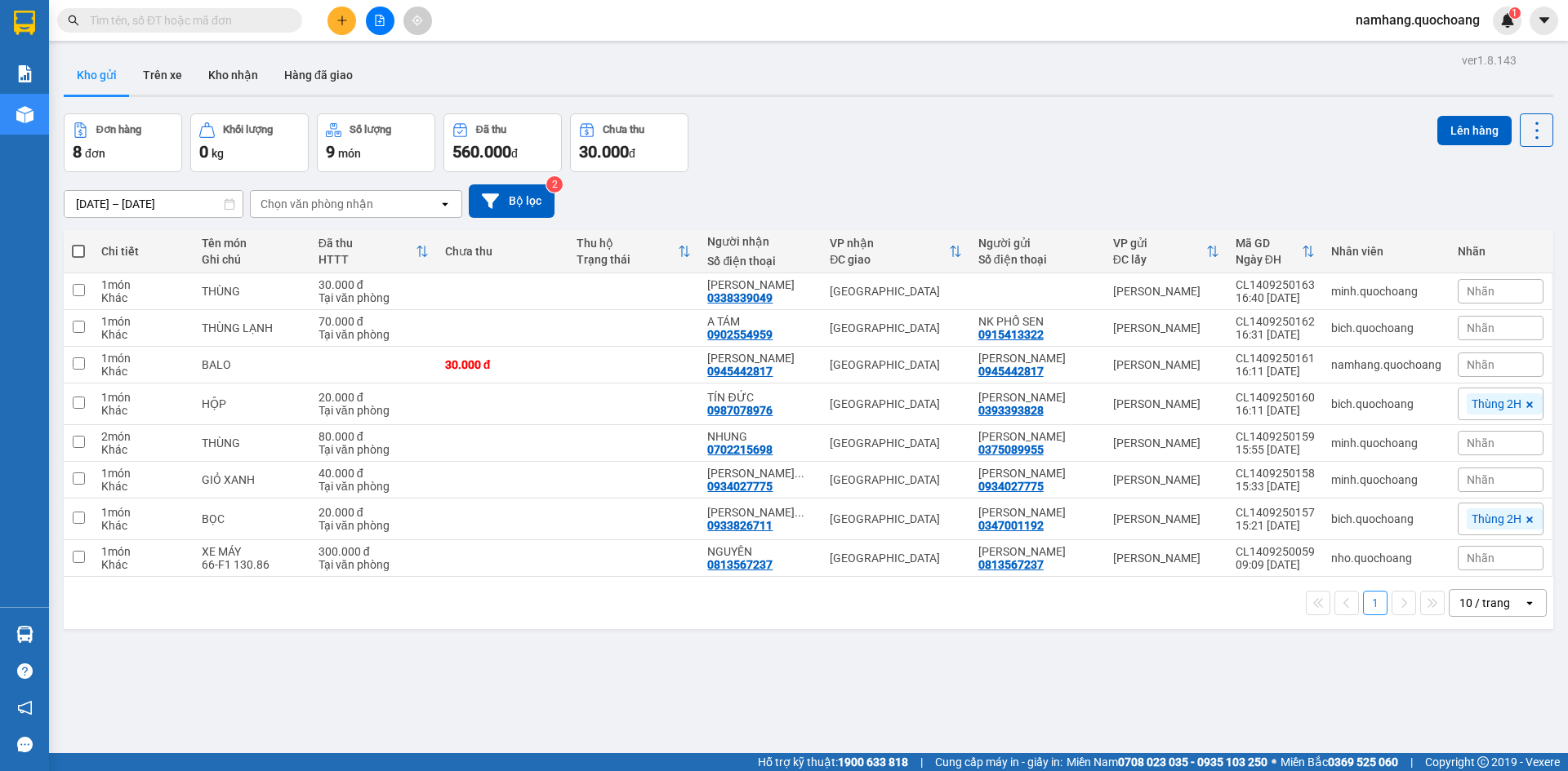
click at [228, 16] on input "text" at bounding box center [186, 20] width 192 height 18
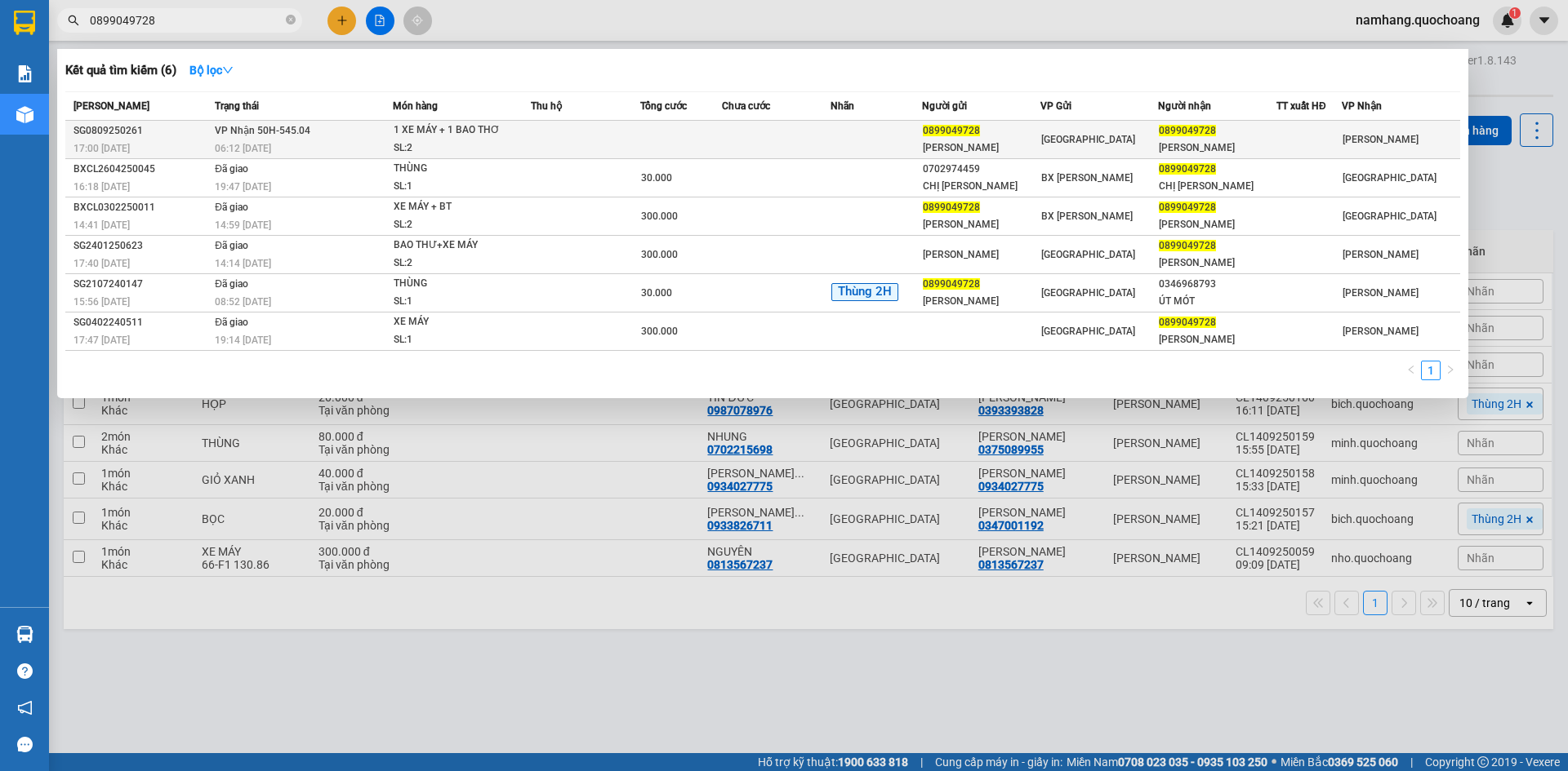
type input "0899049728"
click at [613, 147] on td at bounding box center [585, 140] width 110 height 38
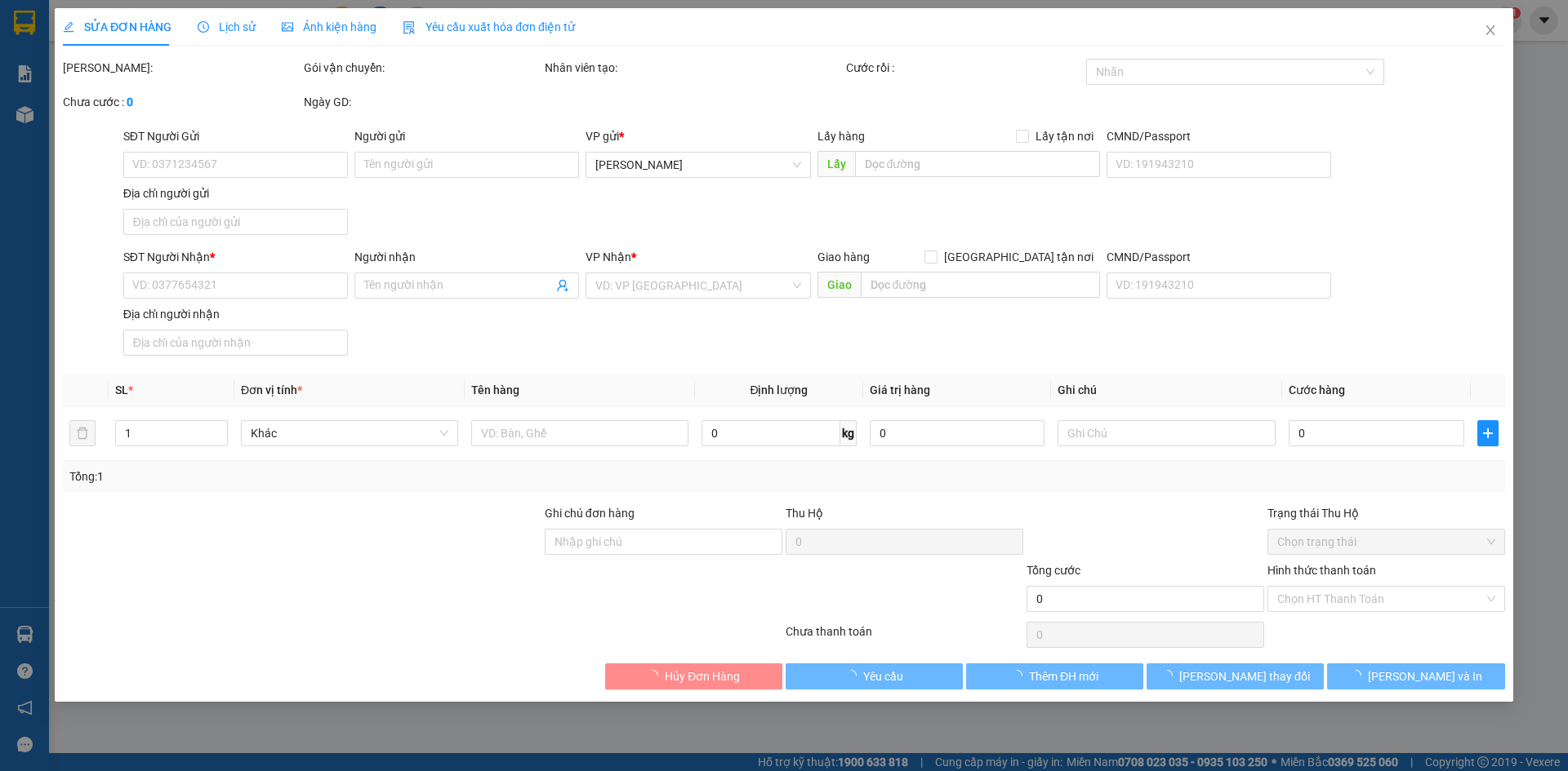
type input "0899049728"
type input "[PERSON_NAME]"
type input "33A [PERSON_NAME] ĐANG P.NHIÊU LỘC HCM"
type input "0899049728"
type input "[PERSON_NAME]"
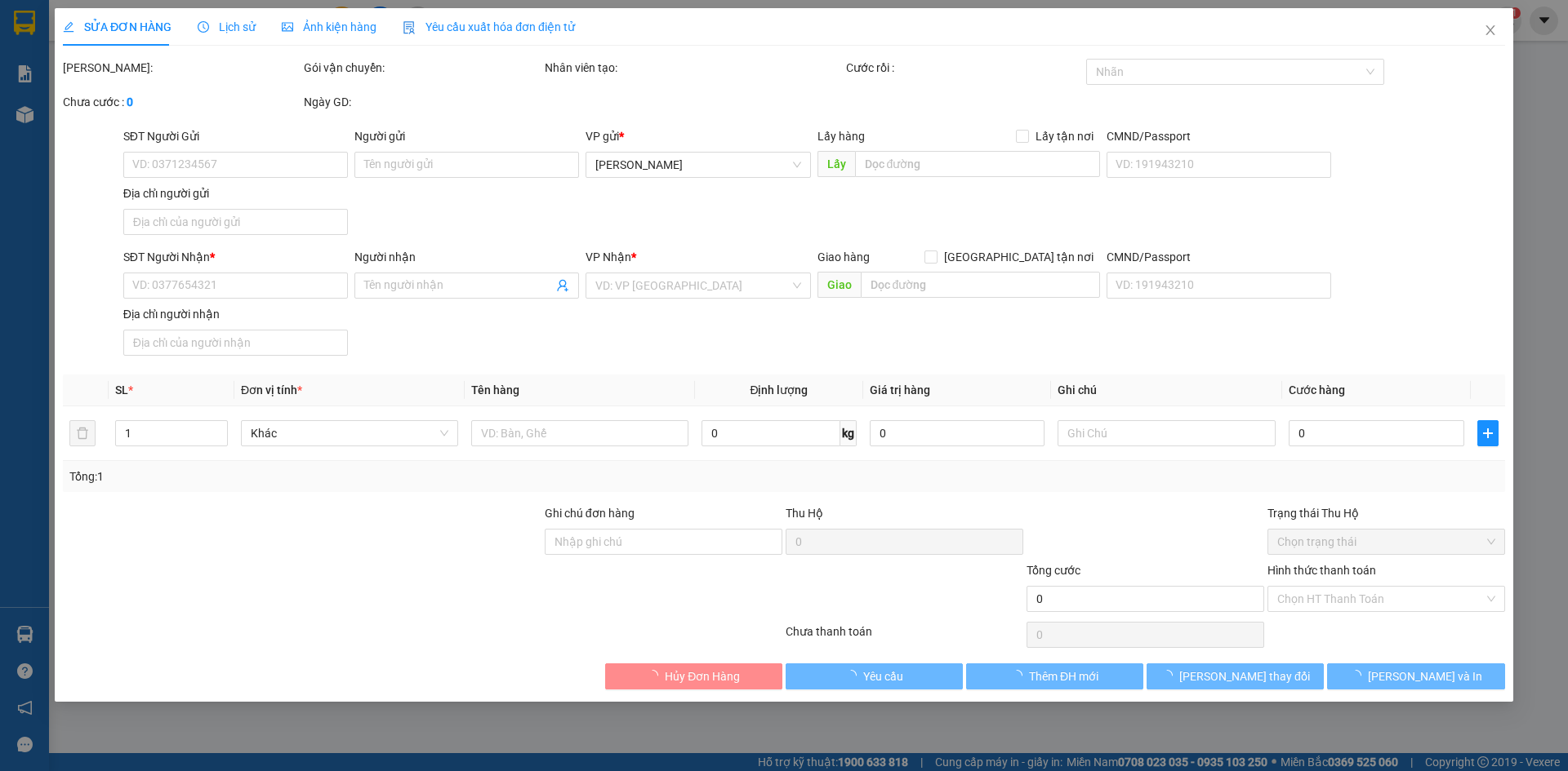
type input "087202002754"
type input "TỔ 16, ẤP [GEOGRAPHIC_DATA], [GEOGRAPHIC_DATA], [GEOGRAPHIC_DATA], [GEOGRAPHIC_…"
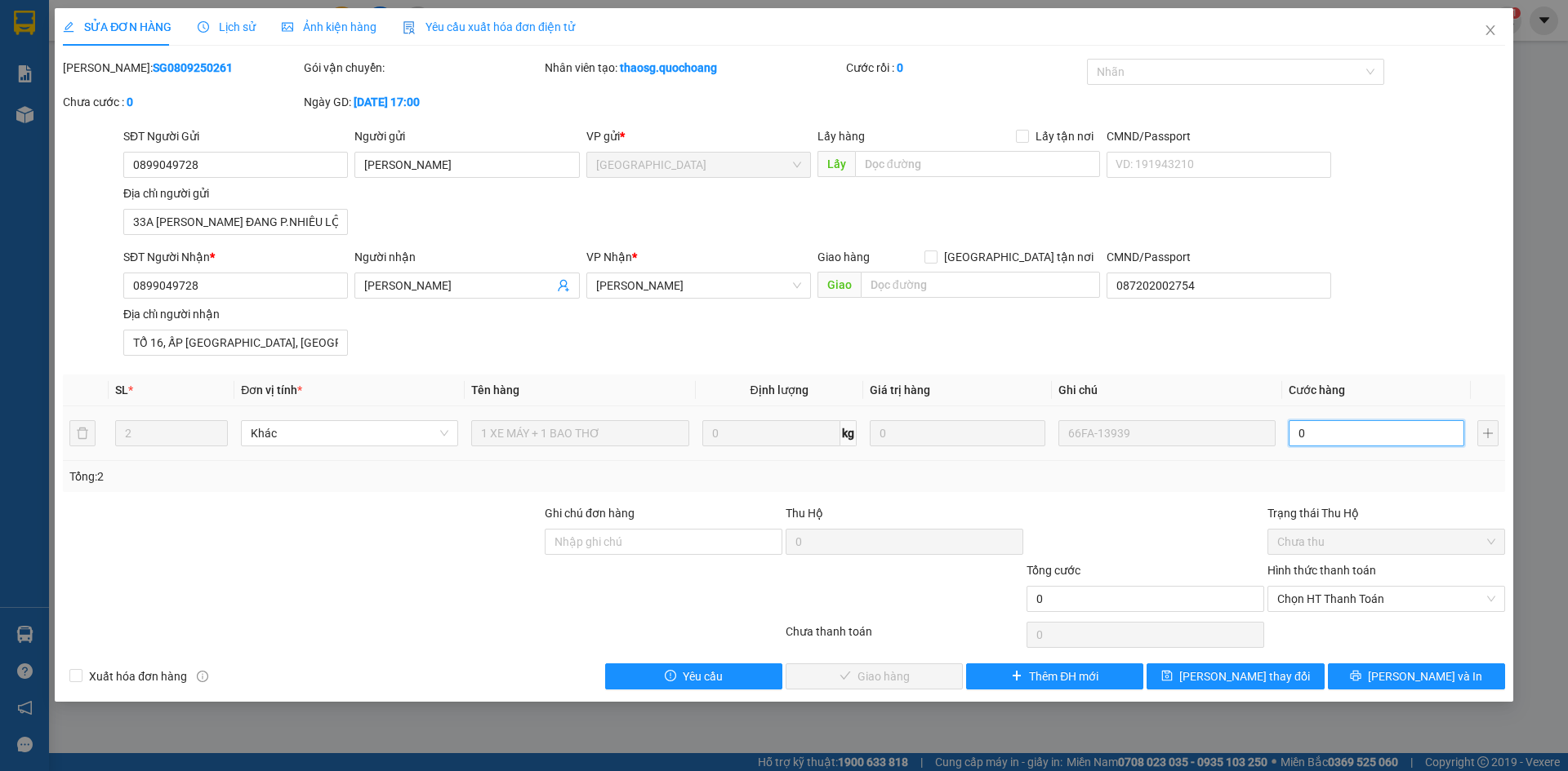
click at [1391, 421] on input "0" at bounding box center [1376, 433] width 175 height 26
type input "3"
type input "30"
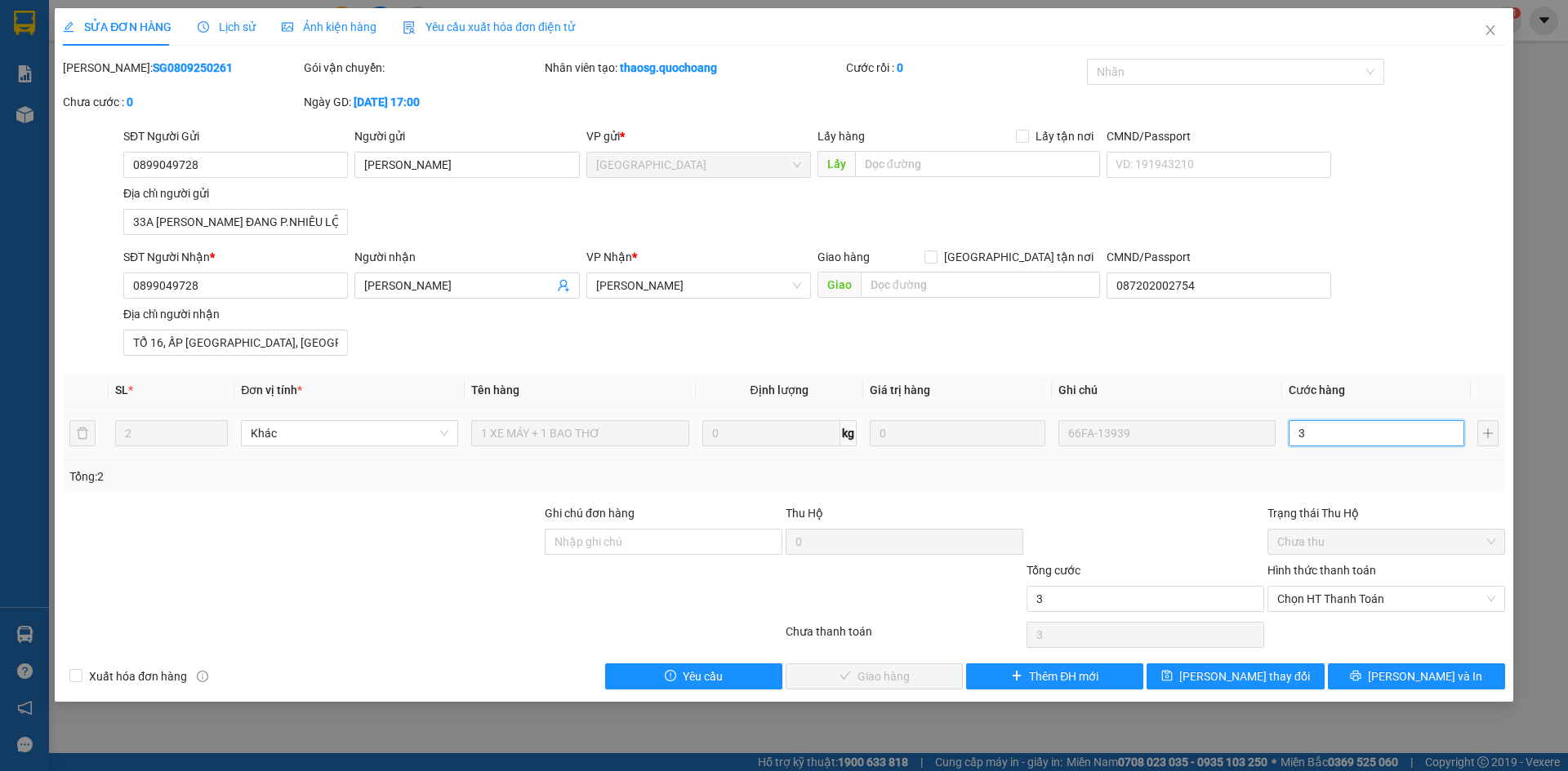
type input "30"
type input "300"
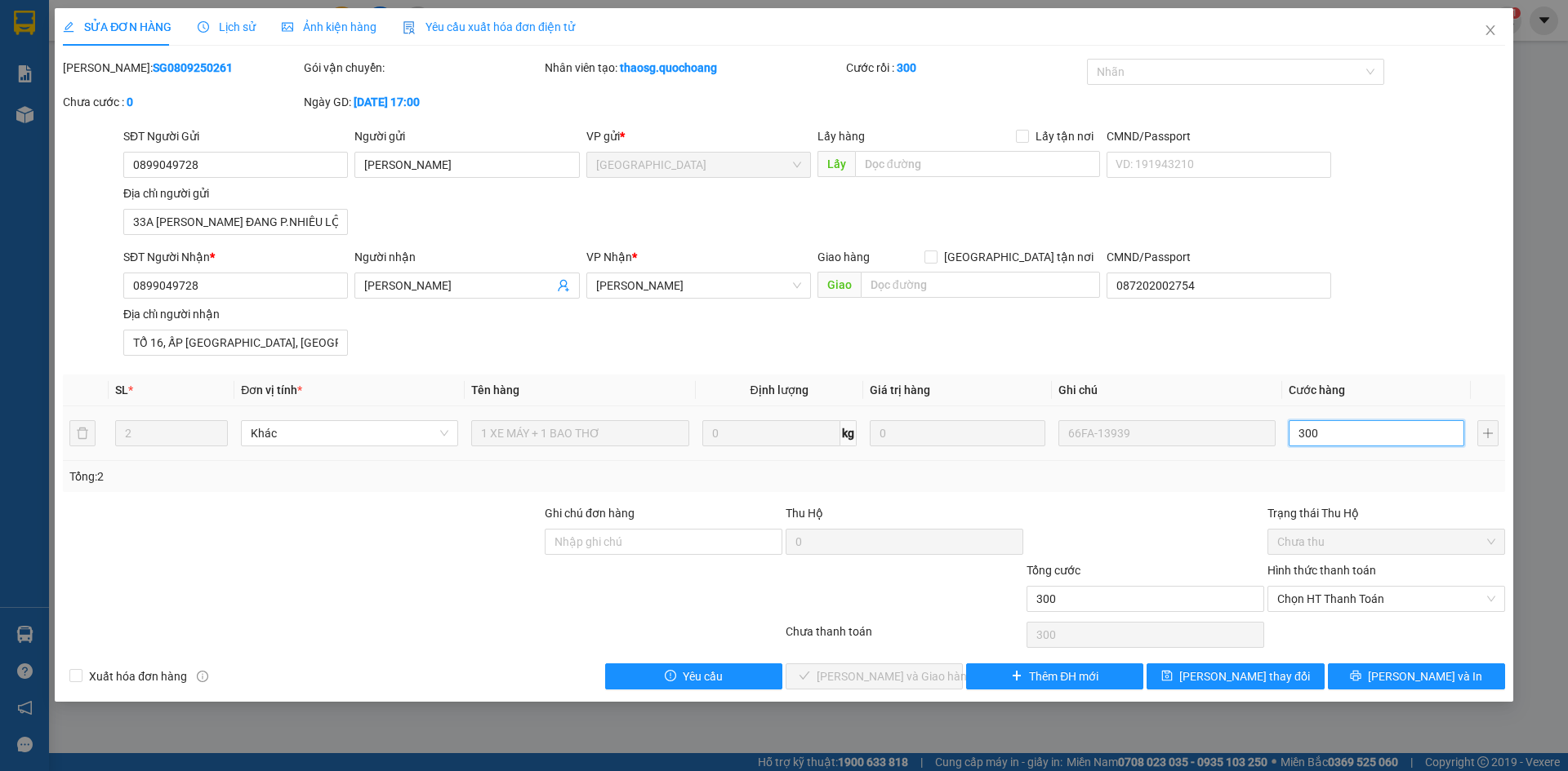
type input "3.000"
type input "30.000"
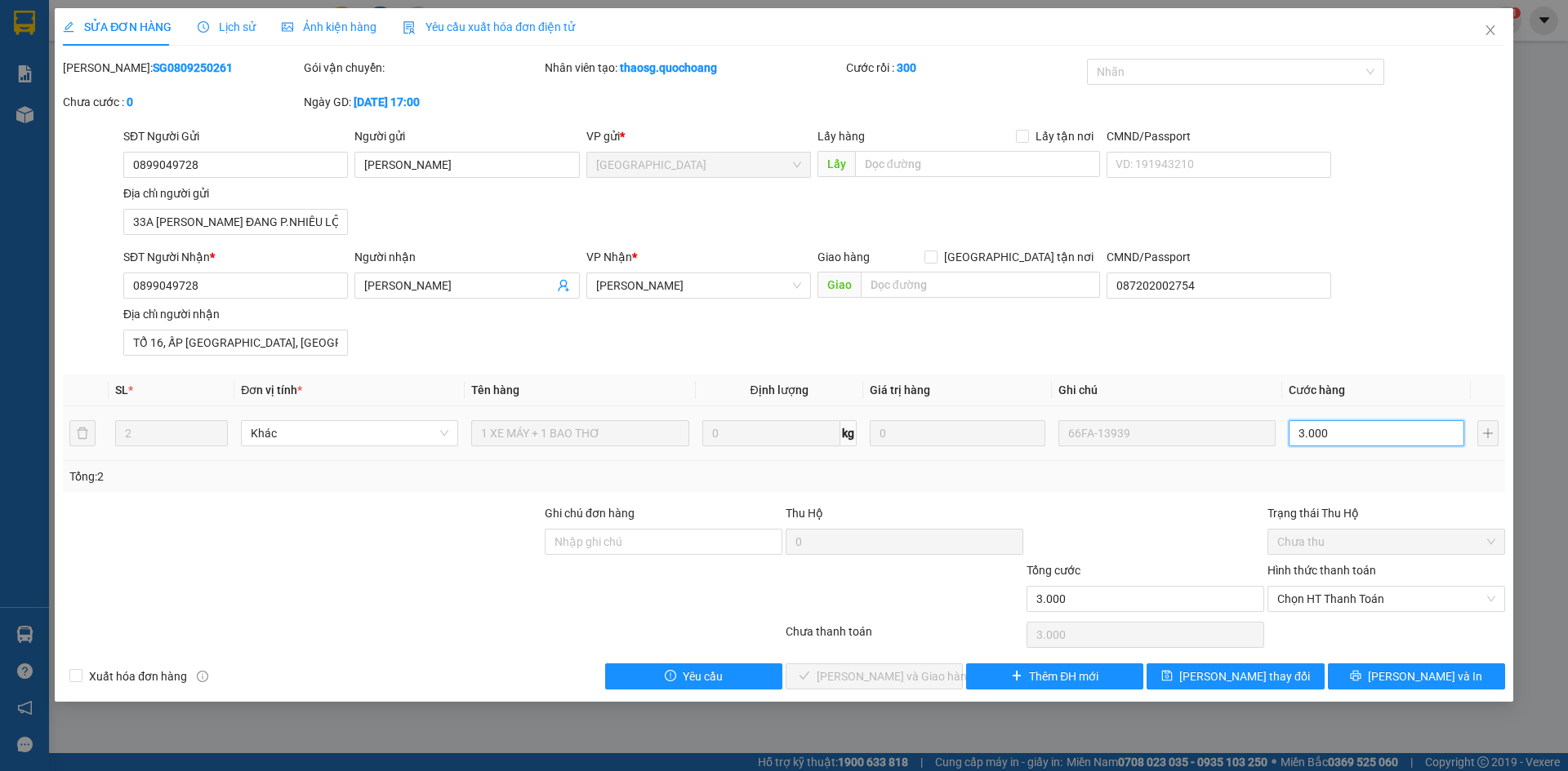
type input "30.000"
type input "300.000"
click at [1403, 373] on div "Total Paid Fee 0 Total UnPaid Fee 0 Cash Collection Total Fee Mã ĐH: SG08092502…" at bounding box center [784, 374] width 1443 height 631
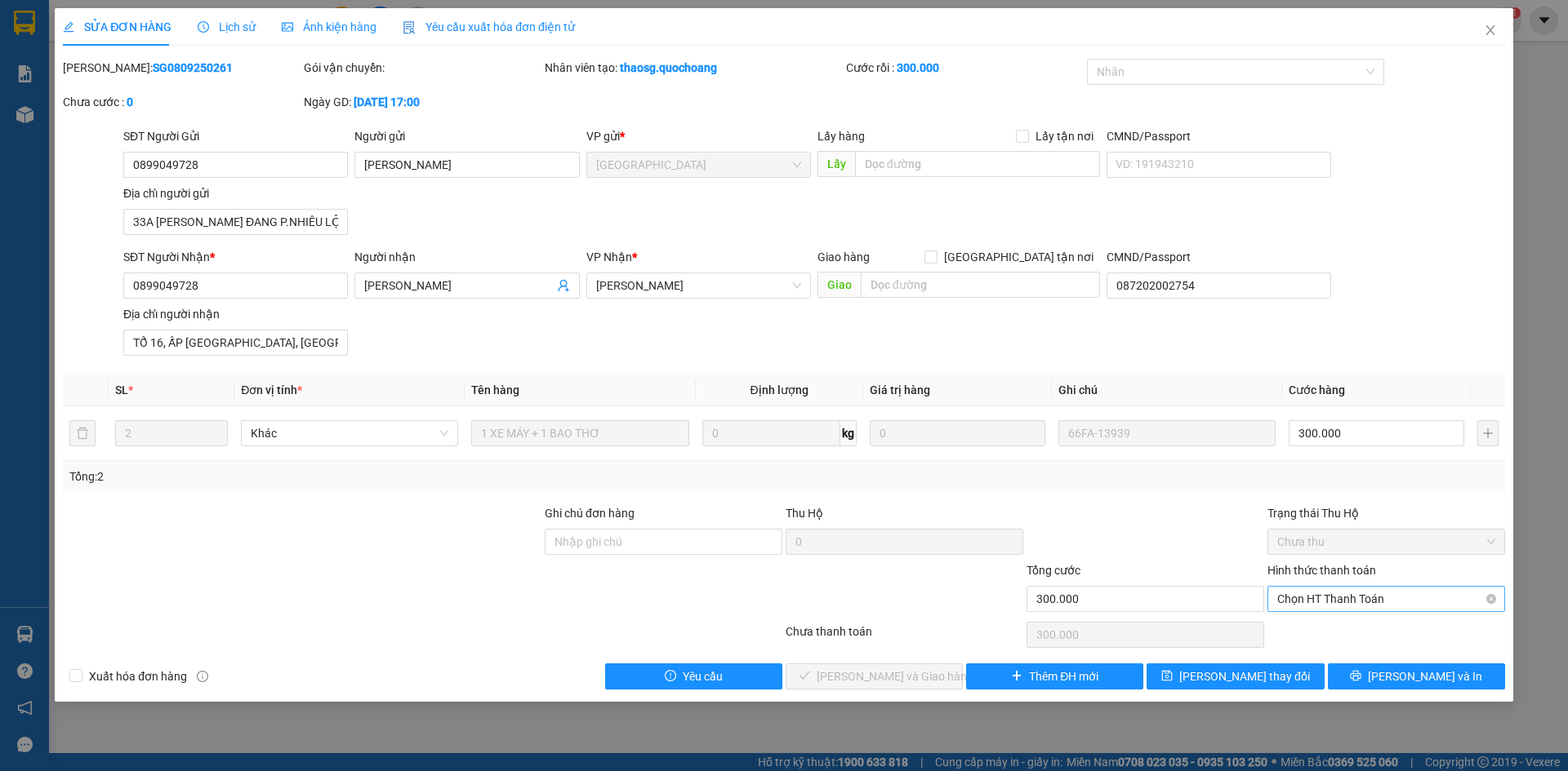
click at [1319, 606] on span "Chọn HT Thanh Toán" at bounding box center [1386, 599] width 218 height 24
click at [1318, 634] on div "Tại văn phòng" at bounding box center [1386, 631] width 218 height 18
type input "0"
click at [884, 680] on span "[PERSON_NAME] và Giao hàng" at bounding box center [895, 676] width 157 height 18
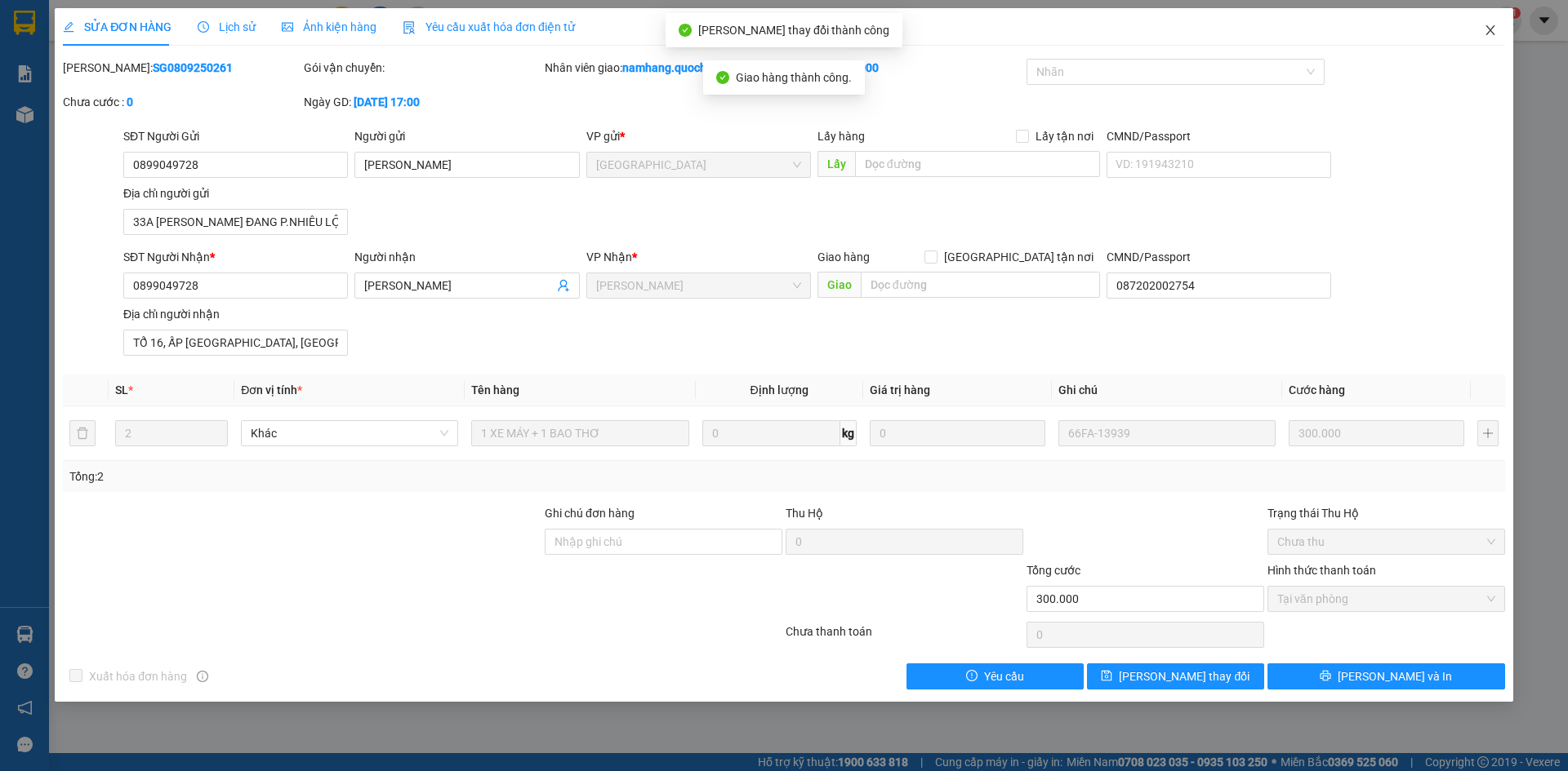
click at [1495, 34] on icon "close" at bounding box center [1490, 29] width 13 height 13
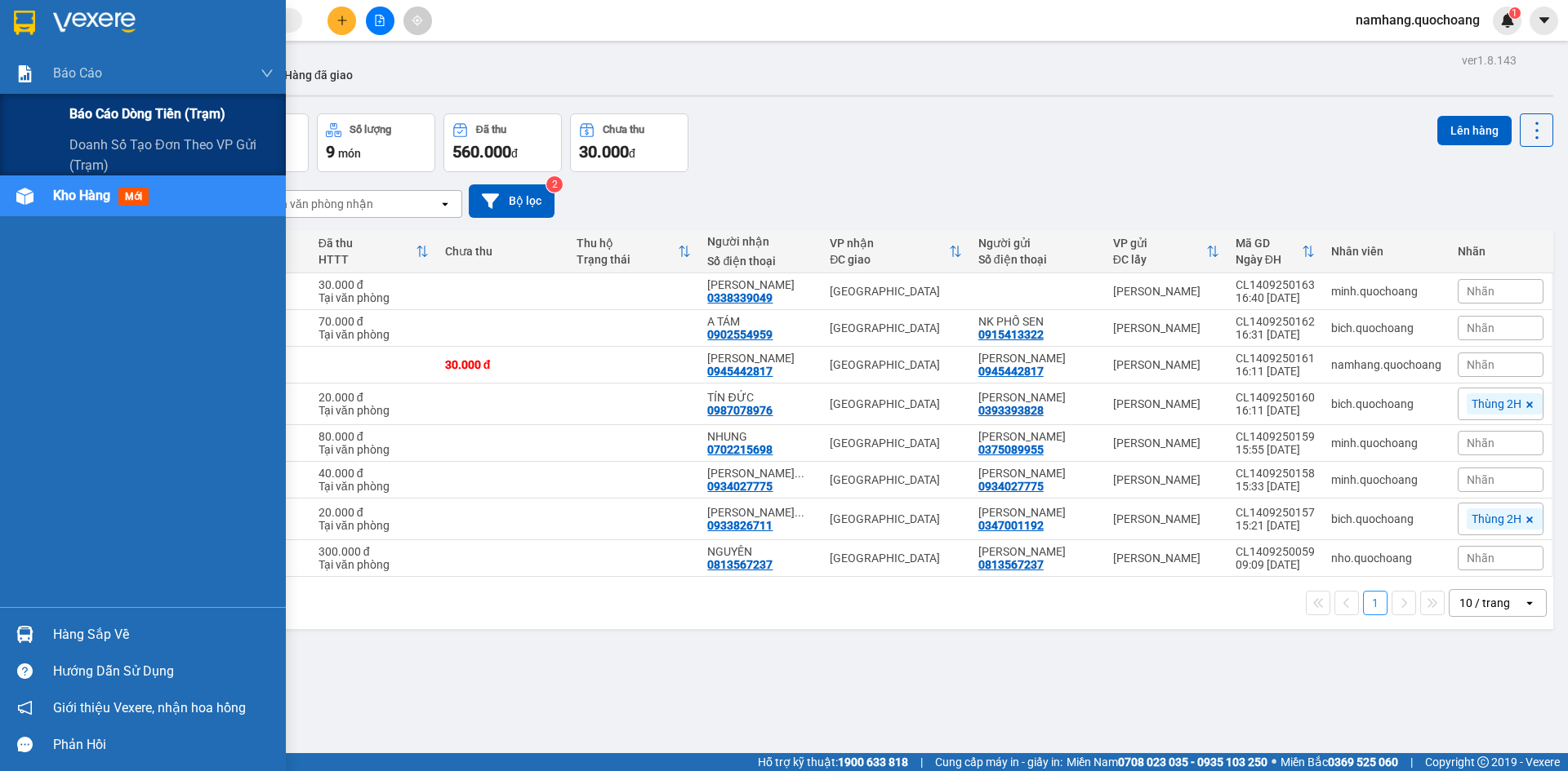
click at [107, 116] on span "Báo cáo dòng tiền (trạm)" at bounding box center [147, 114] width 156 height 21
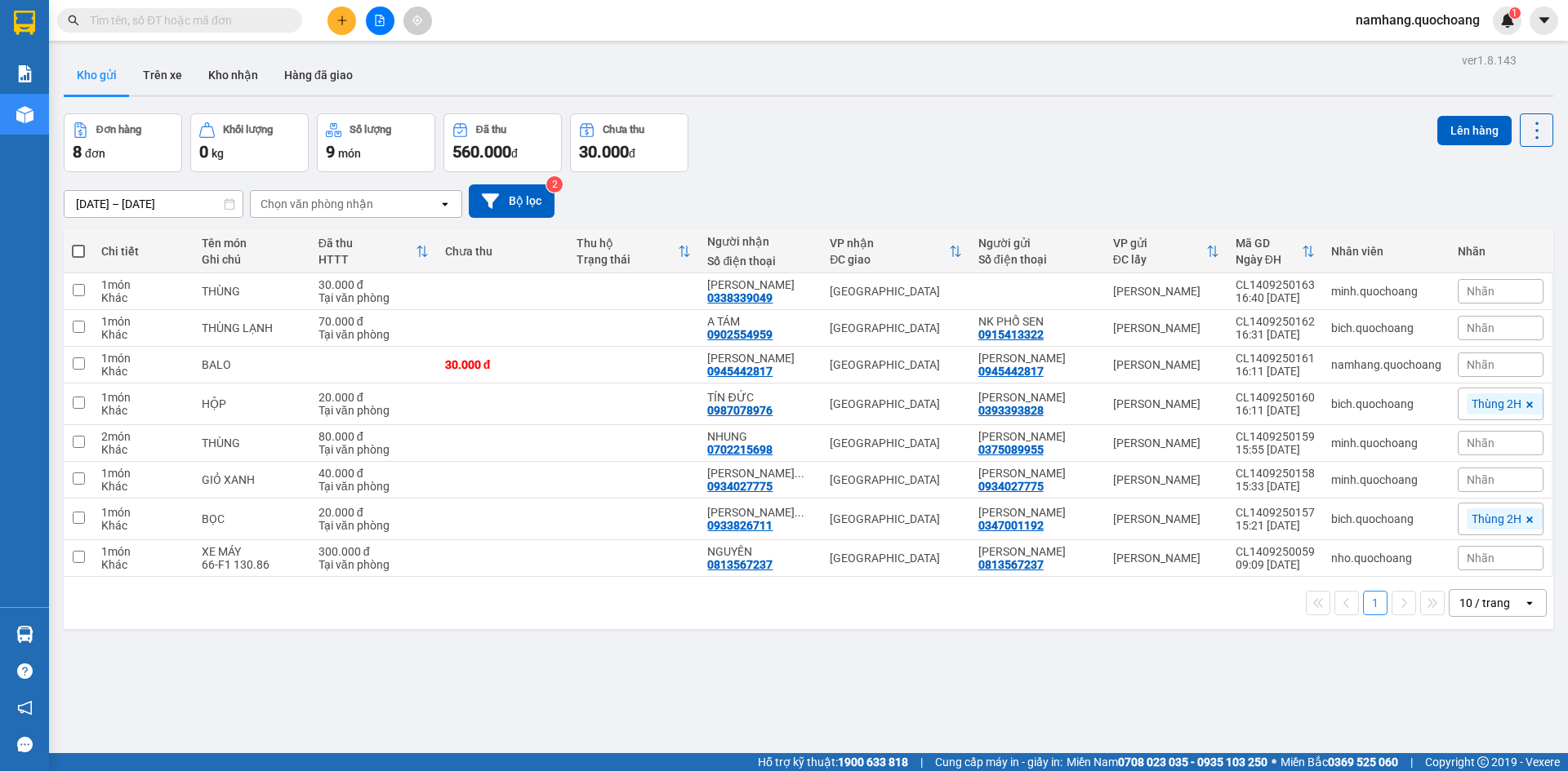
click at [331, 22] on button at bounding box center [342, 21] width 28 height 28
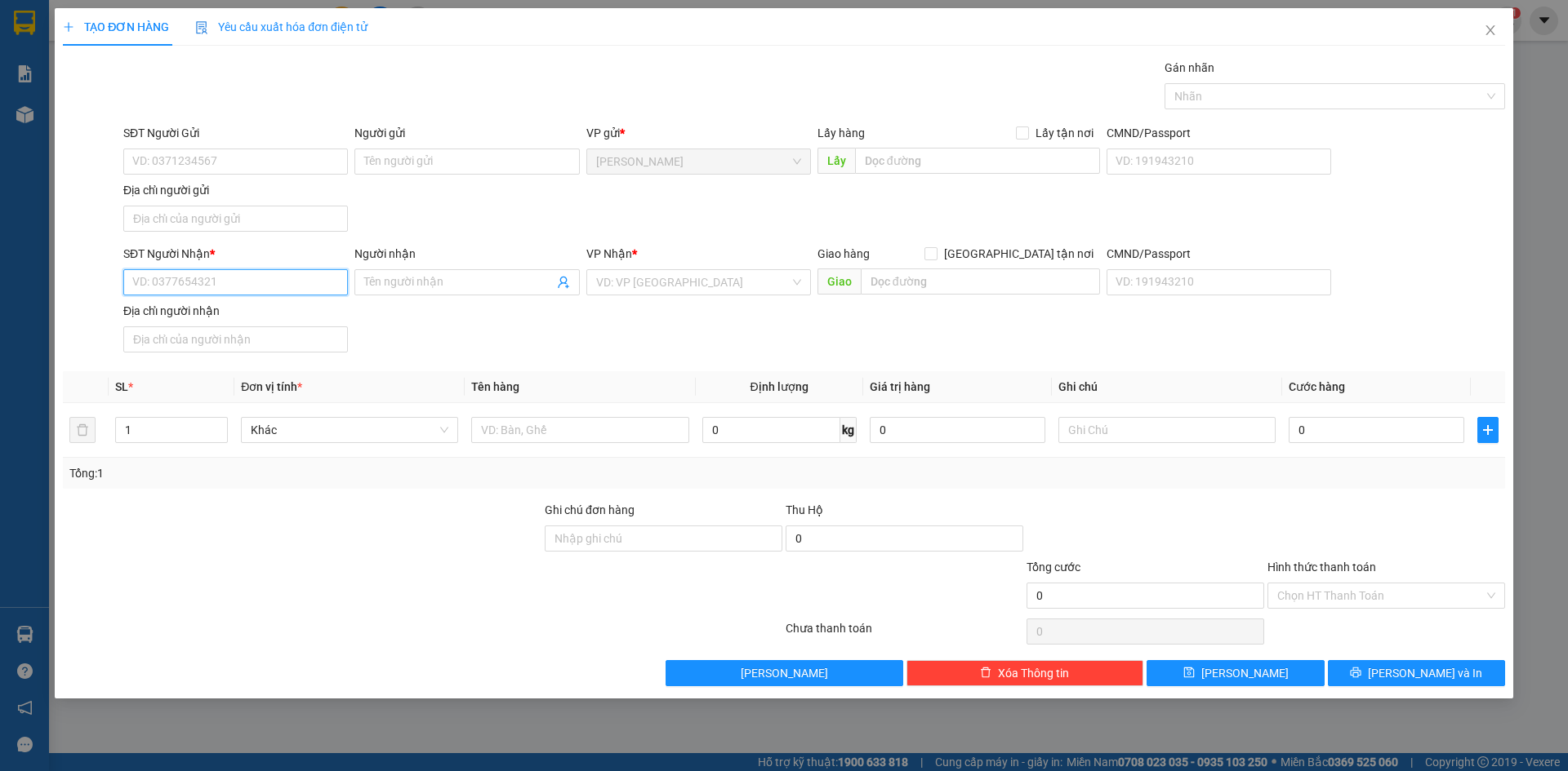
click at [263, 285] on input "SĐT Người Nhận *" at bounding box center [236, 282] width 224 height 26
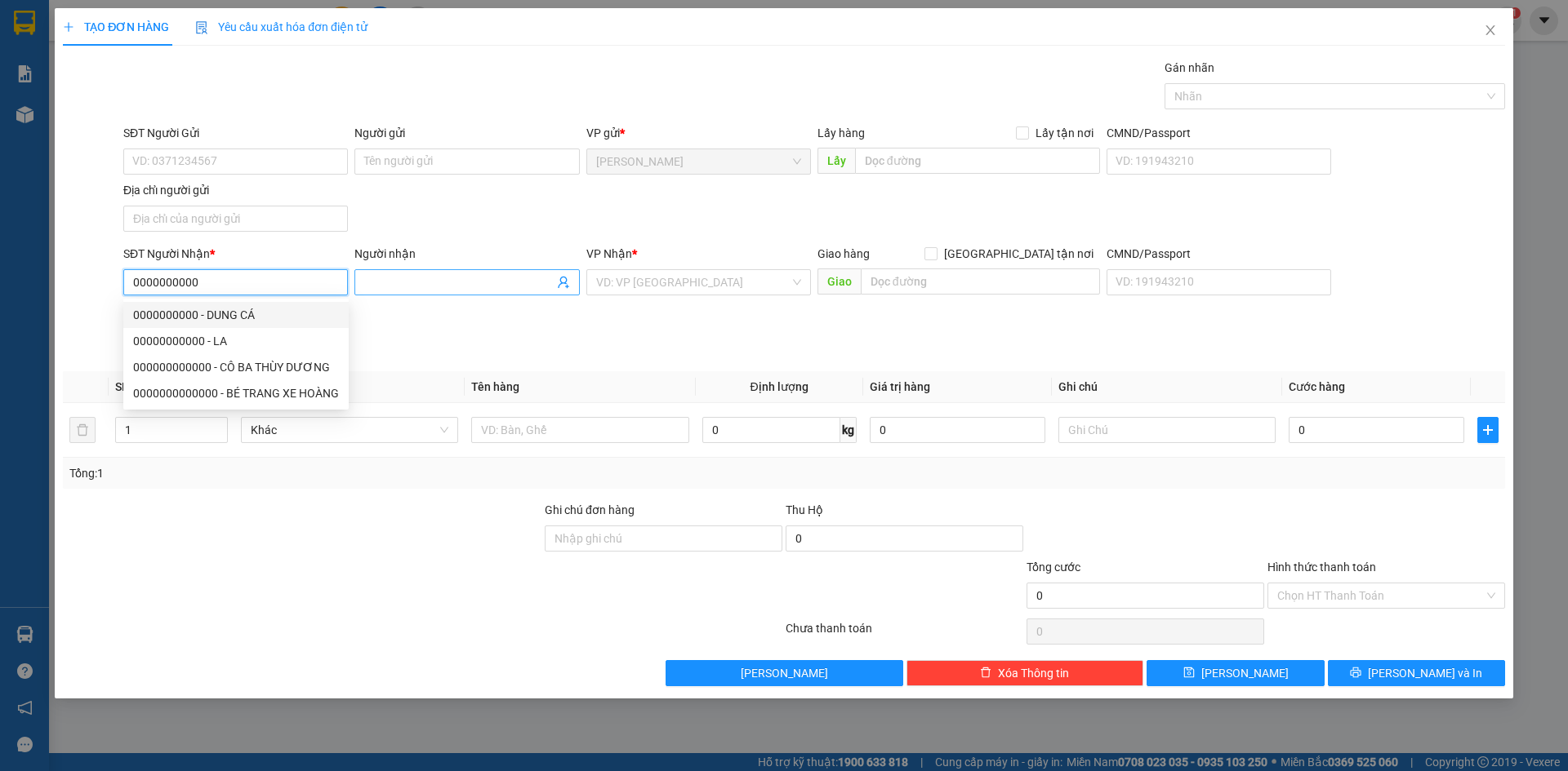
type input "0000000000"
click at [424, 278] on input "Người nhận" at bounding box center [458, 282] width 189 height 18
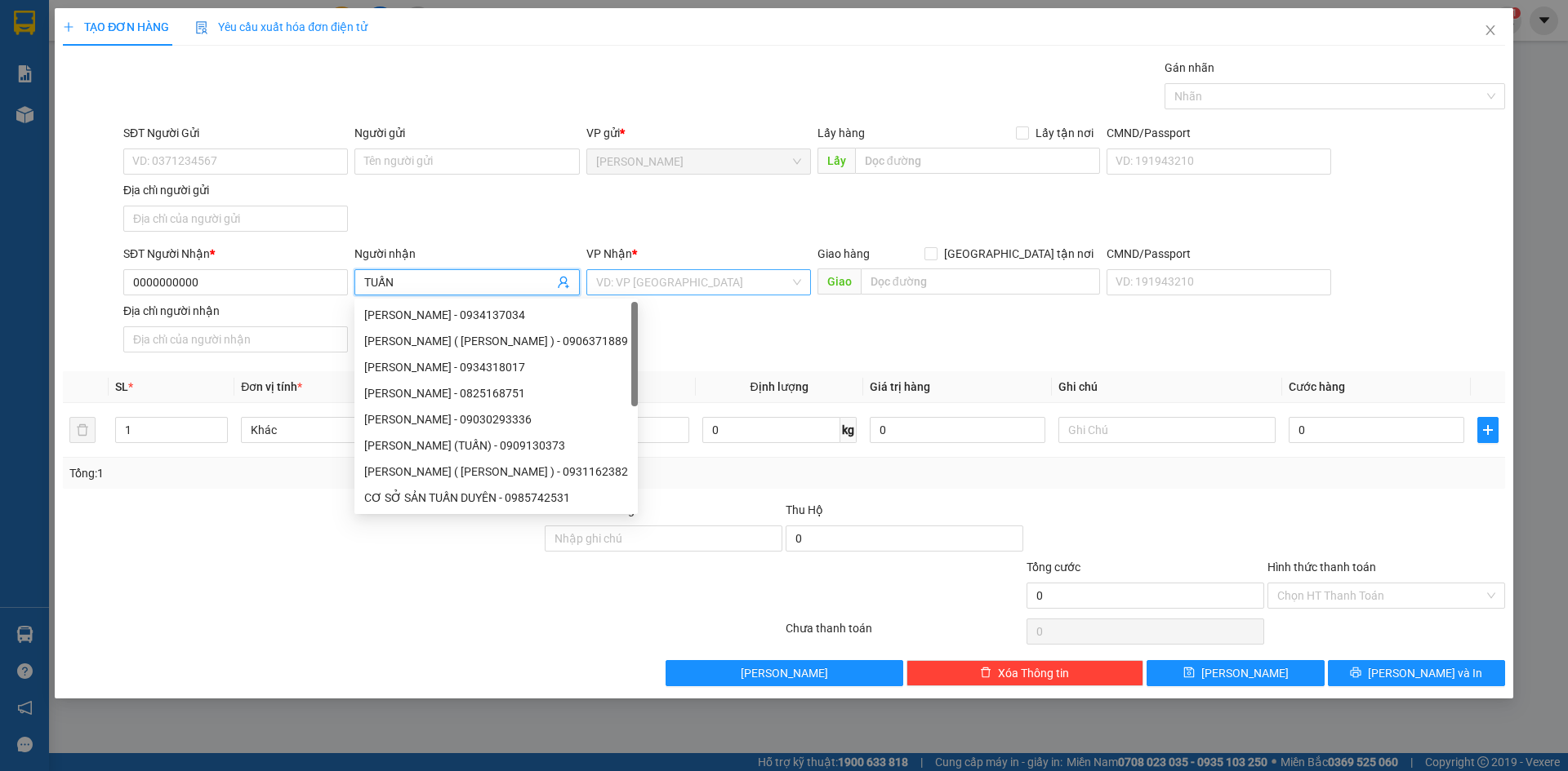
type input "TUẤN"
click at [718, 279] on input "search" at bounding box center [693, 282] width 193 height 24
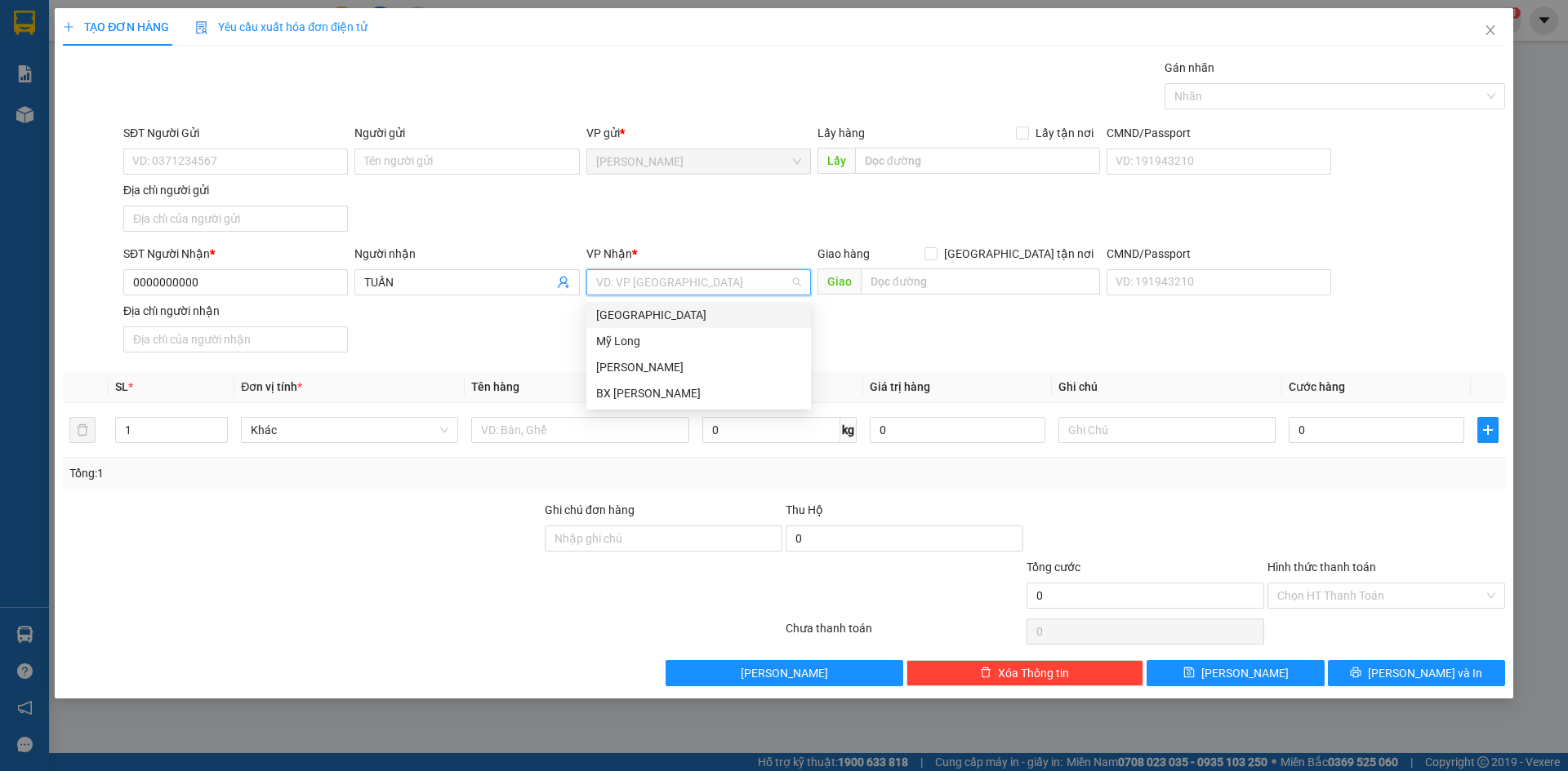
click at [706, 315] on div "[GEOGRAPHIC_DATA]" at bounding box center [699, 315] width 205 height 18
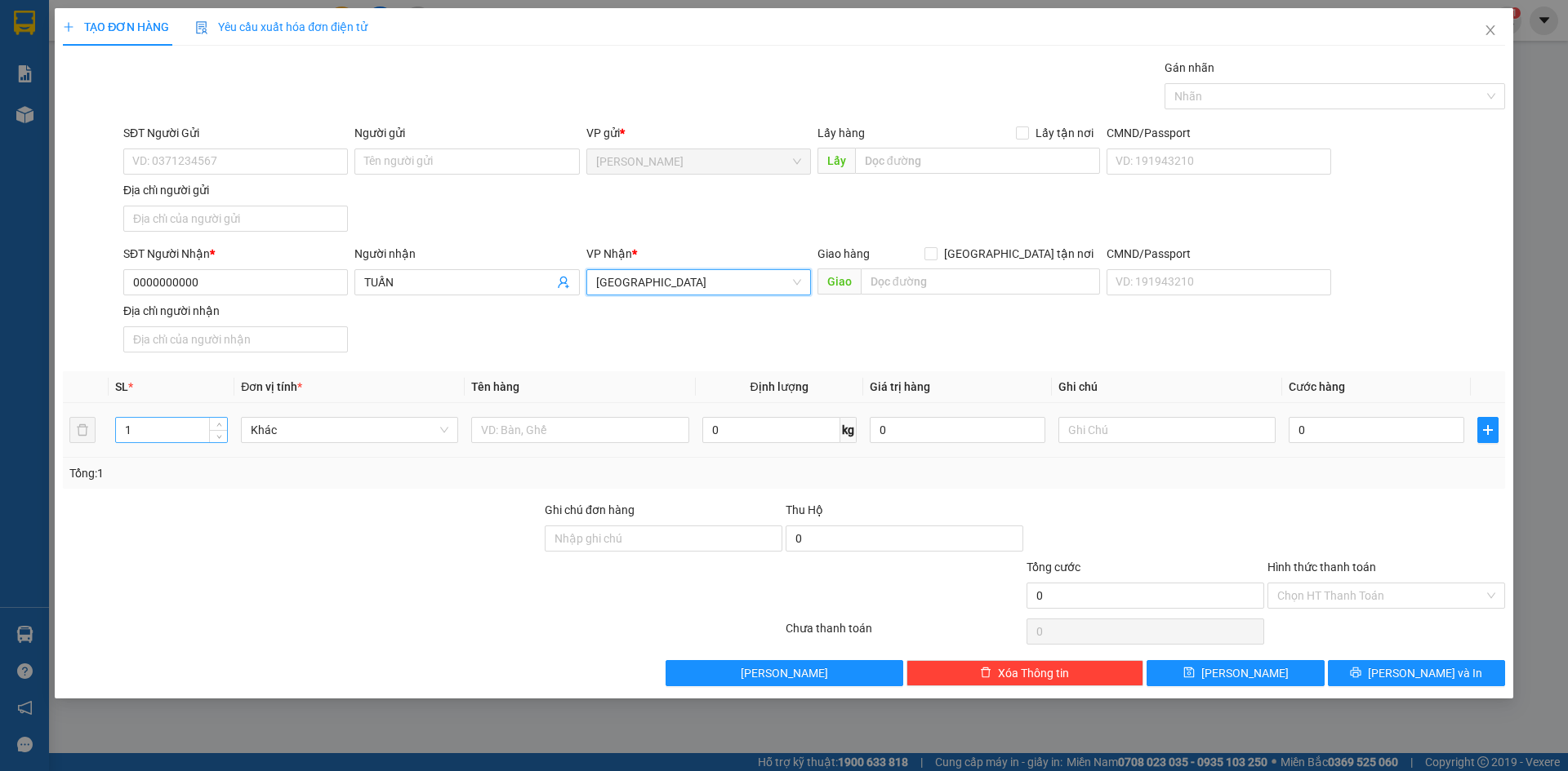
click at [191, 427] on input "1" at bounding box center [171, 430] width 111 height 24
click at [181, 422] on input "14" at bounding box center [171, 430] width 111 height 24
type input "1"
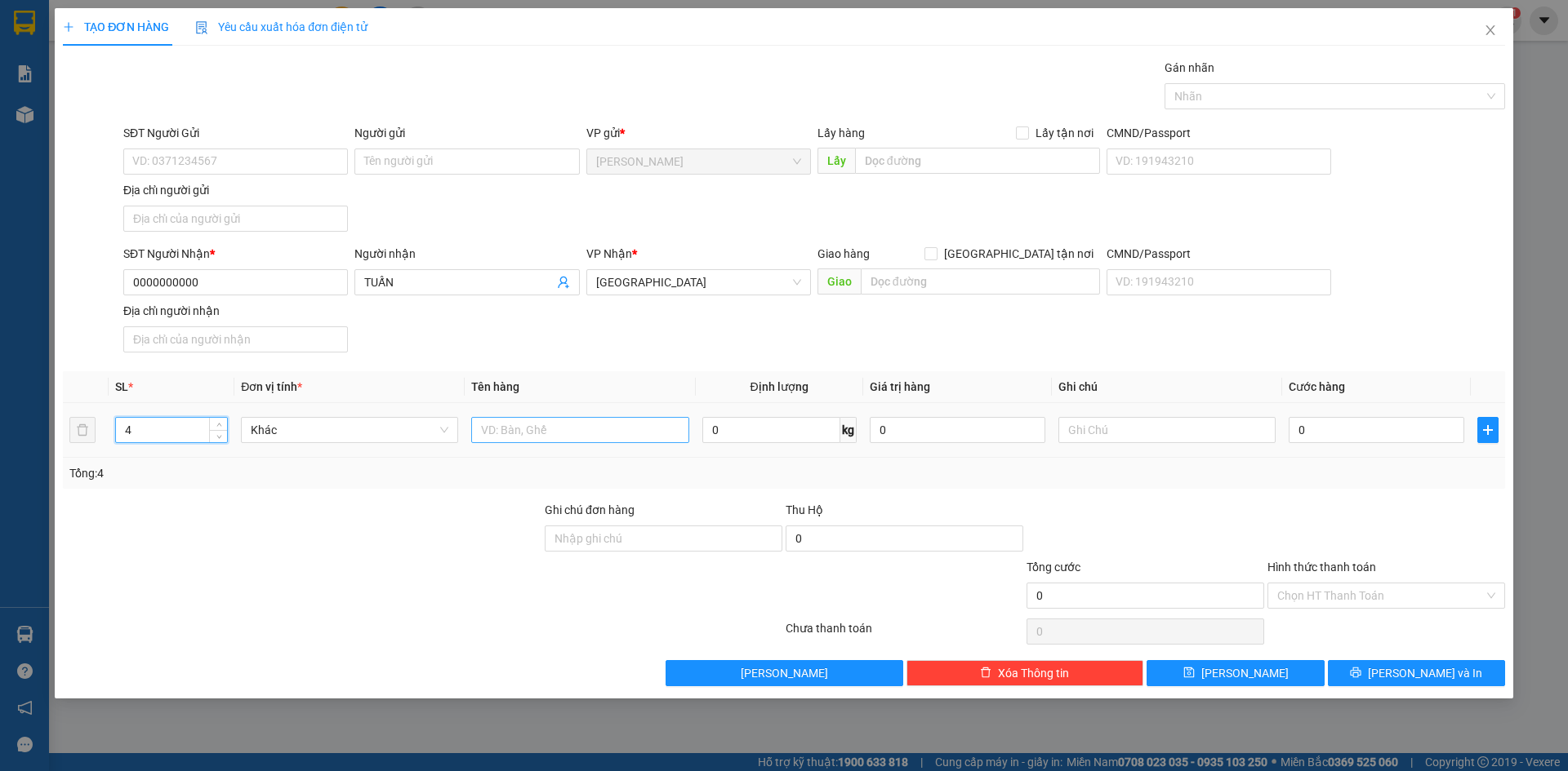
type input "4"
click at [620, 434] on input "text" at bounding box center [580, 430] width 217 height 26
type input "BAO"
click at [1320, 430] on input "0" at bounding box center [1376, 430] width 175 height 26
type input "1"
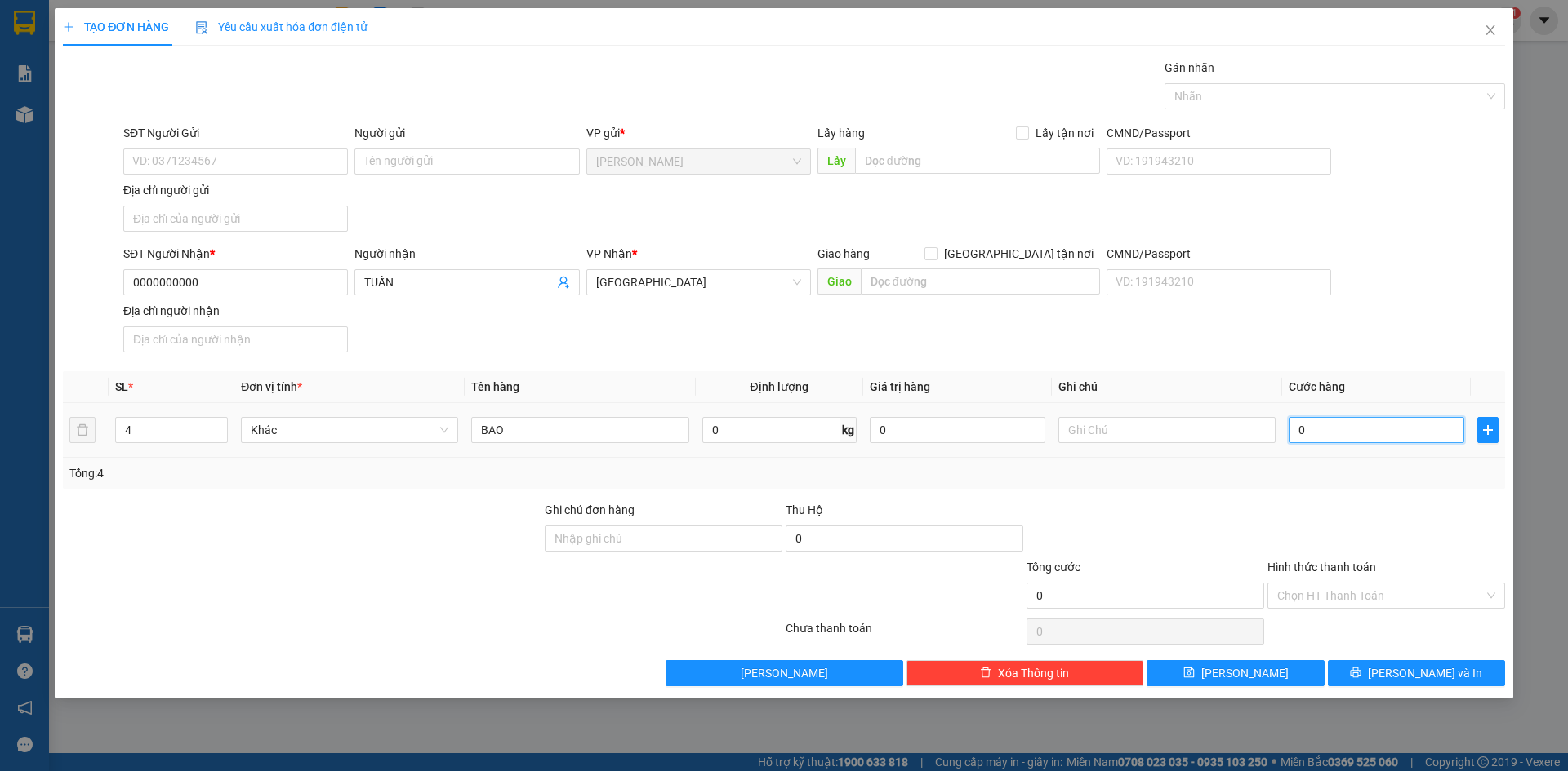
type input "1"
type input "16"
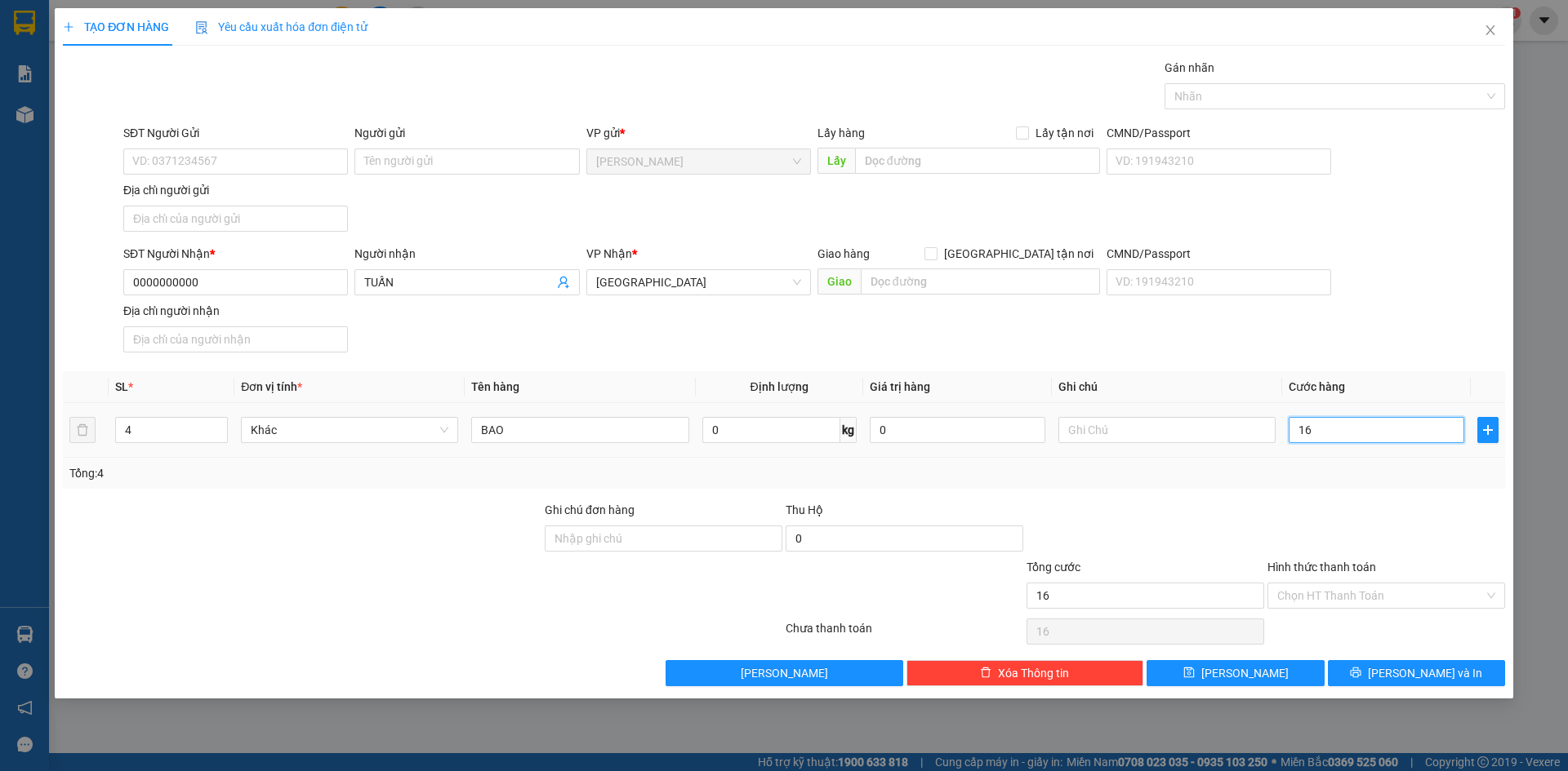
type input "160"
type input "1.600"
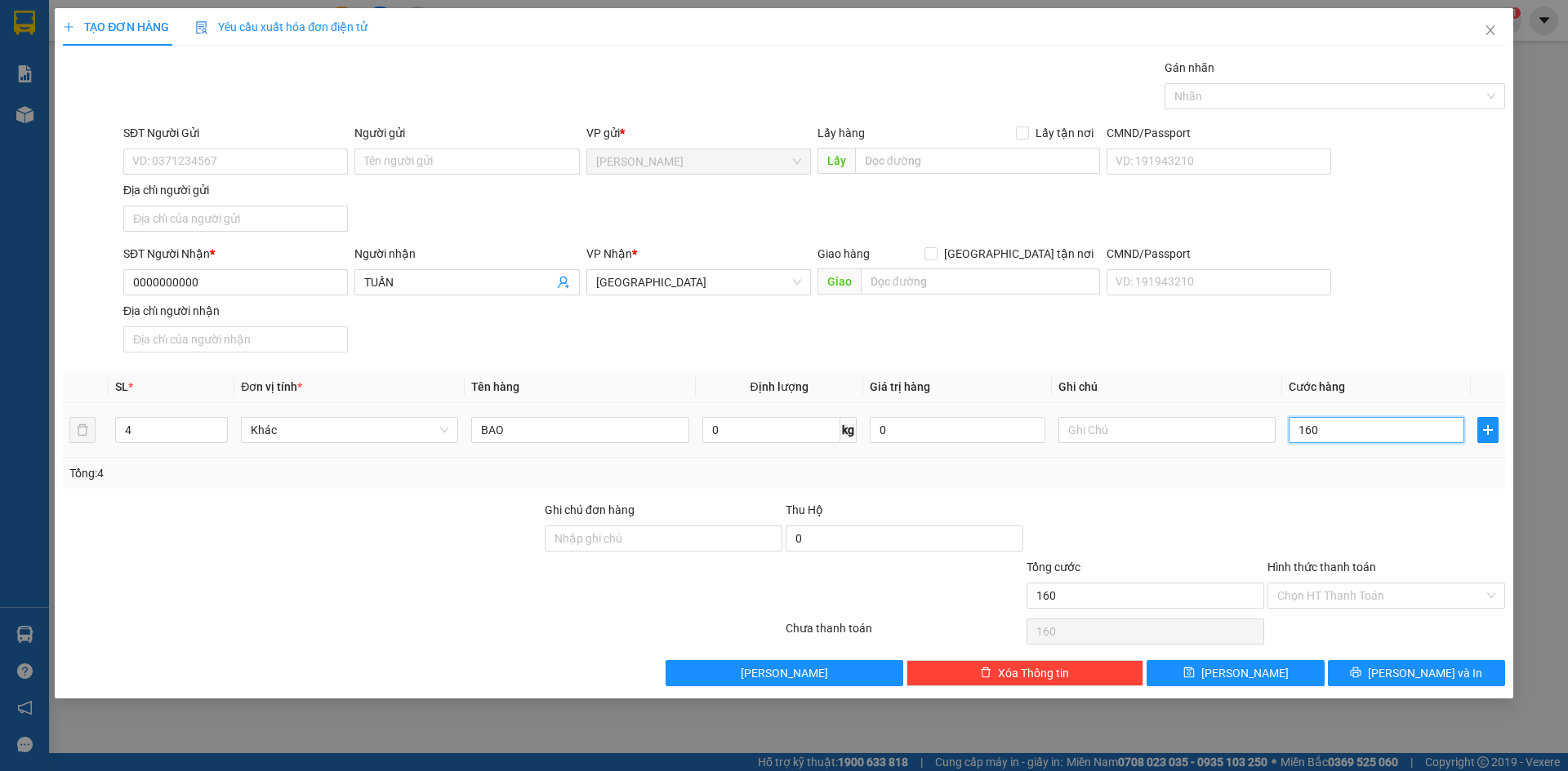
type input "1.600"
type input "16.000"
type input "160.000"
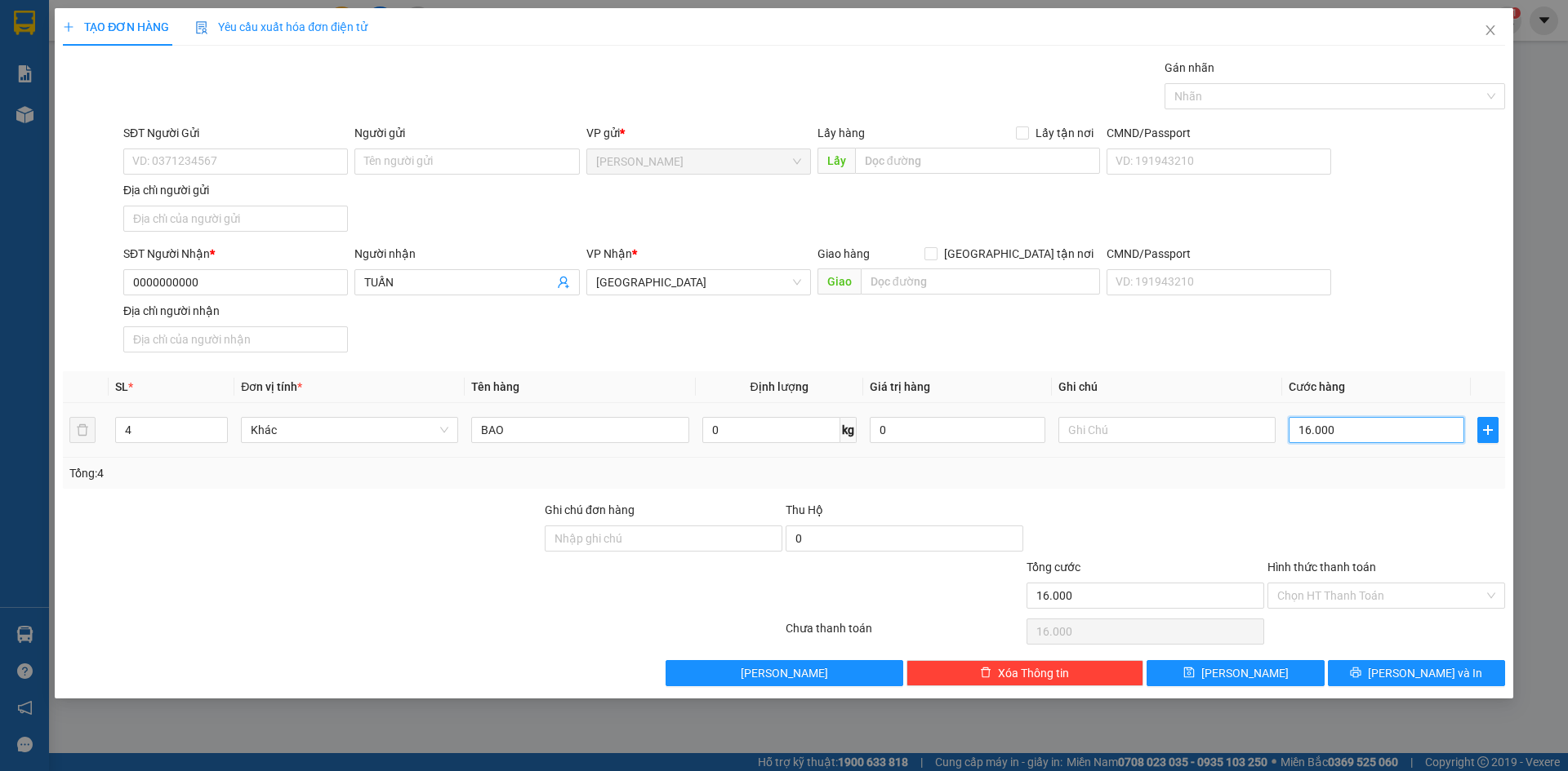
type input "160.000"
click at [1363, 523] on div at bounding box center [1386, 530] width 241 height 57
click at [1362, 593] on input "Hình thức thanh toán" at bounding box center [1380, 596] width 206 height 24
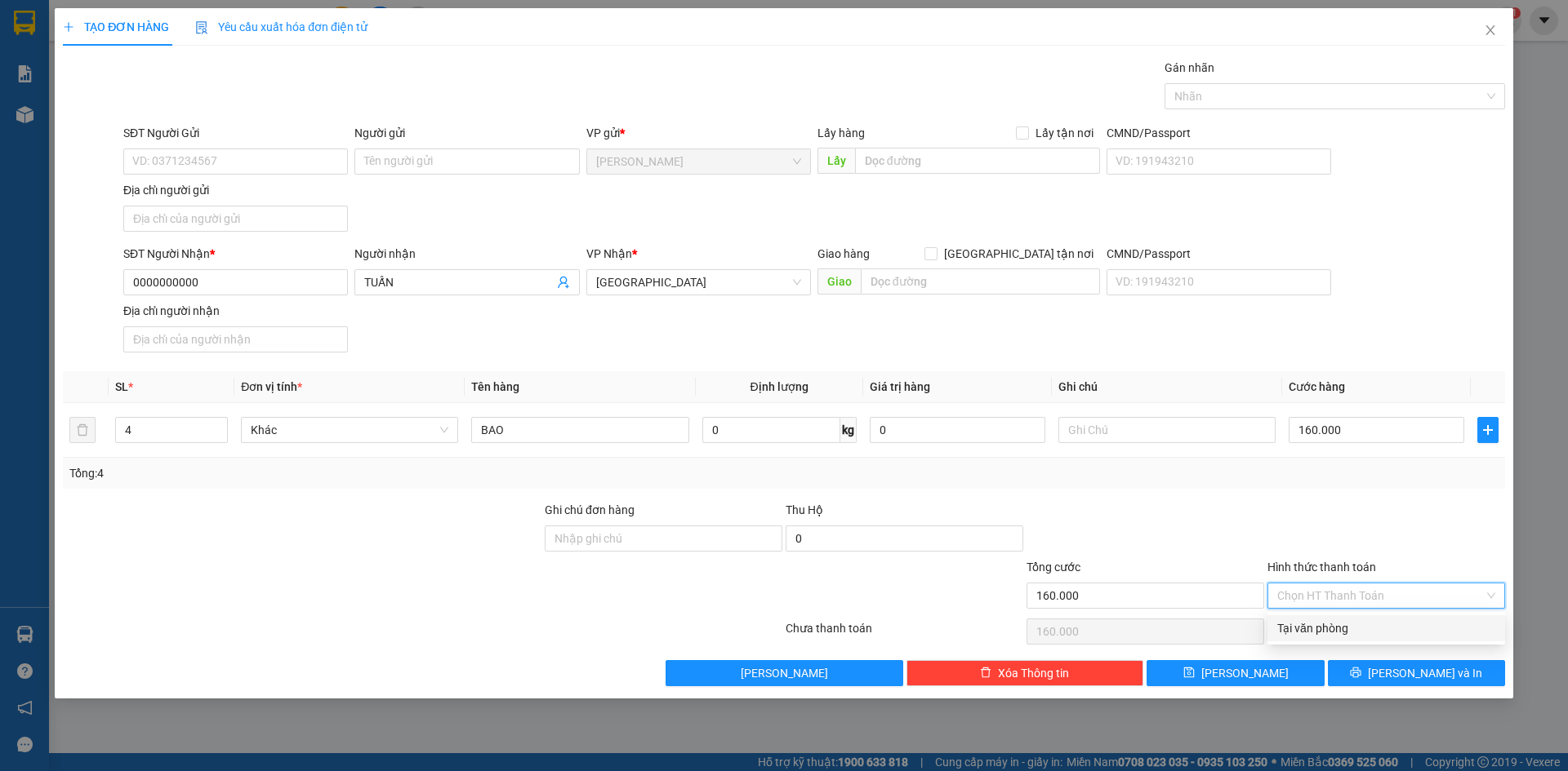
click at [1370, 628] on div "Tại văn phòng" at bounding box center [1386, 628] width 218 height 18
type input "0"
click at [1430, 677] on span "Lưu và In" at bounding box center [1425, 673] width 115 height 18
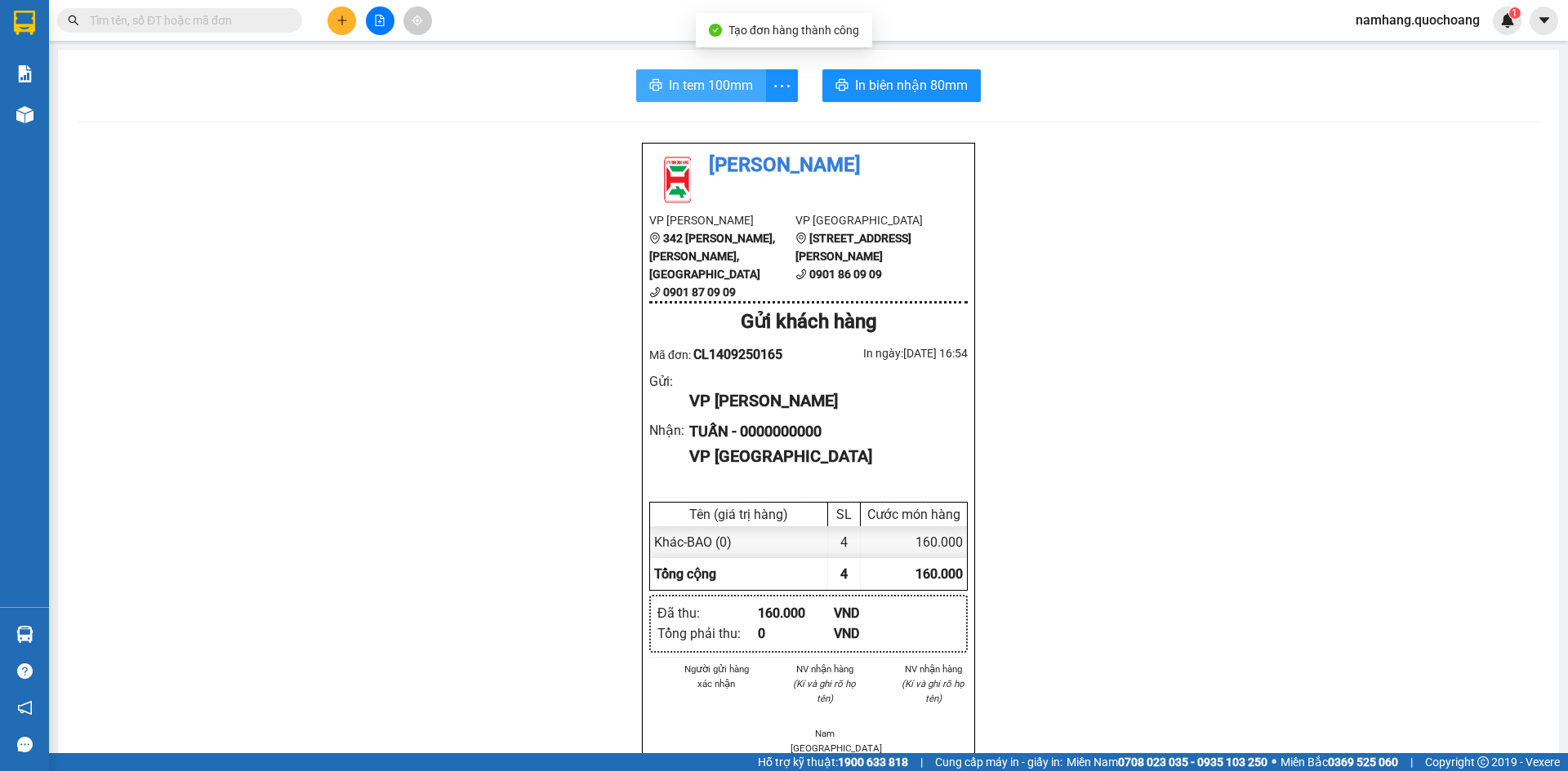
click at [698, 79] on span "In tem 100mm" at bounding box center [710, 85] width 84 height 21
click at [252, 18] on input "text" at bounding box center [186, 20] width 192 height 18
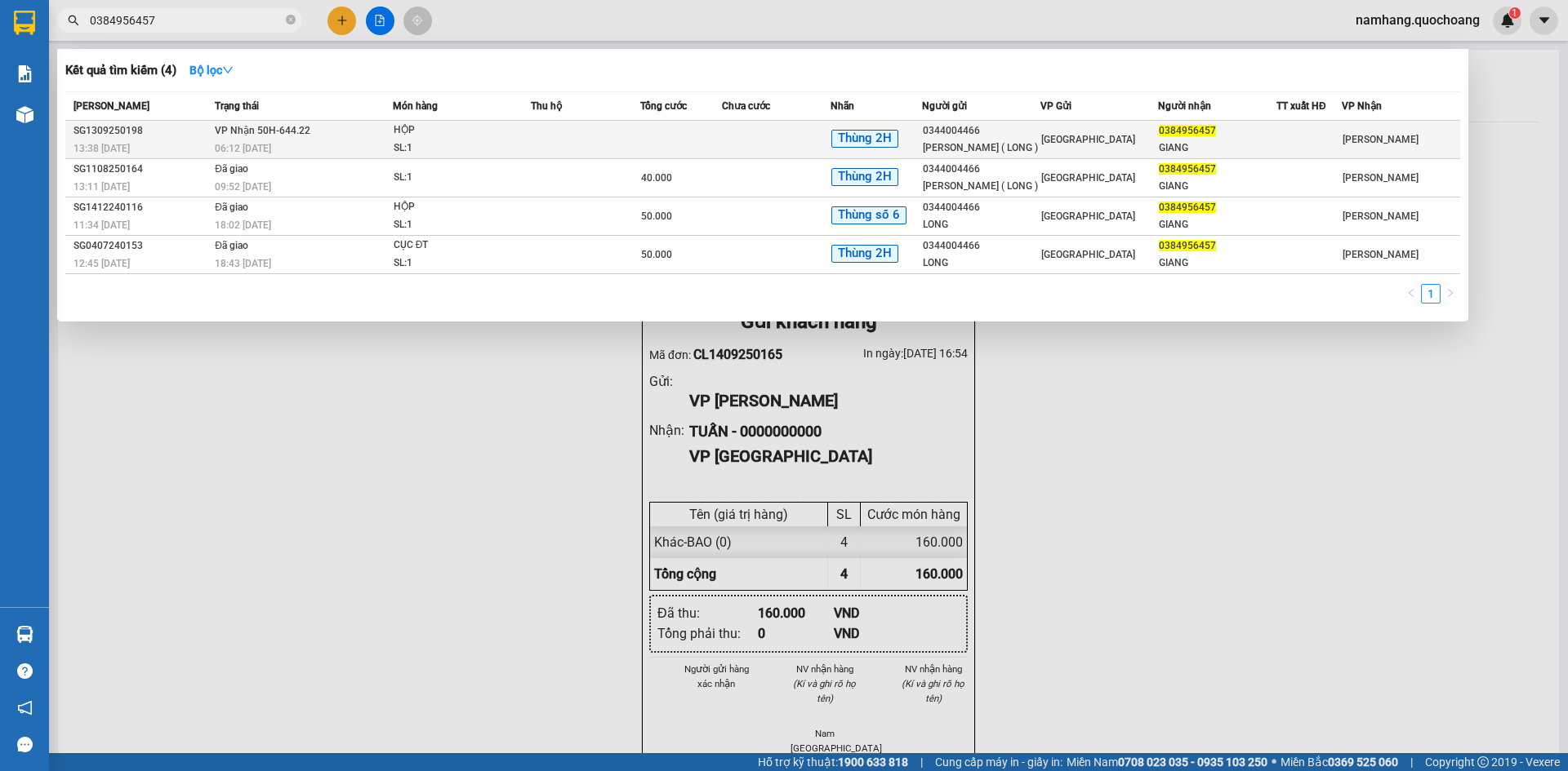
type input "0384956457"
click at [612, 142] on td at bounding box center [585, 140] width 110 height 38
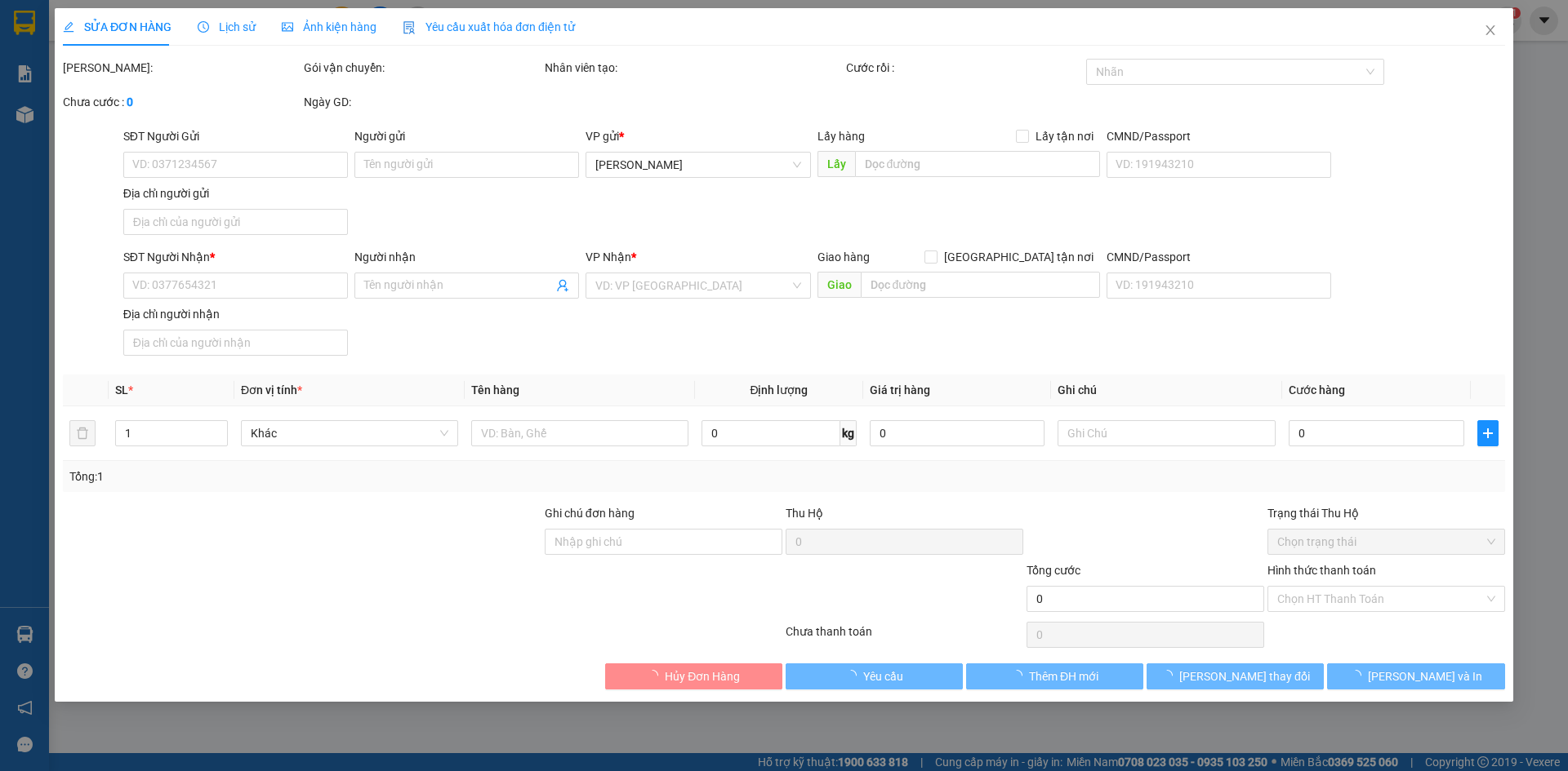
type input "0344004466"
type input "VŨ THÀNH ĐẠT ( LONG )"
type input "425 HUỲNH TẤN PHÁT P TÂN THUẬN ĐÔNG"
type input "0384956457"
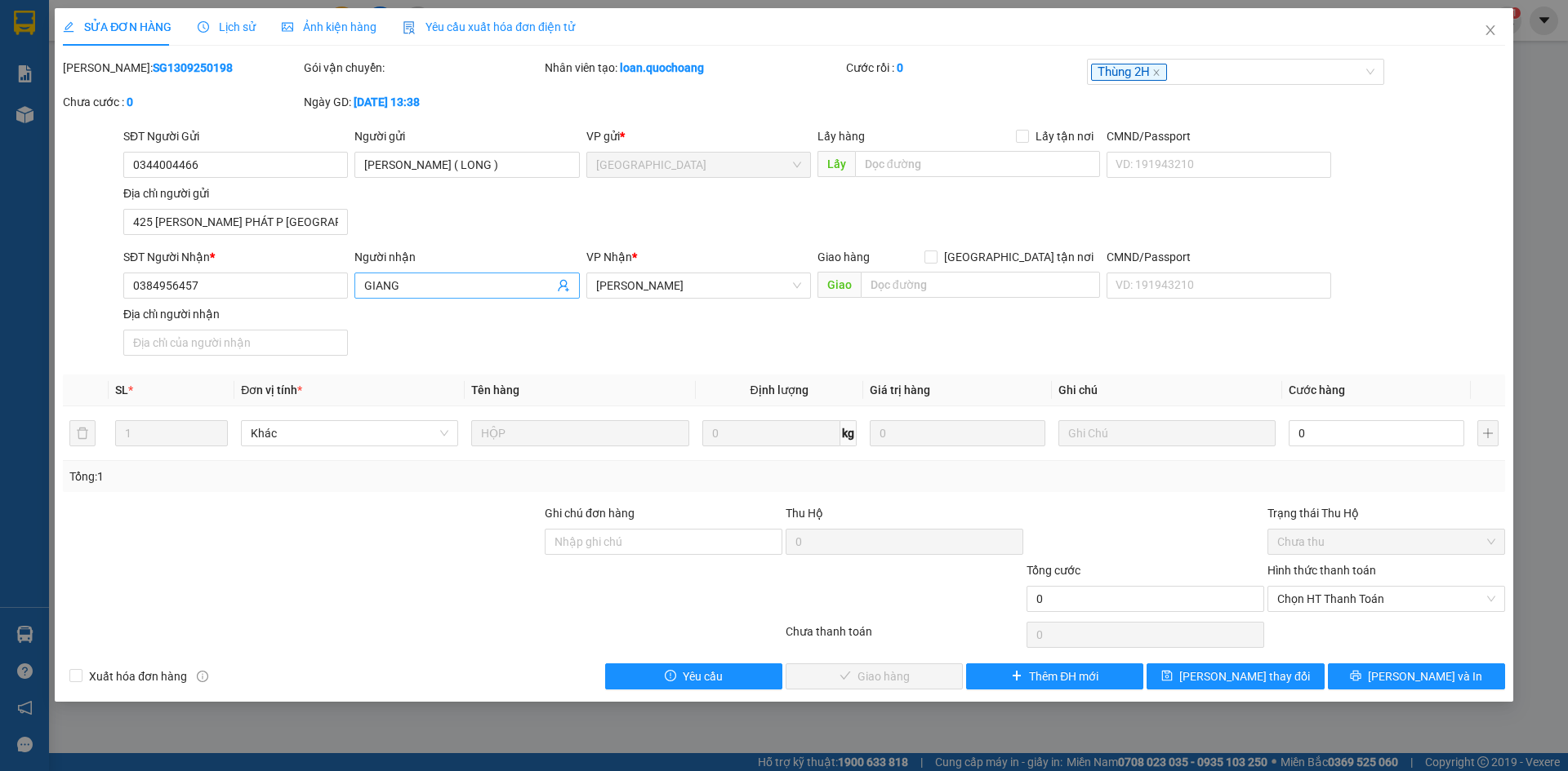
click at [358, 279] on span "GIANG" at bounding box center [467, 285] width 224 height 26
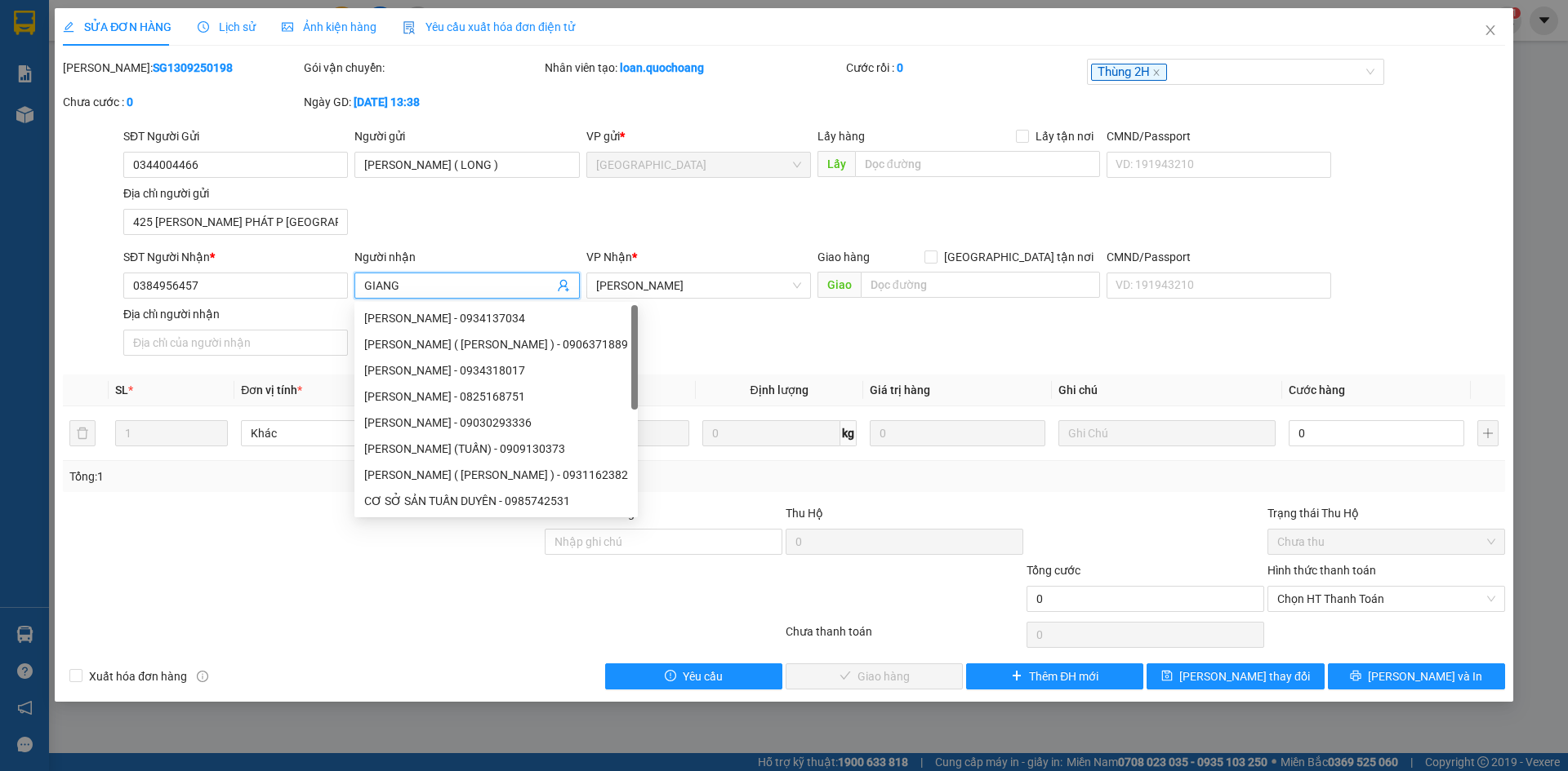
click at [364, 282] on input "GIANG" at bounding box center [458, 285] width 189 height 18
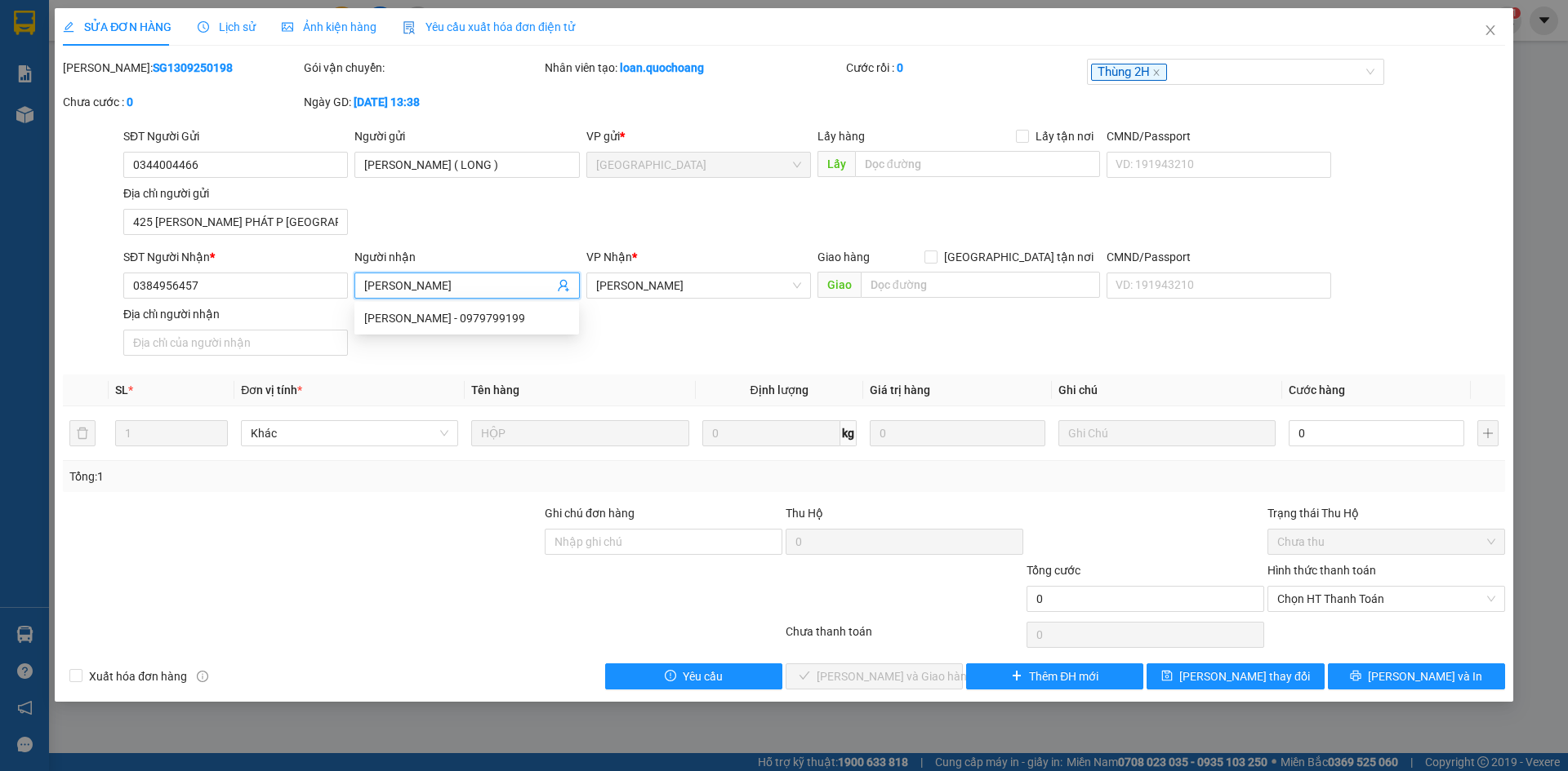
type input "PHẠM TRƯỜNG GIANG"
click at [486, 232] on div "SĐT Người Gửi 0344004466 Người gửi VŨ THÀNH ĐẠT ( LONG ) VP gửi * Sài Gòn Lấy h…" at bounding box center [814, 185] width 1389 height 115
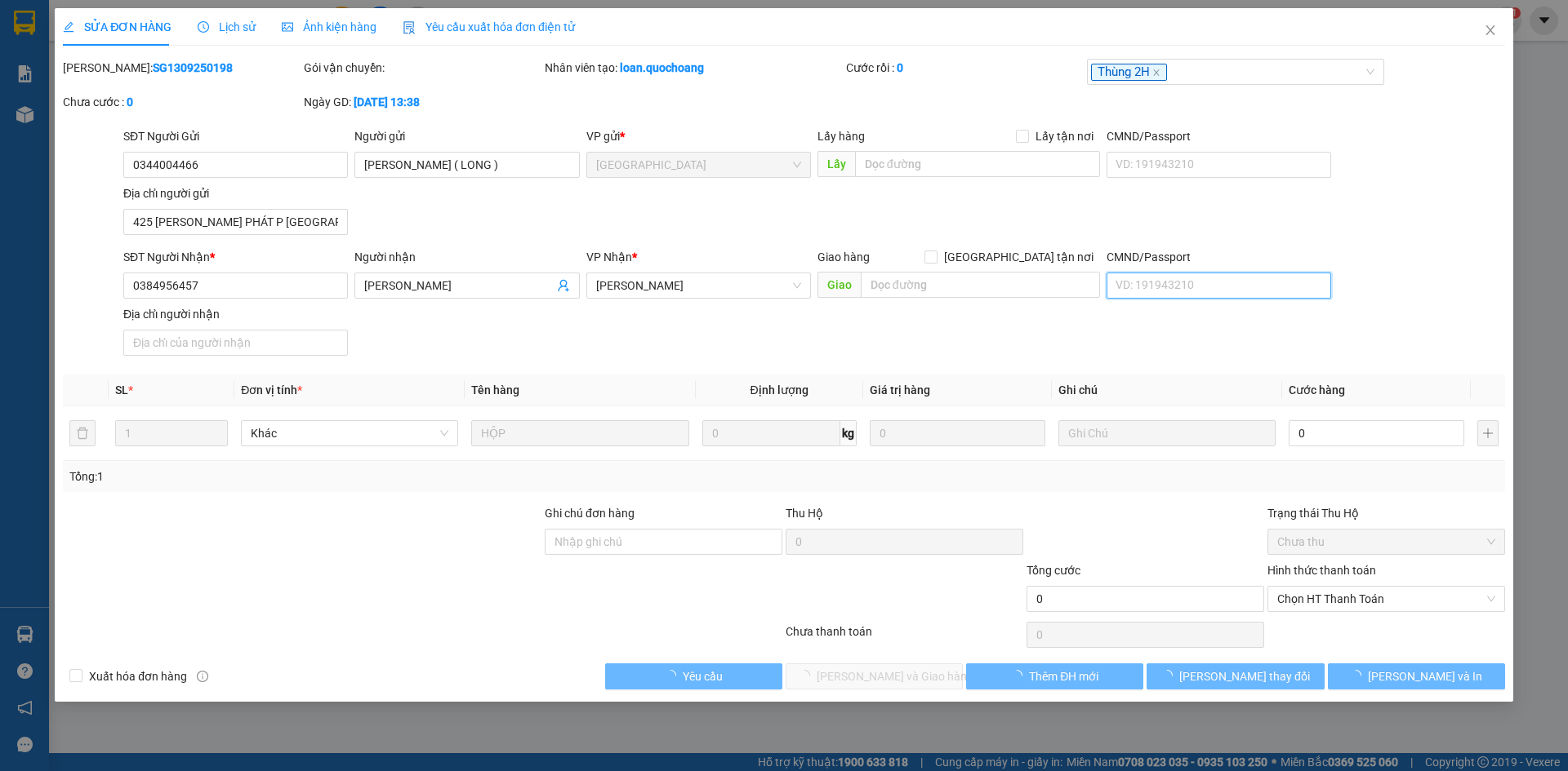
click at [1130, 287] on input "CMND/Passport" at bounding box center [1219, 285] width 224 height 26
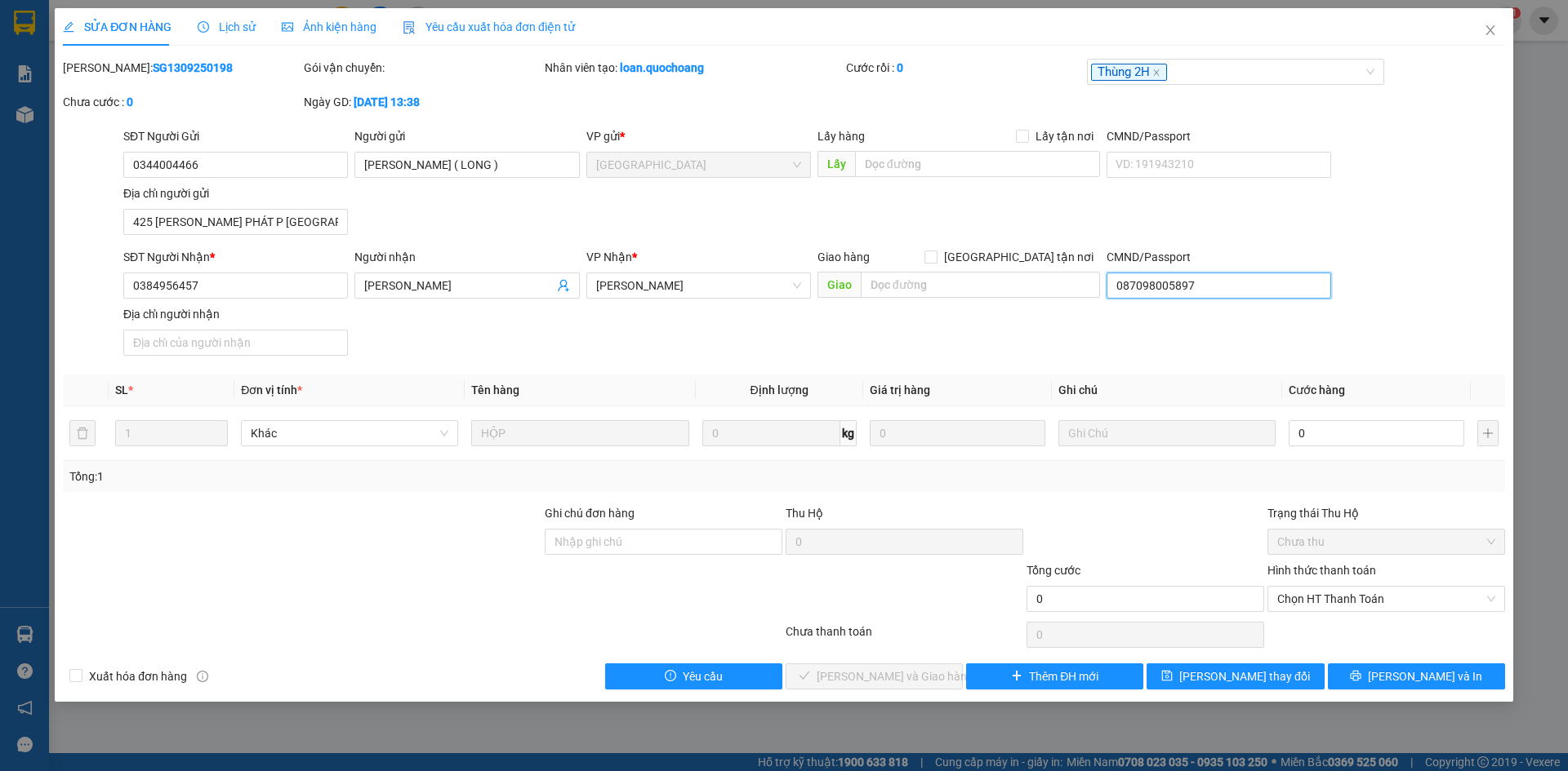
type input "087098005897"
click at [1427, 312] on div "SĐT Người Nhận * 0384956457 Người nhận PHẠM TRƯỜNG GIANG VP Nhận * Cao Lãnh Gia…" at bounding box center [814, 305] width 1389 height 115
click at [235, 341] on input "Địa chỉ người nhận" at bounding box center [236, 342] width 224 height 26
type input "A"
type input "Â"
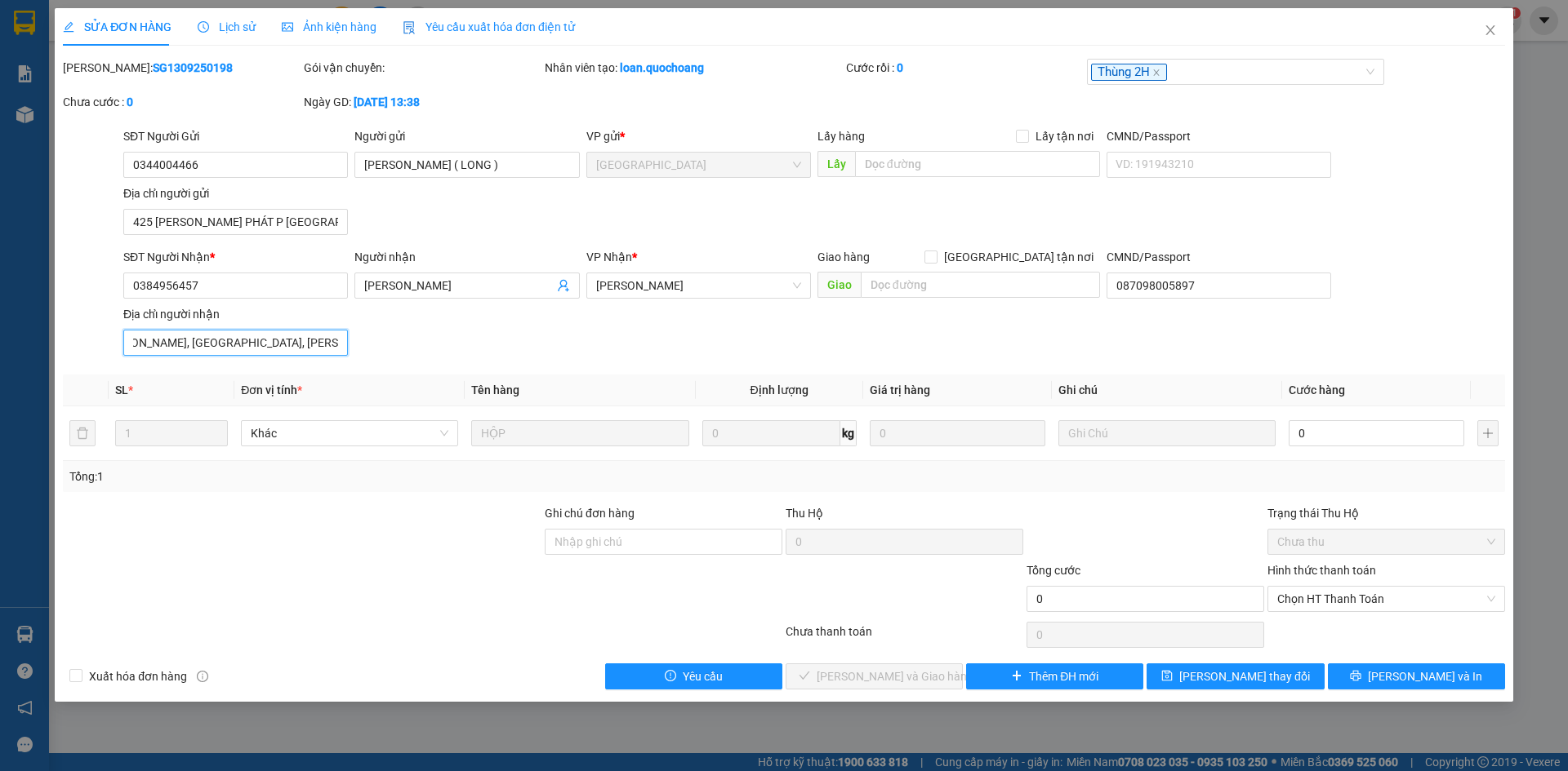
scroll to position [0, 51]
type input "ẤP NGUYỄN CỬ, NHỊ MỸ, CAO LÃNH, ĐỒNG THÁP"
click at [1483, 681] on button "Lưu và In" at bounding box center [1416, 677] width 177 height 26
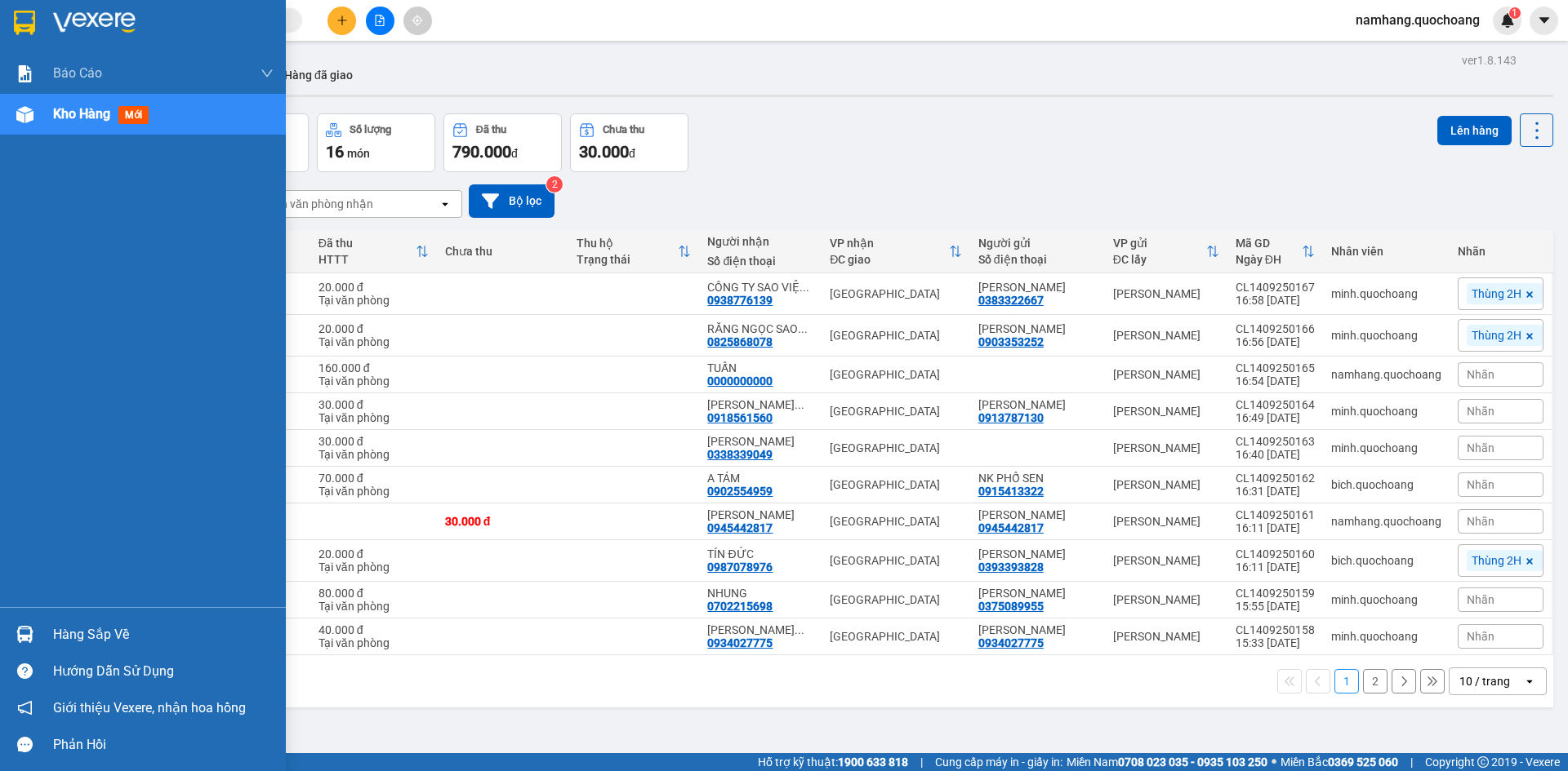
click at [95, 642] on div "Hàng sắp về" at bounding box center [164, 635] width 221 height 24
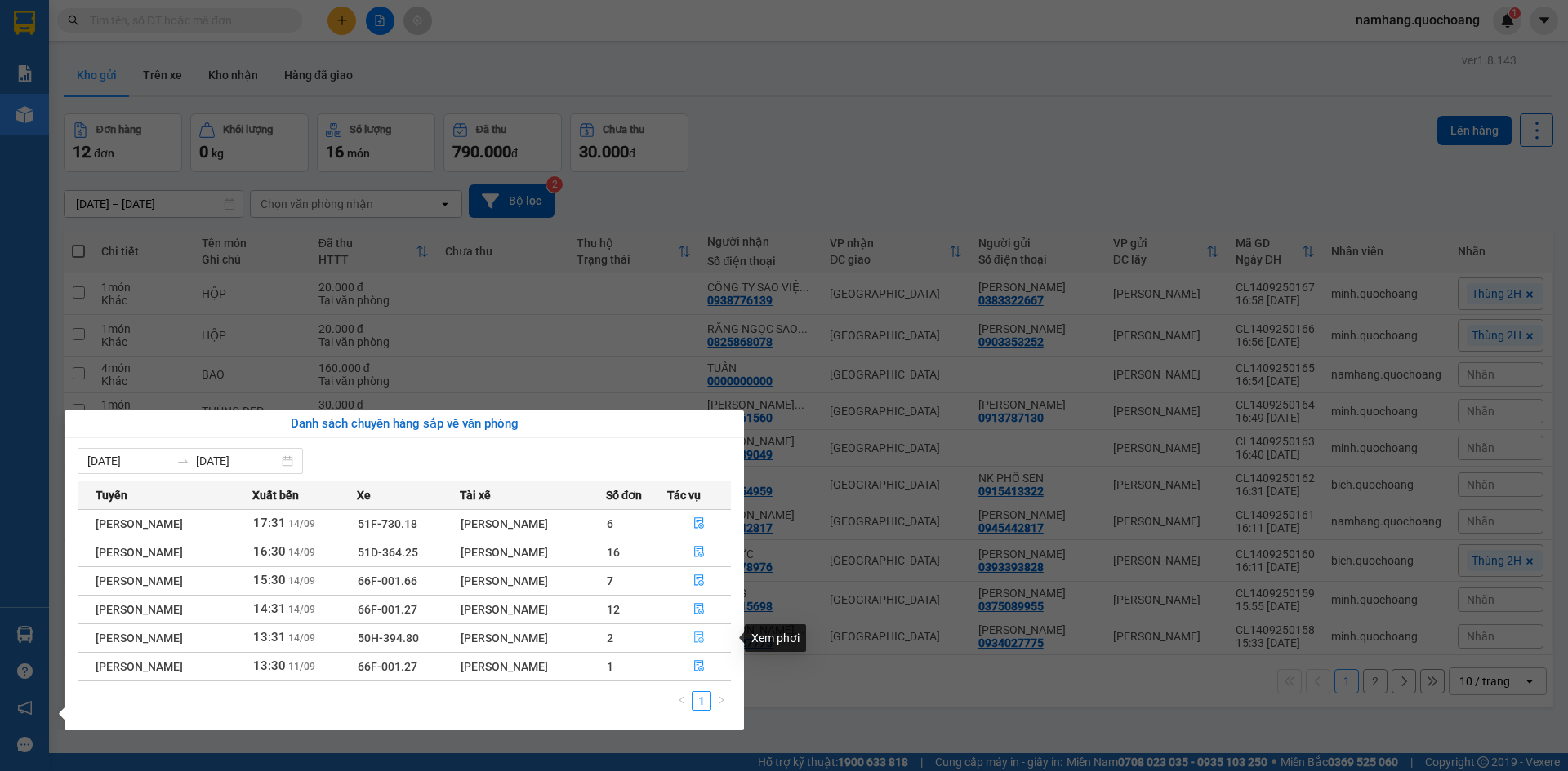
click at [704, 637] on icon "file-done" at bounding box center [699, 638] width 9 height 11
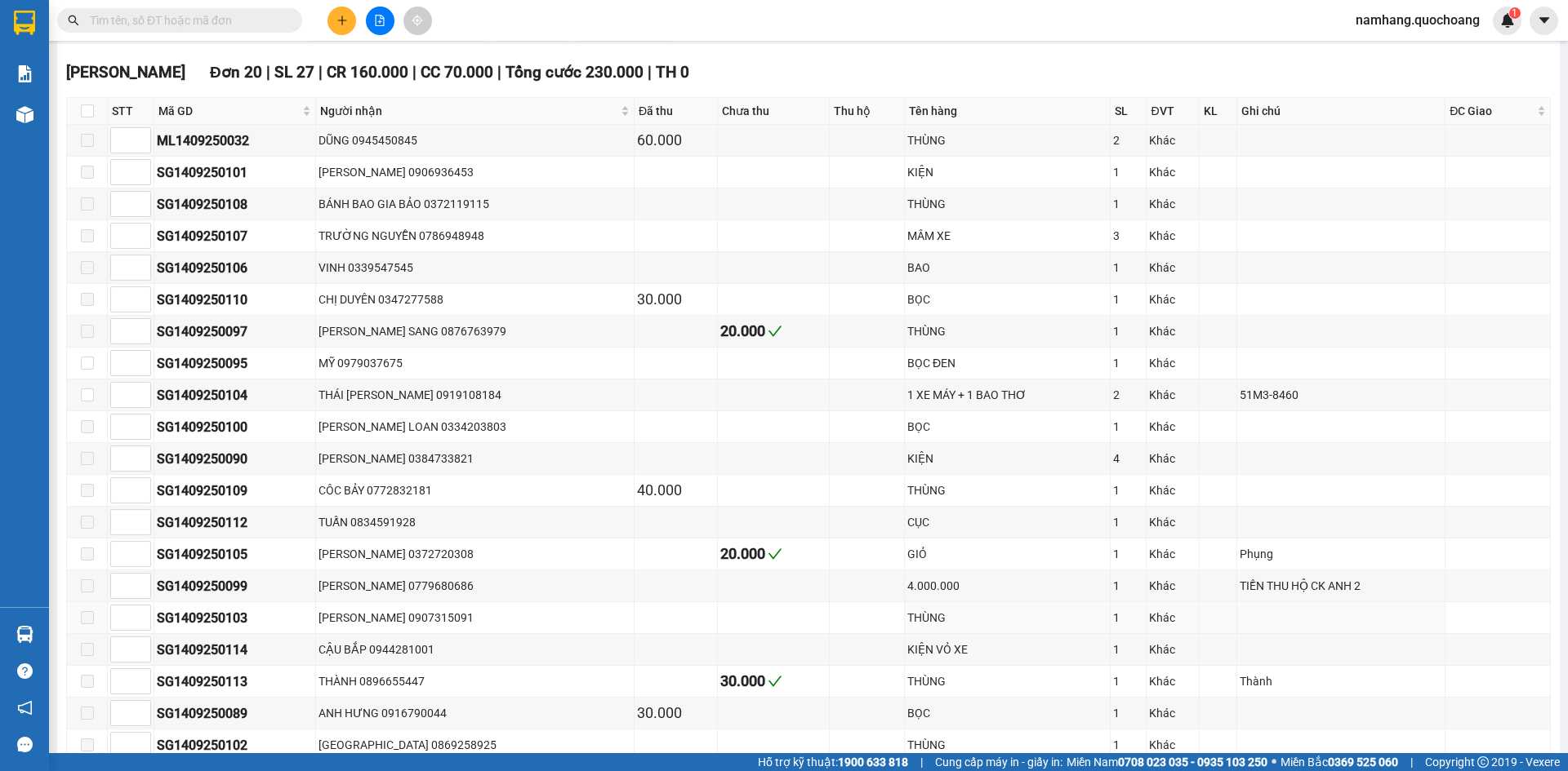
scroll to position [408, 0]
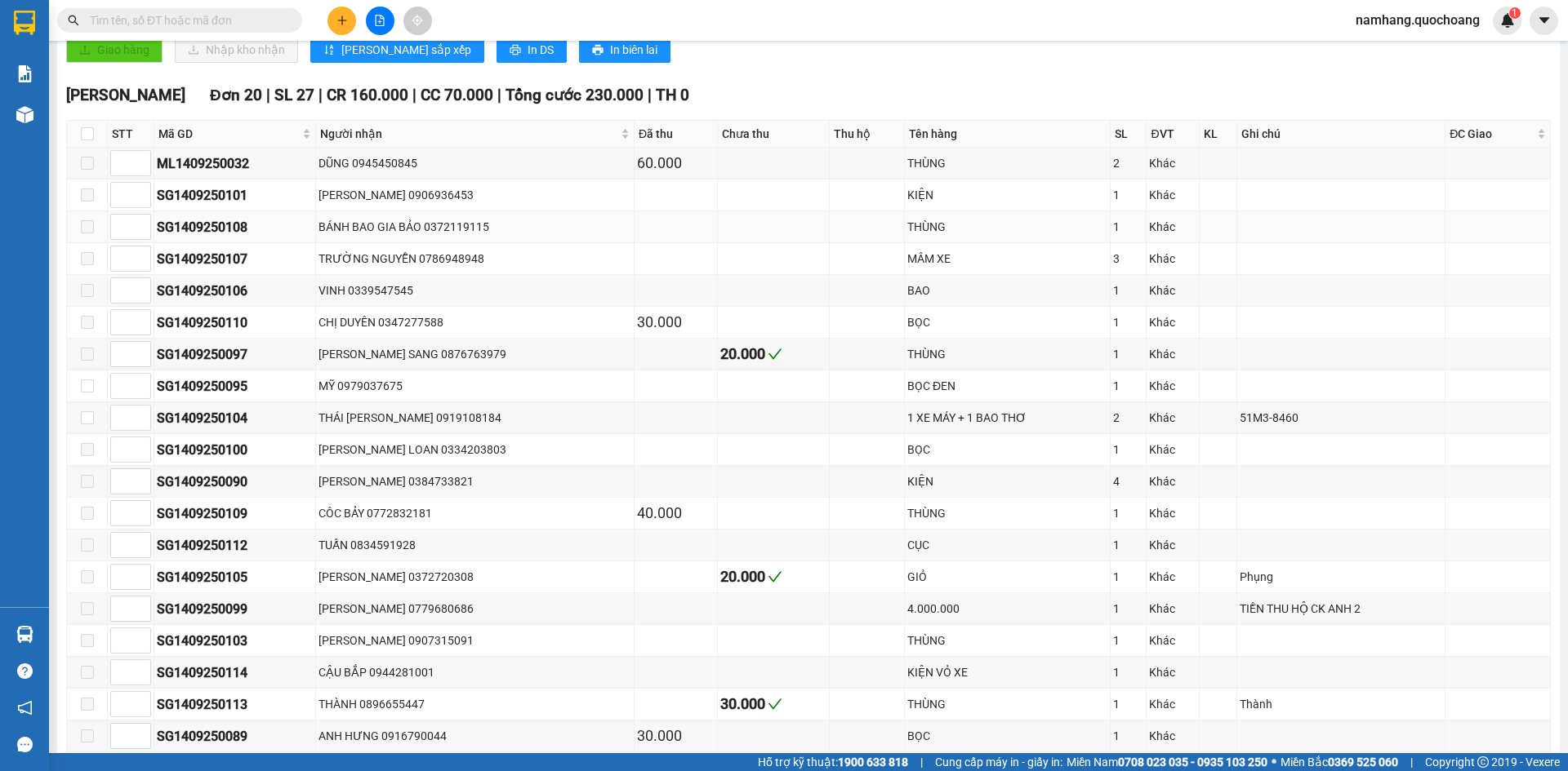
click at [467, 230] on div "BÁNH BAO GIA BẢO 0372119115" at bounding box center [475, 227] width 313 height 18
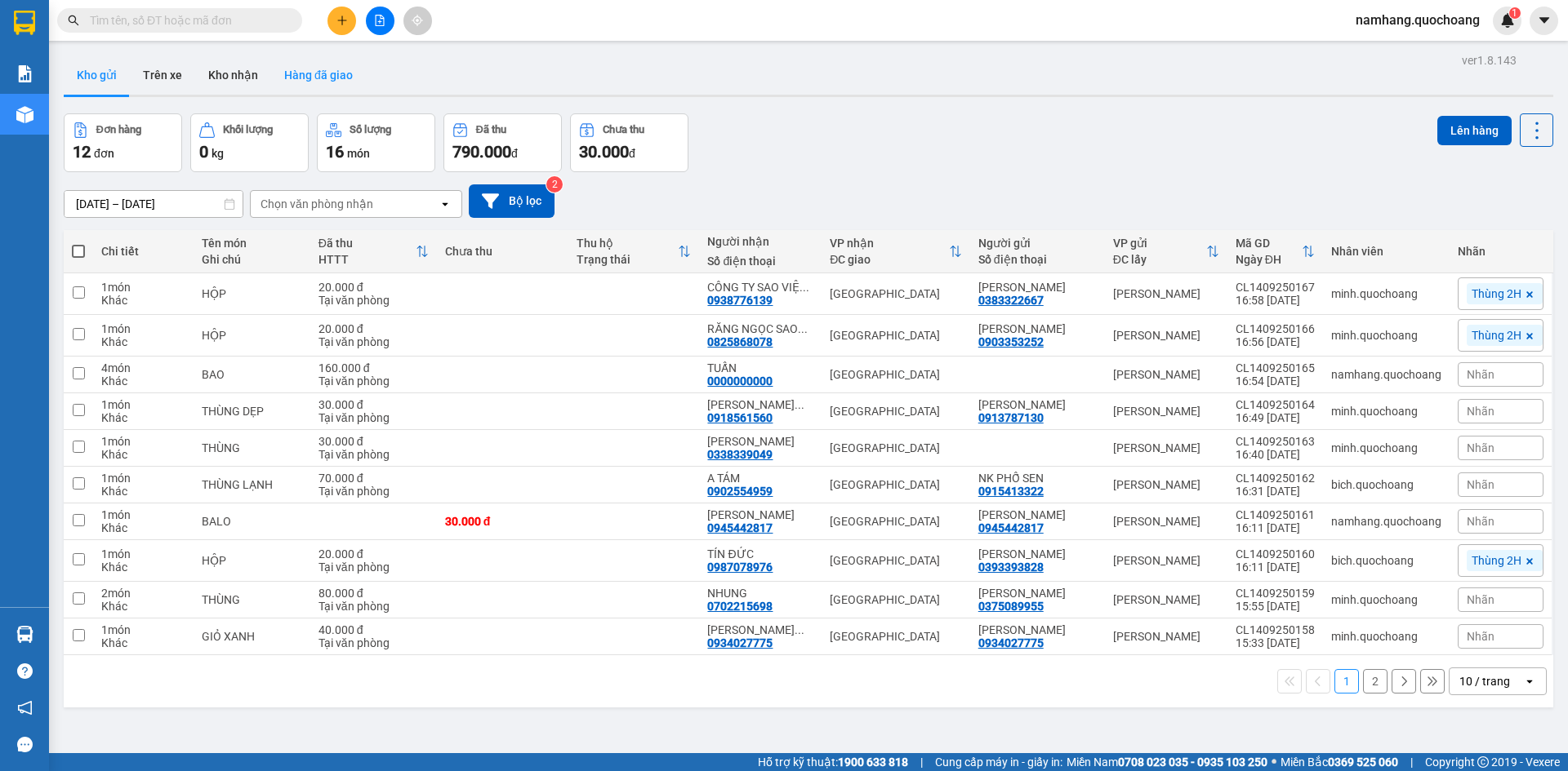
click at [330, 72] on button "Hàng đã giao" at bounding box center [318, 74] width 95 height 39
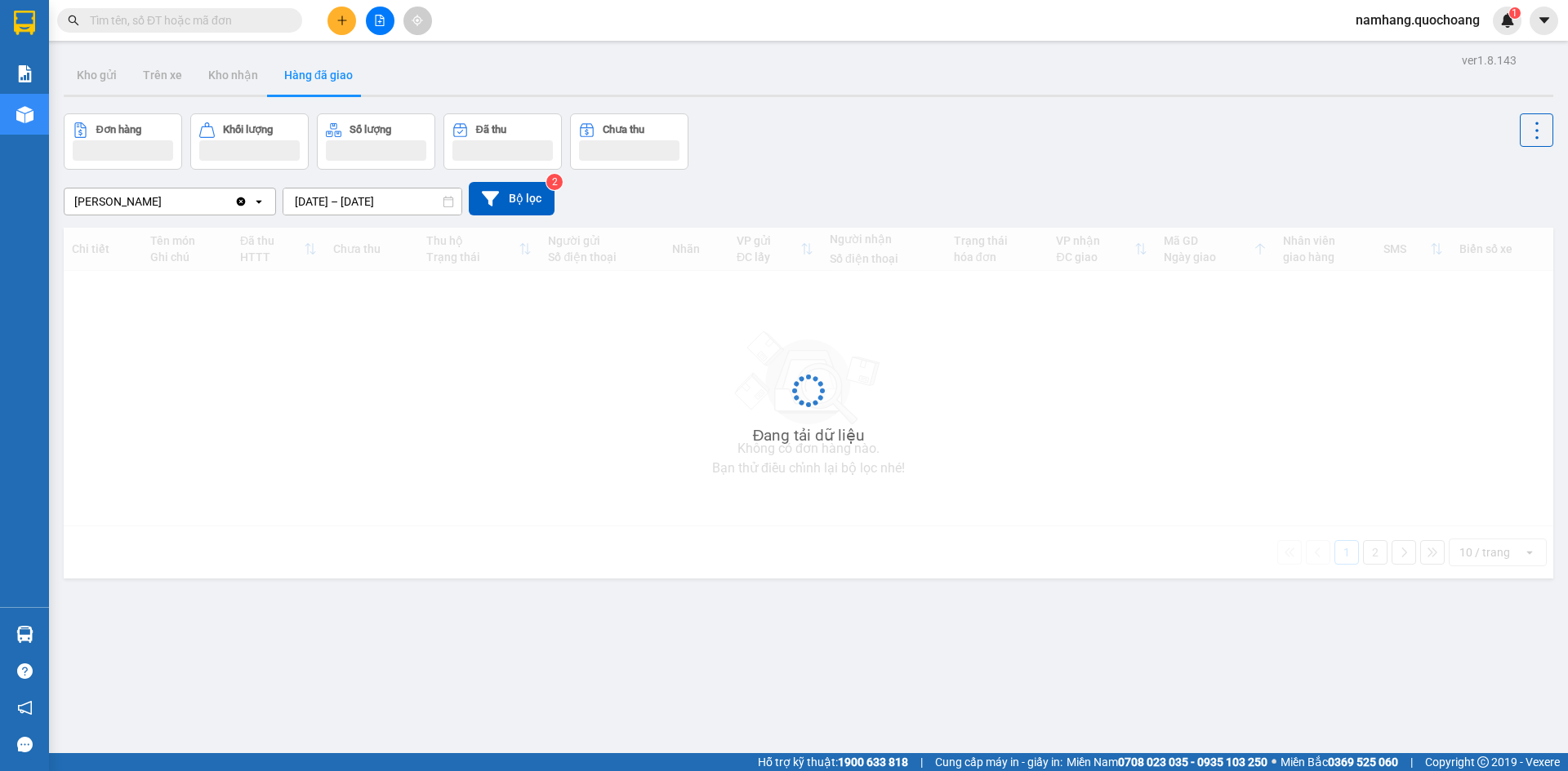
click at [349, 202] on input "[DATE] – [DATE]" at bounding box center [372, 202] width 178 height 26
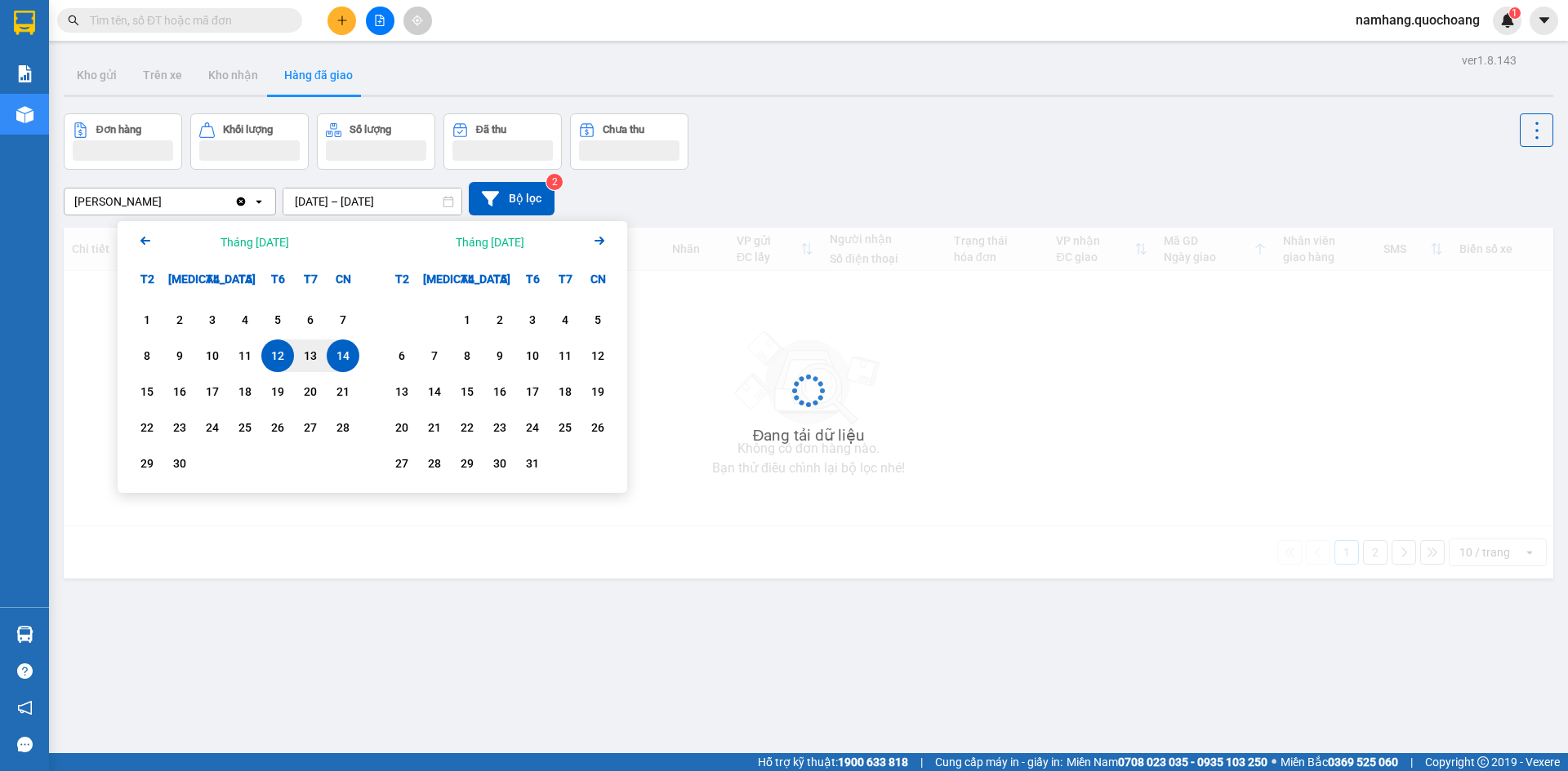
click at [338, 360] on div "14" at bounding box center [343, 355] width 23 height 20
type input "[DATE] – [DATE]"
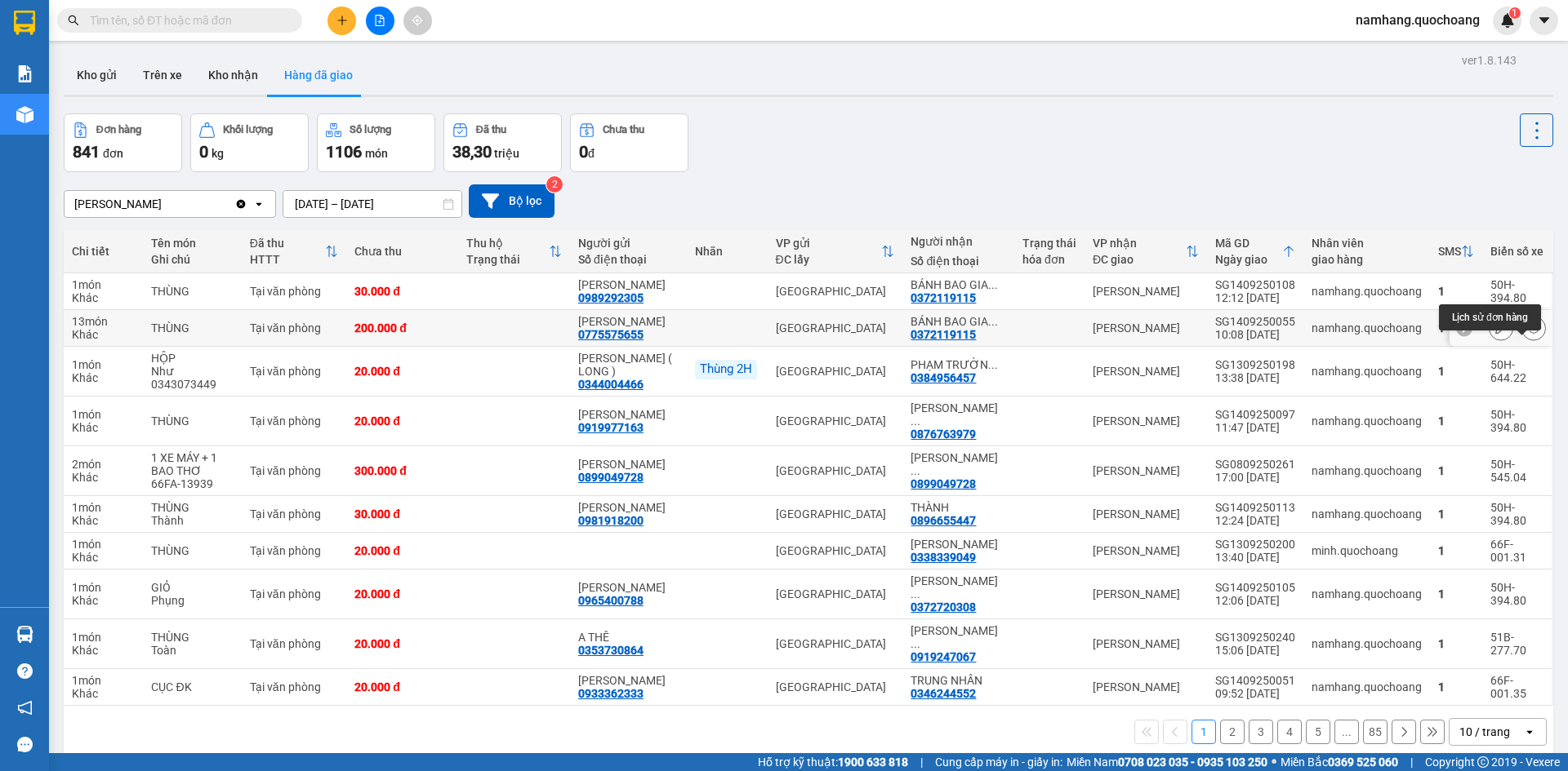
click at [1528, 334] on icon at bounding box center [1533, 328] width 11 height 11
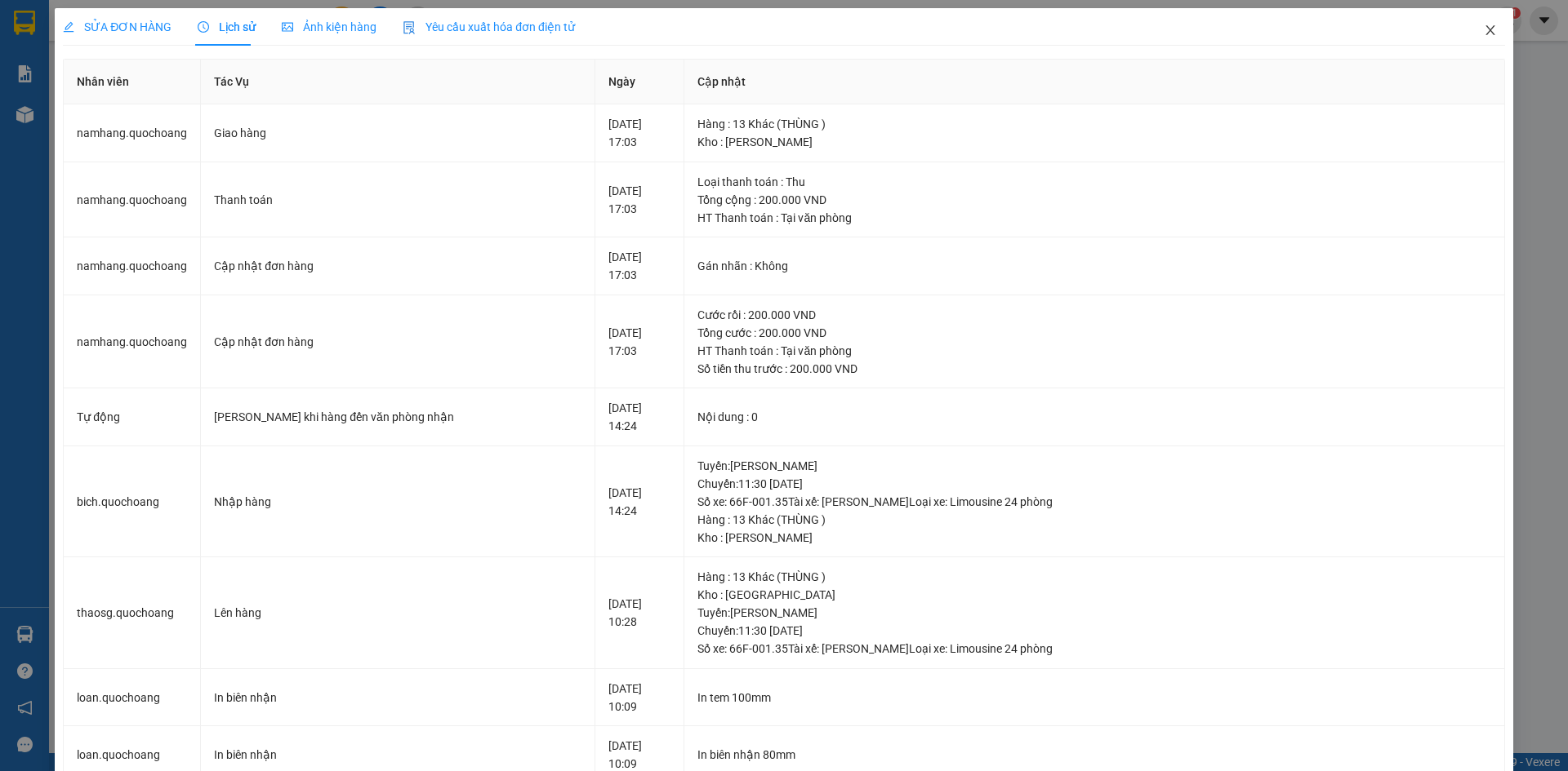
click at [1484, 29] on icon "close" at bounding box center [1490, 29] width 13 height 13
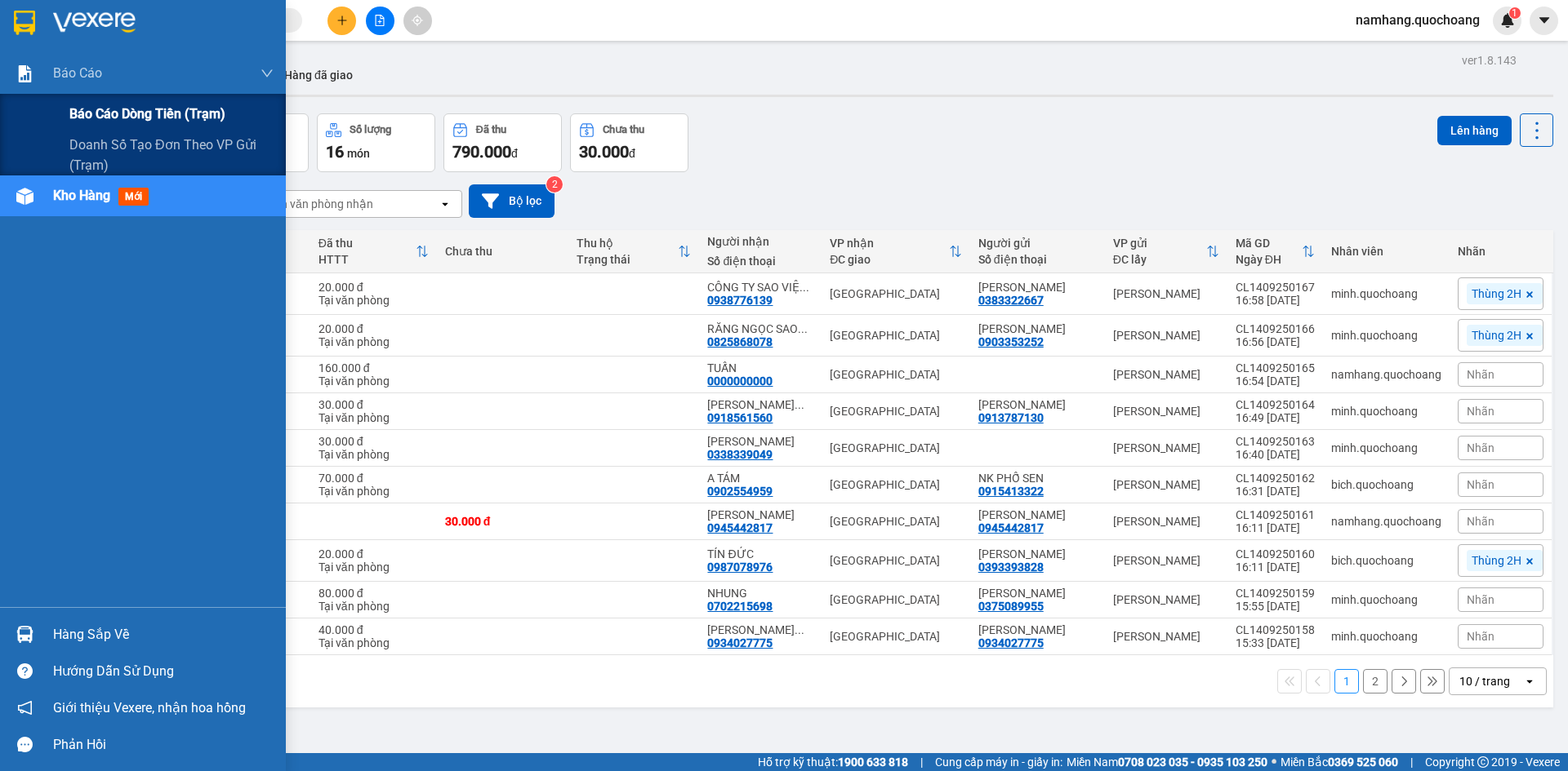
click at [103, 106] on span "Báo cáo dòng tiền (trạm)" at bounding box center [147, 114] width 156 height 21
click at [91, 111] on span "Báo cáo dòng tiền (trạm)" at bounding box center [147, 114] width 156 height 21
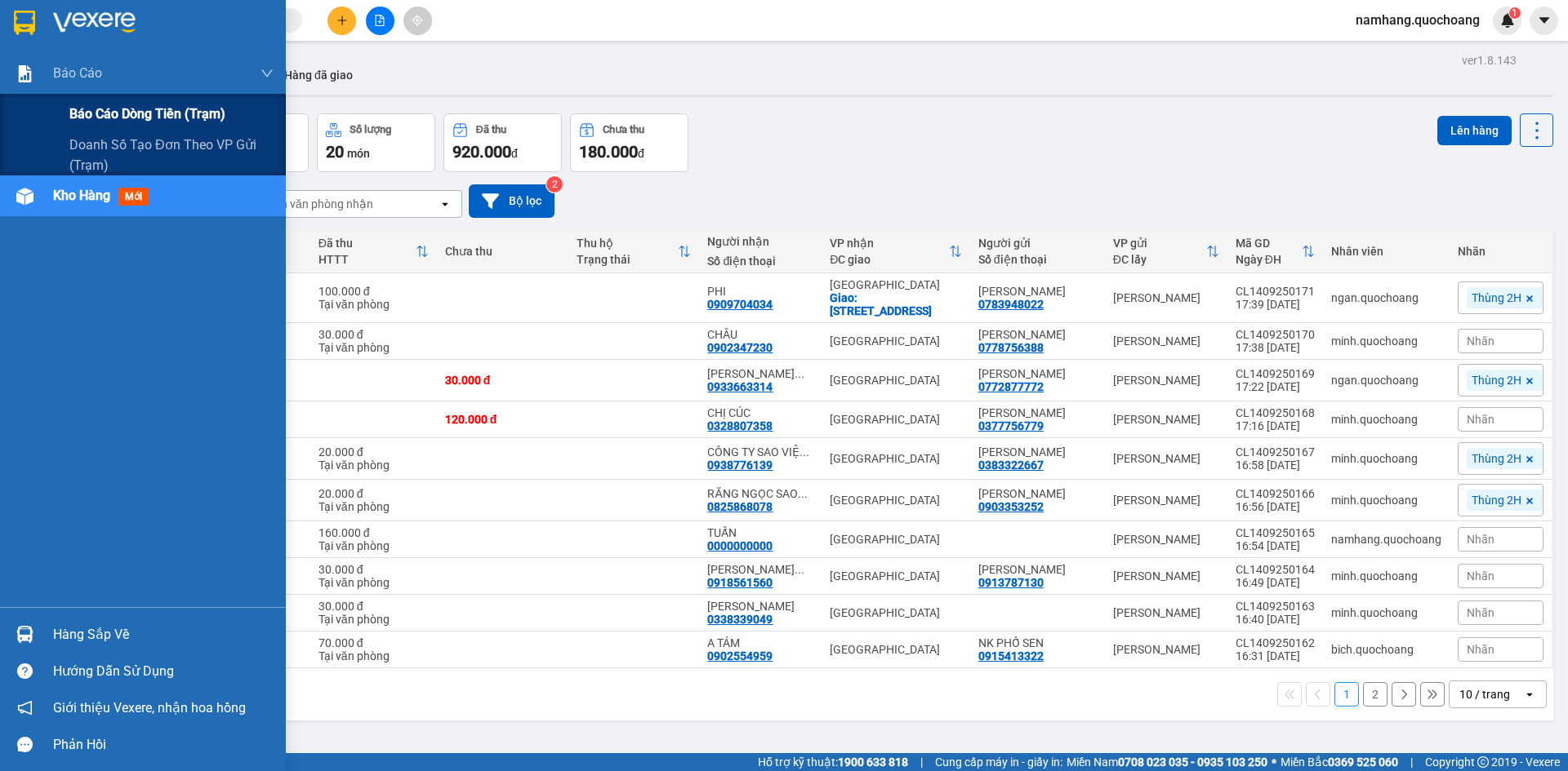
click at [101, 106] on span "Báo cáo dòng tiền (trạm)" at bounding box center [147, 114] width 156 height 21
